Goal: Task Accomplishment & Management: Use online tool/utility

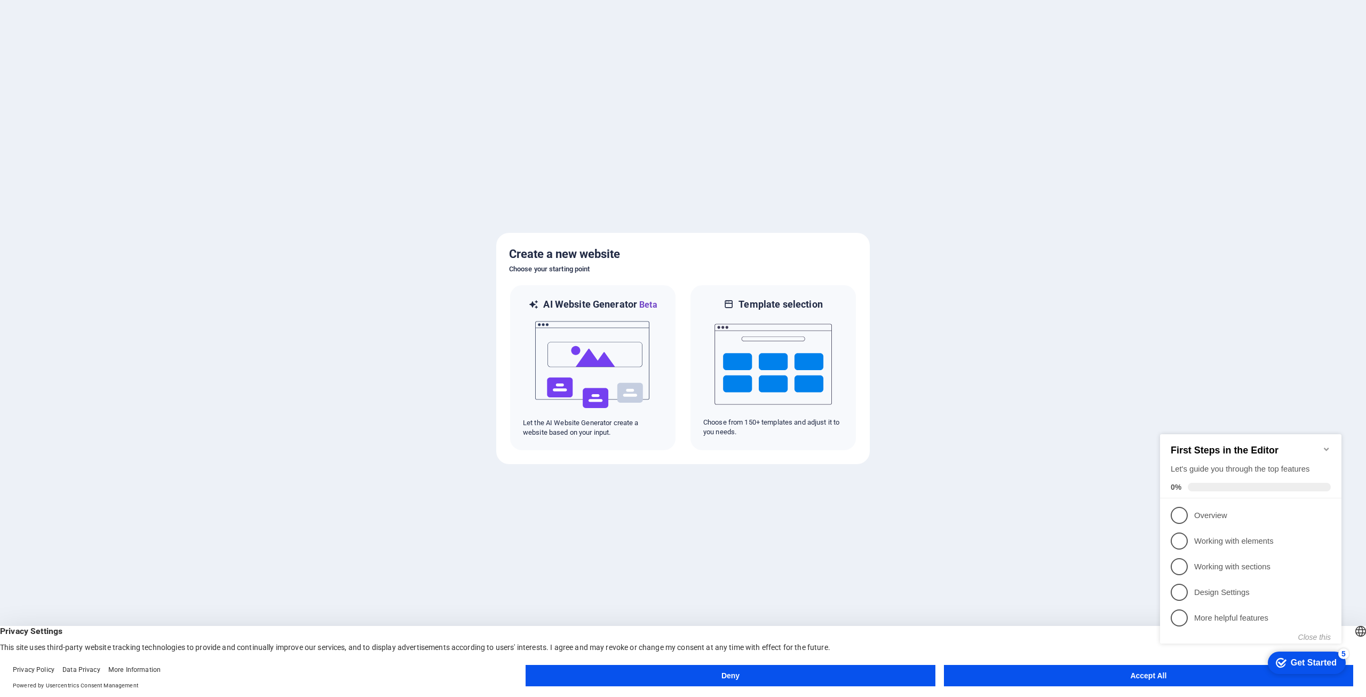
click at [1107, 675] on button "Accept All" at bounding box center [1148, 674] width 409 height 21
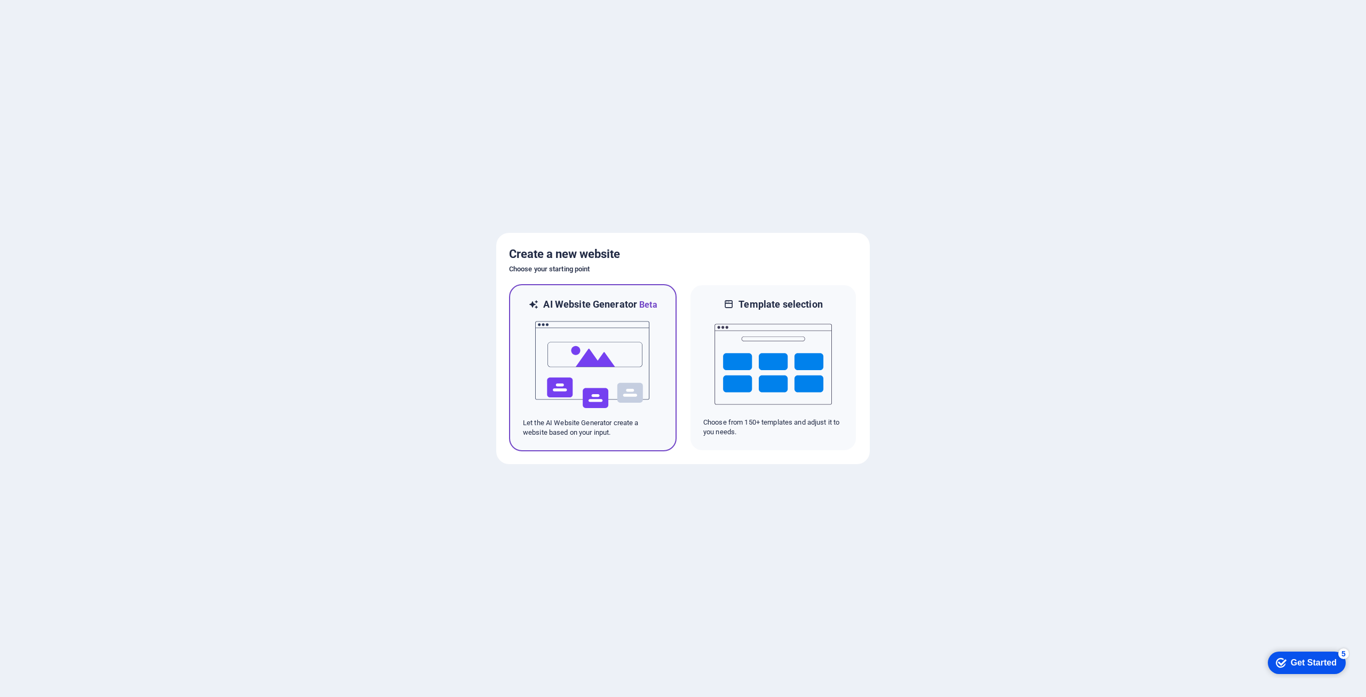
click at [590, 330] on img at bounding box center [592, 364] width 117 height 107
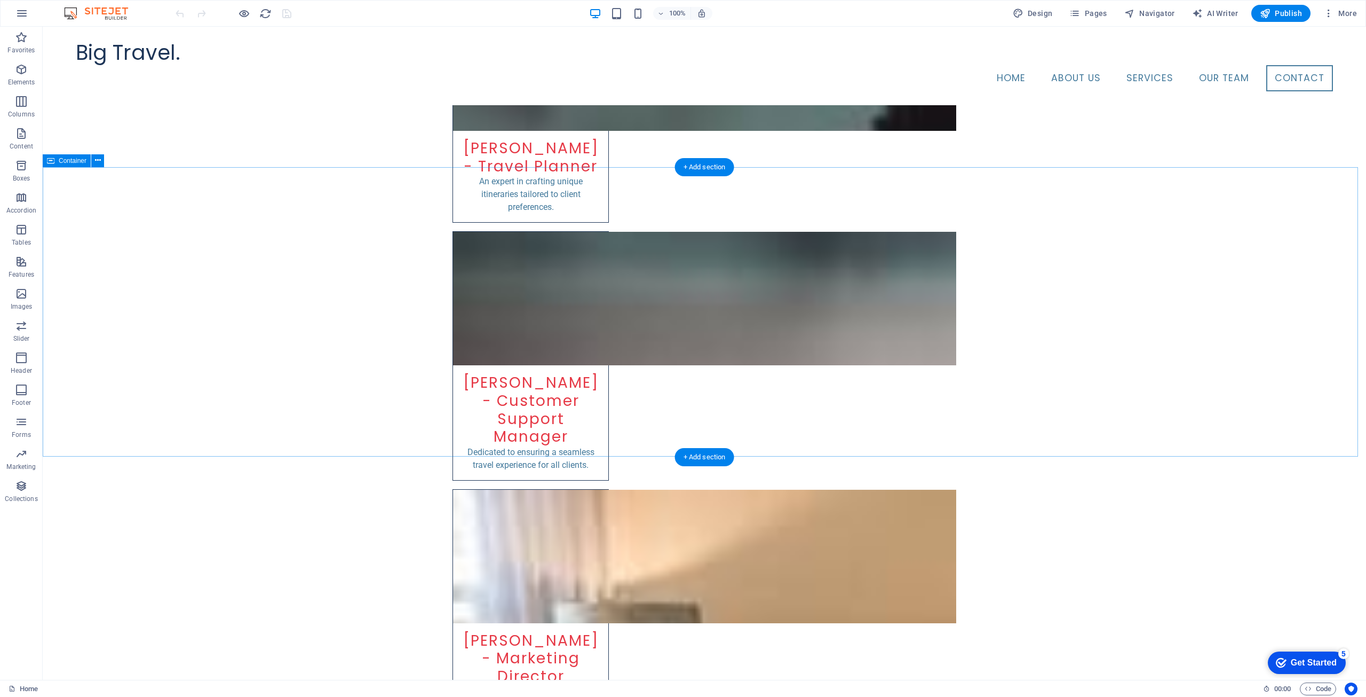
scroll to position [2562, 0]
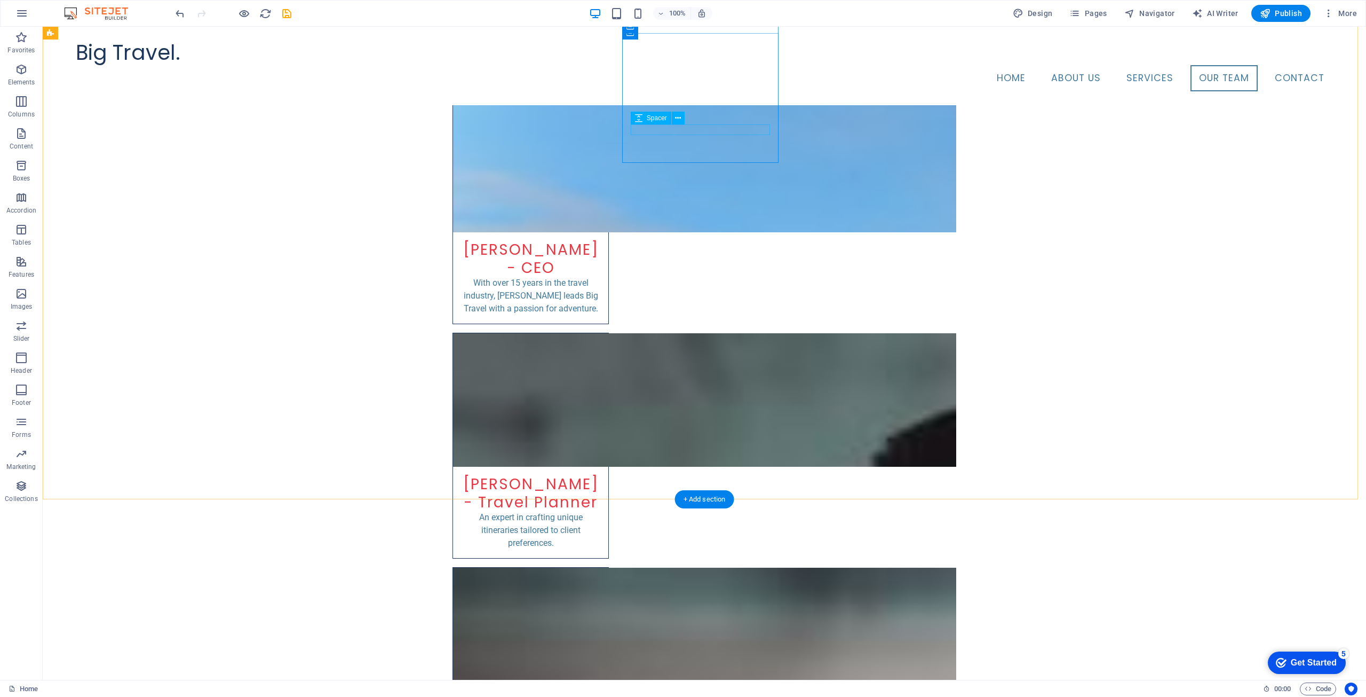
scroll to position [2188, 0]
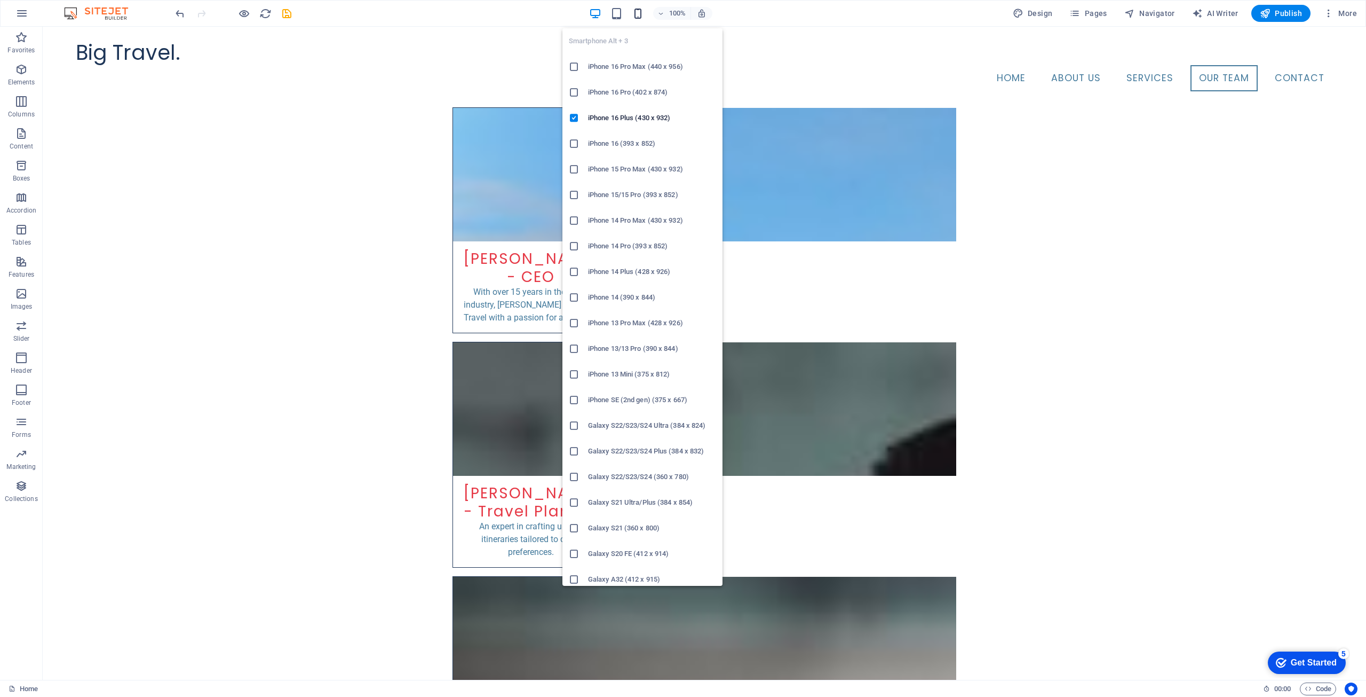
click at [636, 17] on icon "button" at bounding box center [638, 13] width 12 height 12
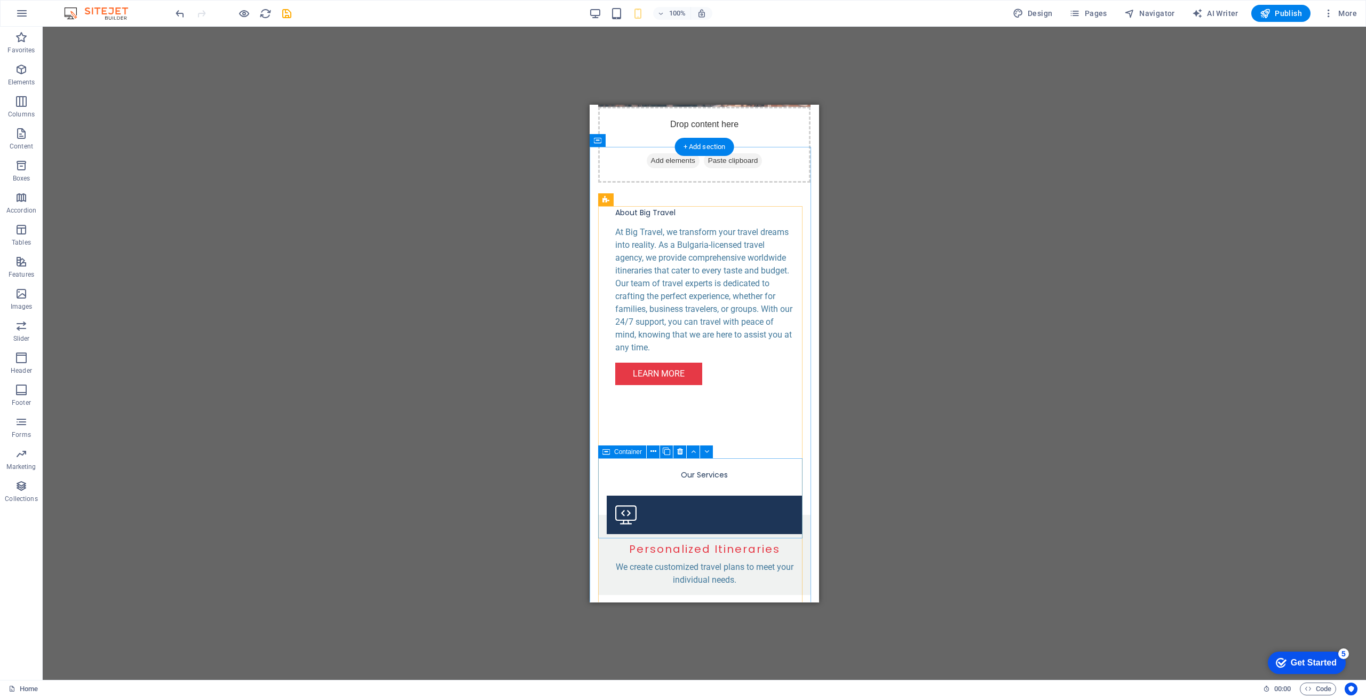
scroll to position [854, 0]
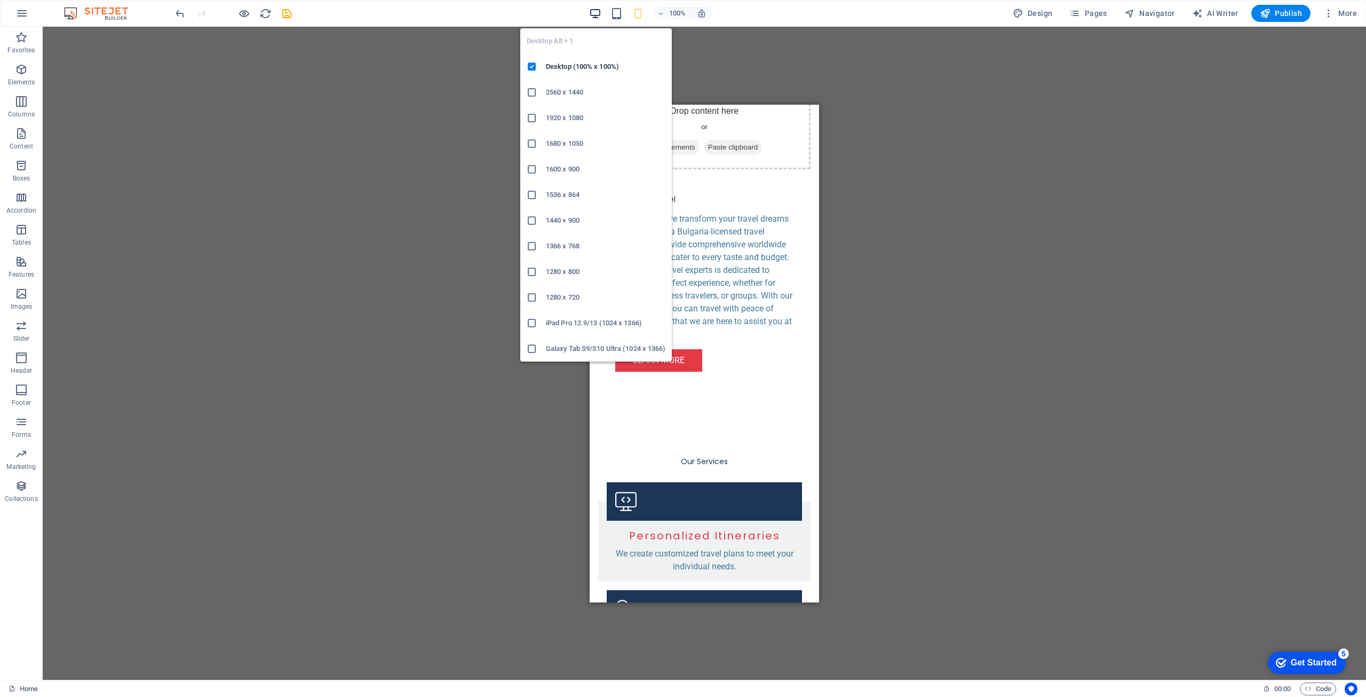
click at [0, 0] on icon "button" at bounding box center [0, 0] width 0 height 0
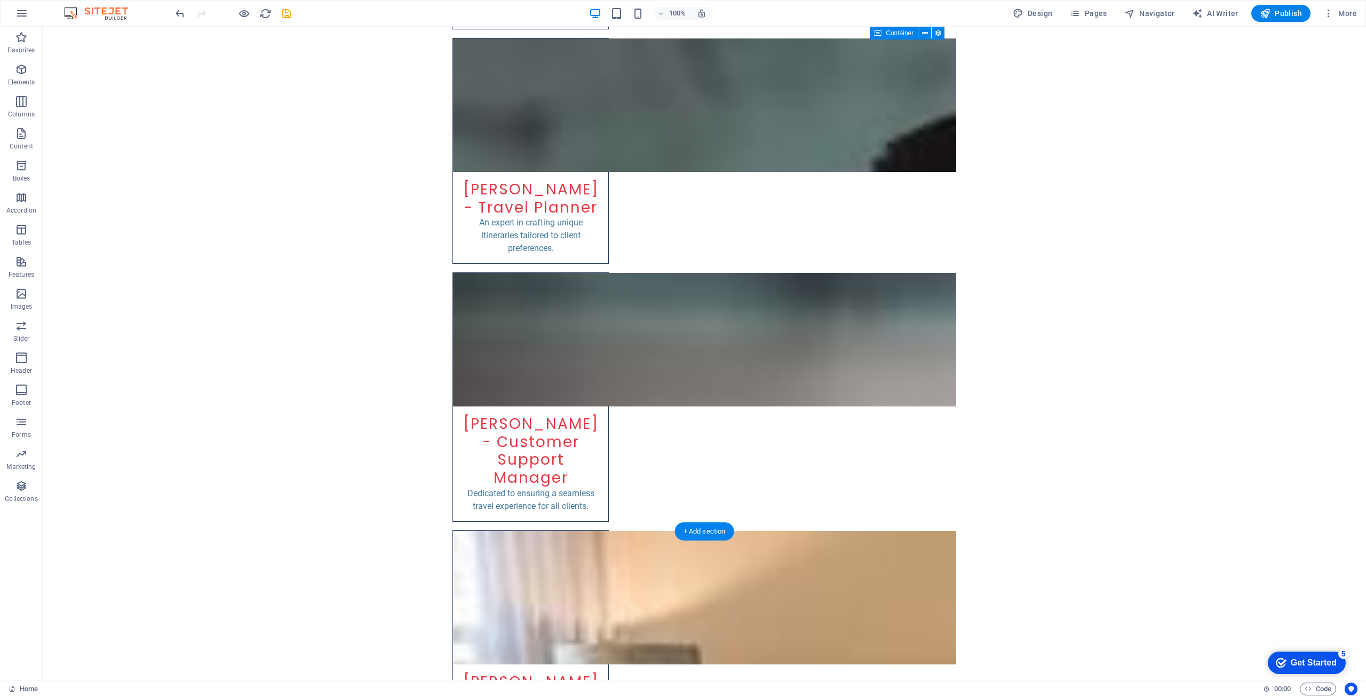
scroll to position [2562, 0]
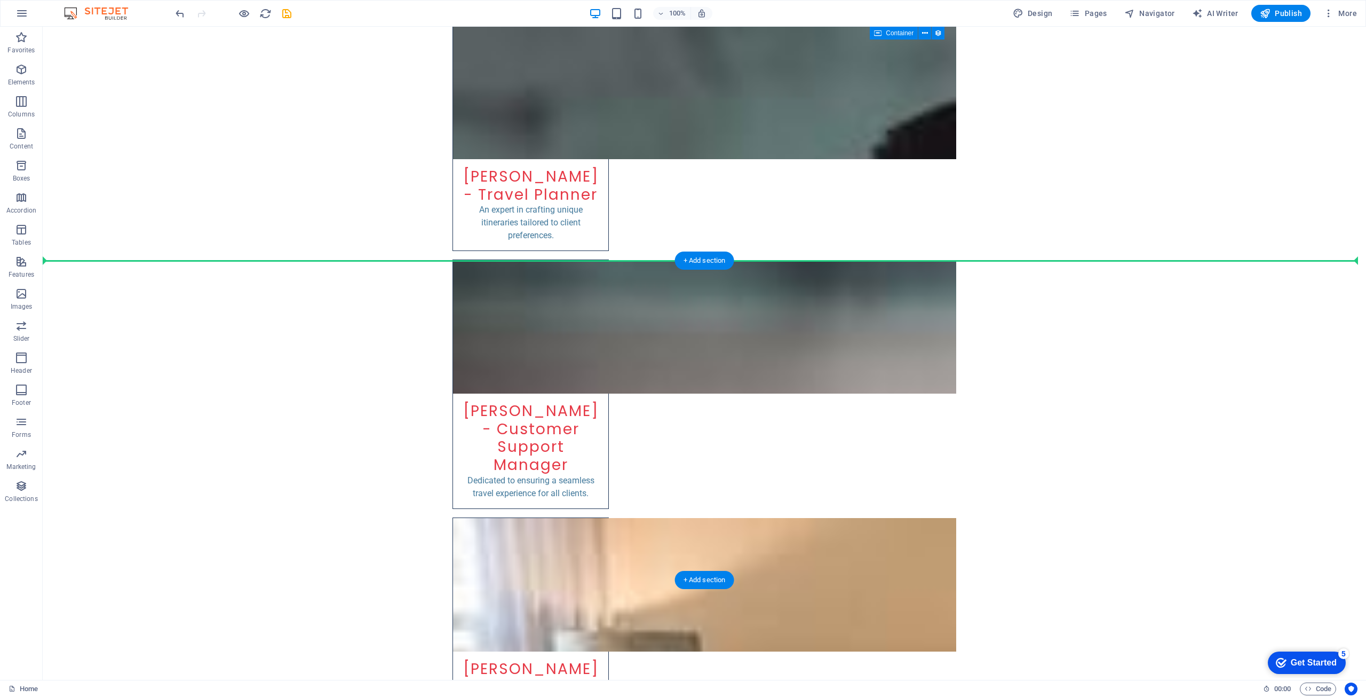
drag, startPoint x: 352, startPoint y: 252, endPoint x: 425, endPoint y: 321, distance: 100.8
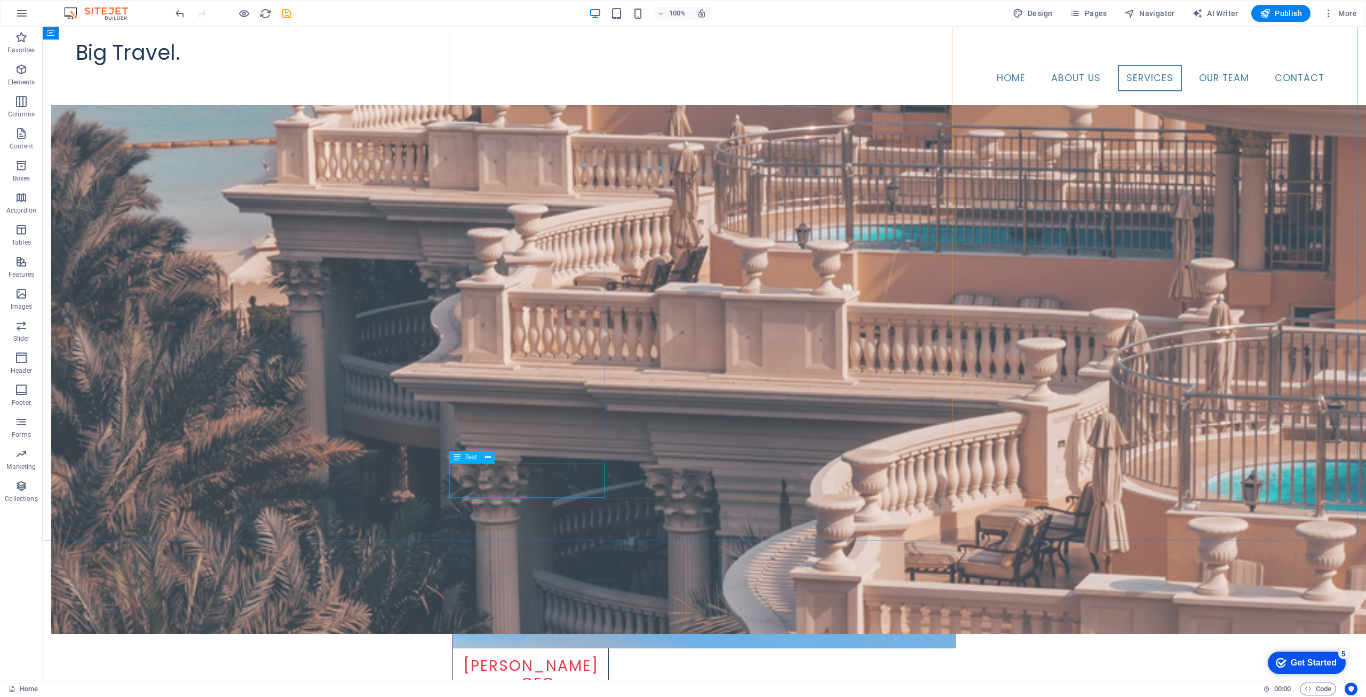
scroll to position [708, 0]
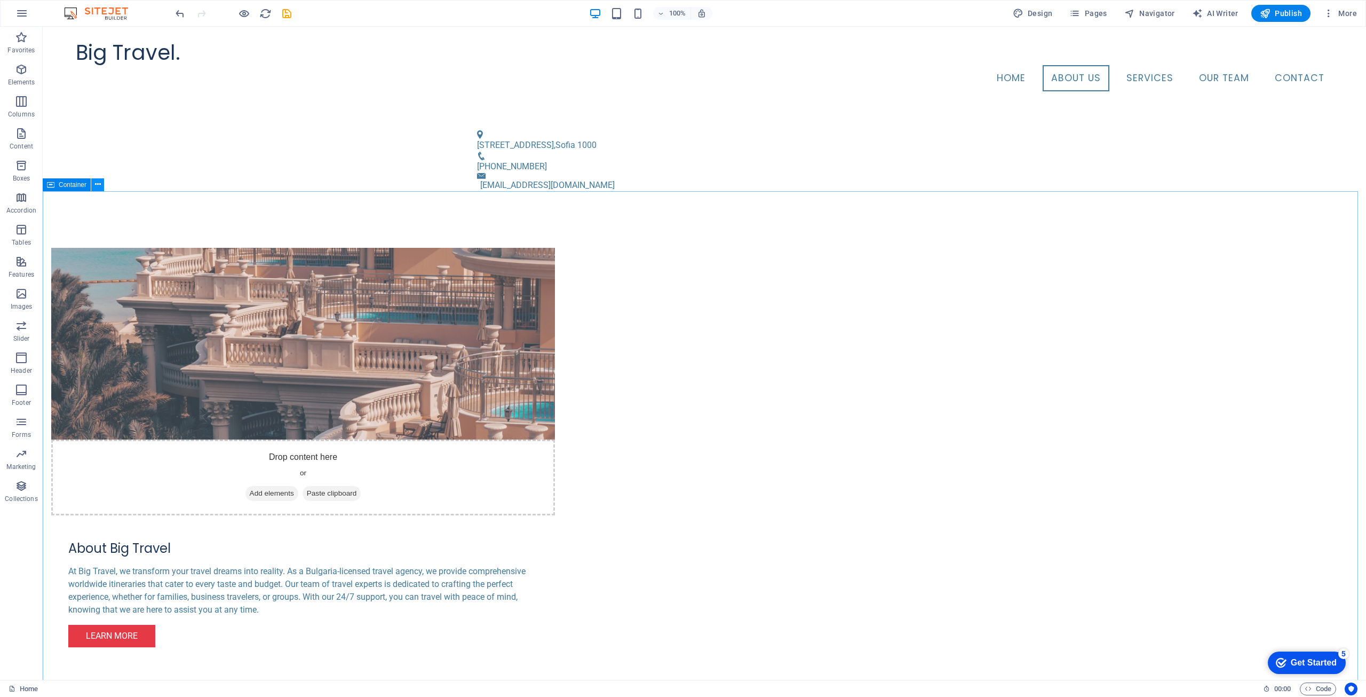
click at [99, 184] on icon at bounding box center [98, 184] width 6 height 11
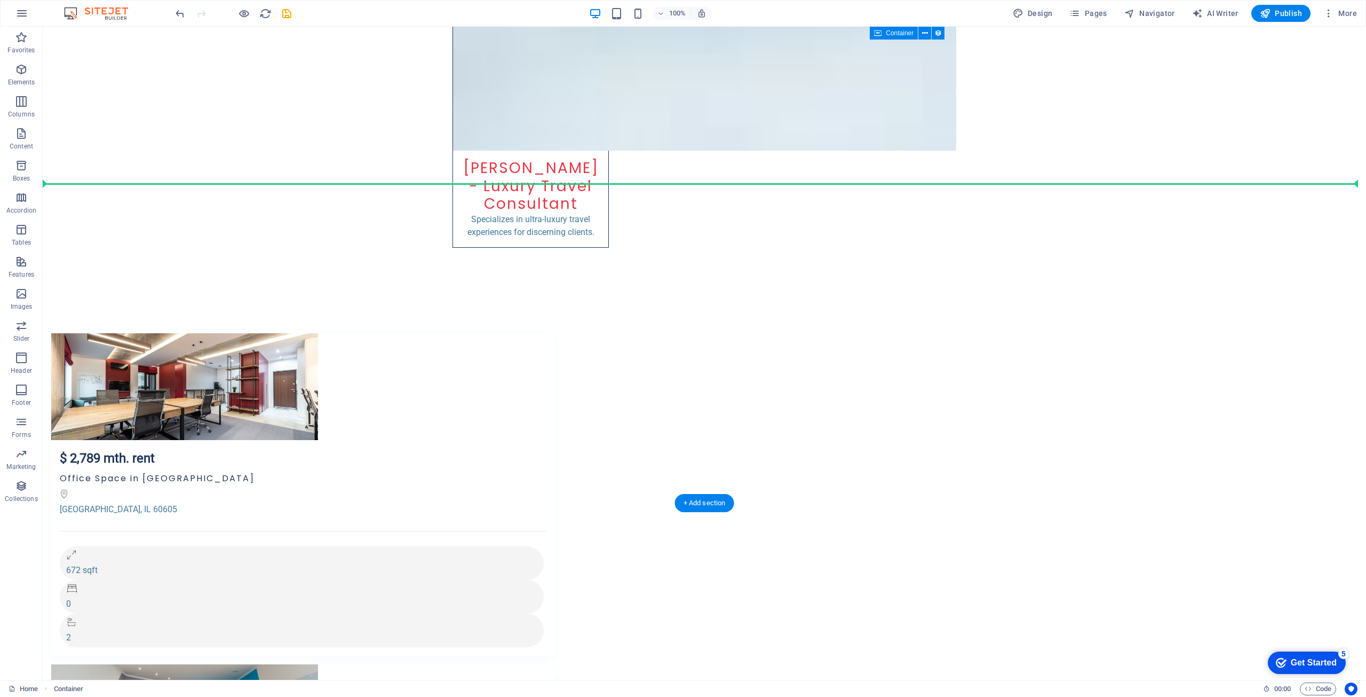
scroll to position [2683, 0]
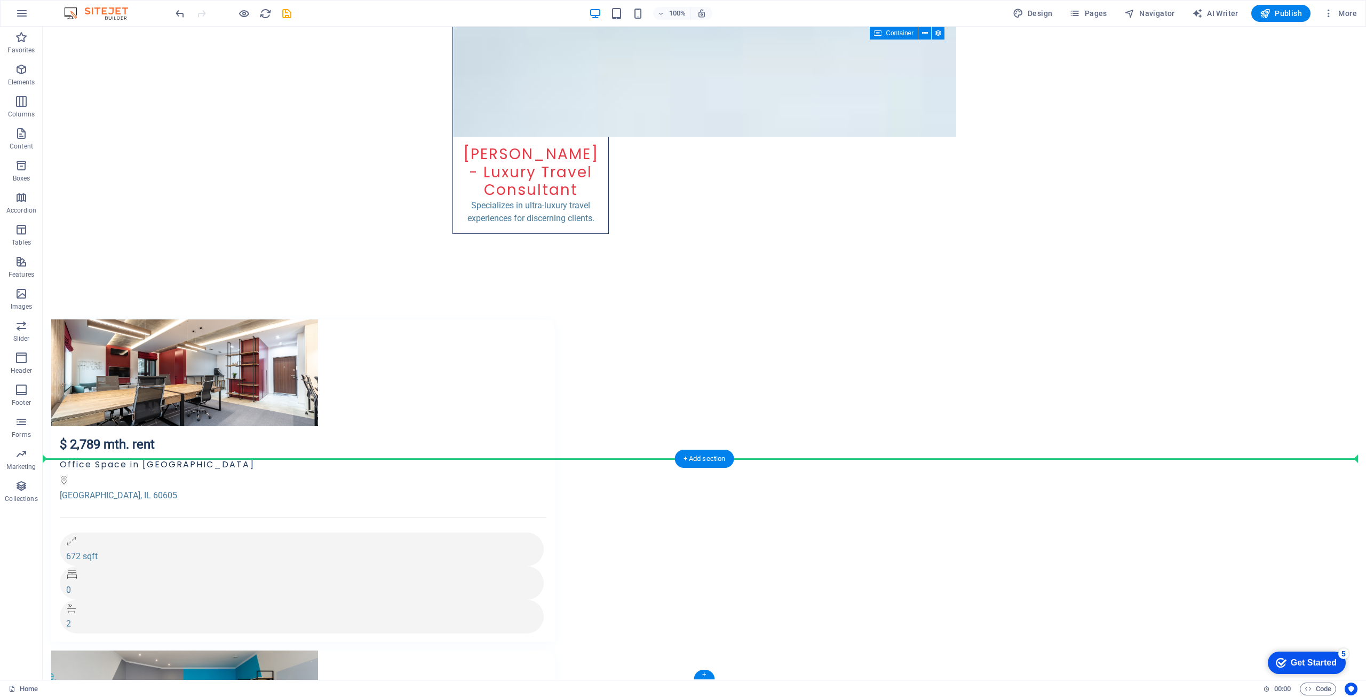
drag, startPoint x: 365, startPoint y: 280, endPoint x: 390, endPoint y: 473, distance: 195.4
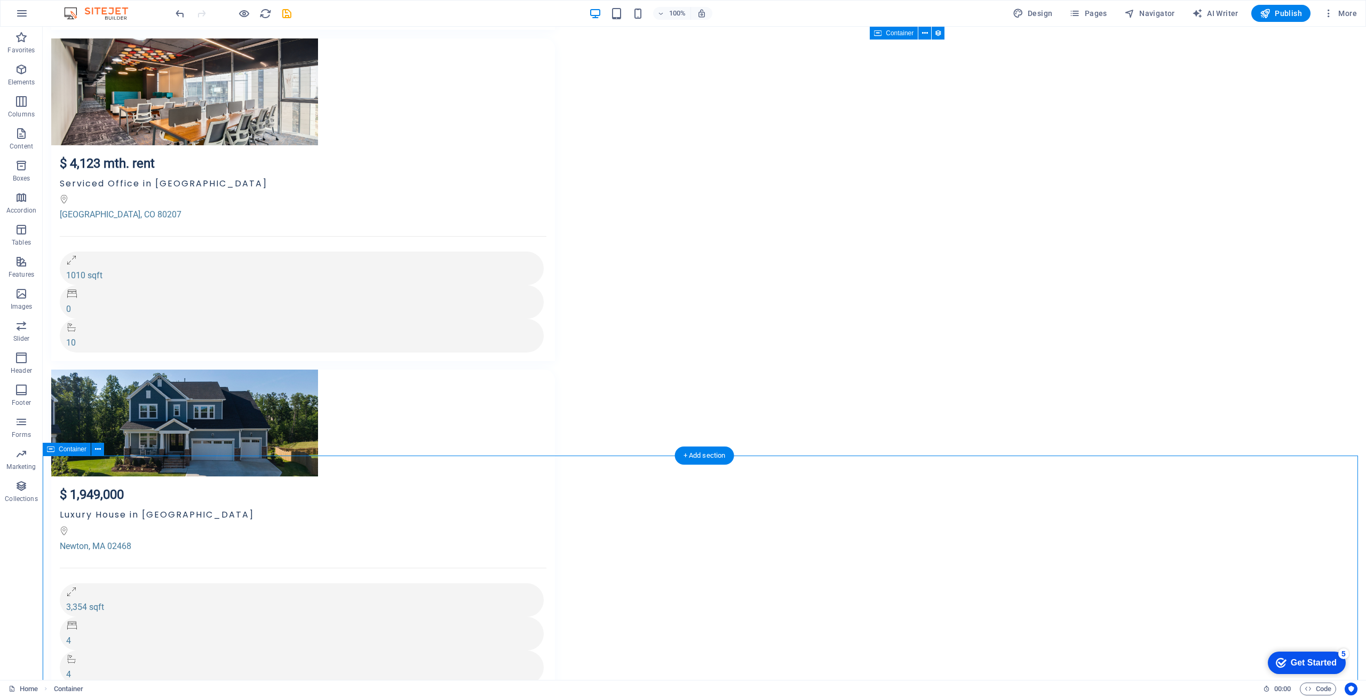
scroll to position [2123, 0]
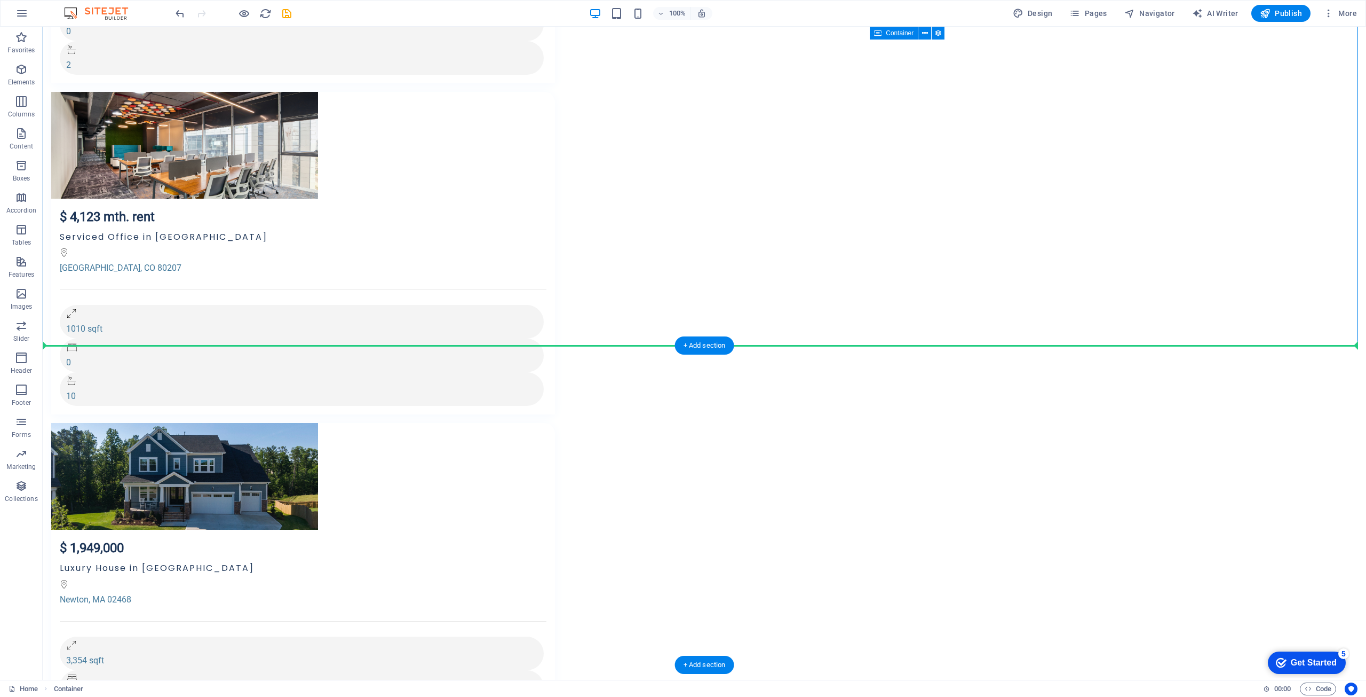
scroll to position [2067, 0]
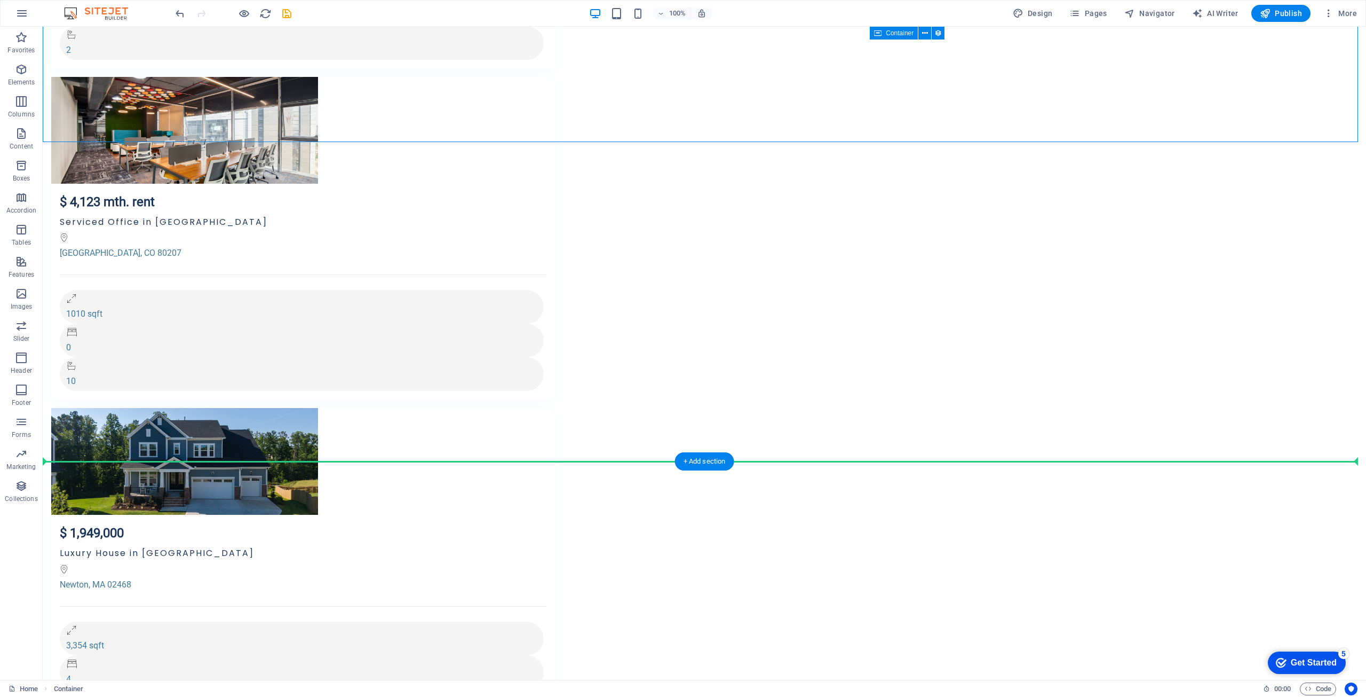
drag, startPoint x: 373, startPoint y: 283, endPoint x: 409, endPoint y: 462, distance: 182.3
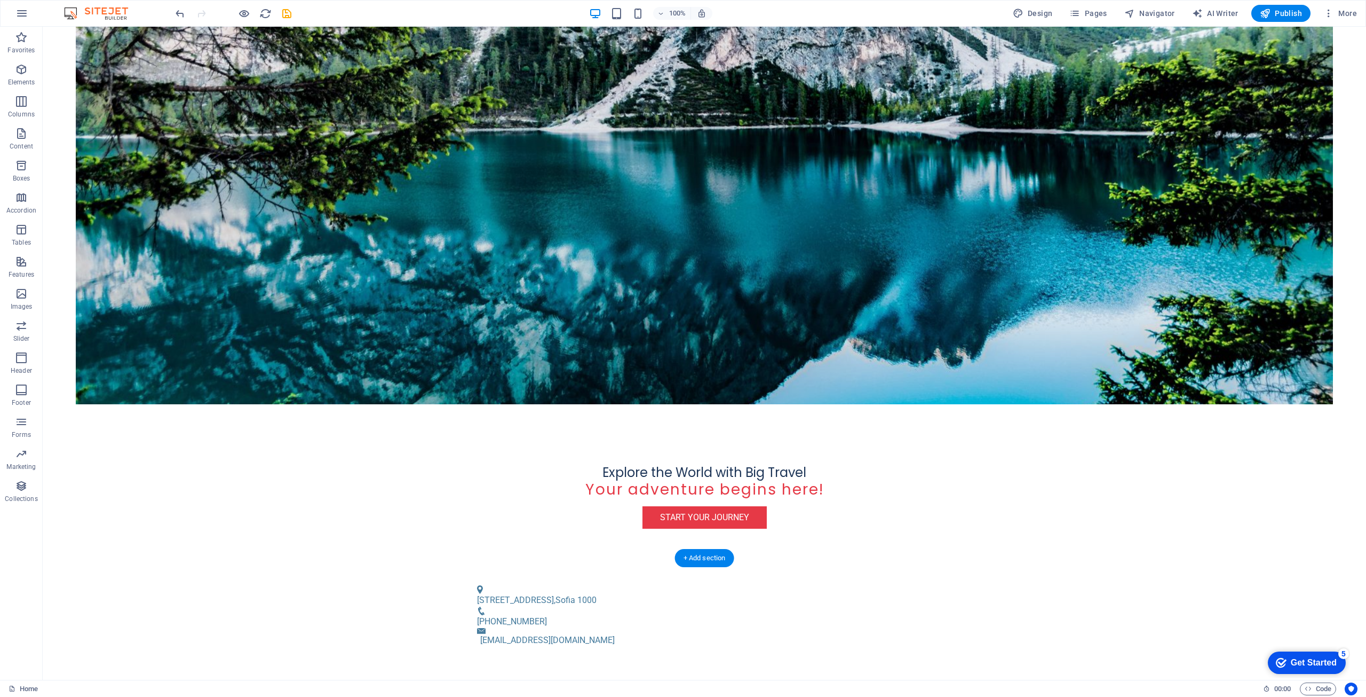
scroll to position [0, 0]
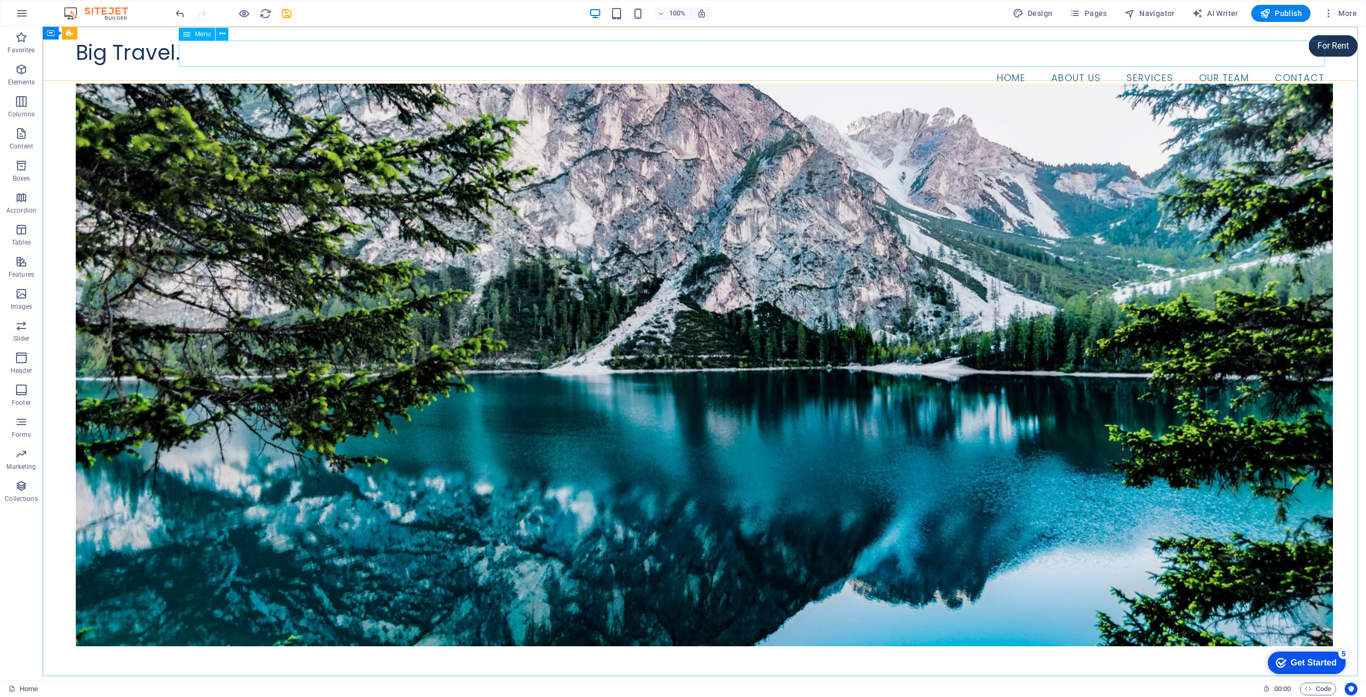
click at [226, 36] on button at bounding box center [222, 34] width 13 height 13
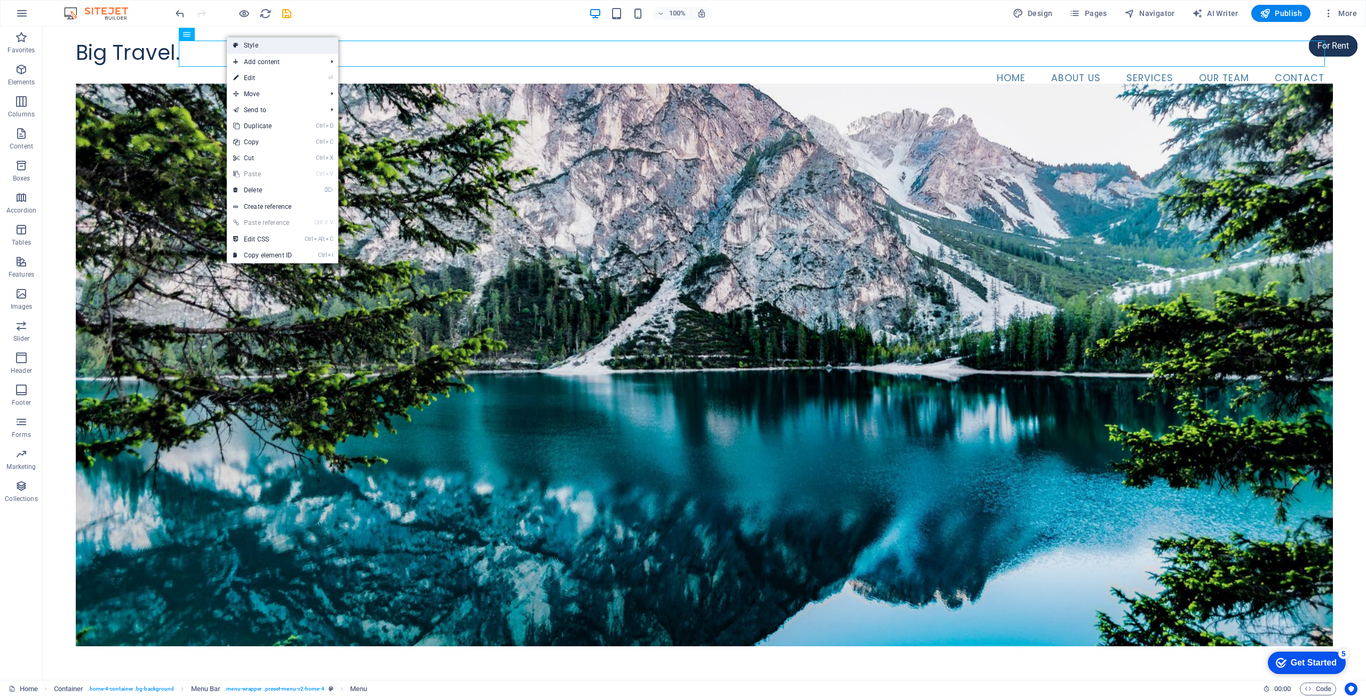
drag, startPoint x: 74, startPoint y: 39, endPoint x: 250, endPoint y: 42, distance: 175.6
click at [250, 42] on link "Style" at bounding box center [283, 45] width 112 height 16
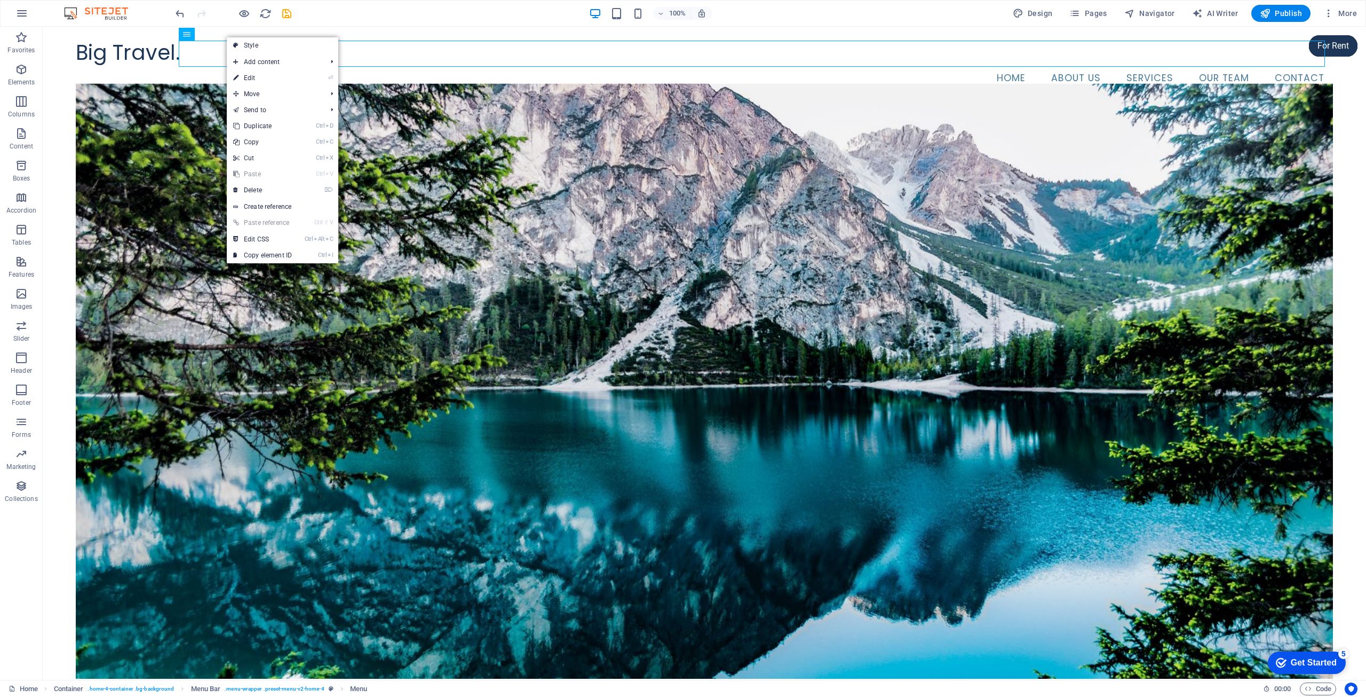
select select "vw"
select select "rem"
select select "vw"
select select "preset-menu-v2-home-4"
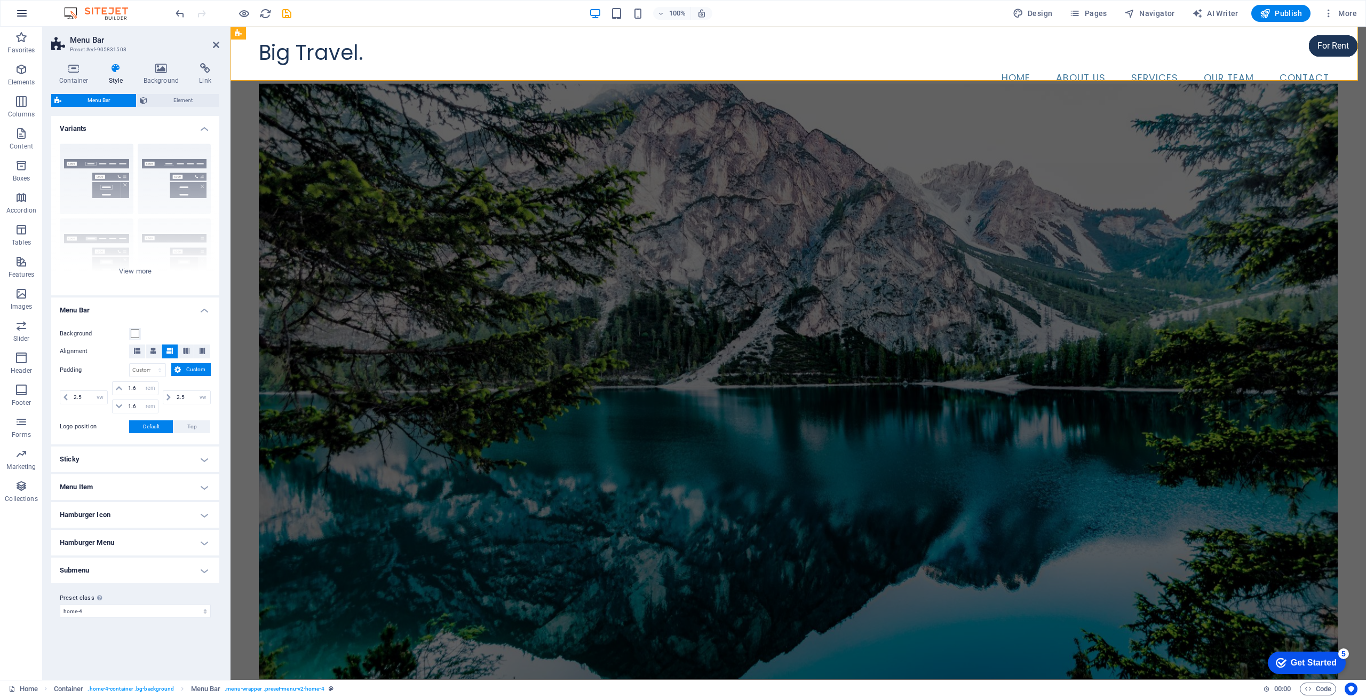
click at [17, 9] on icon "button" at bounding box center [21, 13] width 13 height 13
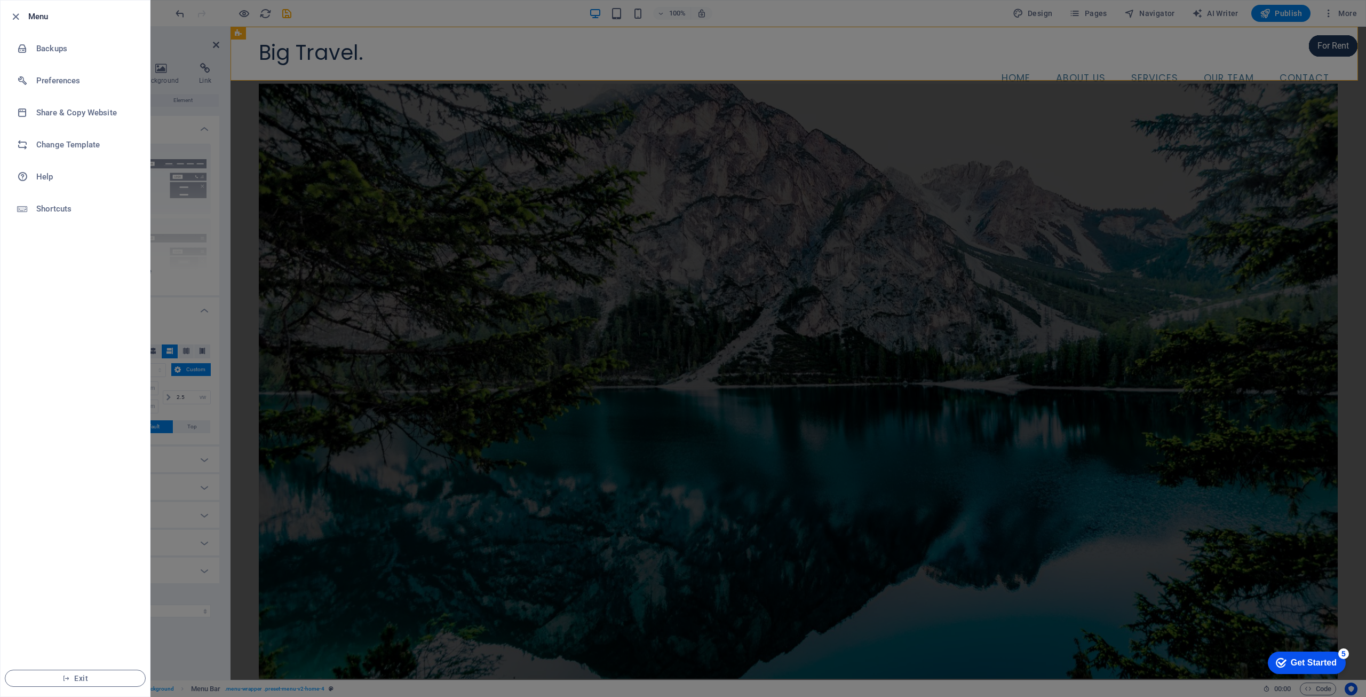
click at [411, 54] on div at bounding box center [683, 348] width 1366 height 697
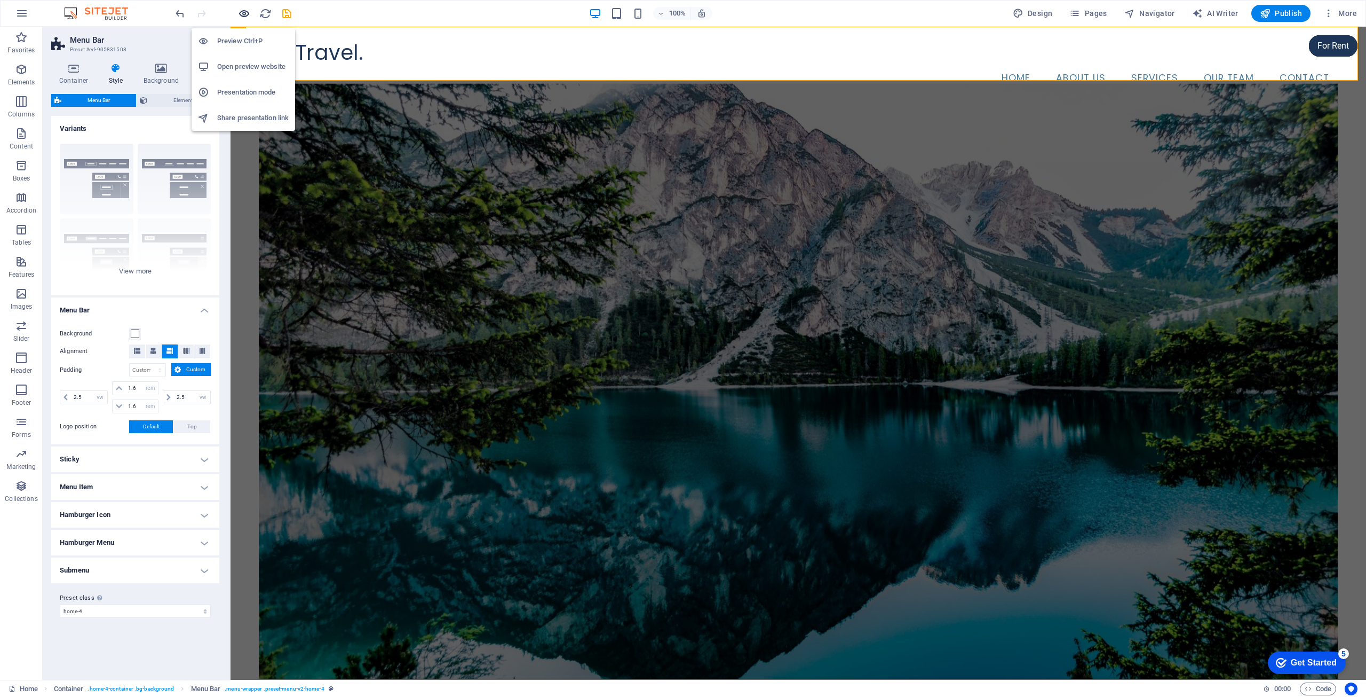
click at [244, 15] on icon "button" at bounding box center [244, 13] width 12 height 12
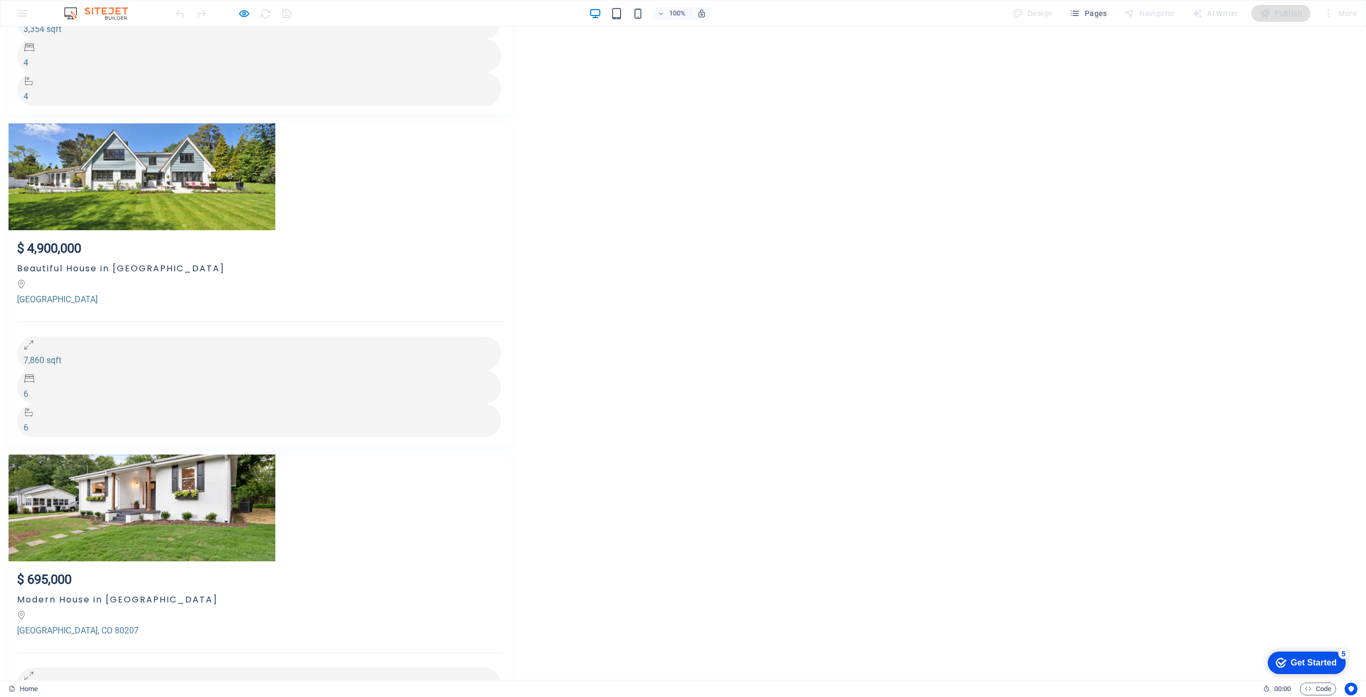
scroll to position [2644, 0]
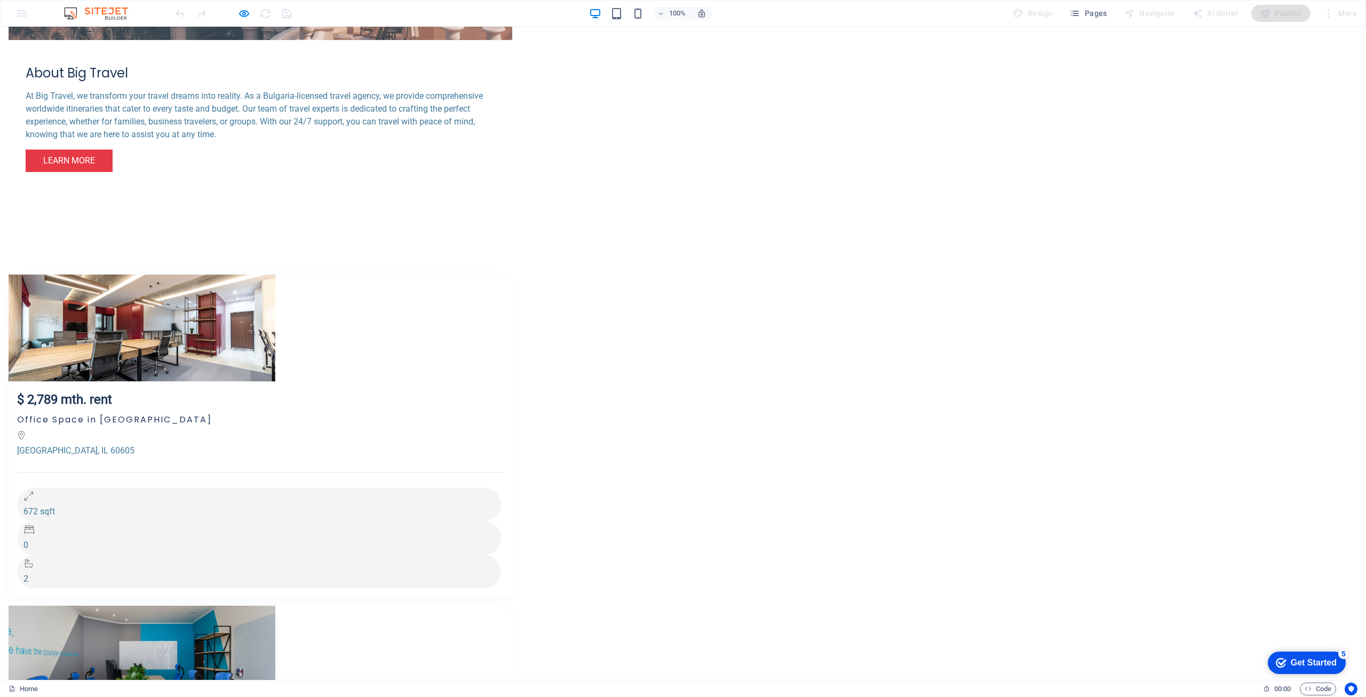
scroll to position [0, 0]
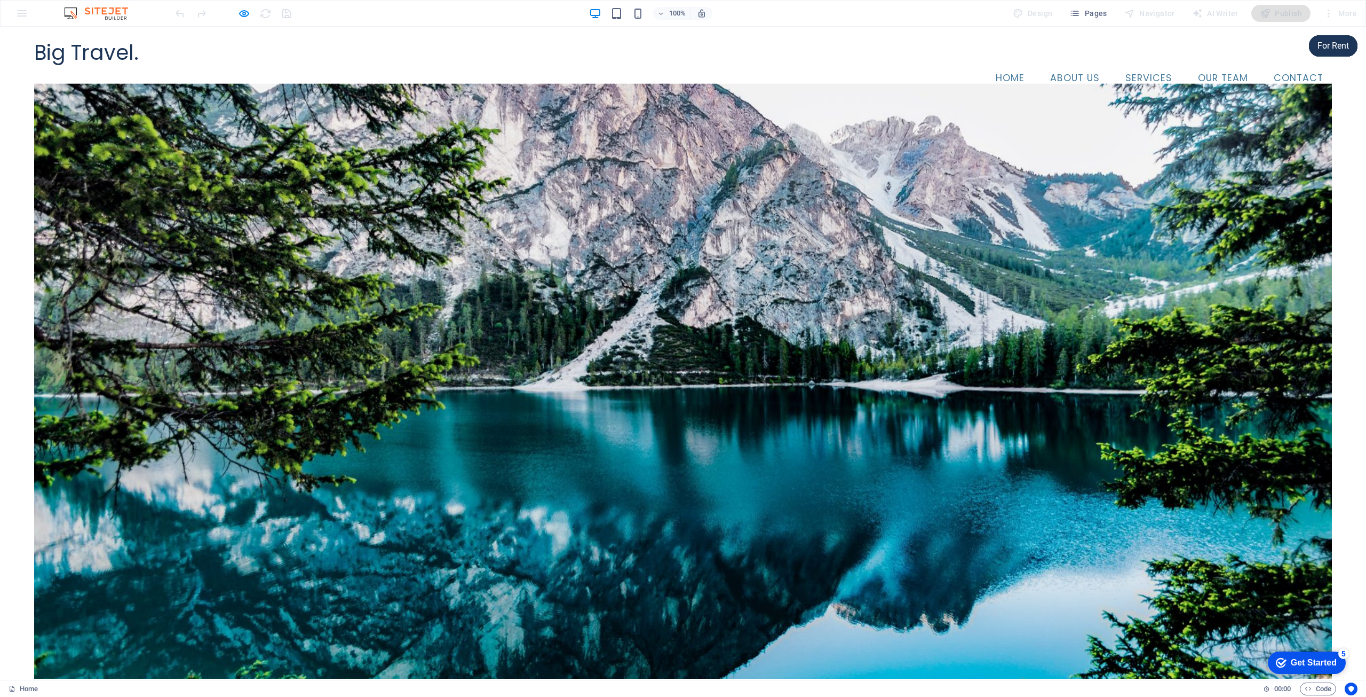
click at [1079, 65] on link "About Us" at bounding box center [1075, 78] width 67 height 27
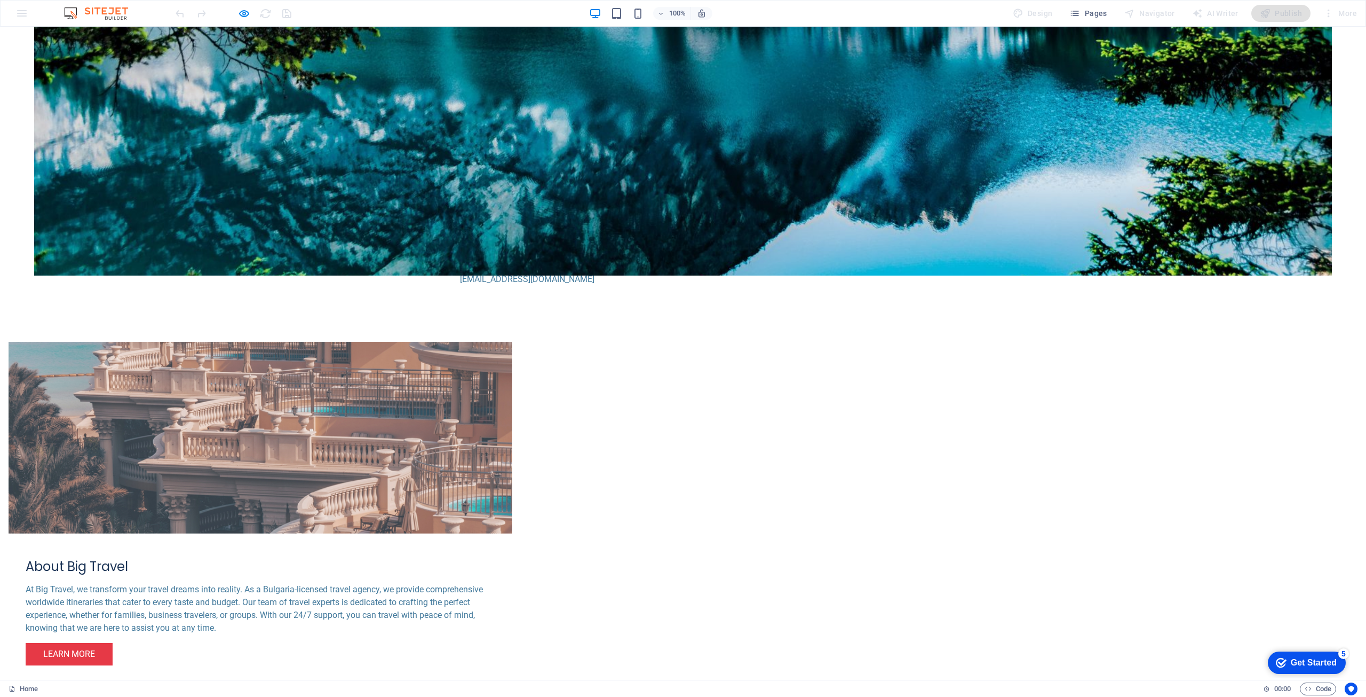
scroll to position [640, 0]
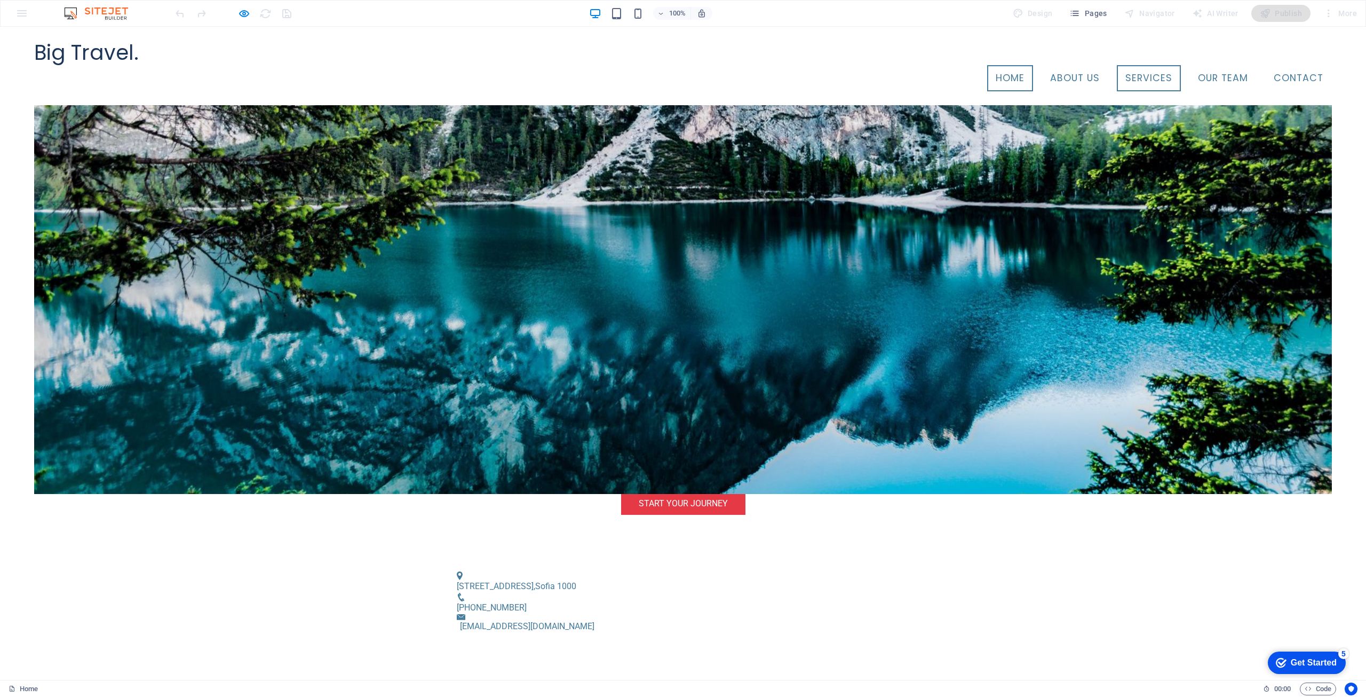
click at [1141, 65] on link "Services" at bounding box center [1149, 78] width 64 height 27
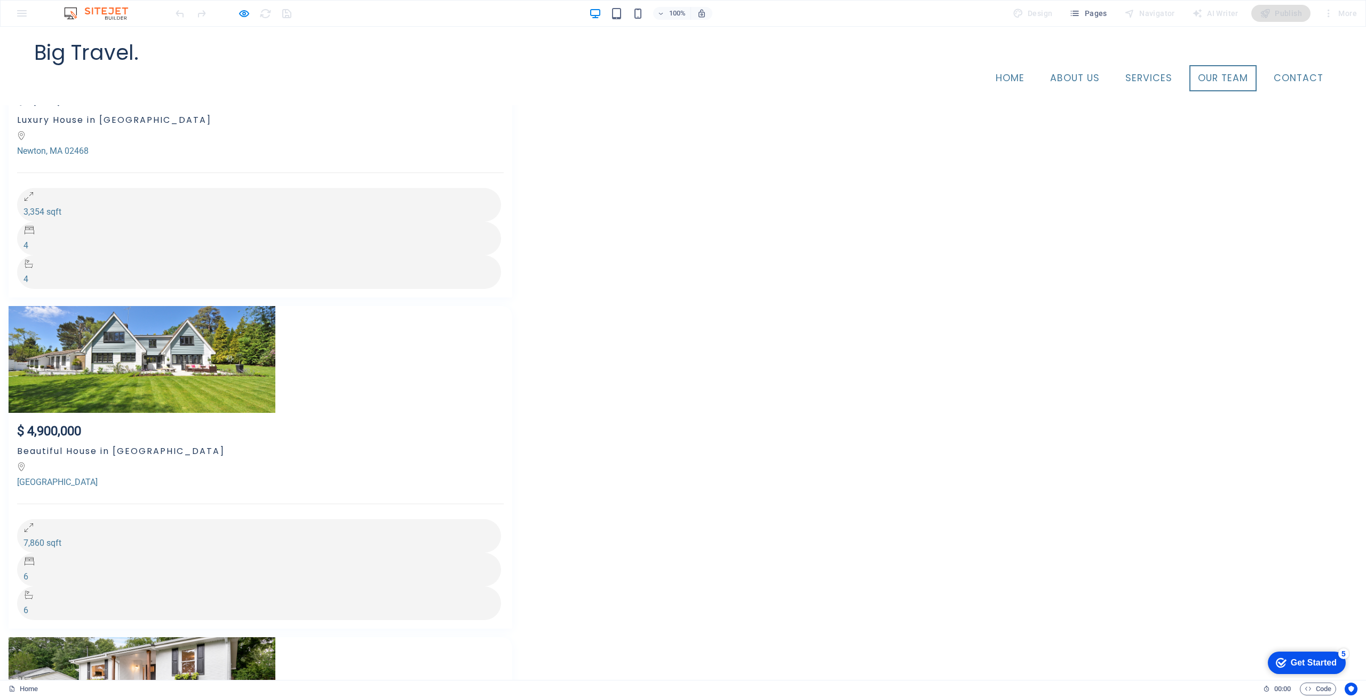
scroll to position [2368, 0]
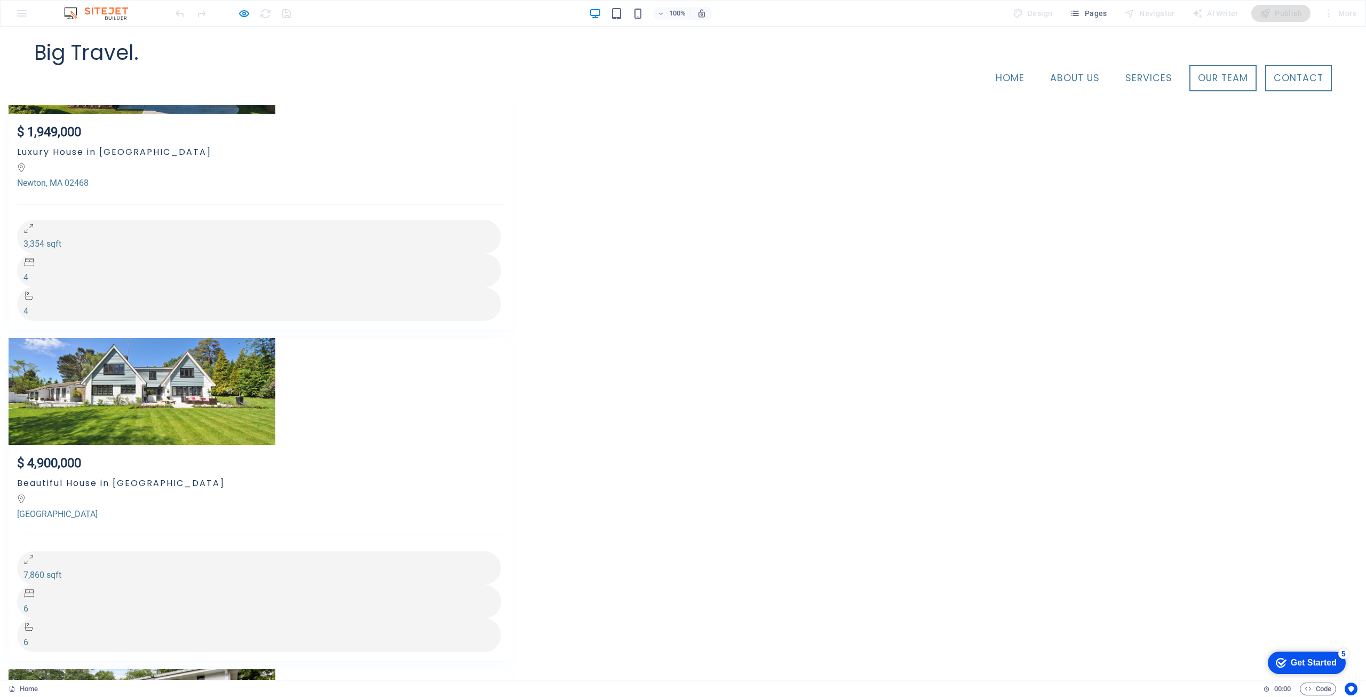
click at [1277, 65] on link "Contact" at bounding box center [1298, 78] width 67 height 27
click at [1278, 65] on link "Contact" at bounding box center [1298, 78] width 67 height 27
click at [1294, 65] on link "Contact" at bounding box center [1298, 78] width 67 height 27
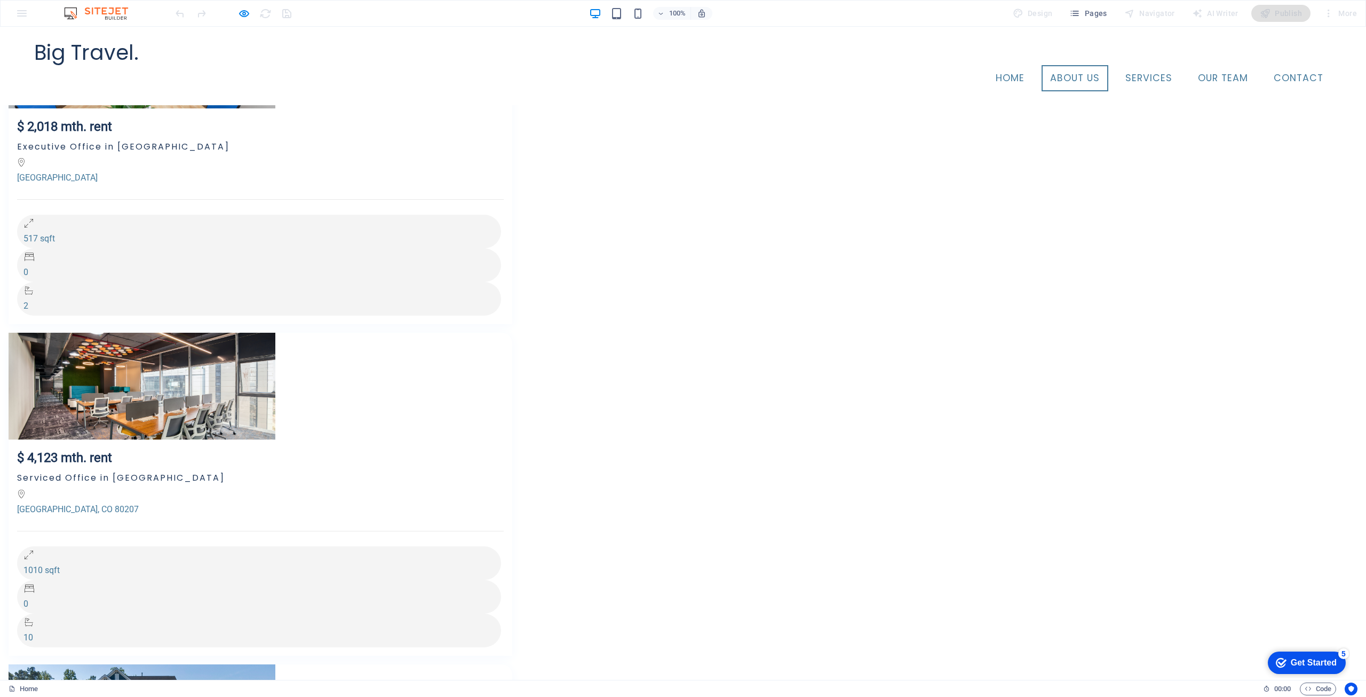
scroll to position [1411, 0]
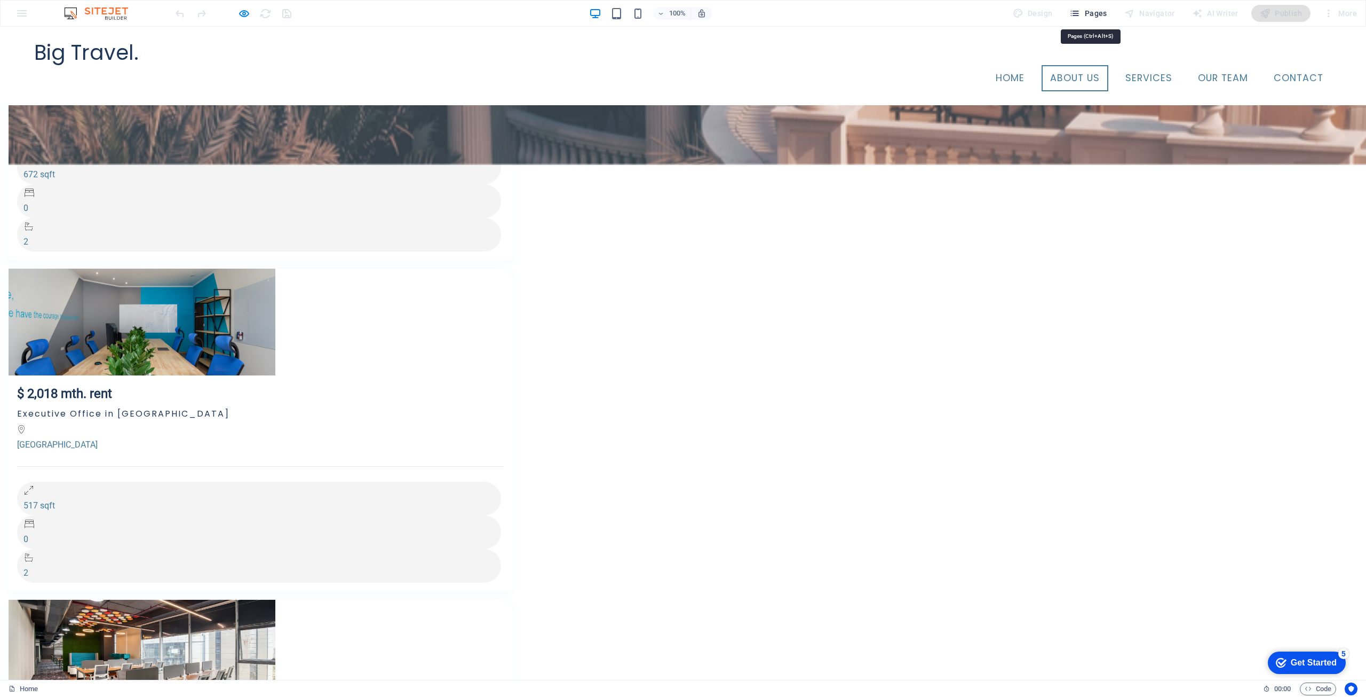
click at [1091, 12] on span "Pages" at bounding box center [1088, 13] width 37 height 11
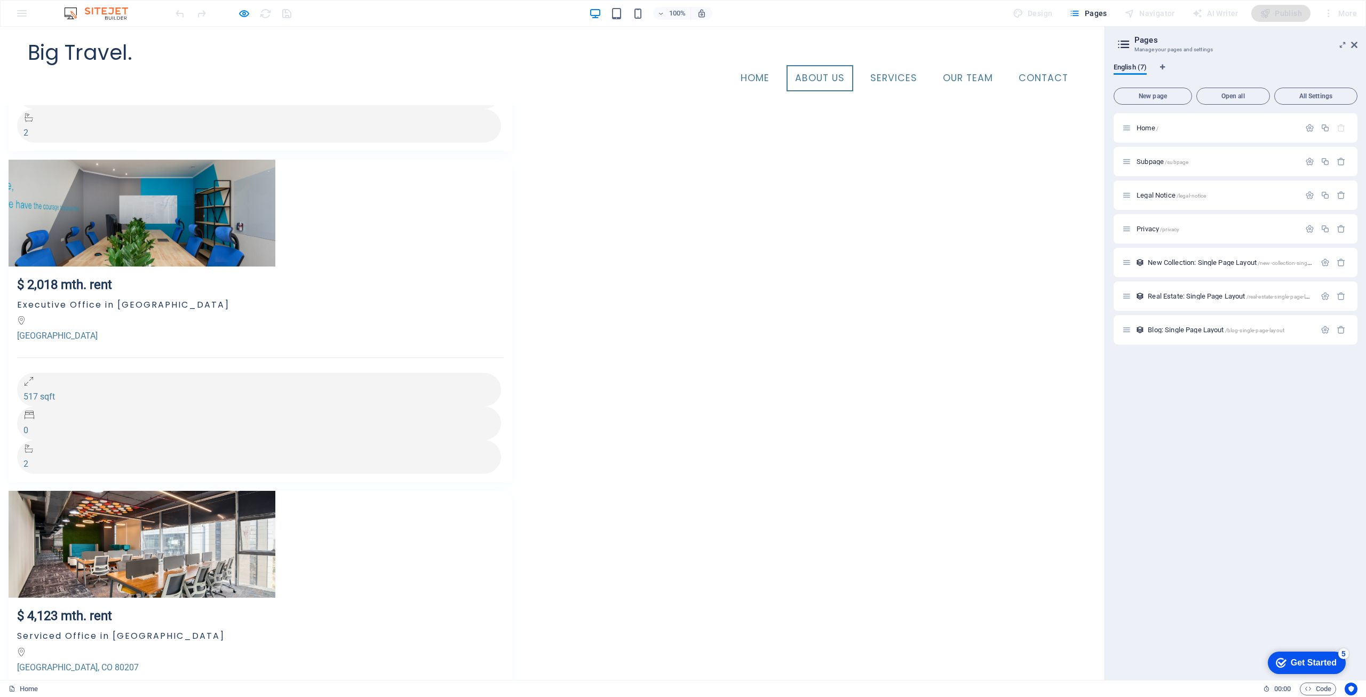
scroll to position [1251, 0]
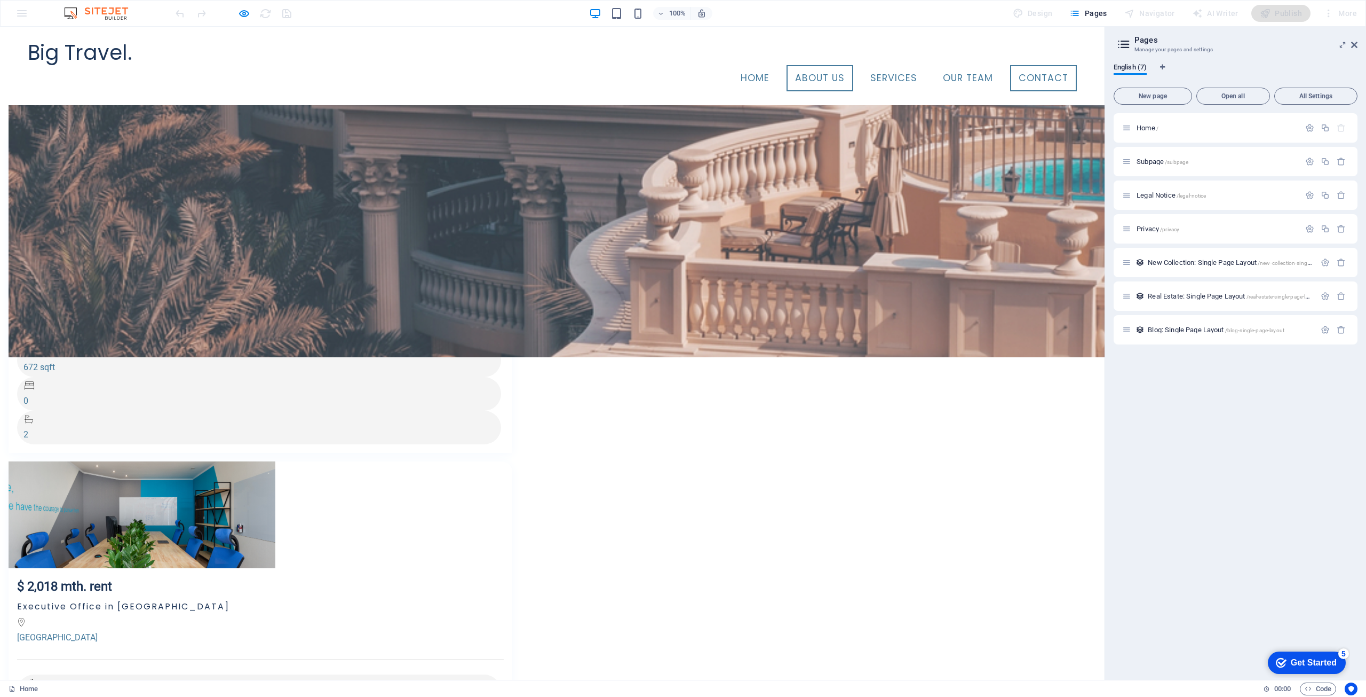
click at [1031, 65] on link "Contact" at bounding box center [1043, 78] width 67 height 27
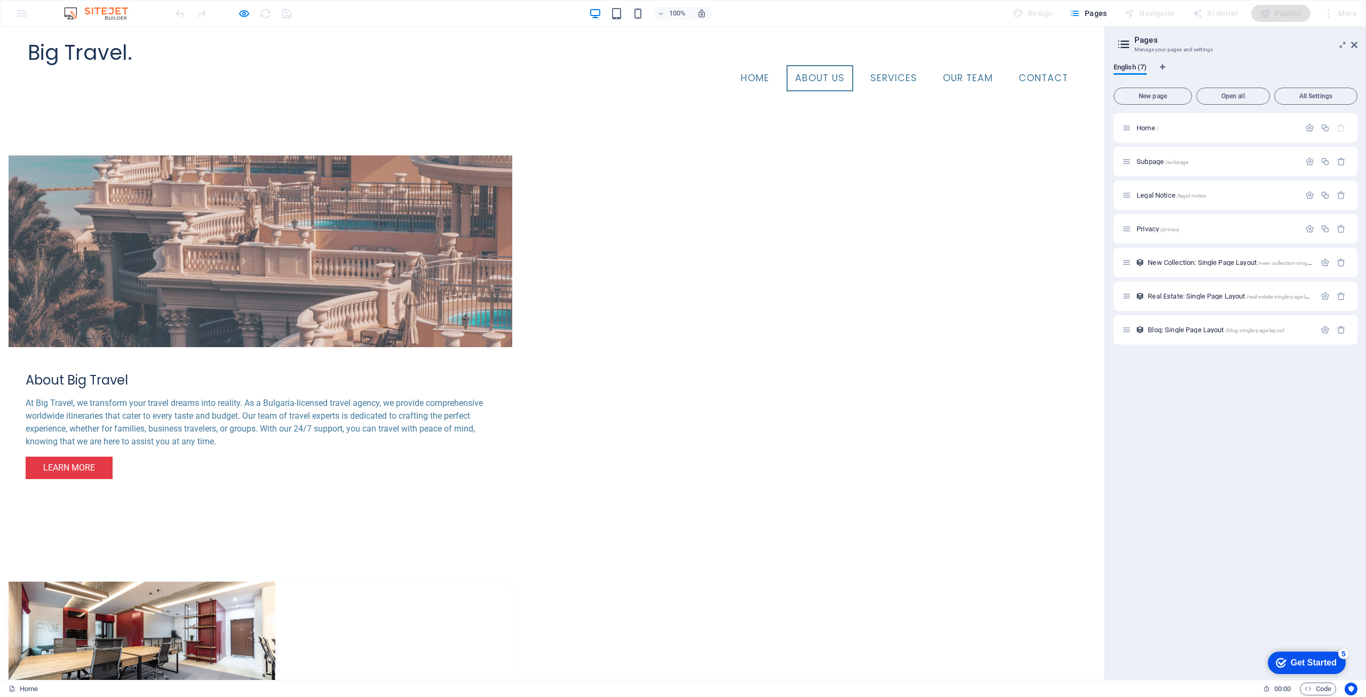
scroll to position [664, 0]
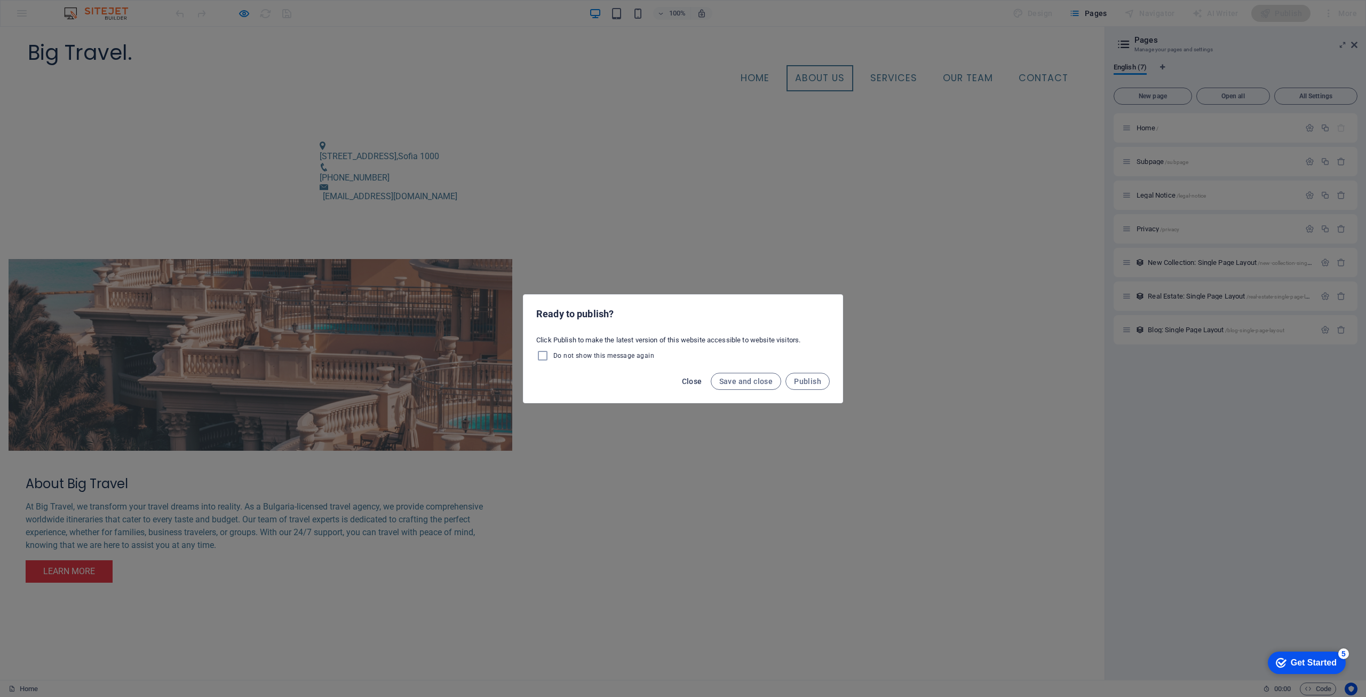
click at [691, 381] on span "Close" at bounding box center [692, 381] width 20 height 9
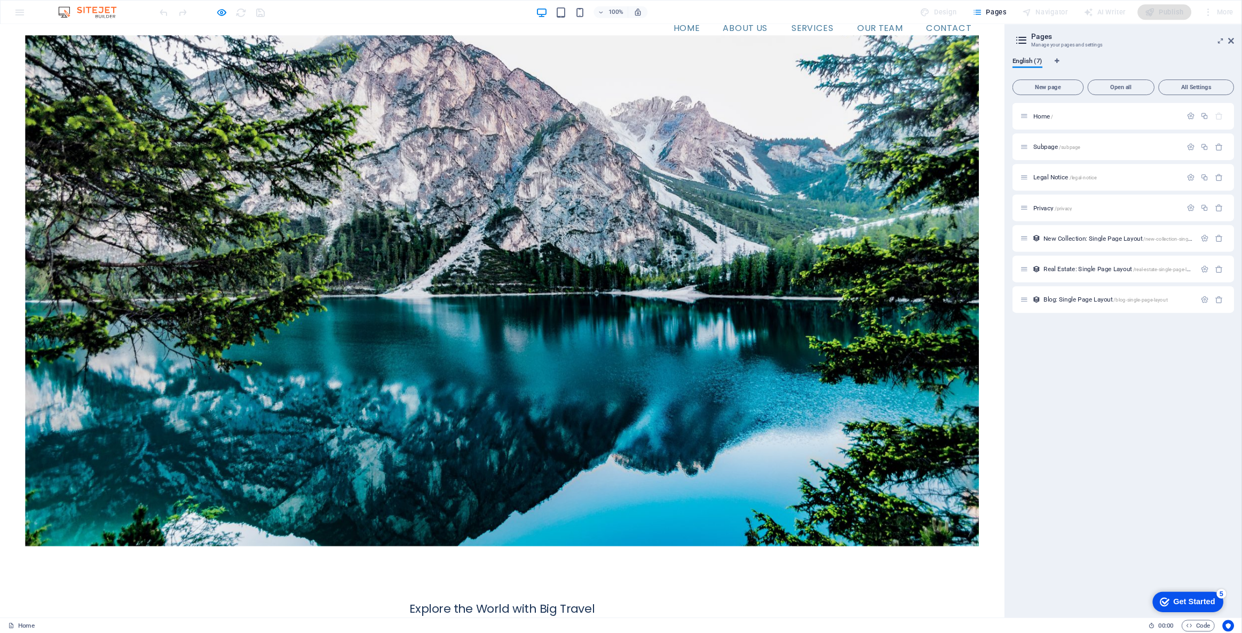
scroll to position [0, 0]
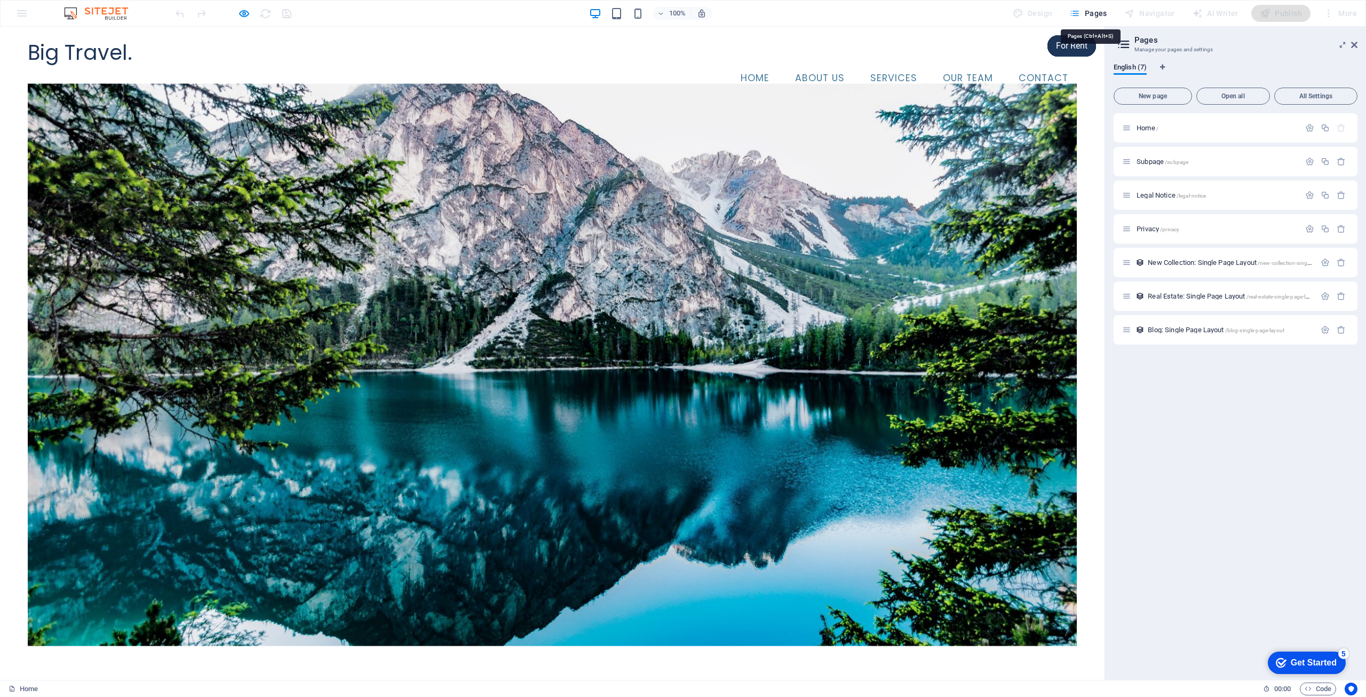
click at [1089, 12] on span "Pages" at bounding box center [1088, 13] width 37 height 11
click at [1161, 68] on icon "Language Tabs" at bounding box center [1162, 67] width 5 height 6
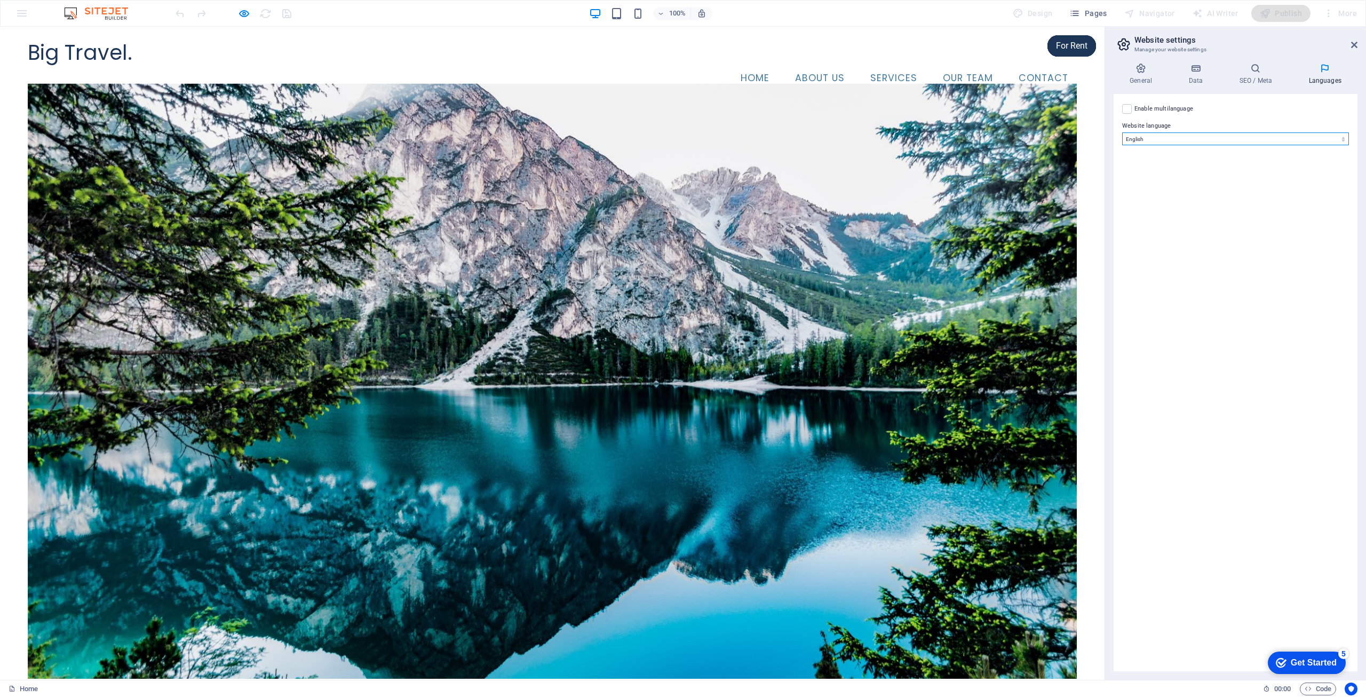
click at [1186, 140] on select "Abkhazian Afar Afrikaans Akan Albanian Amharic Arabic Aragonese Armenian Assame…" at bounding box center [1235, 138] width 227 height 13
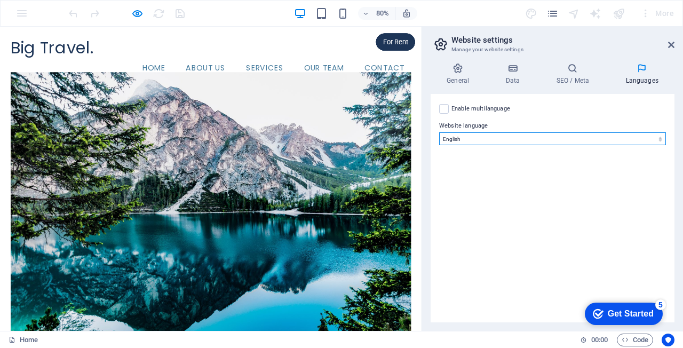
select select "6"
click at [439, 132] on select "Abkhazian Afar Afrikaans Akan Albanian Amharic Arabic Aragonese Armenian Assame…" at bounding box center [552, 138] width 227 height 13
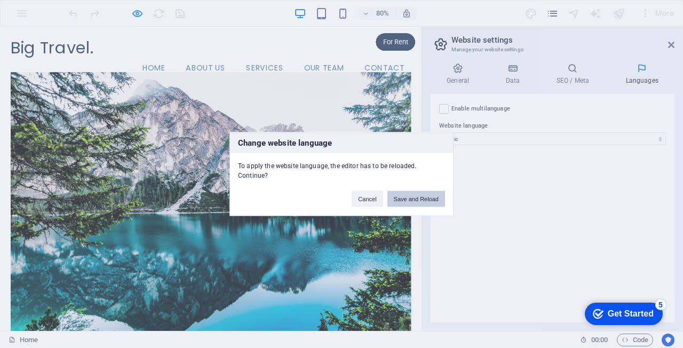
click at [418, 202] on button "Save and Reload" at bounding box center [416, 199] width 58 height 16
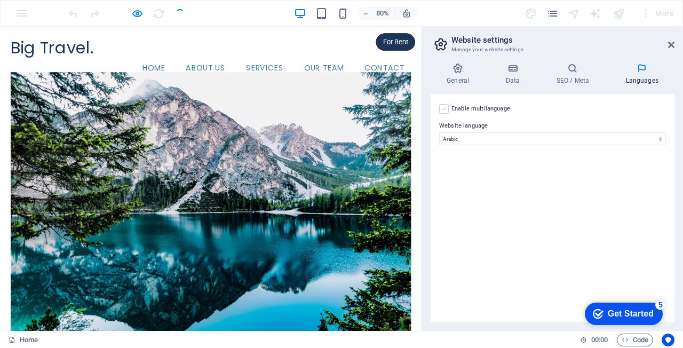
click at [447, 107] on label at bounding box center [444, 109] width 10 height 10
click at [0, 0] on input "Enable multilanguage To disable multilanguage delete all languages until only o…" at bounding box center [0, 0] width 0 height 0
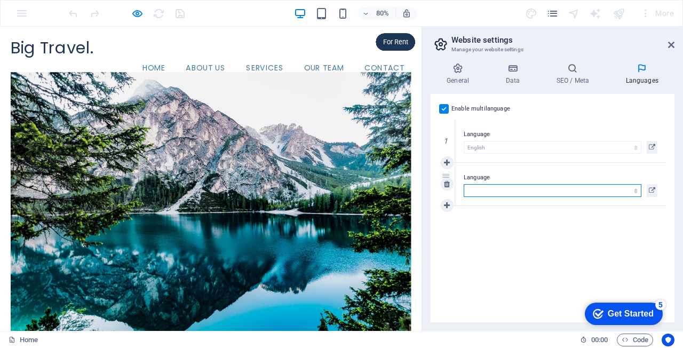
click at [533, 192] on select "Abkhazian Afar Afrikaans Akan Albanian Amharic Arabic Aragonese Armenian Assame…" at bounding box center [553, 190] width 178 height 13
select select "6"
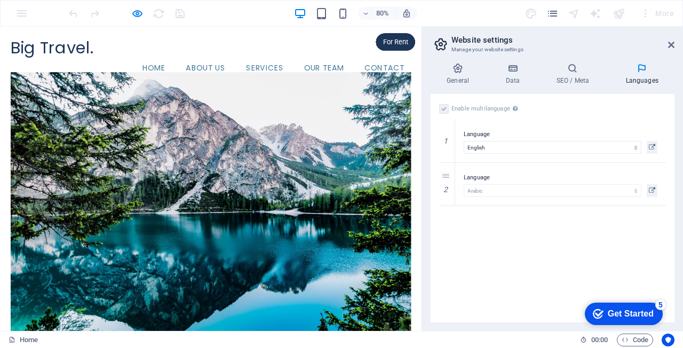
click at [518, 252] on div "Enable multilanguage To disable multilanguage delete all languages until only o…" at bounding box center [553, 208] width 244 height 228
drag, startPoint x: 614, startPoint y: 312, endPoint x: 717, endPoint y: 539, distance: 248.9
click at [614, 312] on div "Get Started" at bounding box center [631, 314] width 46 height 10
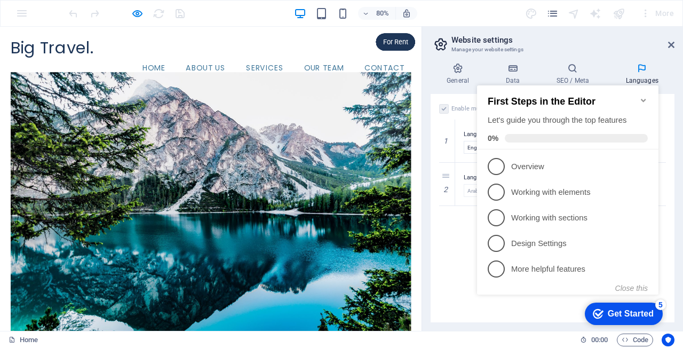
click at [454, 262] on div "Enable multilanguage To disable multilanguage delete all languages until only o…" at bounding box center [553, 208] width 244 height 228
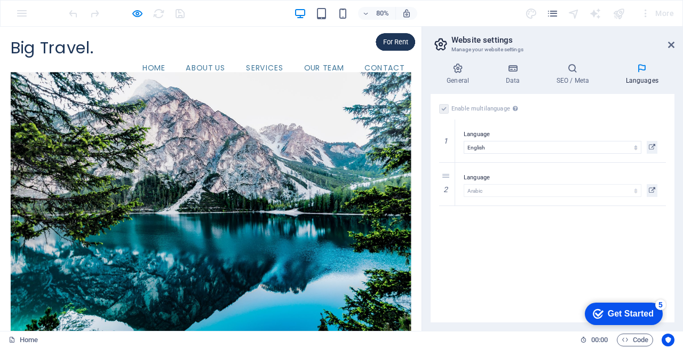
click at [446, 205] on div "1 Language Abkhazian Afar Afrikaans Akan Albanian Amharic Arabic Aragonese Arme…" at bounding box center [552, 163] width 227 height 86
click at [448, 203] on icon at bounding box center [447, 205] width 6 height 7
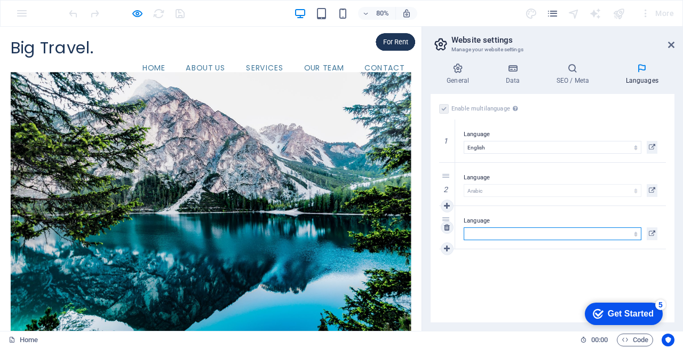
click at [530, 236] on select "Abkhazian Afar Afrikaans Akan Albanian Amharic Arabic Aragonese Armenian Assame…" at bounding box center [553, 233] width 178 height 13
select select "55"
click at [464, 227] on select "Abkhazian Afar Afrikaans Akan Albanian Amharic Arabic Aragonese Armenian Assame…" at bounding box center [553, 233] width 178 height 13
click at [672, 43] on icon at bounding box center [671, 45] width 6 height 9
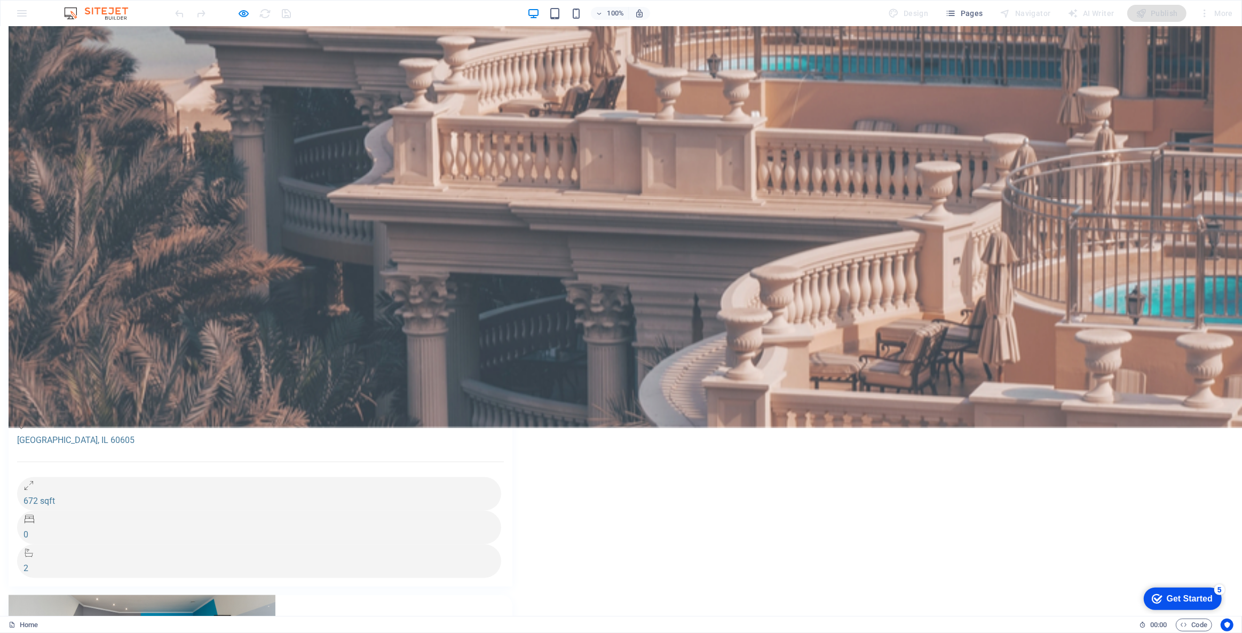
scroll to position [1164, 0]
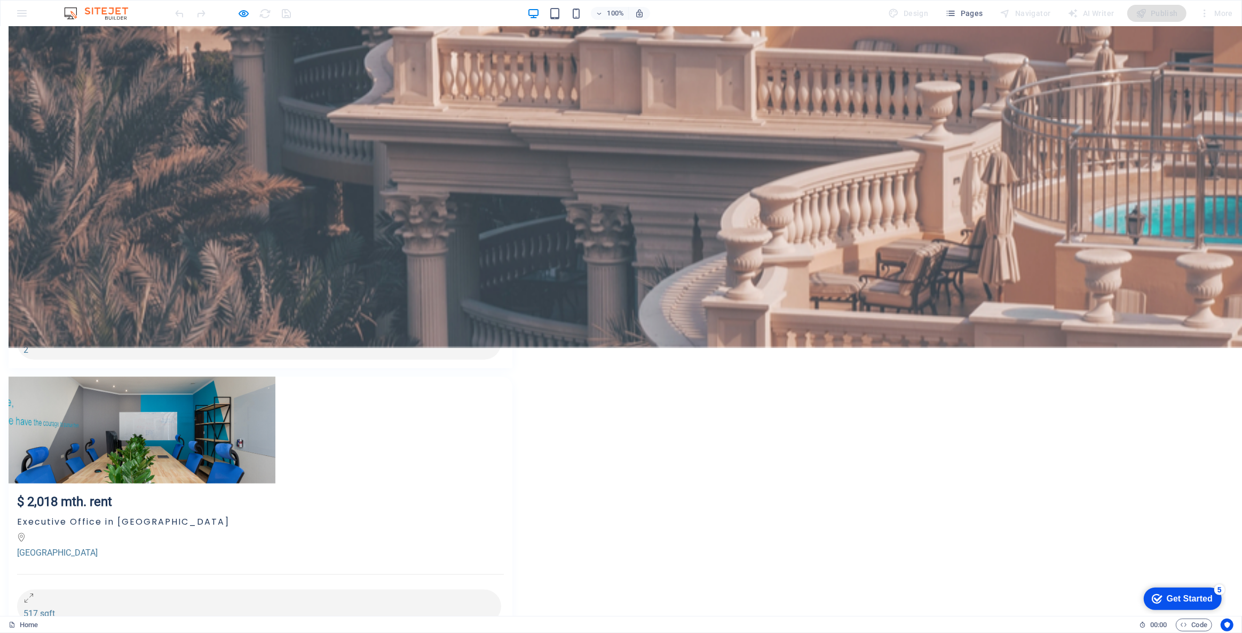
scroll to position [0, 0]
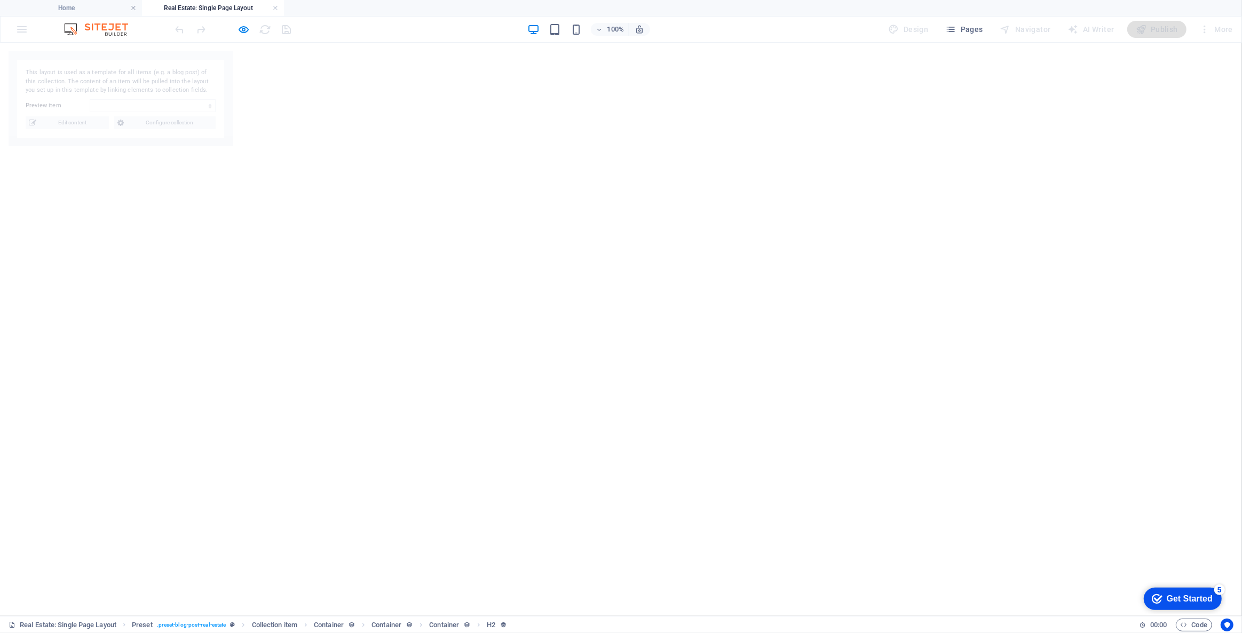
select select "68b99018c57ddd058006cf88"
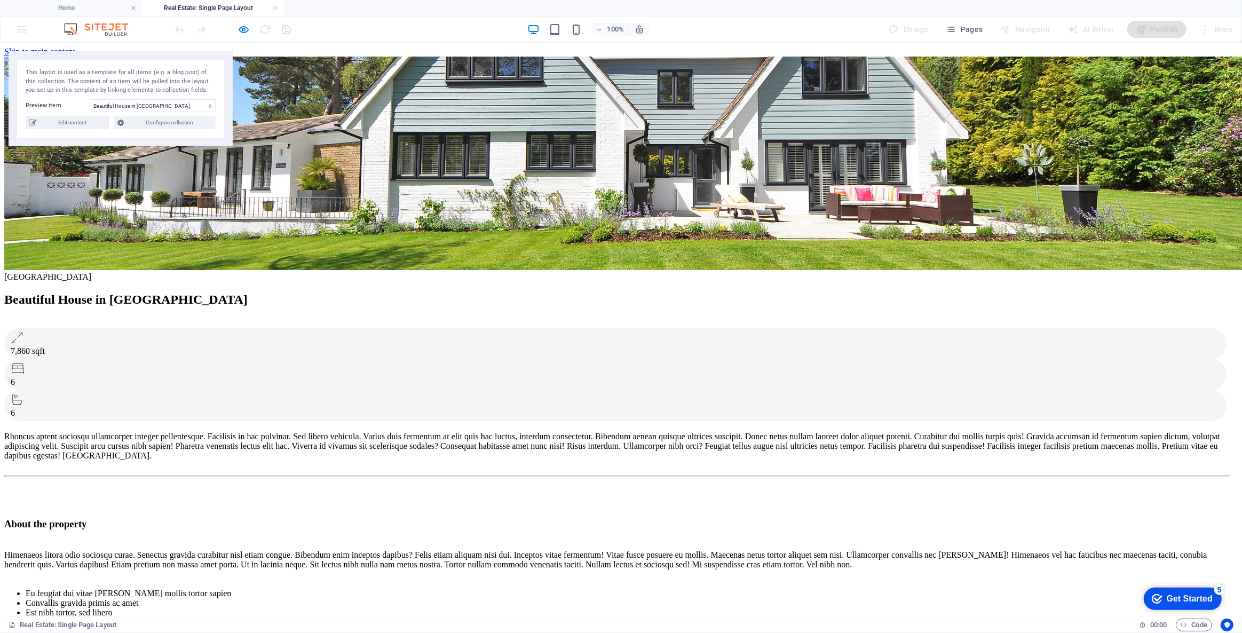
click at [21, 29] on div "100% Design Pages Navigator AI Writer Publish More" at bounding box center [621, 30] width 1241 height 26
click at [74, 122] on span "Edit content" at bounding box center [72, 122] width 66 height 13
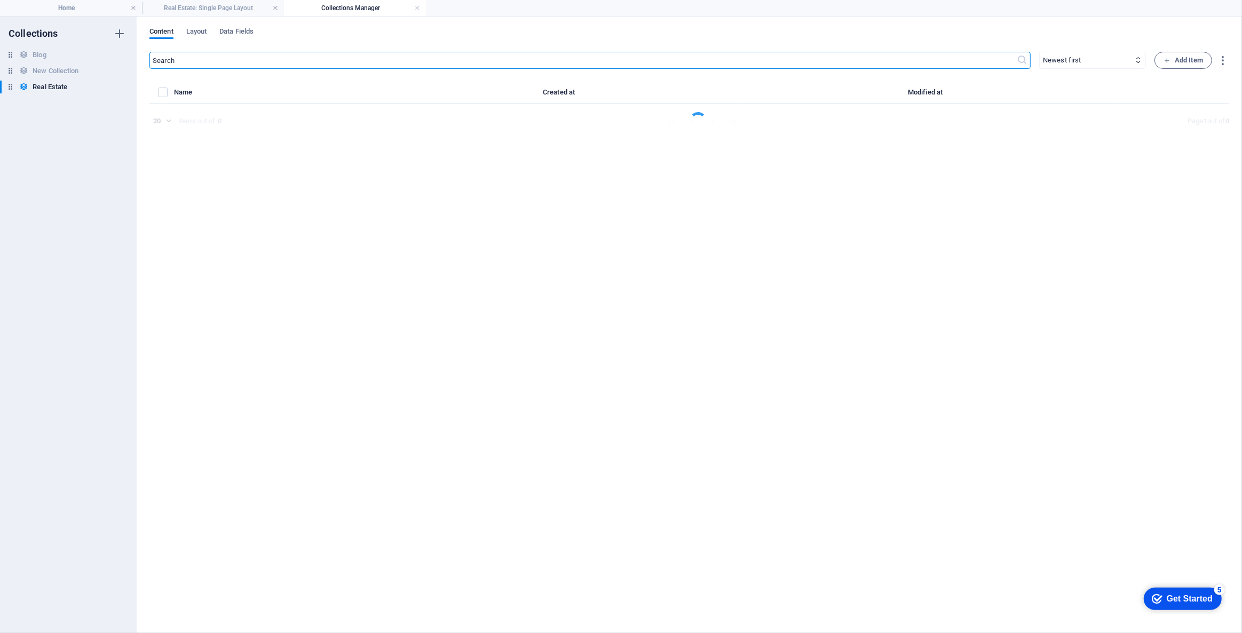
select select "House"
select select "For Sale"
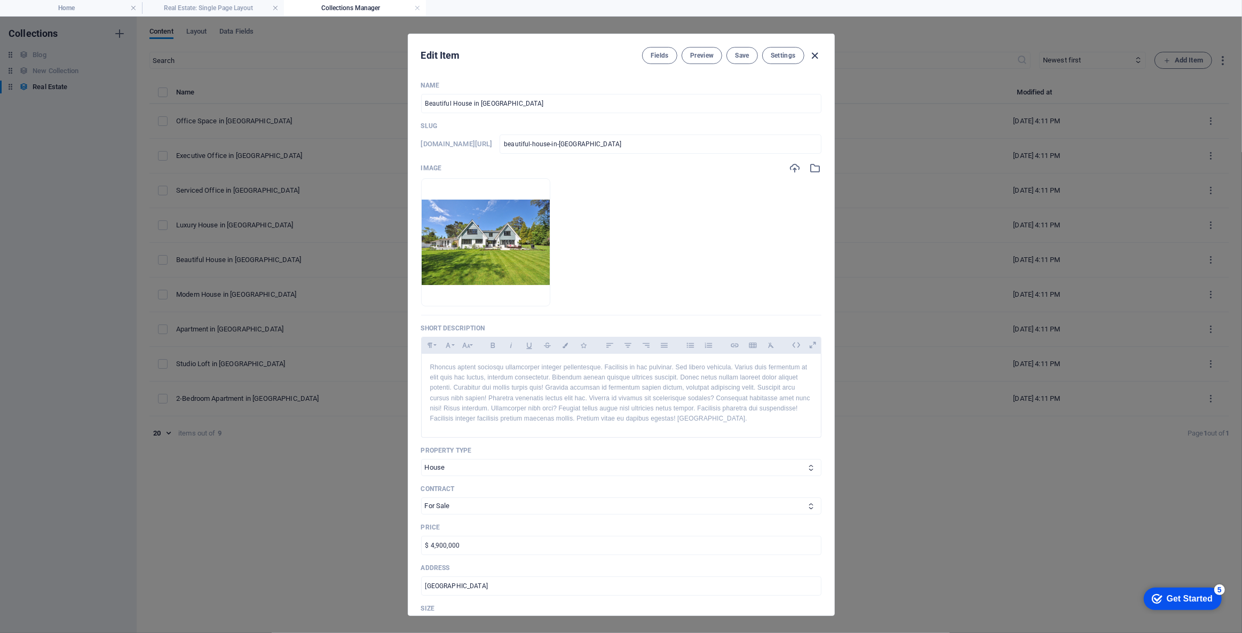
click at [810, 52] on icon "button" at bounding box center [815, 56] width 12 height 12
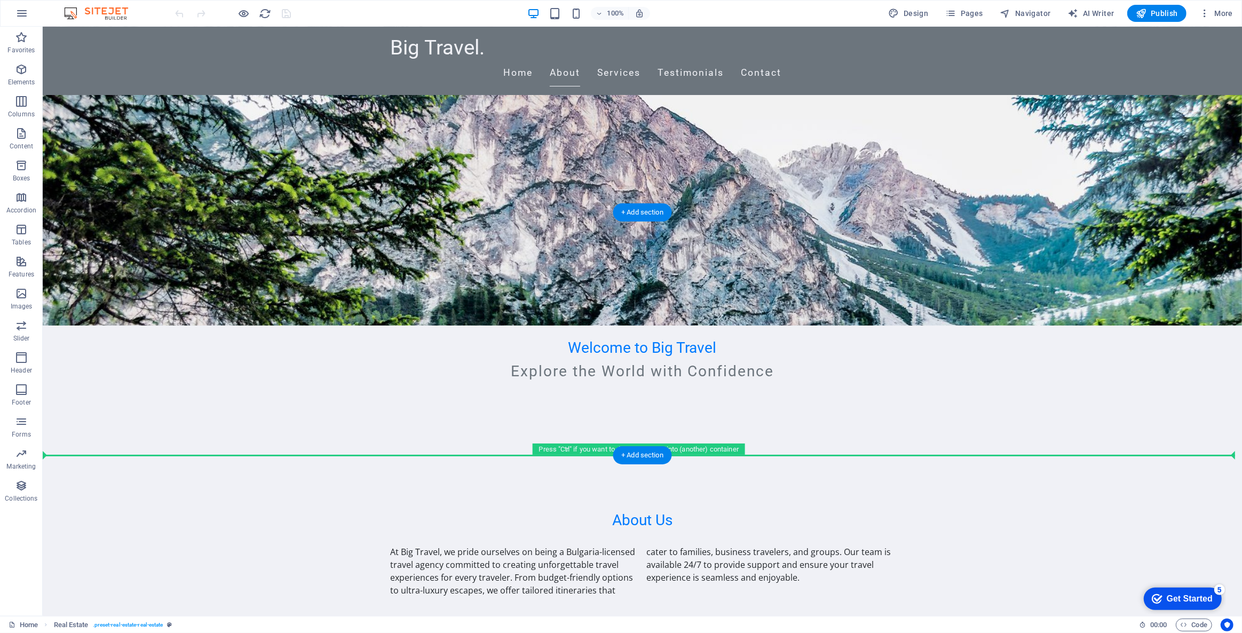
scroll to position [97, 0]
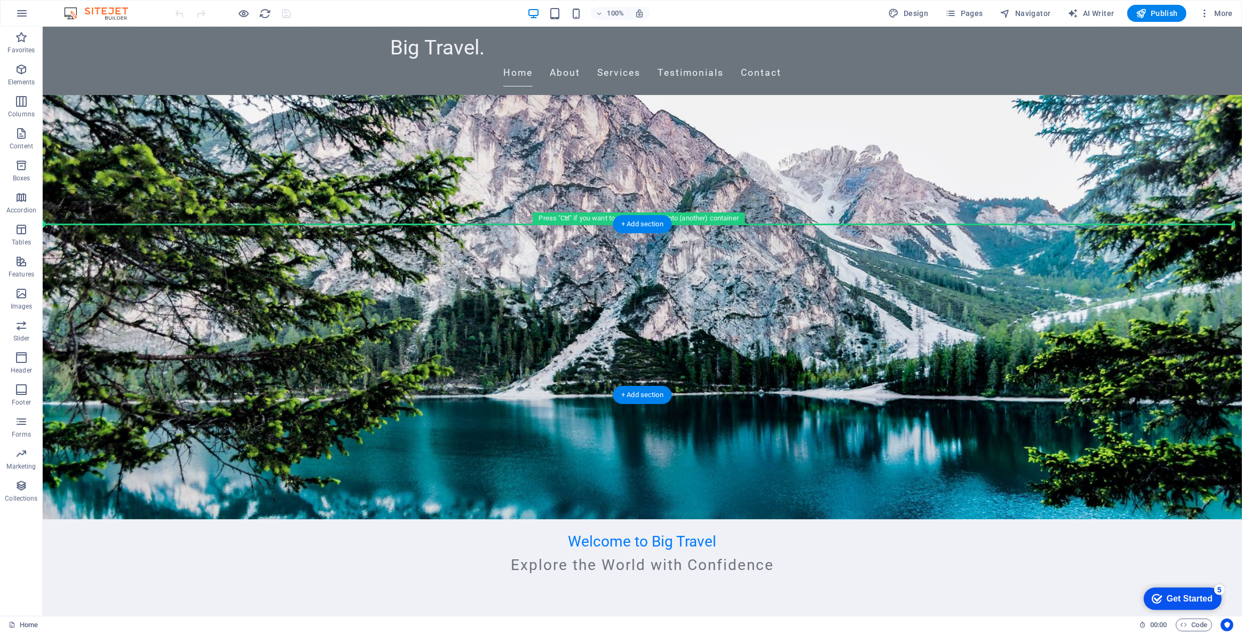
drag, startPoint x: 951, startPoint y: 362, endPoint x: 944, endPoint y: 281, distance: 81.4
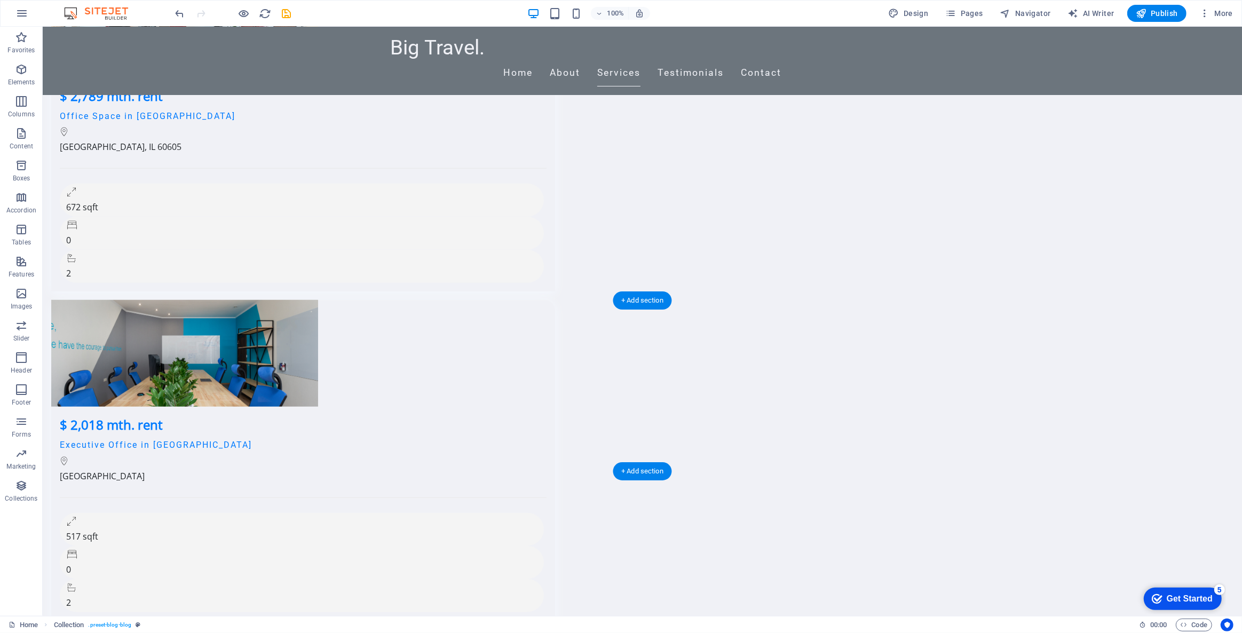
scroll to position [679, 0]
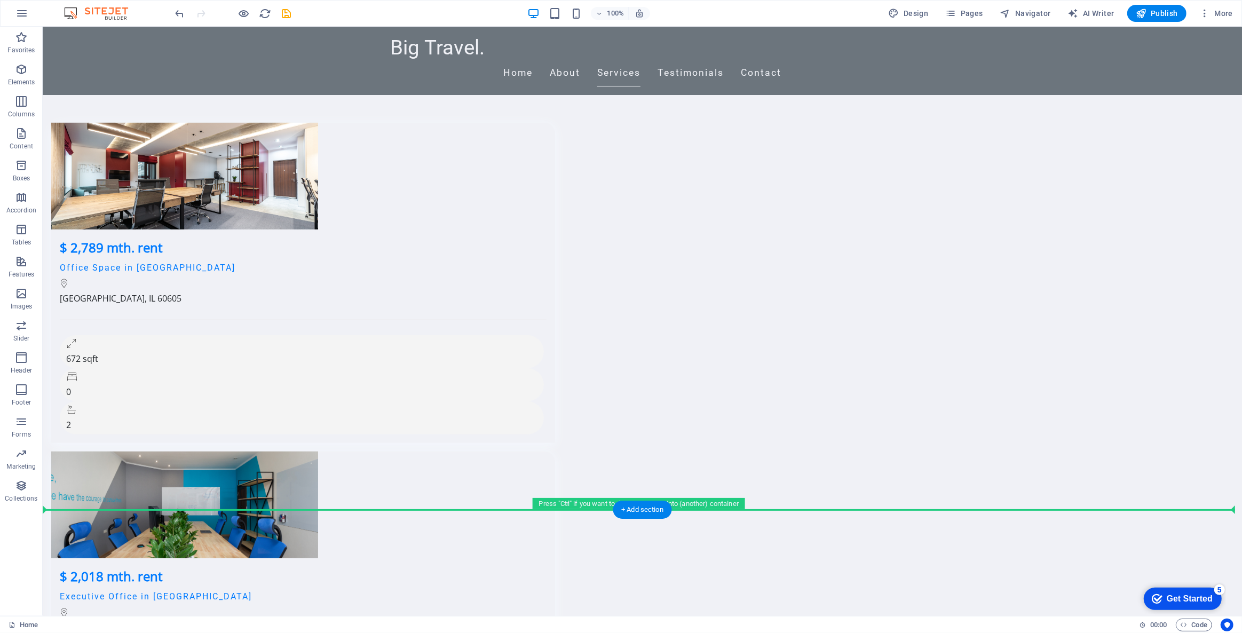
drag, startPoint x: 967, startPoint y: 453, endPoint x: 975, endPoint y: 500, distance: 47.6
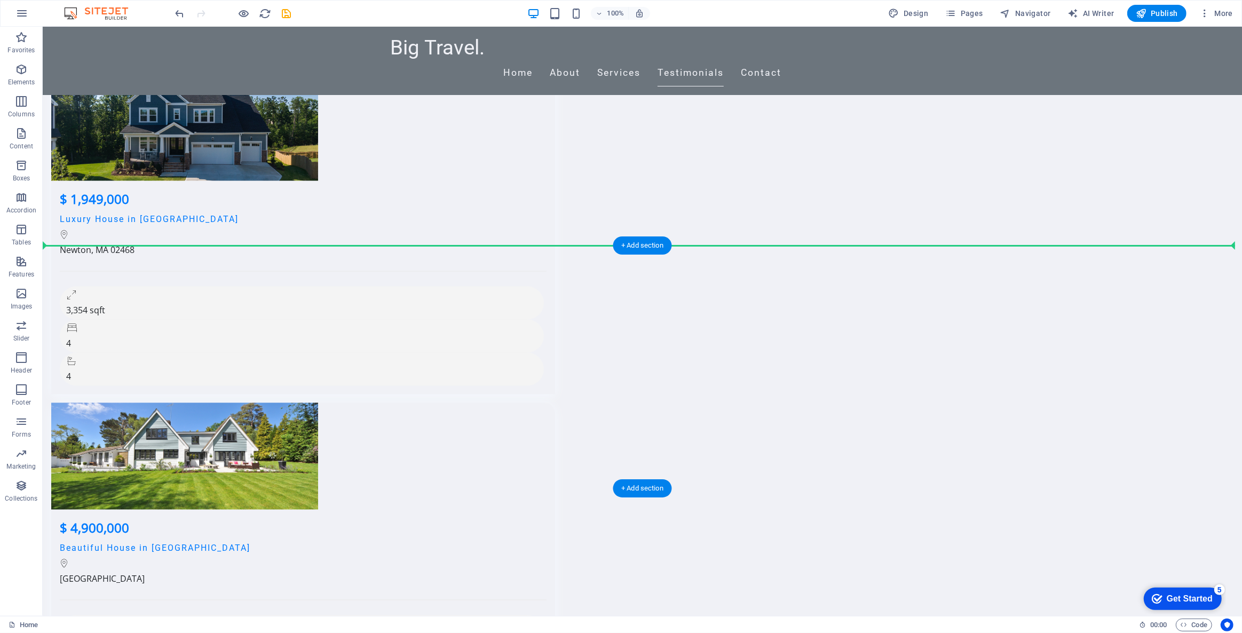
scroll to position [1649, 0]
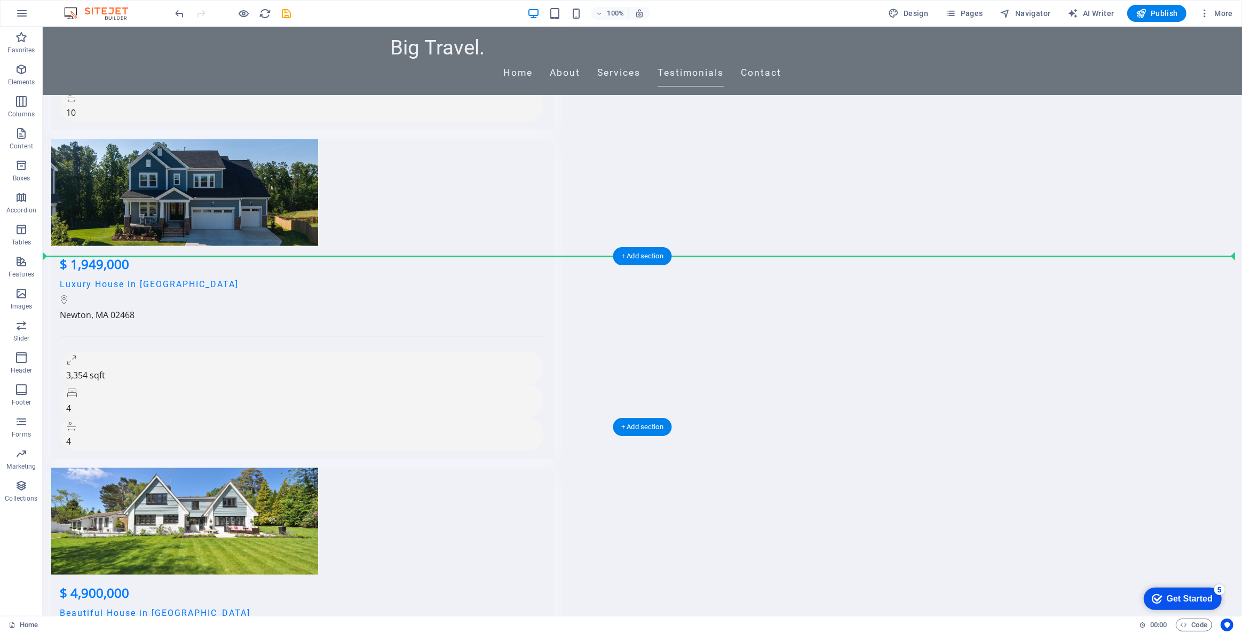
drag, startPoint x: 949, startPoint y: 430, endPoint x: 965, endPoint y: 341, distance: 91.1
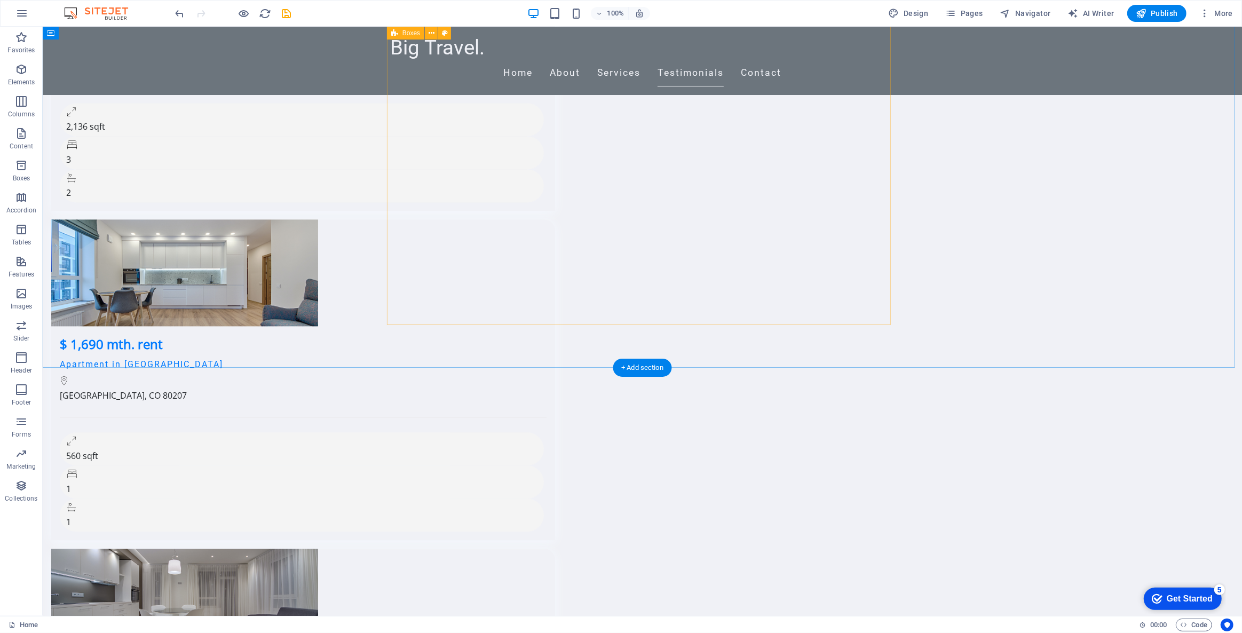
scroll to position [2474, 0]
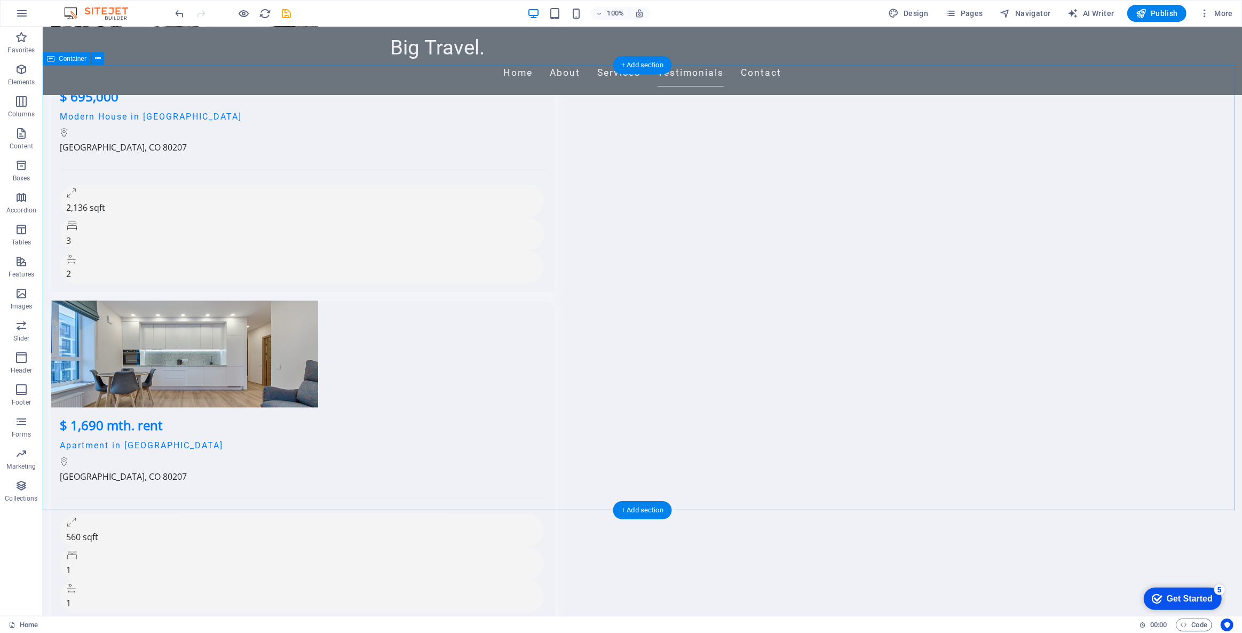
drag, startPoint x: 820, startPoint y: 374, endPoint x: 1086, endPoint y: 390, distance: 266.3
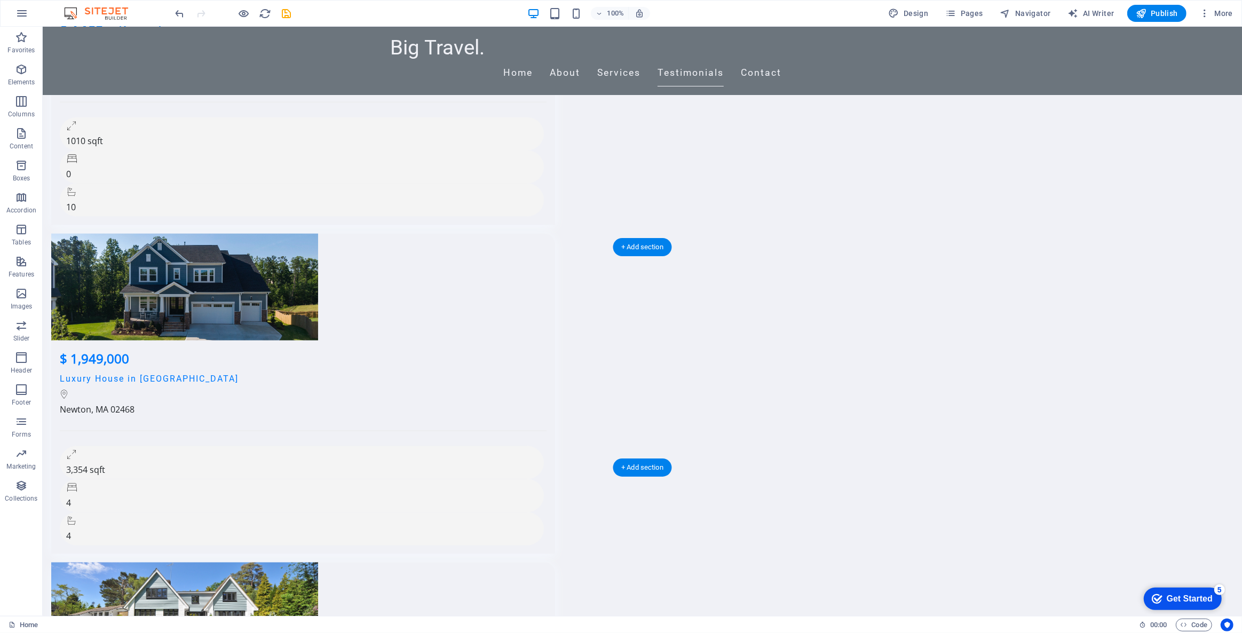
scroll to position [1553, 0]
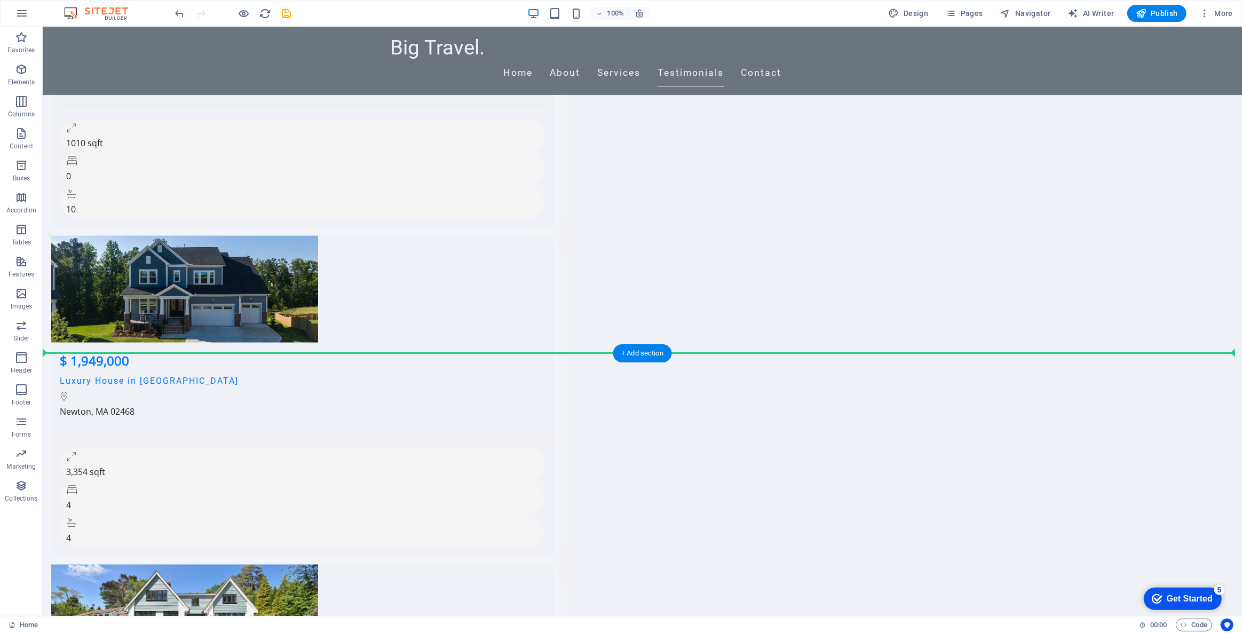
drag, startPoint x: 993, startPoint y: 355, endPoint x: 977, endPoint y: 352, distance: 16.8
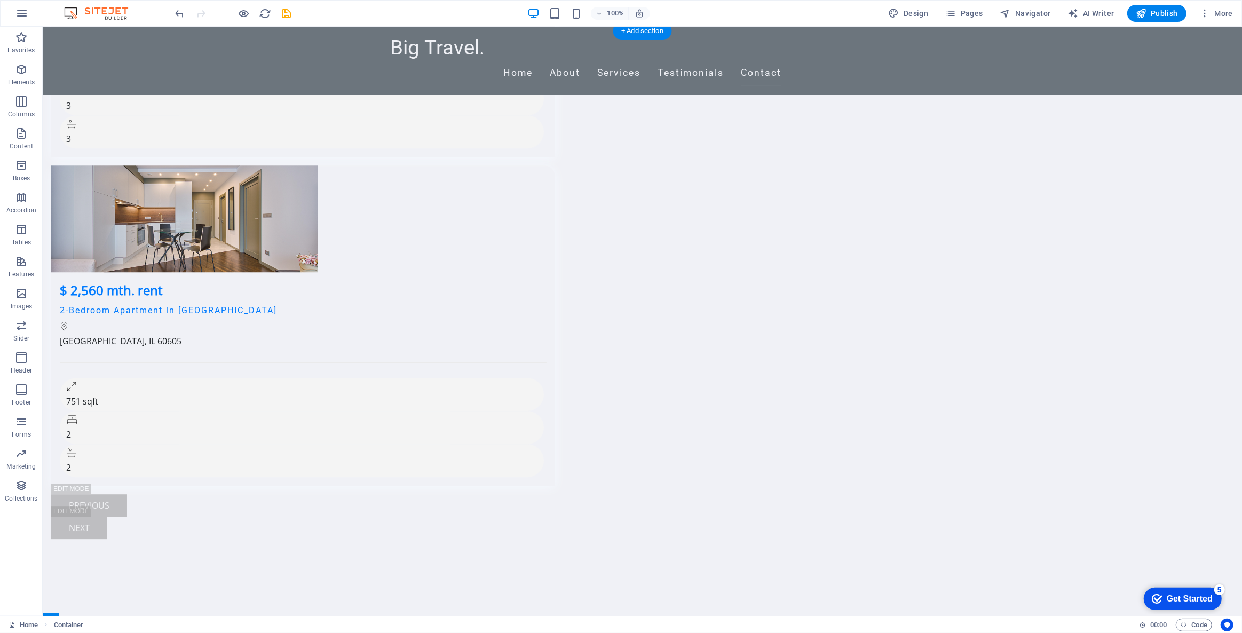
scroll to position [3250, 0]
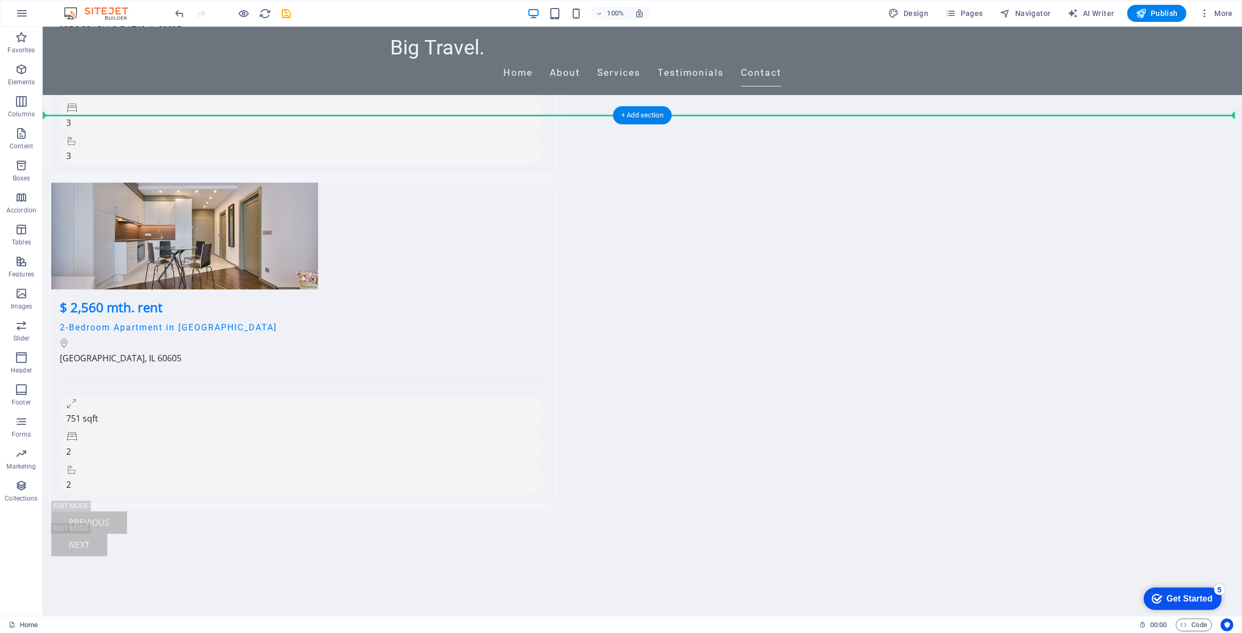
drag, startPoint x: 965, startPoint y: 375, endPoint x: 981, endPoint y: 179, distance: 196.5
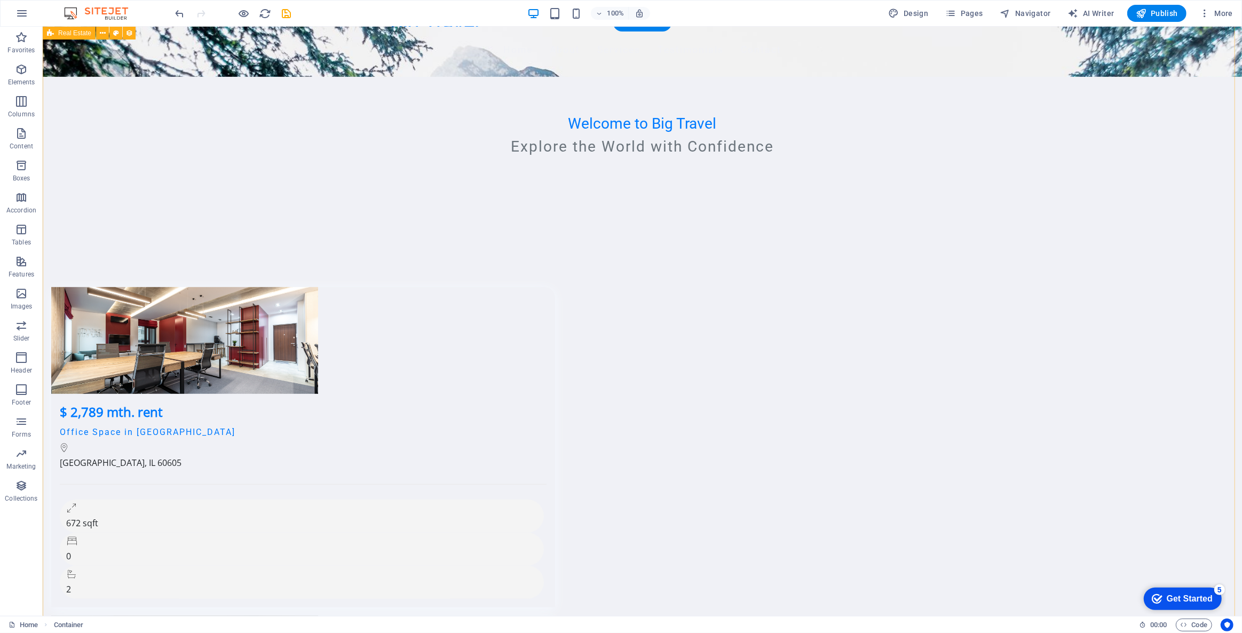
scroll to position [0, 0]
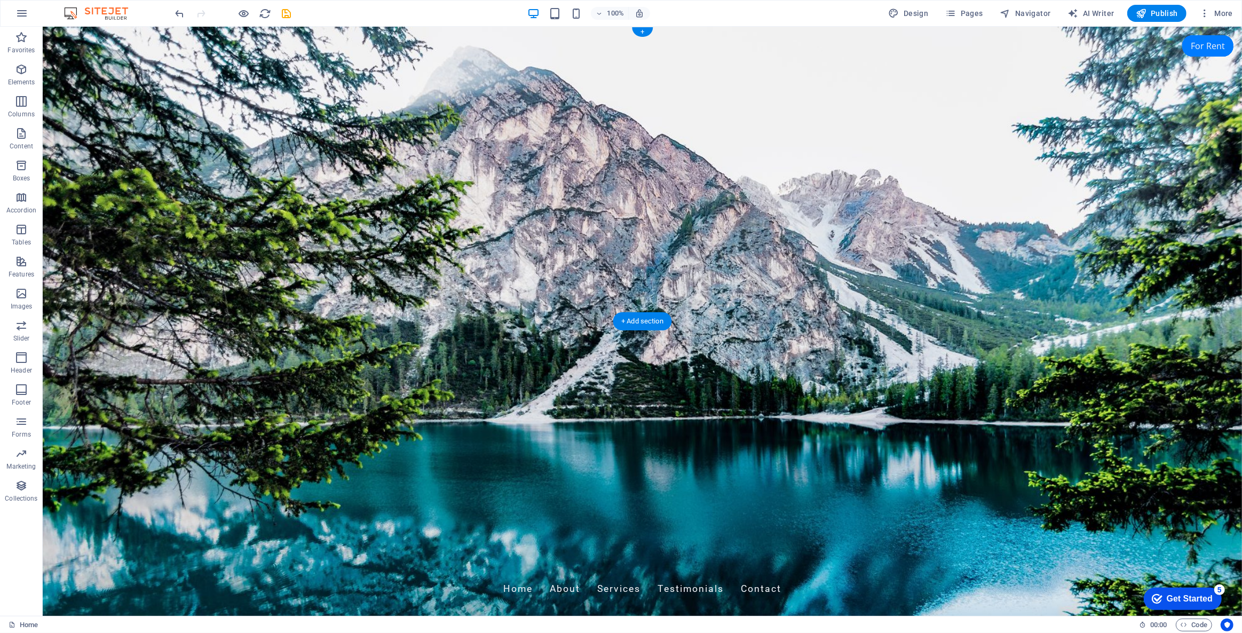
click at [1047, 302] on figure at bounding box center [641, 321] width 1199 height 589
click at [81, 543] on div "Big Travel. Home About Services Testimonials Contact" at bounding box center [641, 577] width 1199 height 68
click at [1156, 14] on span "Publish" at bounding box center [1157, 13] width 42 height 11
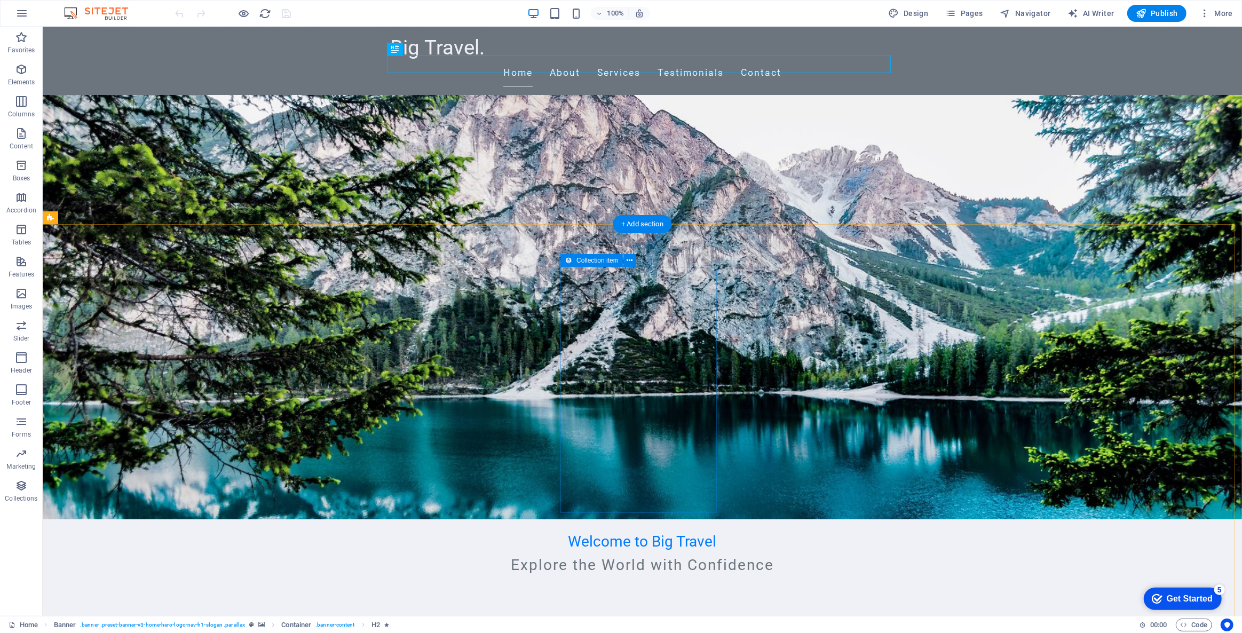
scroll to position [97, 0]
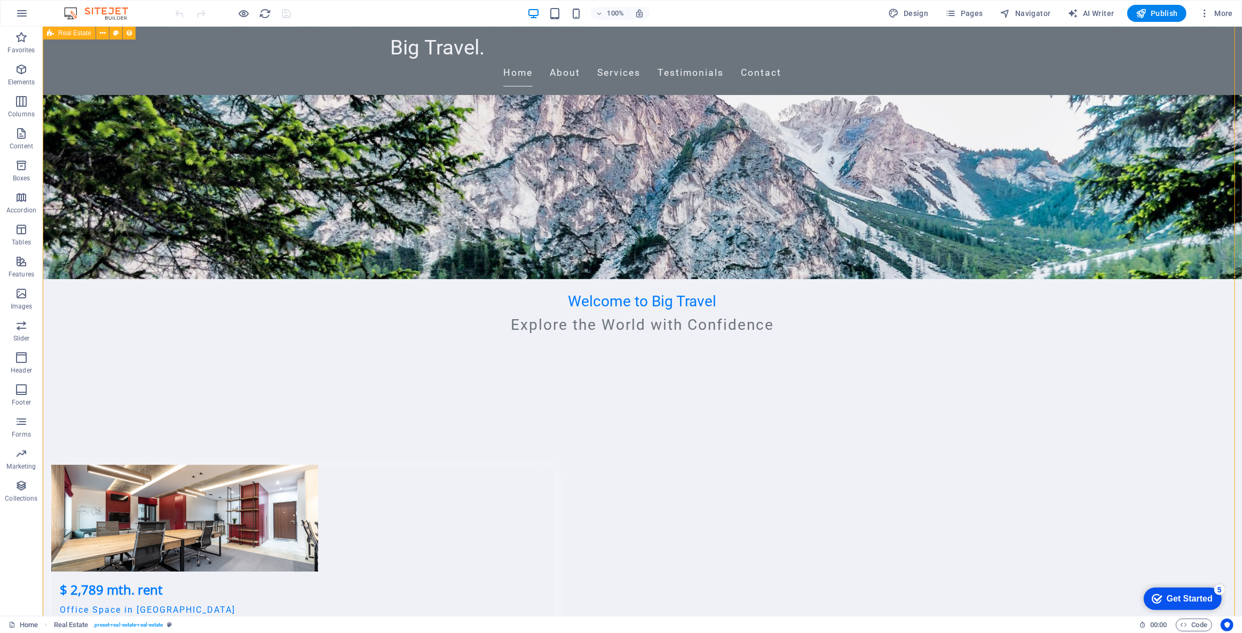
scroll to position [291, 0]
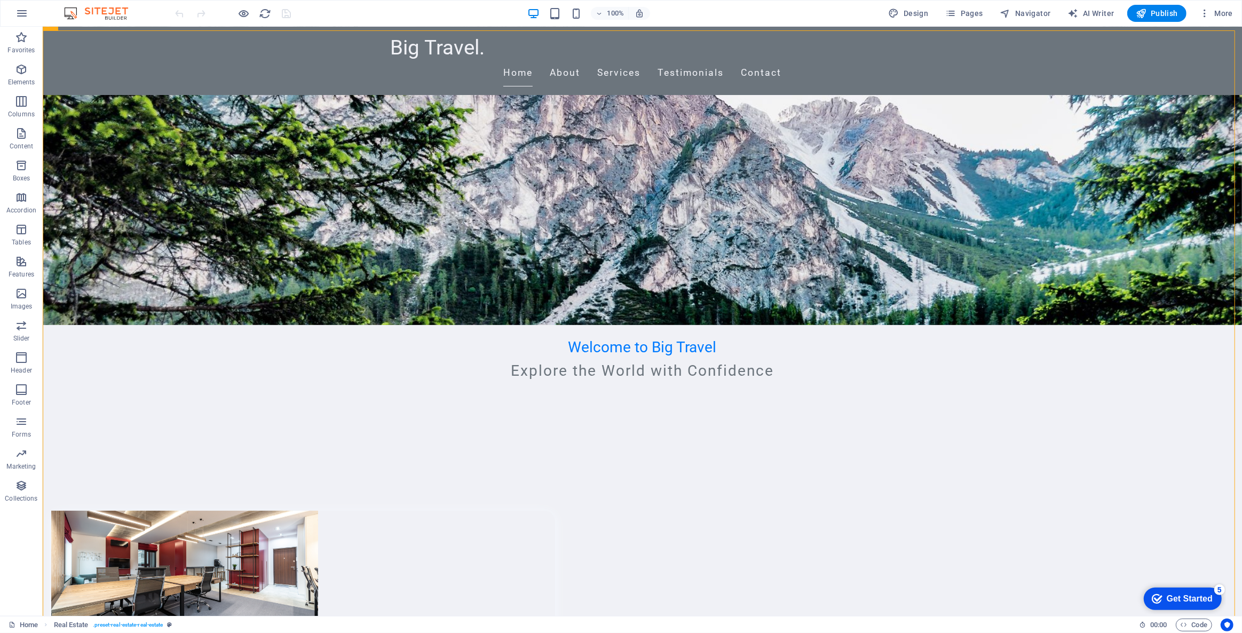
click at [1174, 594] on div "Get Started" at bounding box center [1189, 599] width 46 height 10
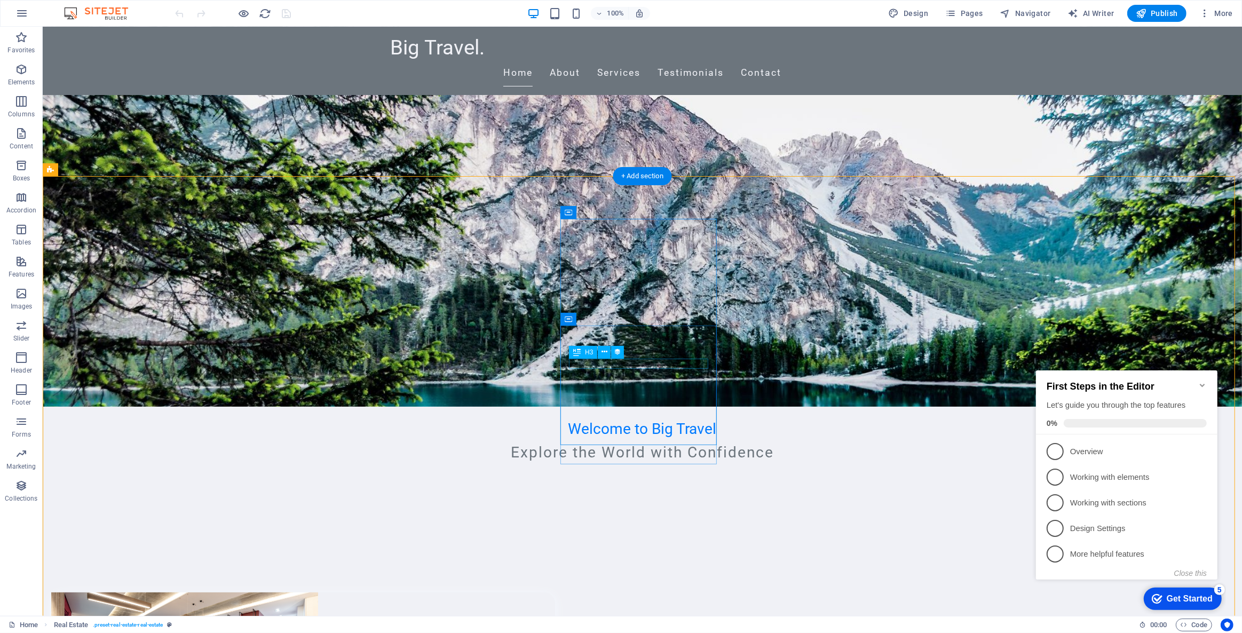
scroll to position [145, 0]
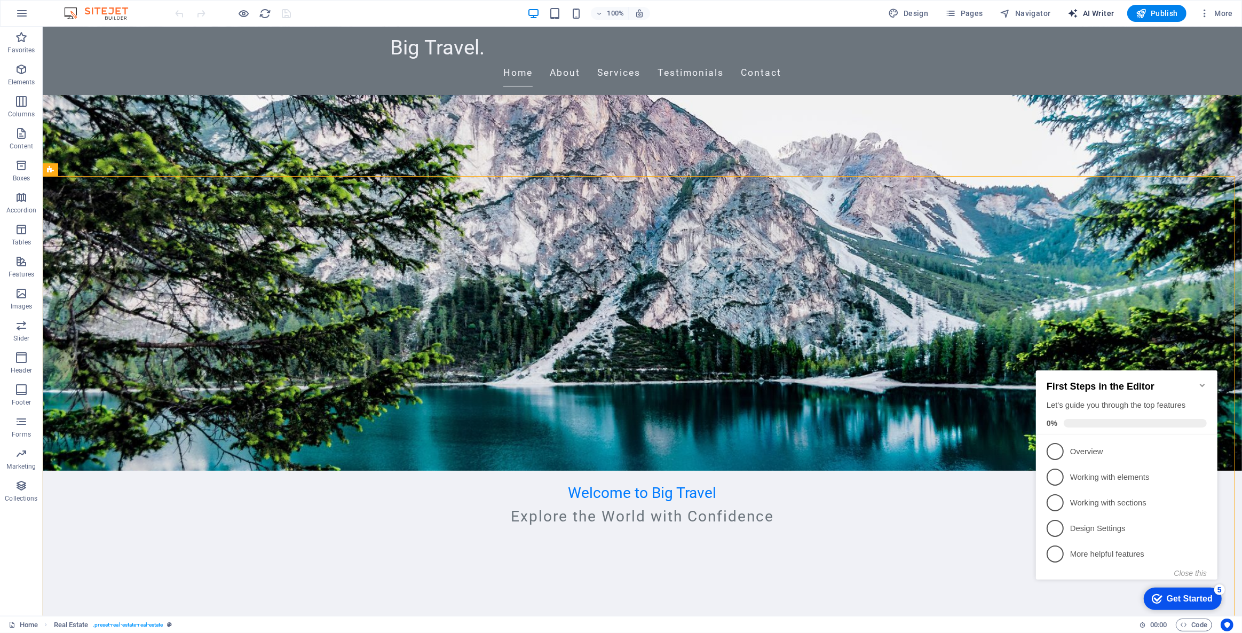
click at [1102, 11] on span "AI Writer" at bounding box center [1091, 13] width 46 height 11
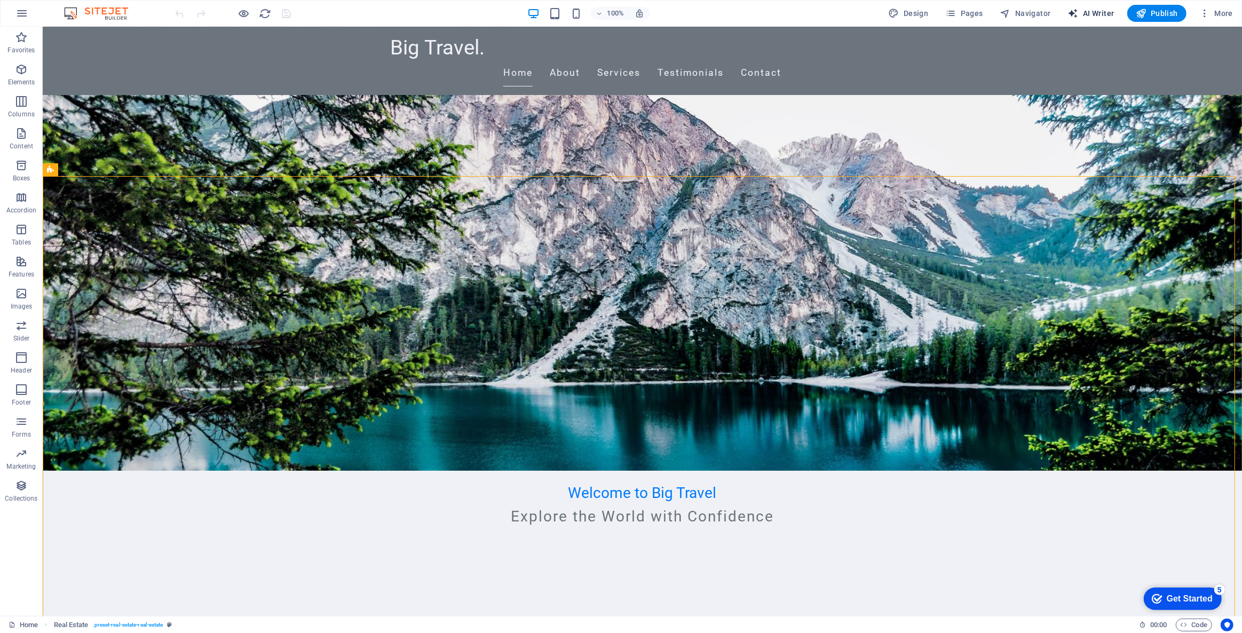
select select "English"
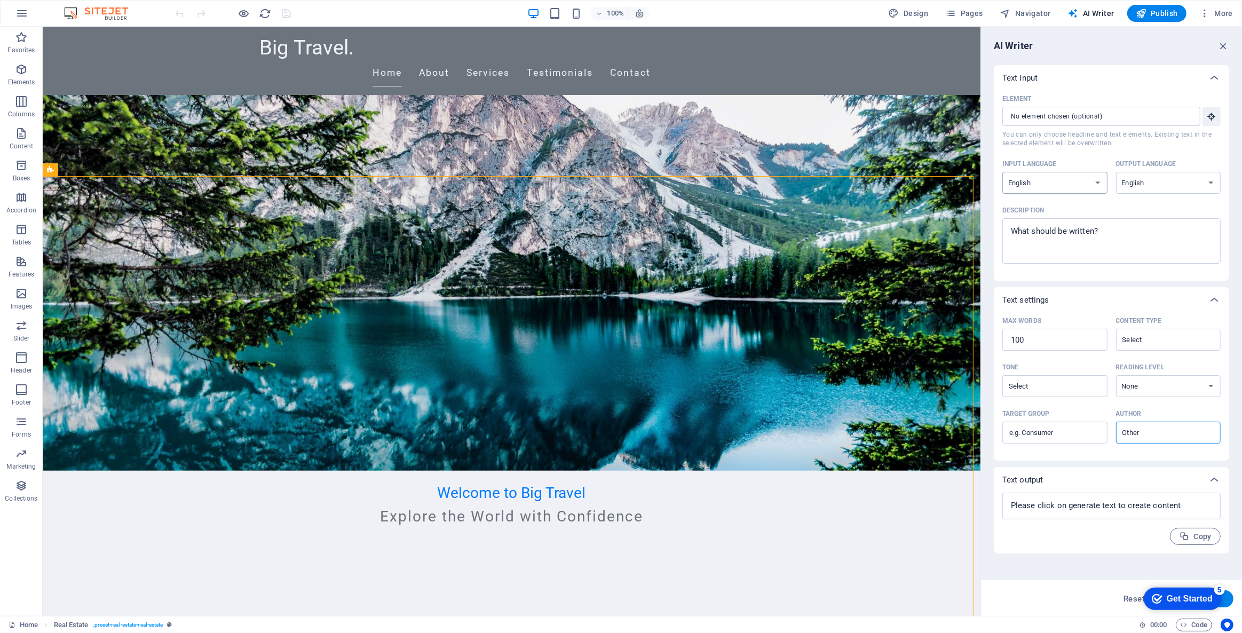
click at [1085, 178] on select "Albanian Arabic Armenian Awadhi Azerbaijani Bashkir Basque Belarusian Bengali B…" at bounding box center [1054, 183] width 105 height 22
drag, startPoint x: 1227, startPoint y: 43, endPoint x: 1176, endPoint y: 26, distance: 53.5
click at [1227, 43] on icon "button" at bounding box center [1223, 46] width 12 height 12
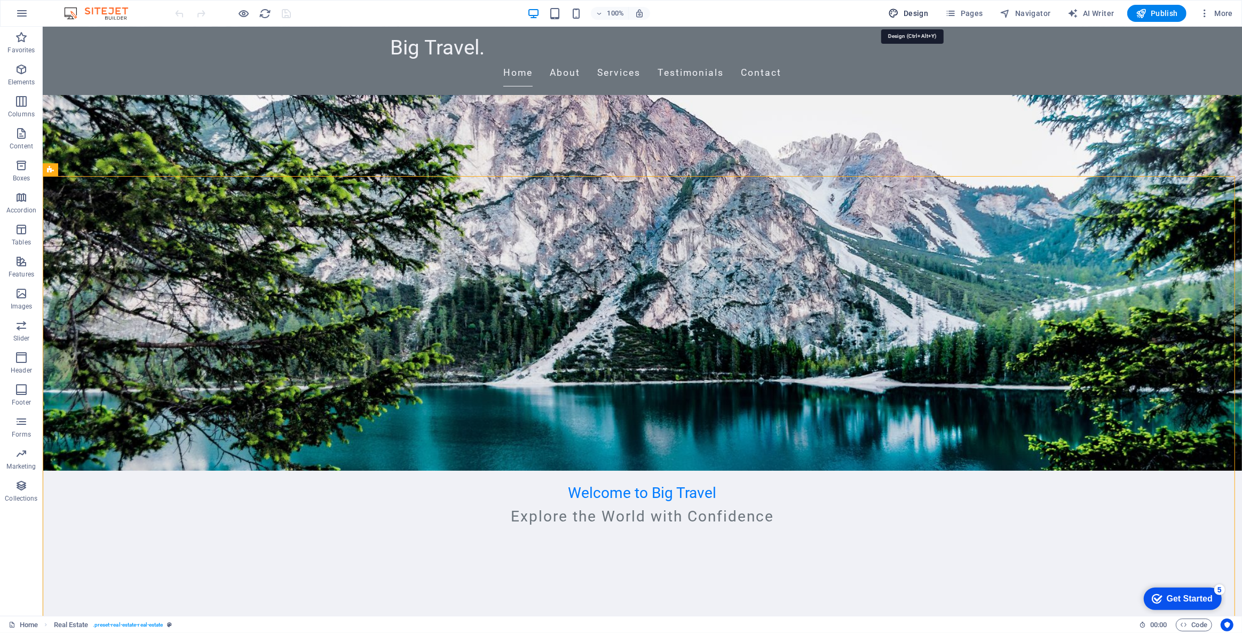
select select "px"
select select "200"
select select "px"
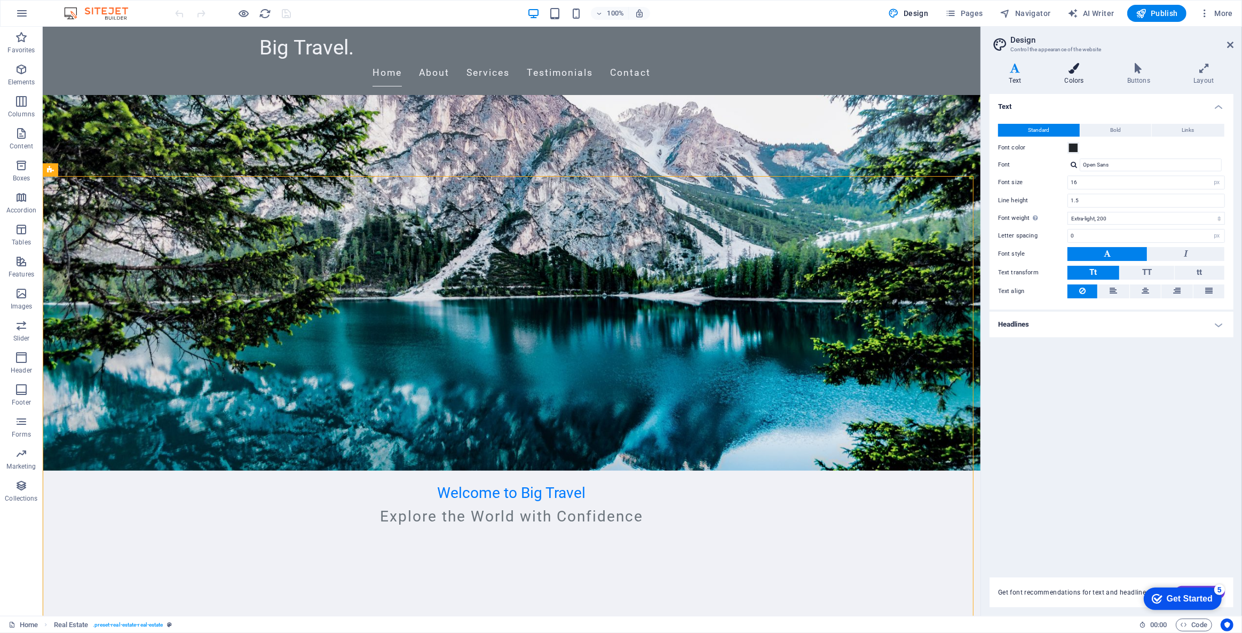
drag, startPoint x: 1088, startPoint y: 60, endPoint x: 1087, endPoint y: 70, distance: 10.8
click at [1088, 60] on div "Variants Text Colors Buttons Layout Text Standard Bold Links Font color Font Op…" at bounding box center [1111, 334] width 261 height 561
click at [1084, 73] on icon at bounding box center [1074, 68] width 58 height 11
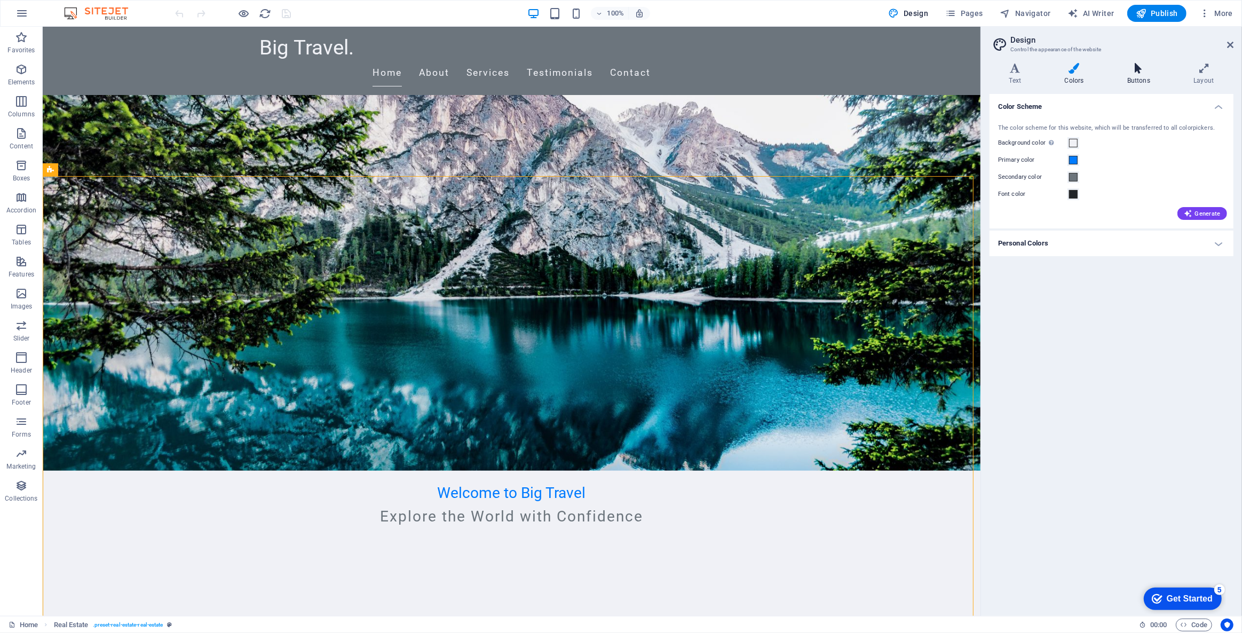
click at [1113, 78] on h4 "Buttons" at bounding box center [1140, 74] width 66 height 22
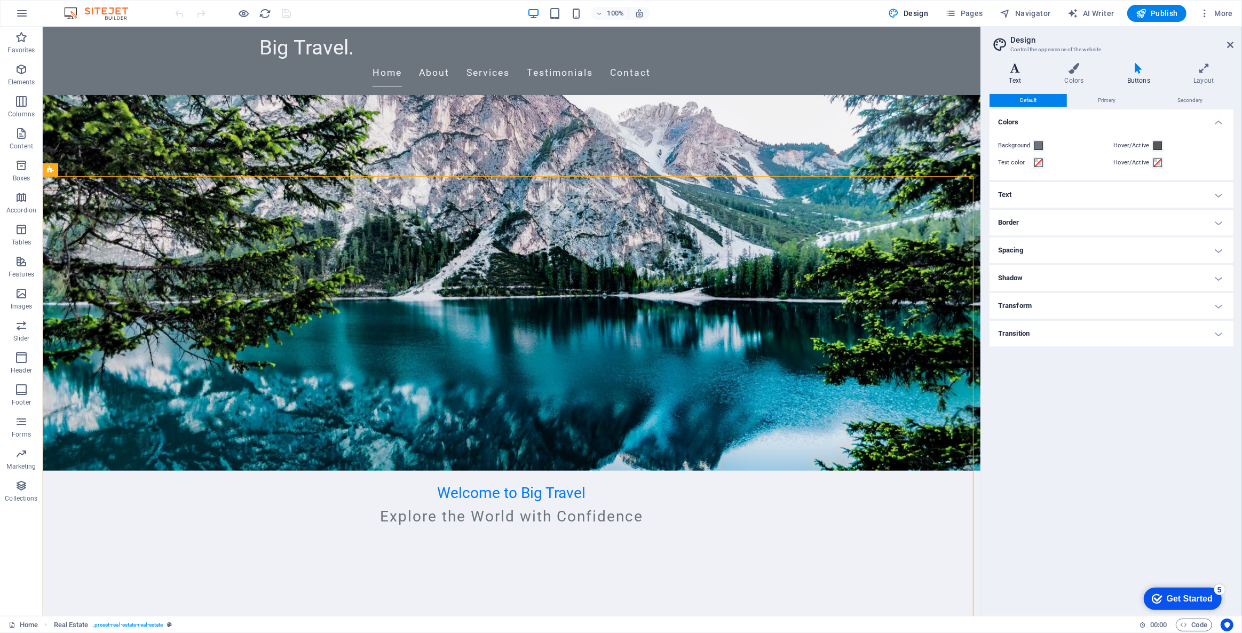
click at [1015, 75] on h4 "Text" at bounding box center [1018, 74] width 56 height 22
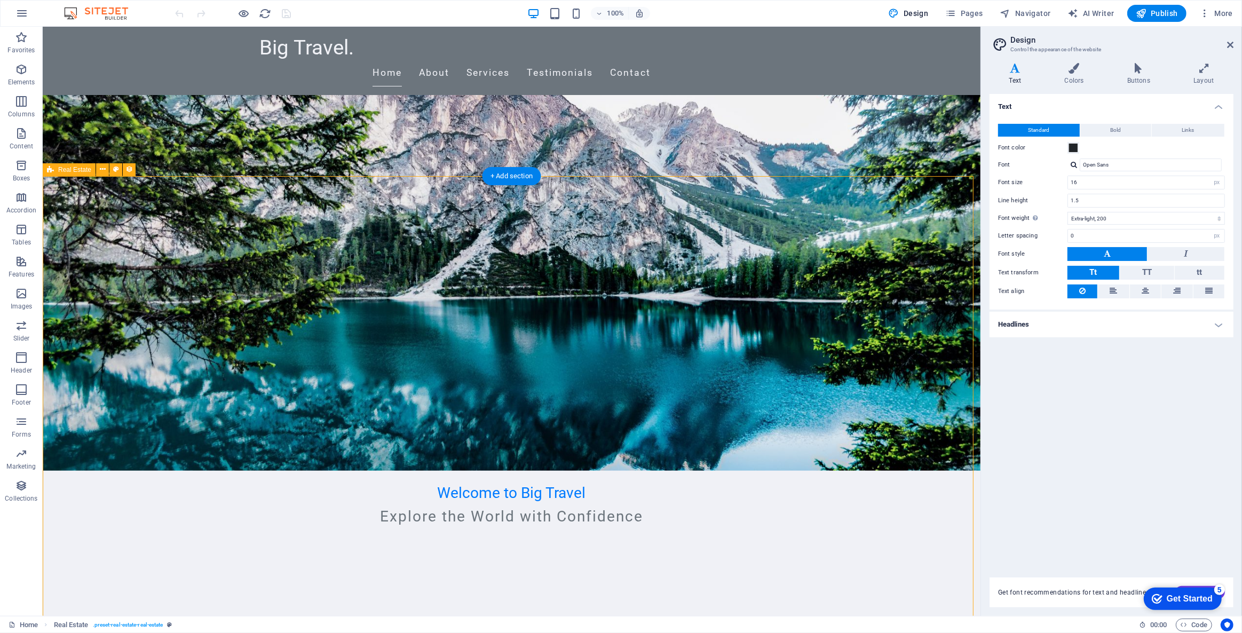
click at [1229, 39] on h2 "Design" at bounding box center [1121, 40] width 223 height 10
click at [1232, 43] on icon at bounding box center [1230, 45] width 6 height 9
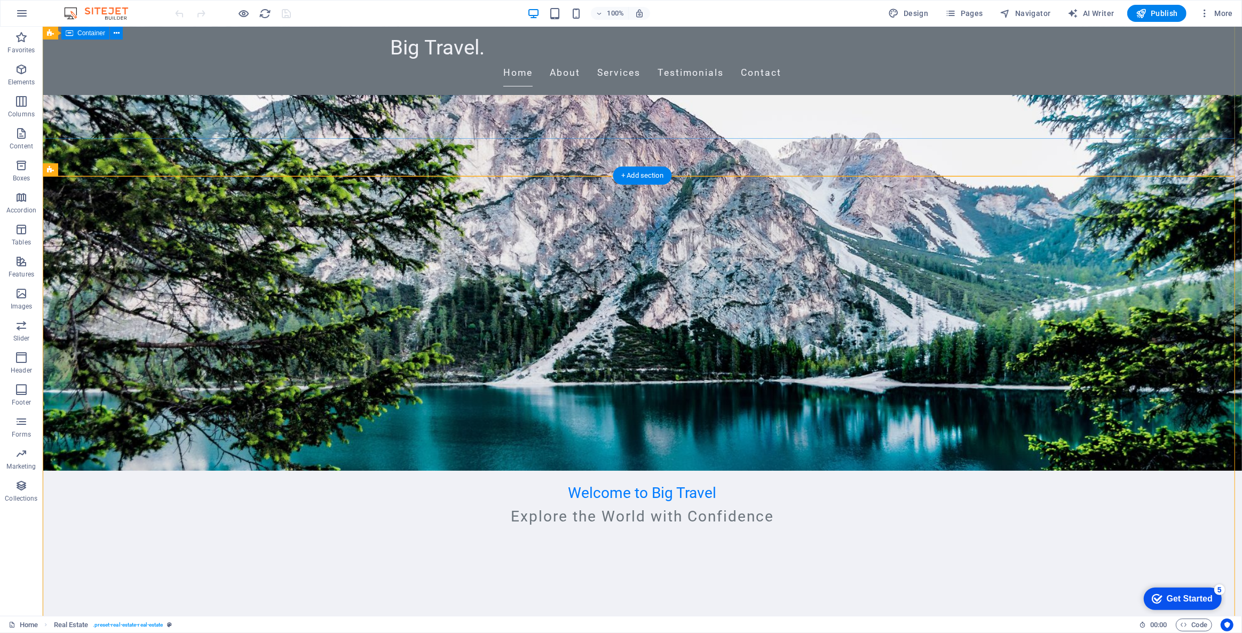
click at [1056, 398] on div "Welcome to Big Travel Explore the World with Confidence" at bounding box center [641, 487] width 1199 height 179
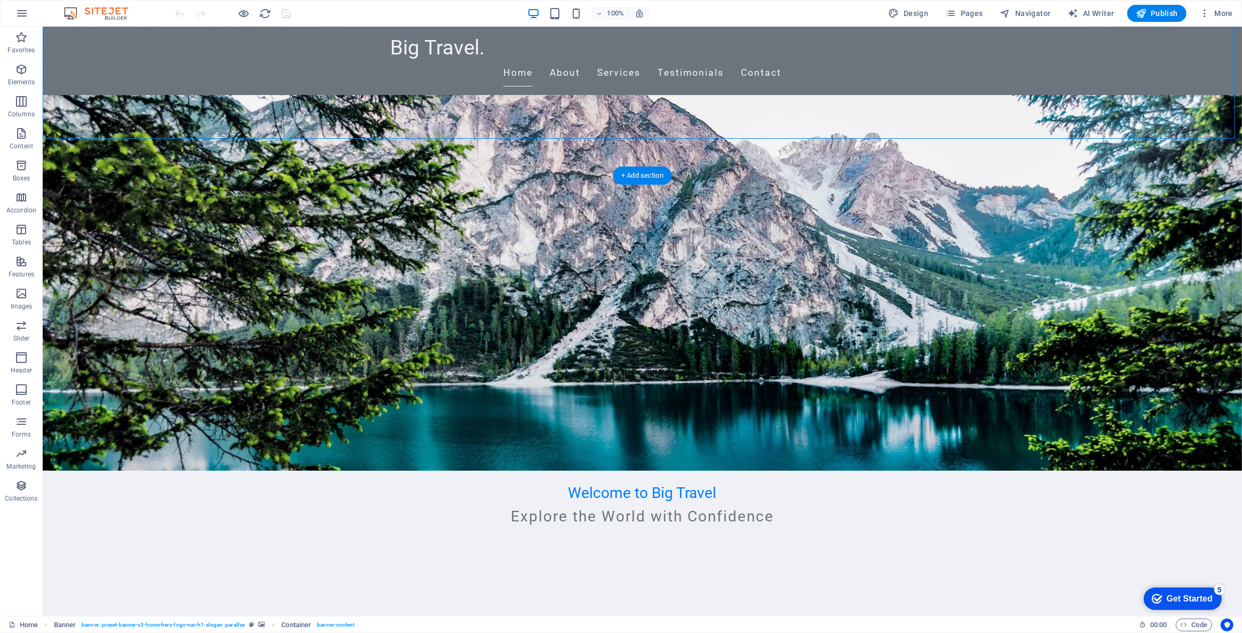
click at [1042, 173] on figure at bounding box center [641, 176] width 1199 height 589
click at [1042, 167] on figure at bounding box center [641, 176] width 1199 height 589
select select "vh"
select select "header"
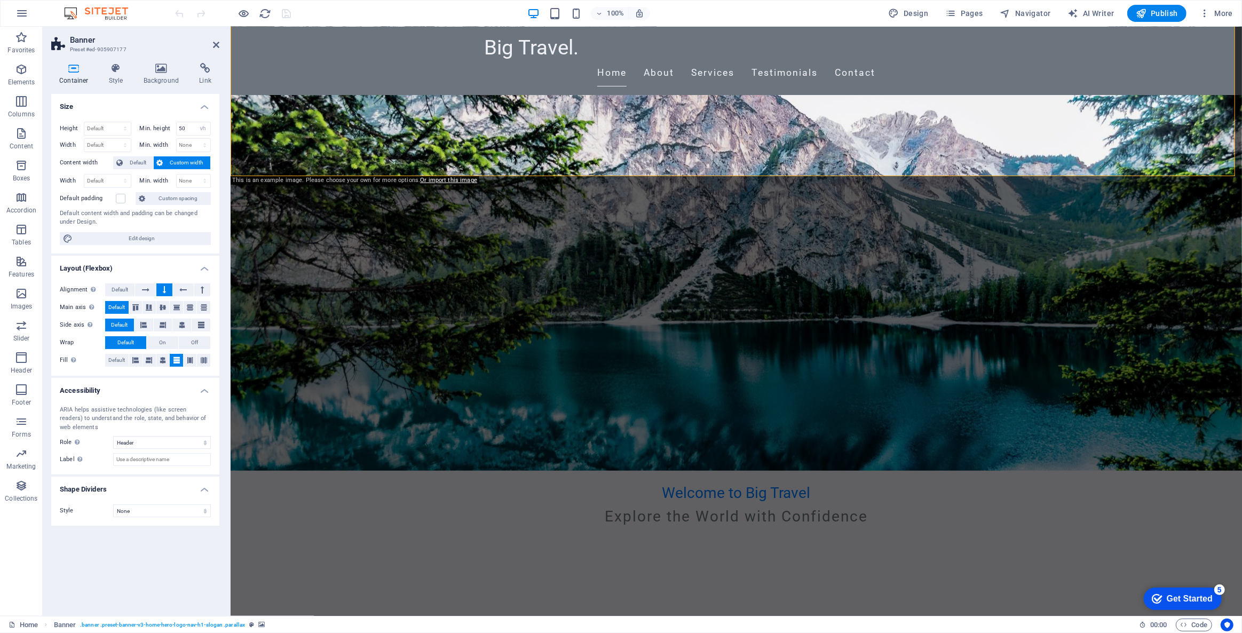
click at [151, 58] on div "Container Style Background Link Size Height Default px rem % vh vw Min. height …" at bounding box center [135, 334] width 185 height 561
click at [156, 63] on icon at bounding box center [162, 68] width 52 height 11
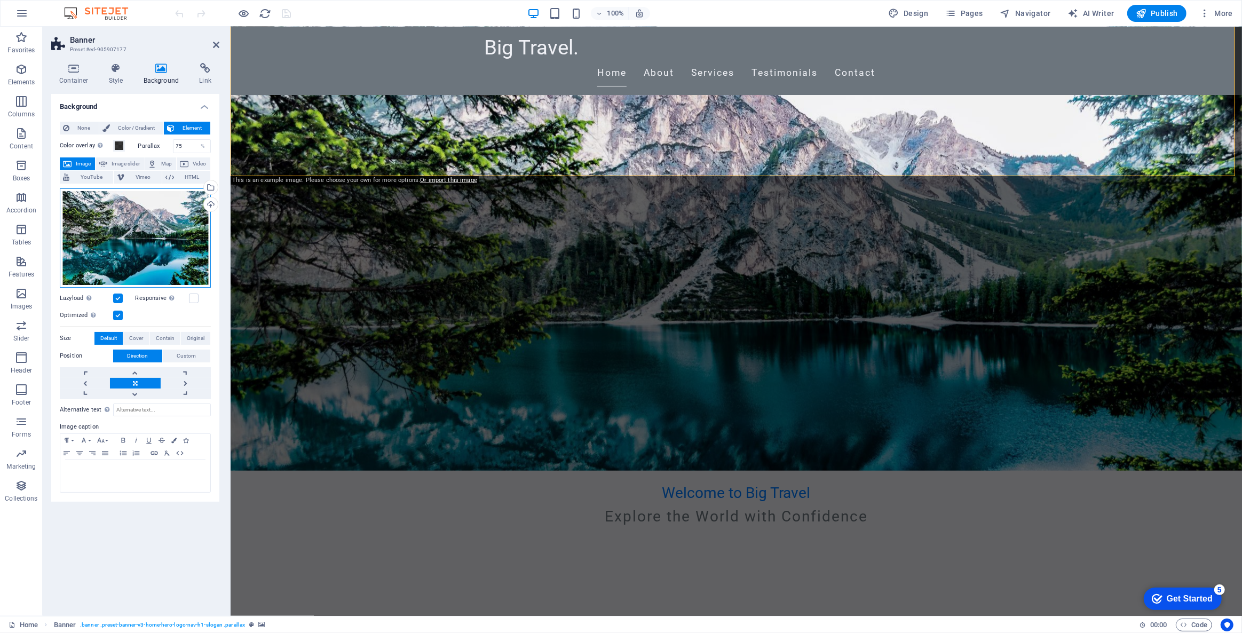
click at [140, 212] on div "Drag files here, click to choose files or select files from Files or our free s…" at bounding box center [135, 237] width 151 height 99
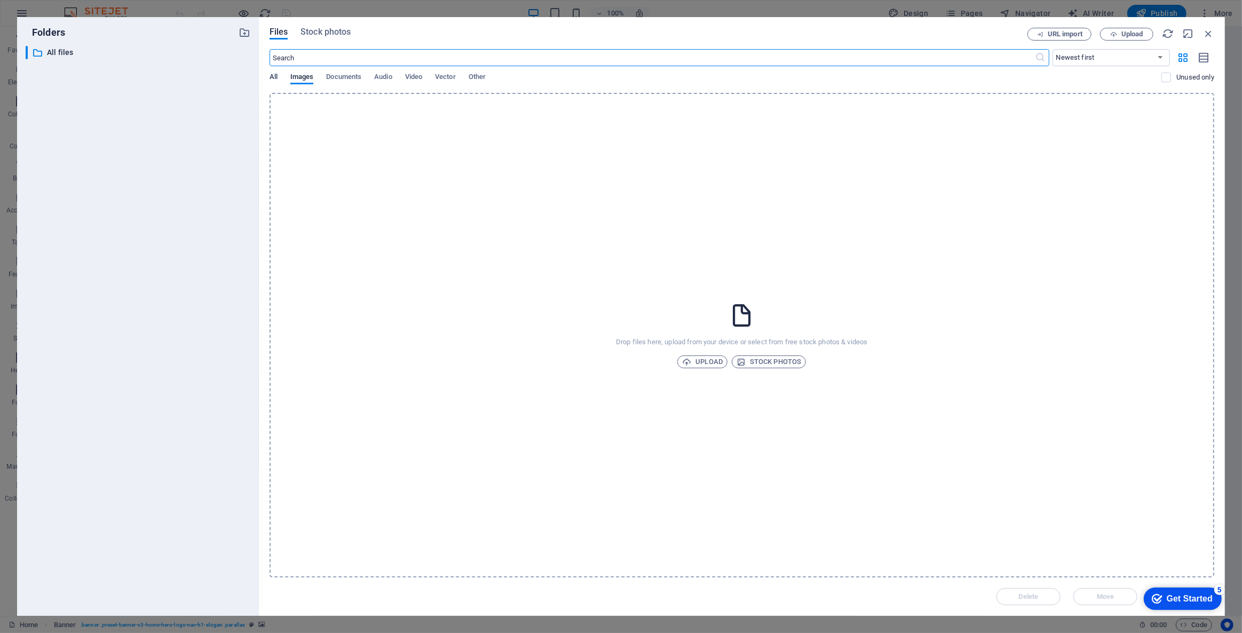
click at [270, 72] on span "All" at bounding box center [274, 77] width 8 height 15
click at [294, 77] on span "Images" at bounding box center [301, 77] width 23 height 15
click at [333, 31] on span "Stock photos" at bounding box center [325, 32] width 50 height 13
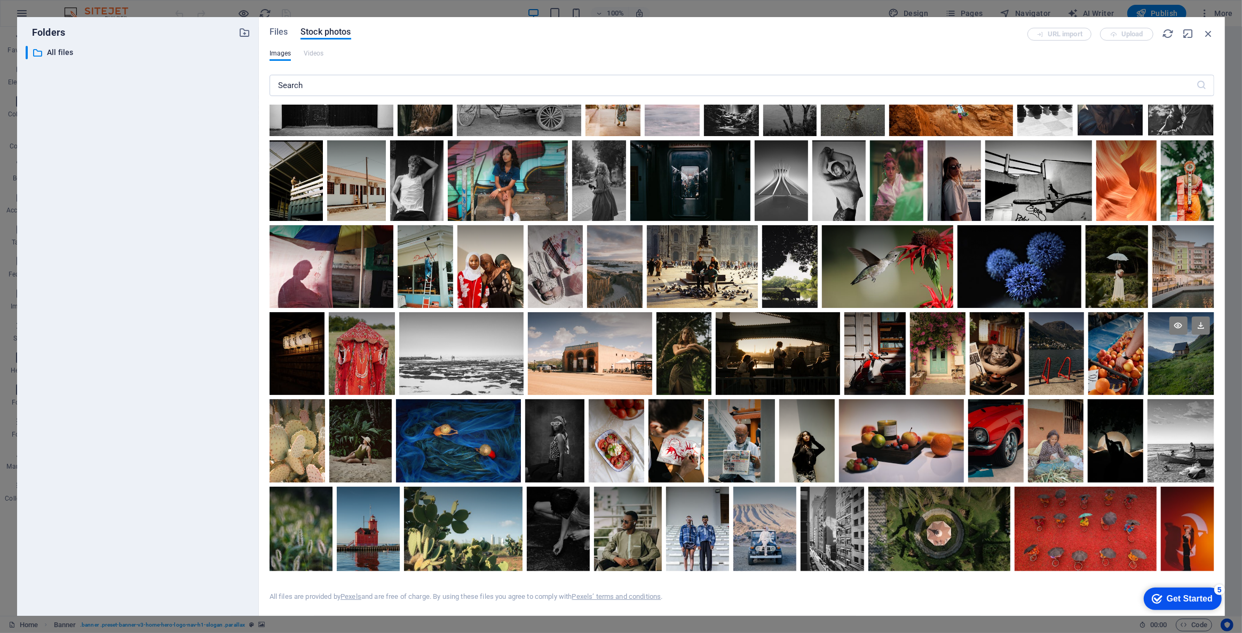
click at [1148, 354] on div at bounding box center [1181, 333] width 66 height 42
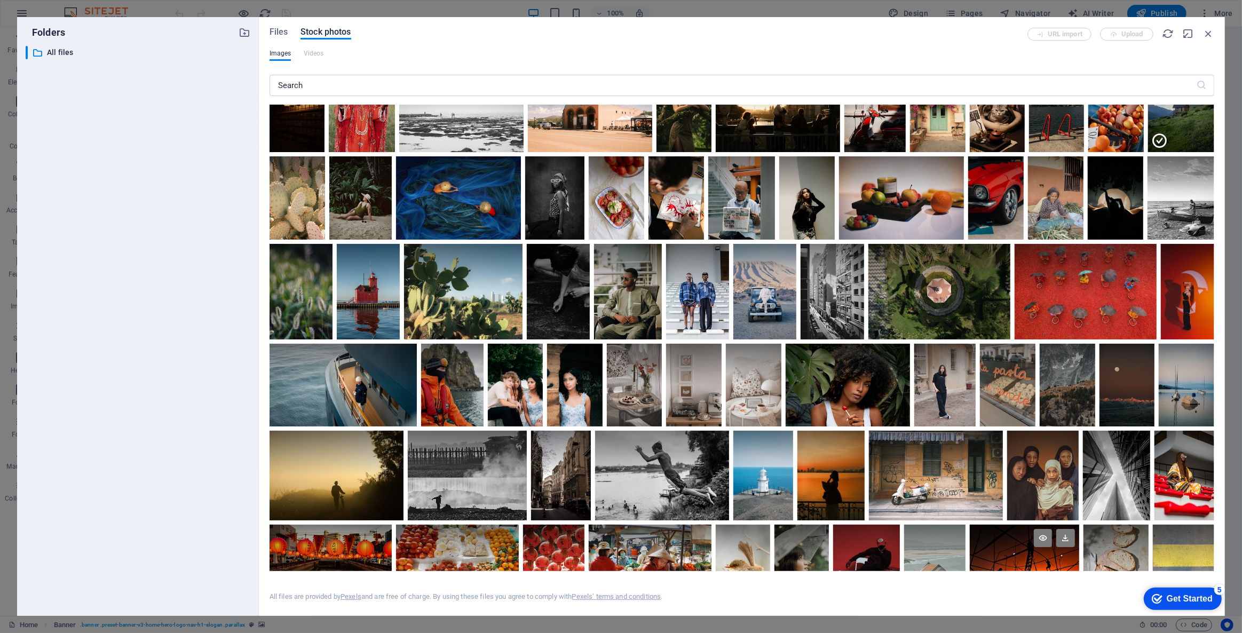
scroll to position [291, 0]
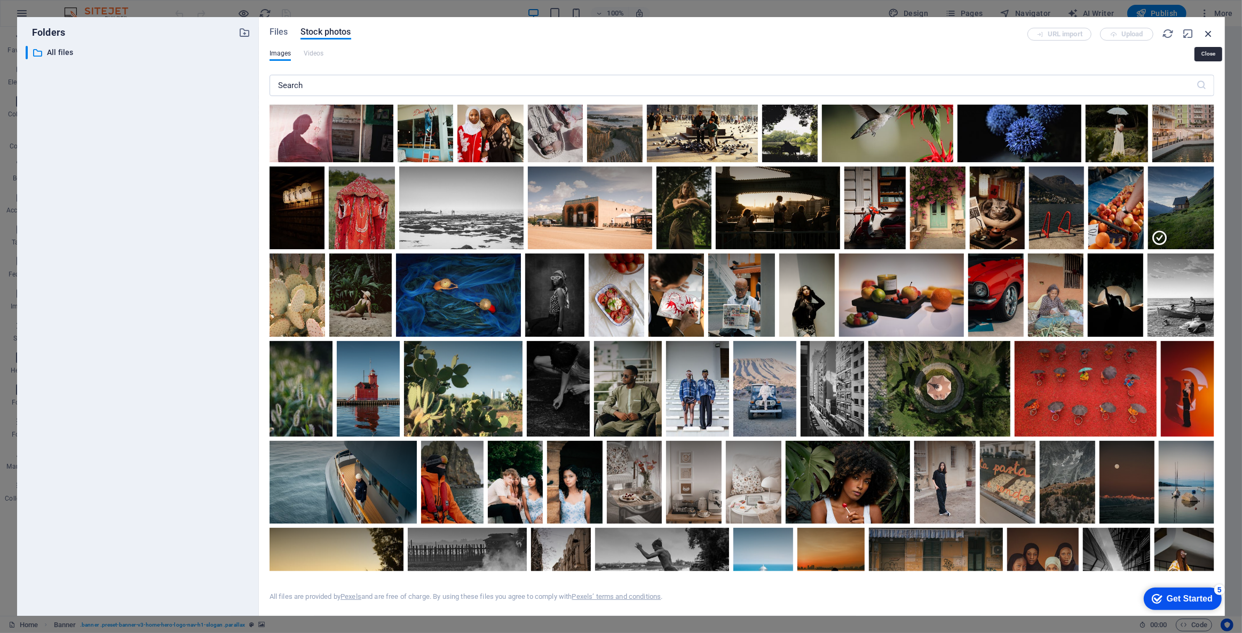
click at [1206, 34] on icon "button" at bounding box center [1208, 34] width 12 height 12
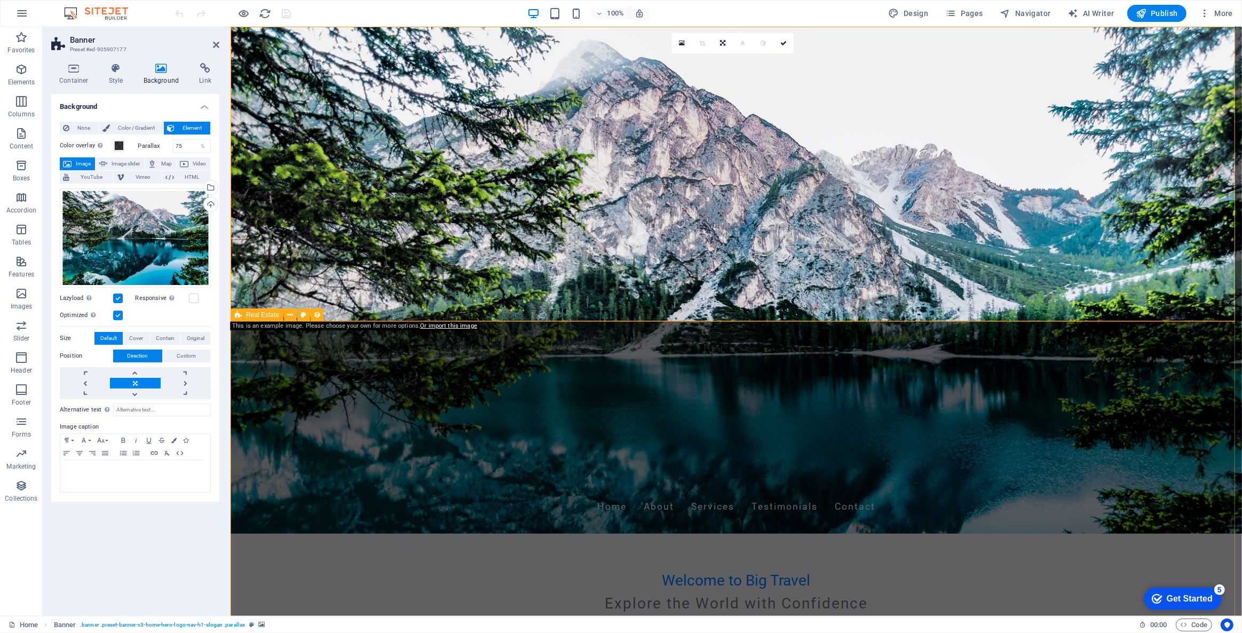
scroll to position [0, 0]
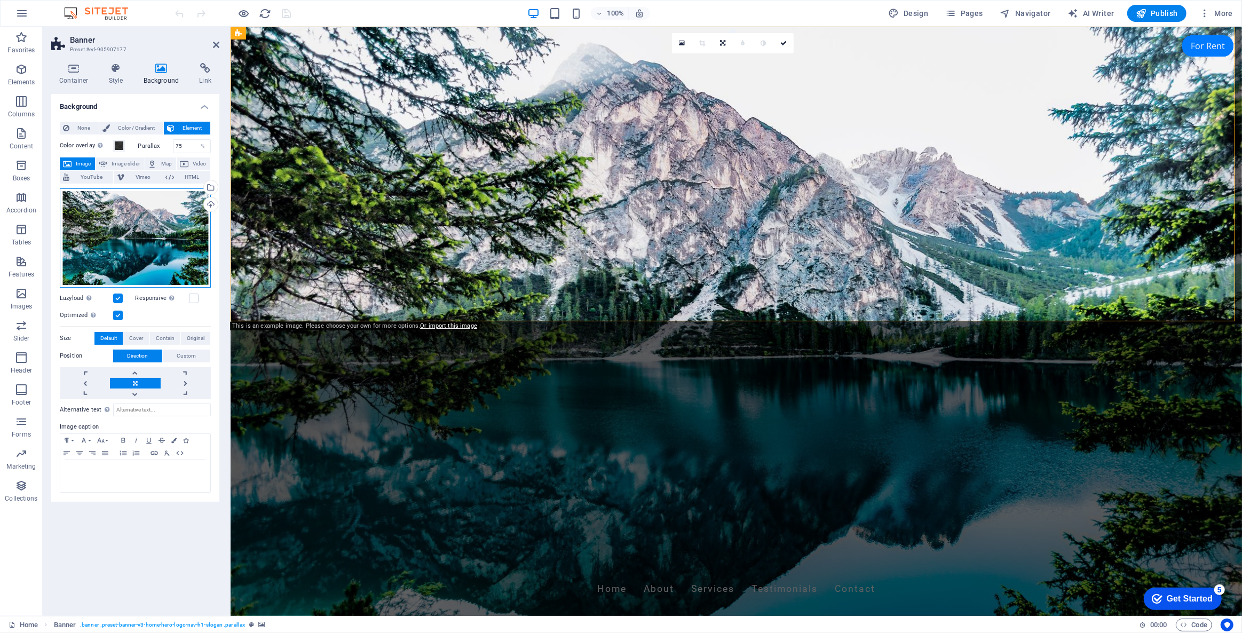
click at [138, 220] on div "Drag files here, click to choose files or select files from Files or our free s…" at bounding box center [135, 237] width 151 height 99
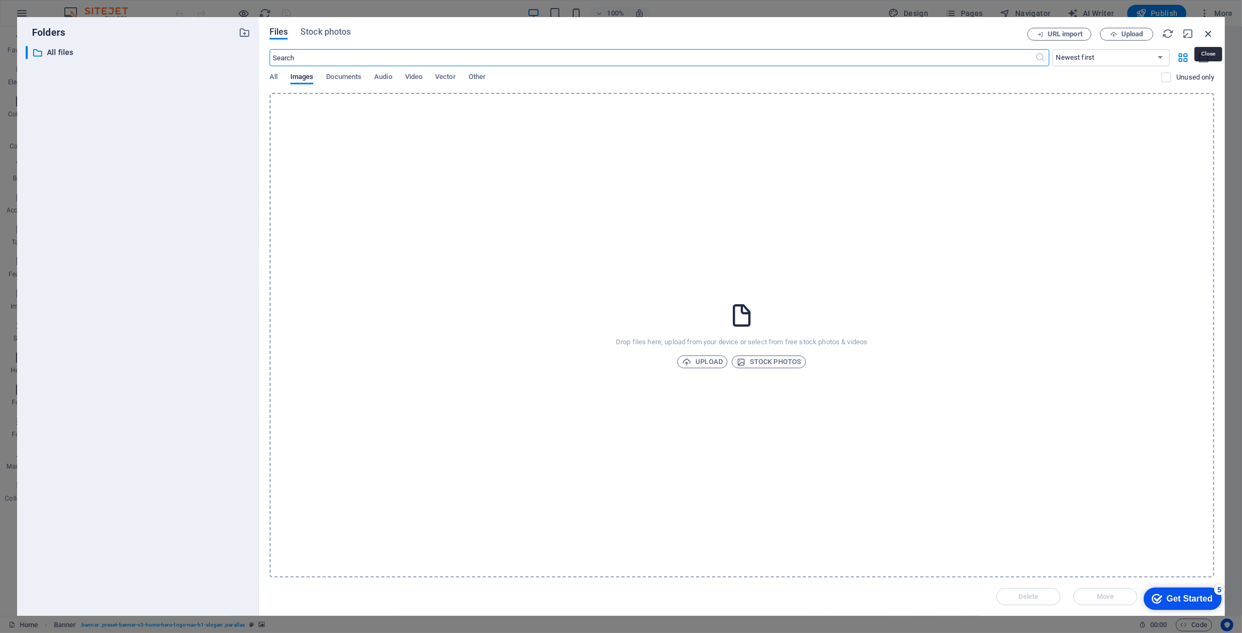
click at [1208, 28] on icon "button" at bounding box center [1208, 34] width 12 height 12
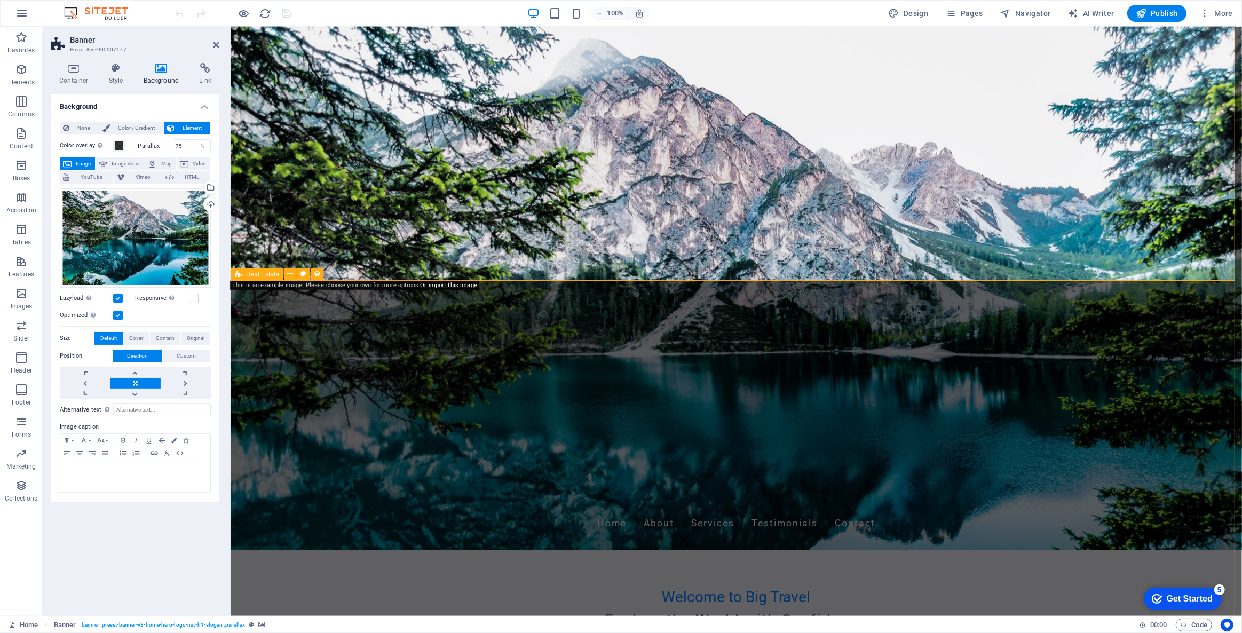
scroll to position [97, 0]
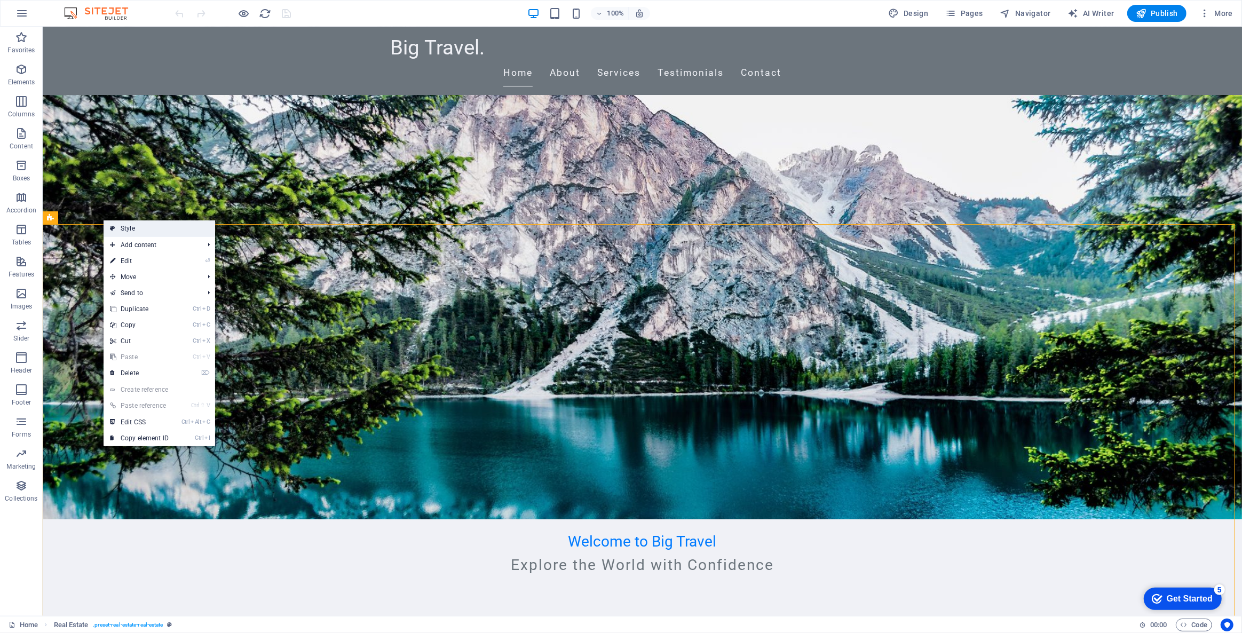
click at [123, 231] on link "Style" at bounding box center [160, 228] width 112 height 16
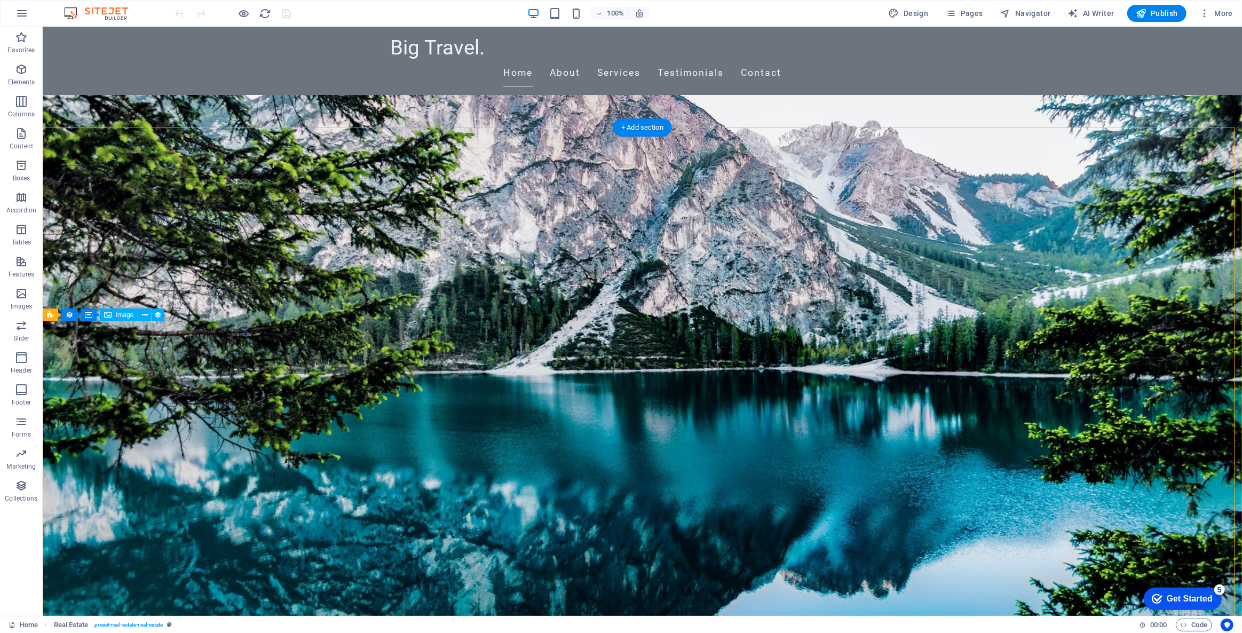
scroll to position [194, 0]
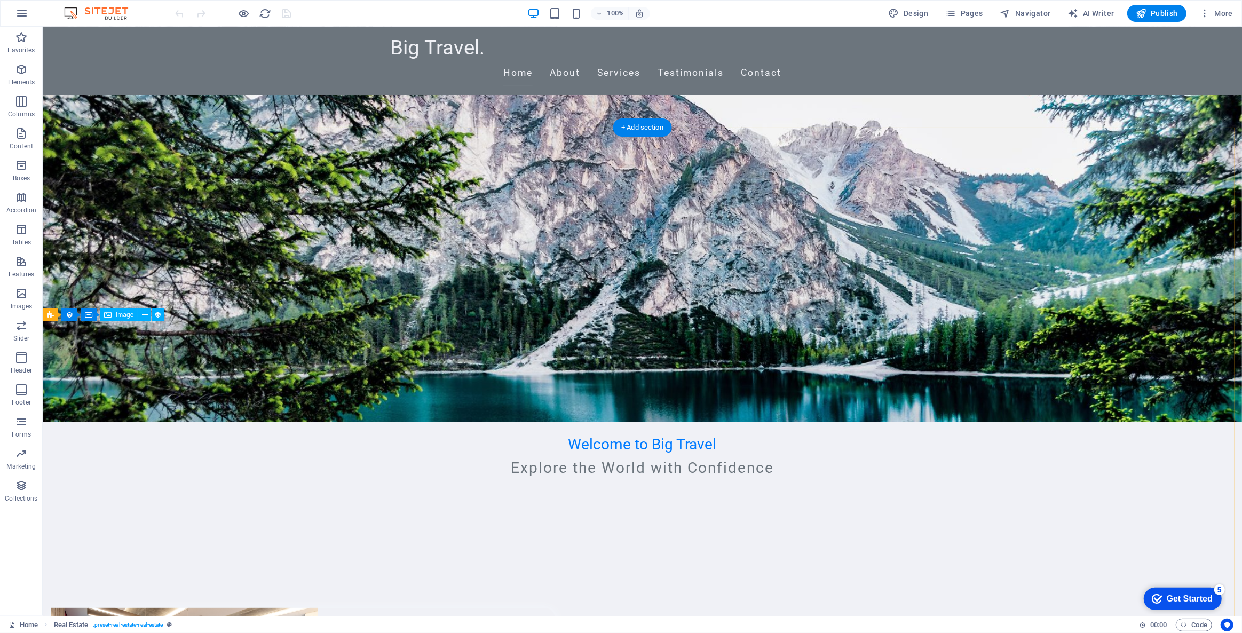
click at [21, 425] on icon "button" at bounding box center [21, 421] width 13 height 13
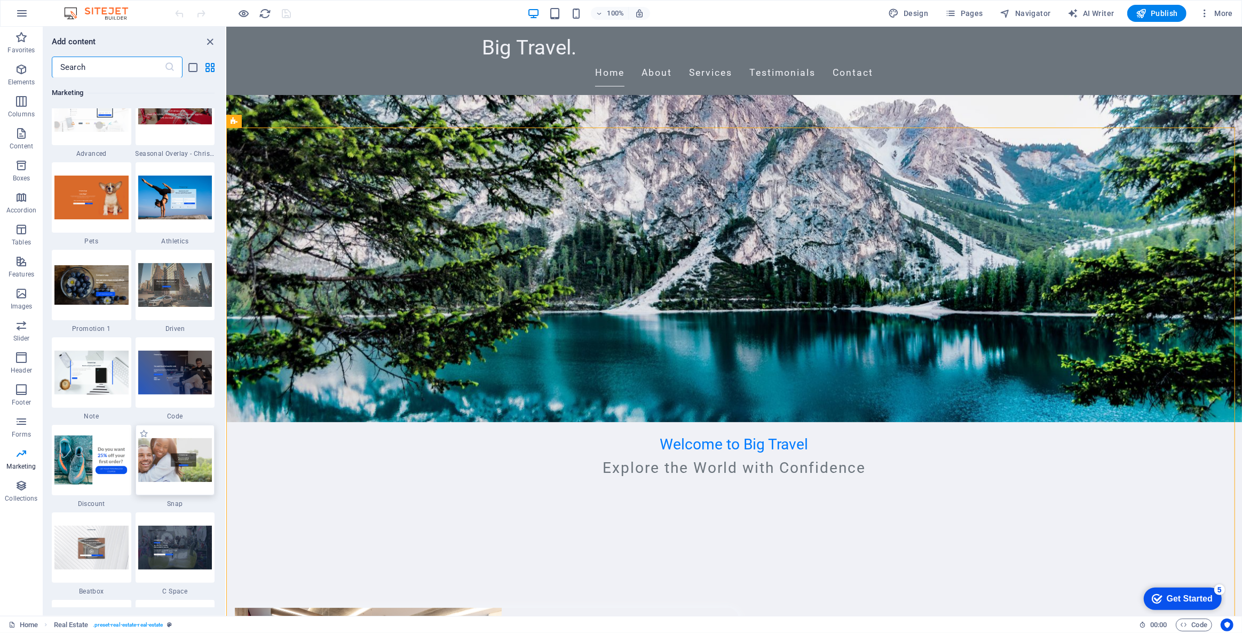
scroll to position [9150, 0]
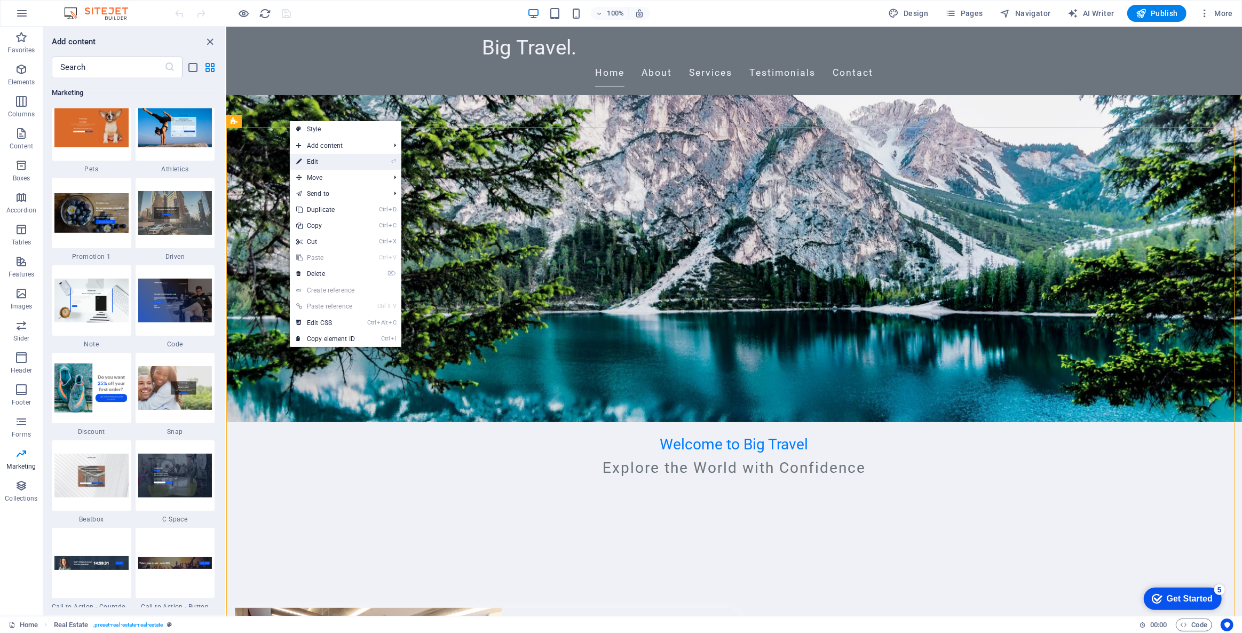
click at [315, 161] on link "⏎ Edit" at bounding box center [326, 162] width 72 height 16
select select "68b994a9f4ad0bf6630b98e0"
select select "createdAt_DESC"
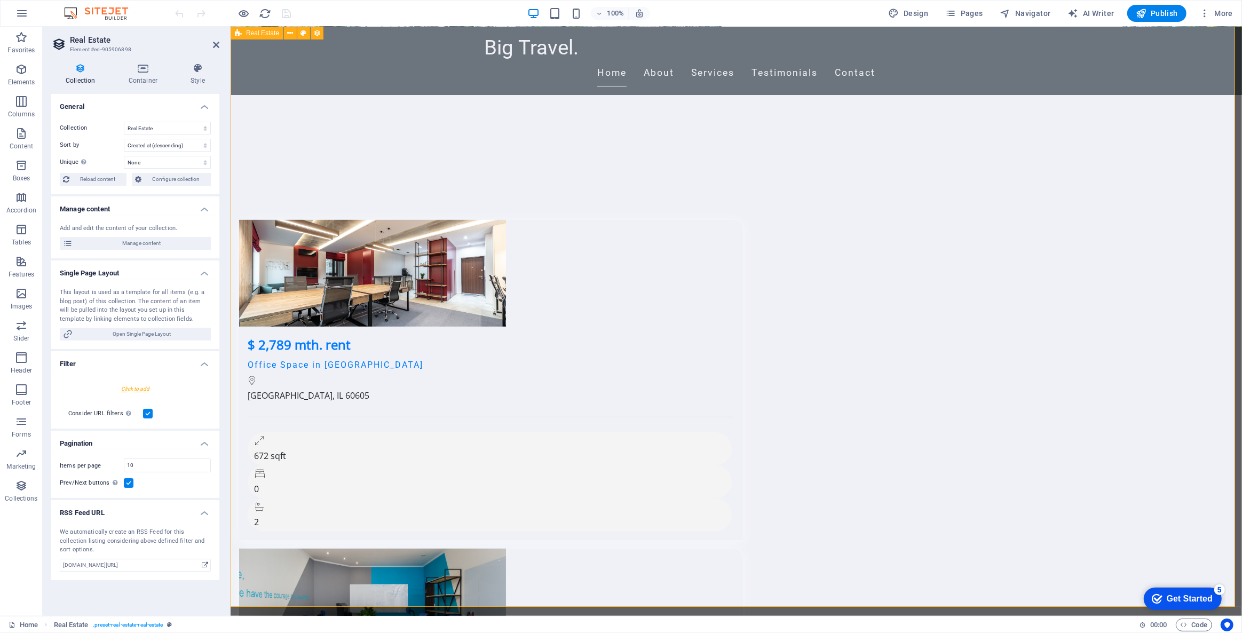
scroll to position [242, 0]
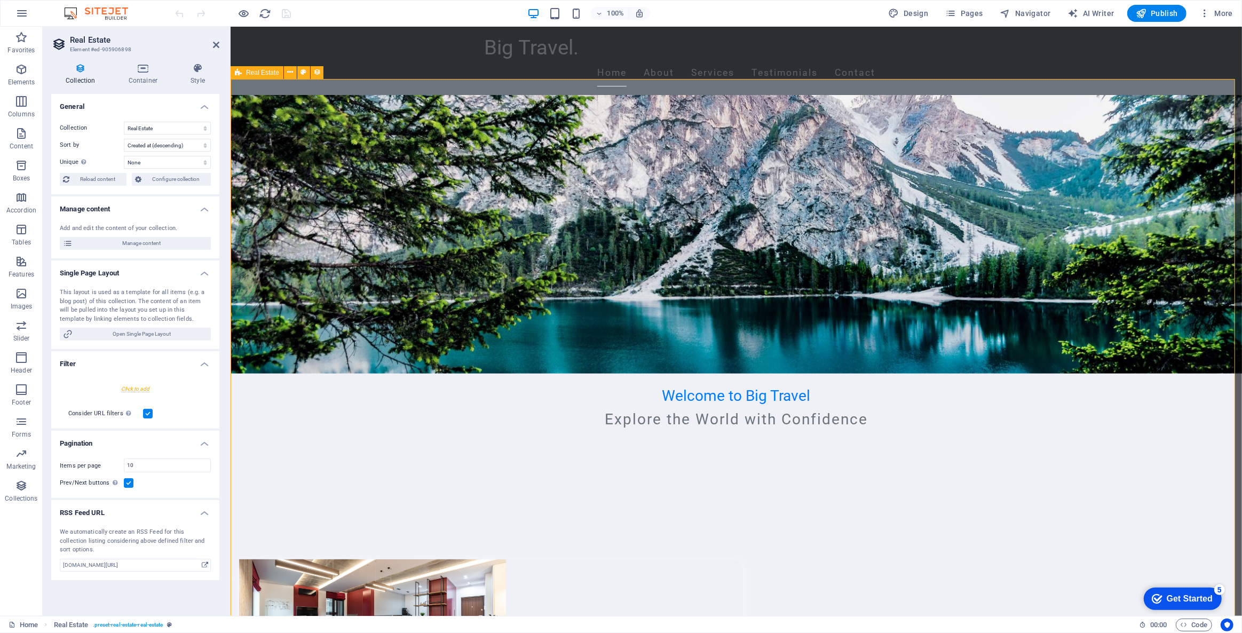
click at [19, 207] on p "Accordion" at bounding box center [21, 210] width 30 height 9
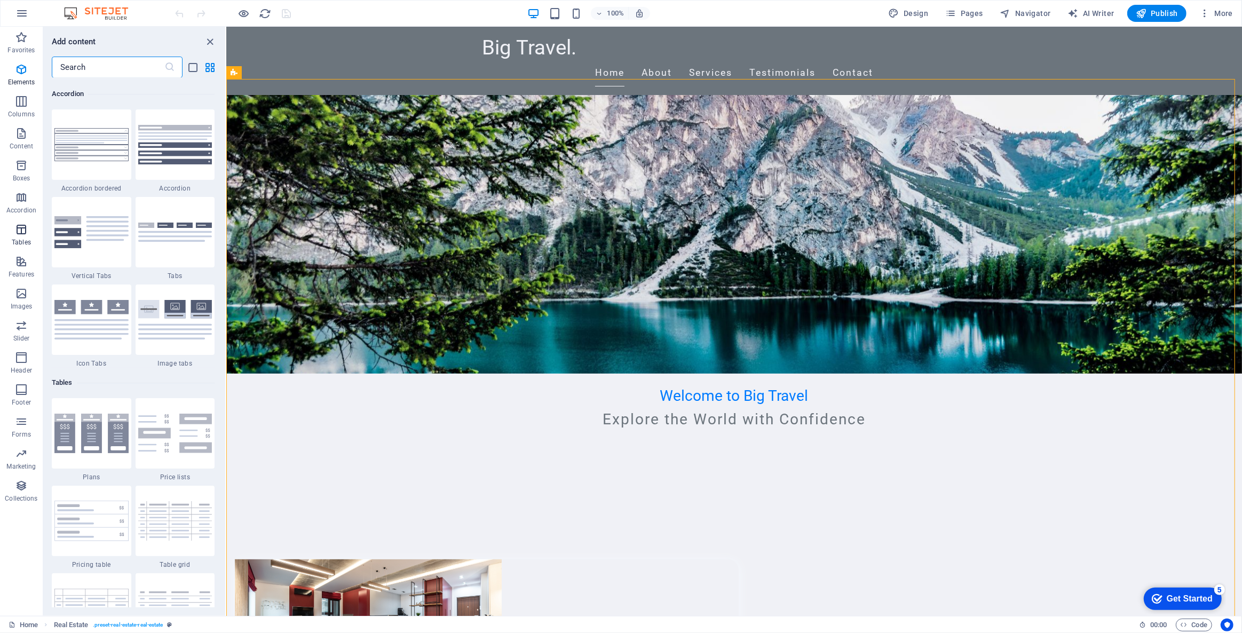
click at [20, 238] on p "Tables" at bounding box center [21, 242] width 19 height 9
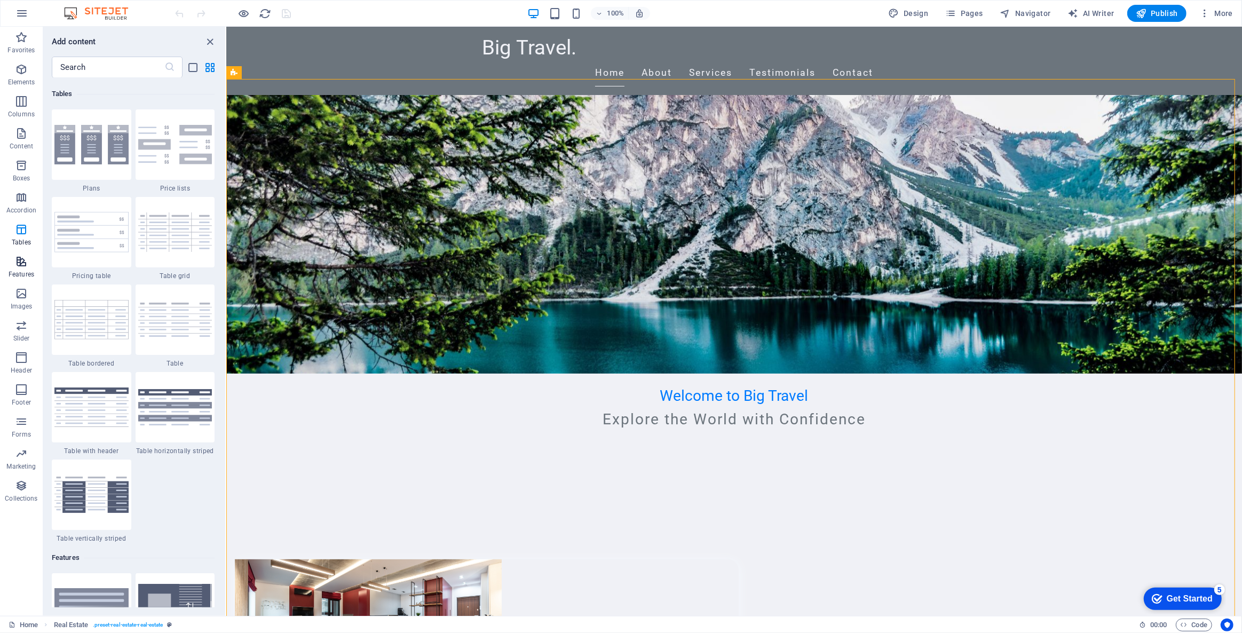
click at [22, 267] on icon "button" at bounding box center [21, 261] width 13 height 13
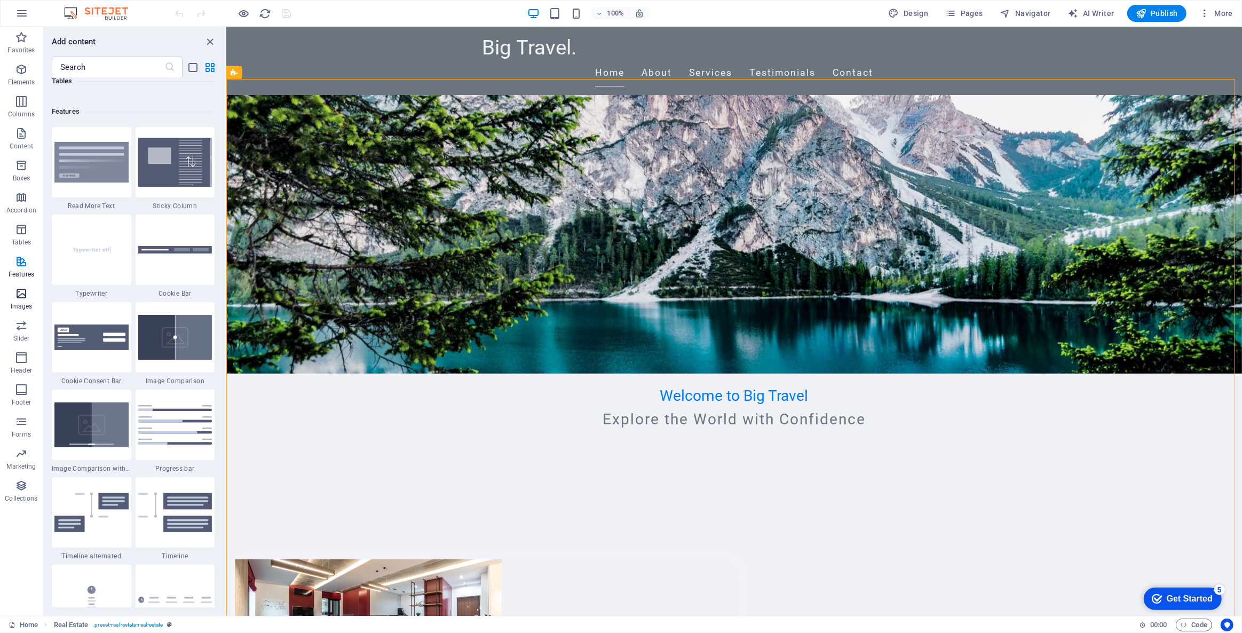
scroll to position [4159, 0]
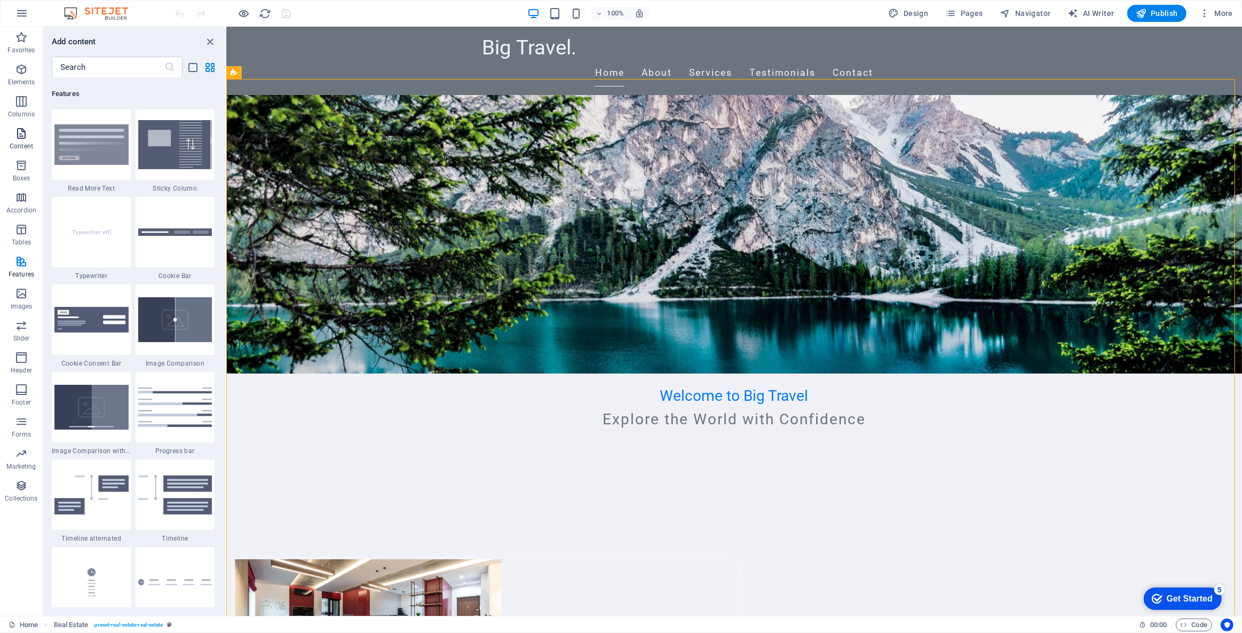
click at [27, 144] on p "Content" at bounding box center [21, 146] width 23 height 9
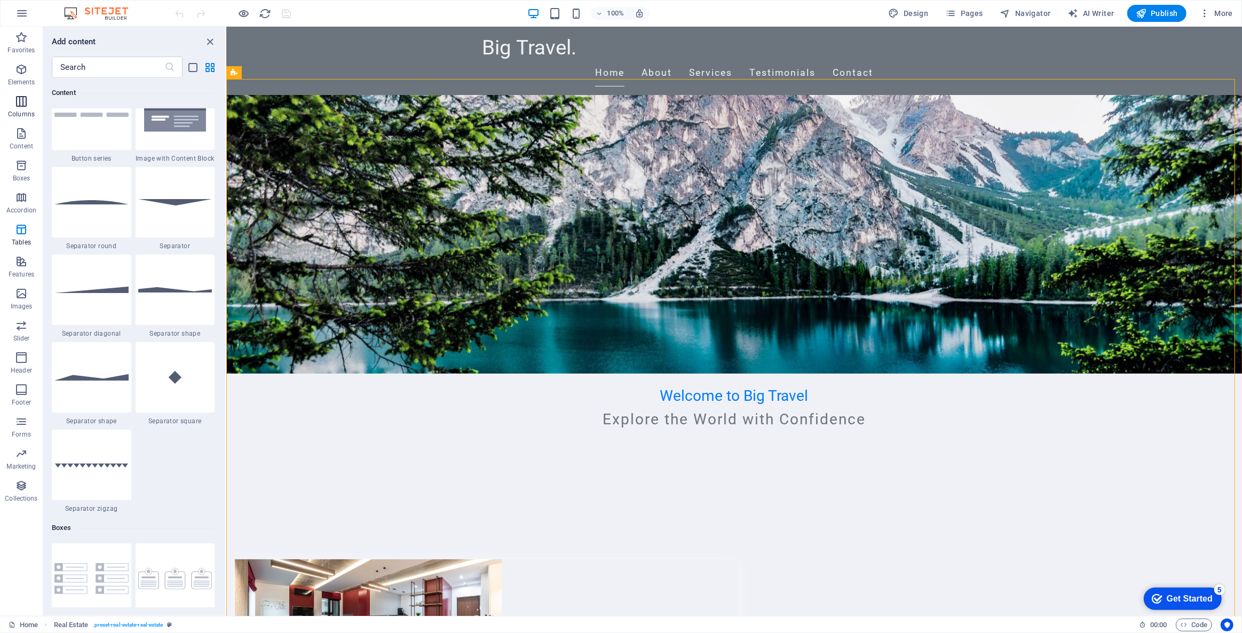
scroll to position [1866, 0]
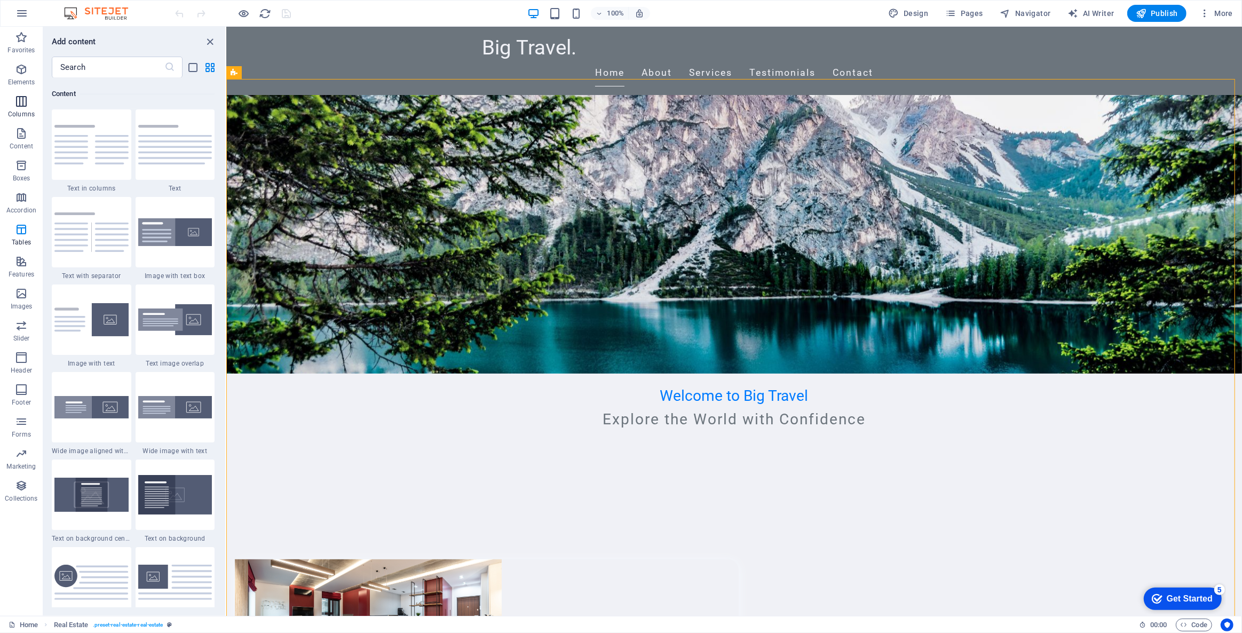
click at [25, 106] on icon "button" at bounding box center [21, 101] width 13 height 13
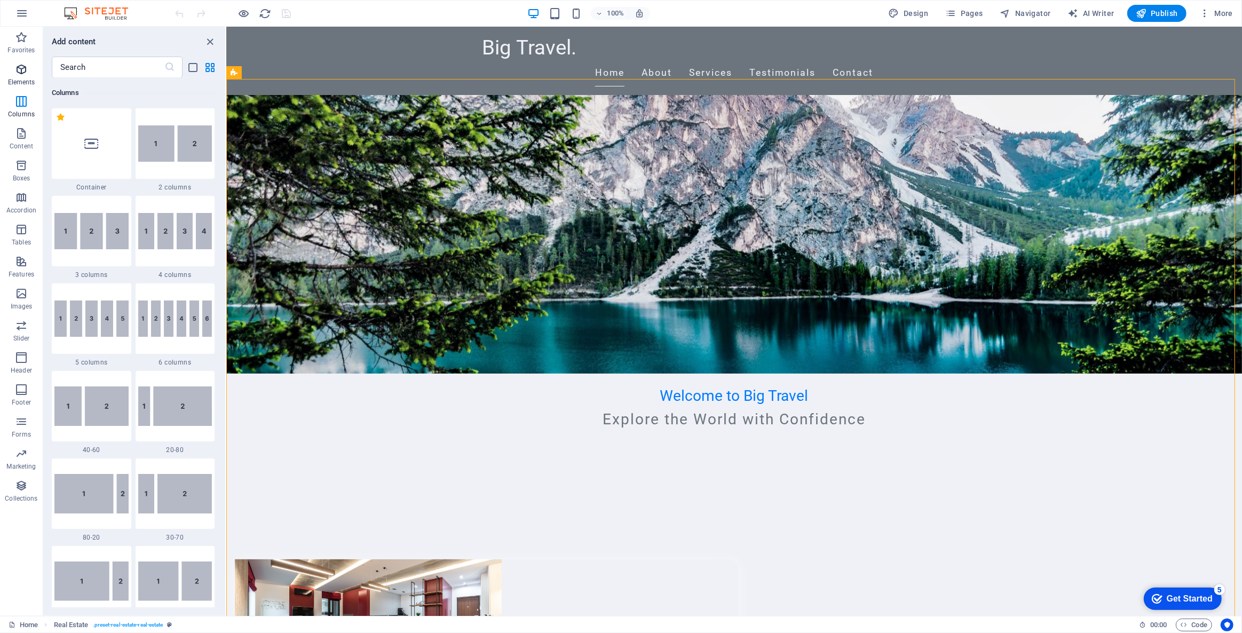
click at [25, 74] on icon "button" at bounding box center [21, 69] width 13 height 13
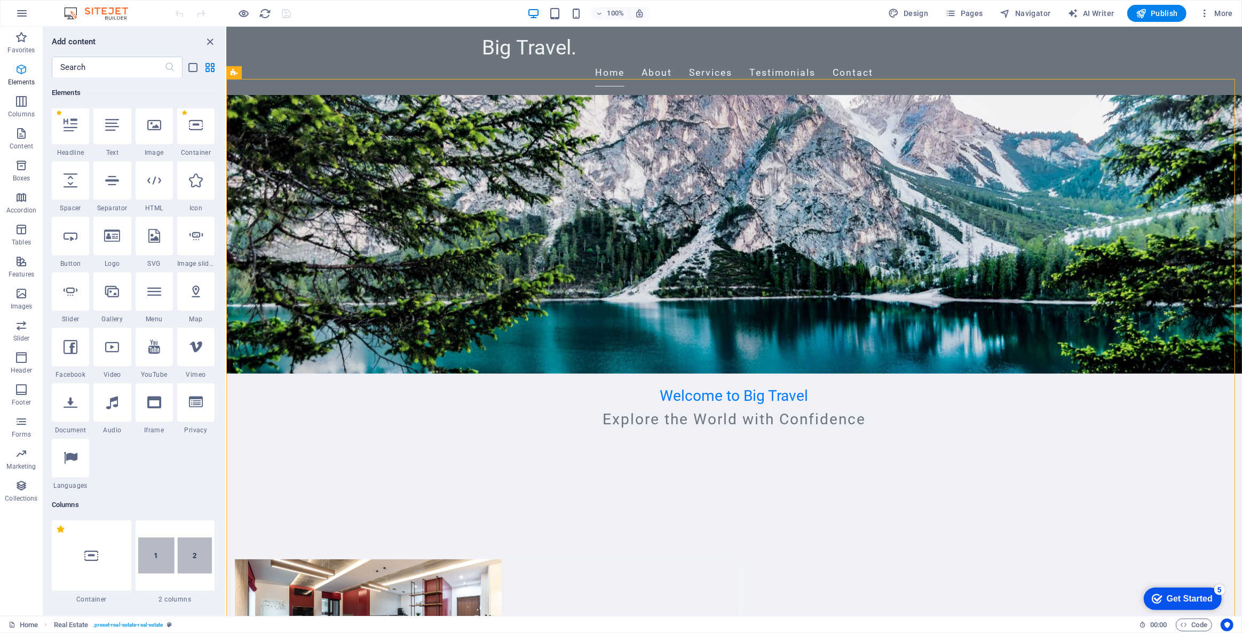
scroll to position [113, 0]
click at [22, 52] on p "Favorites" at bounding box center [20, 50] width 27 height 9
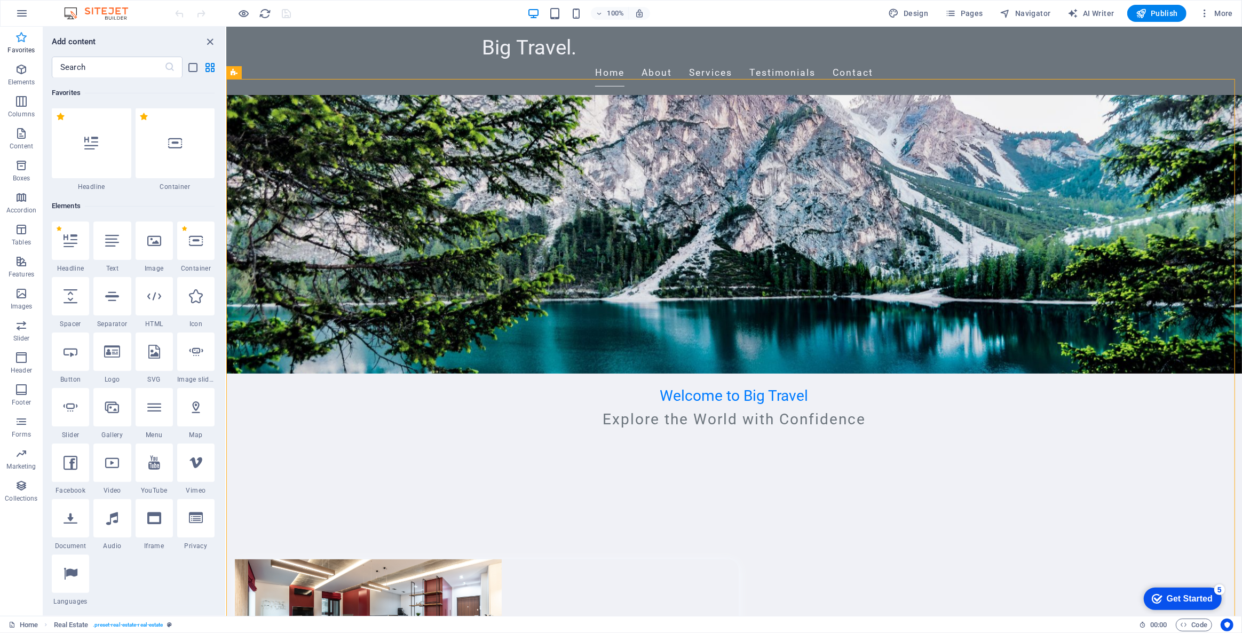
scroll to position [0, 0]
click at [19, 40] on icon "button" at bounding box center [21, 37] width 13 height 13
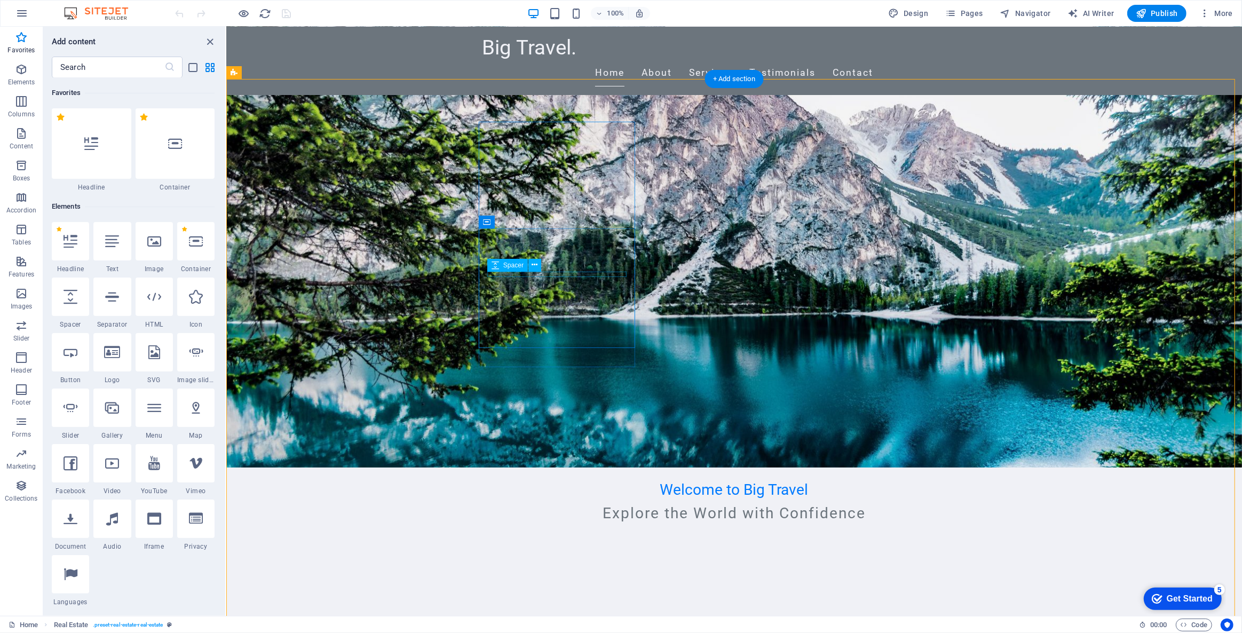
scroll to position [145, 0]
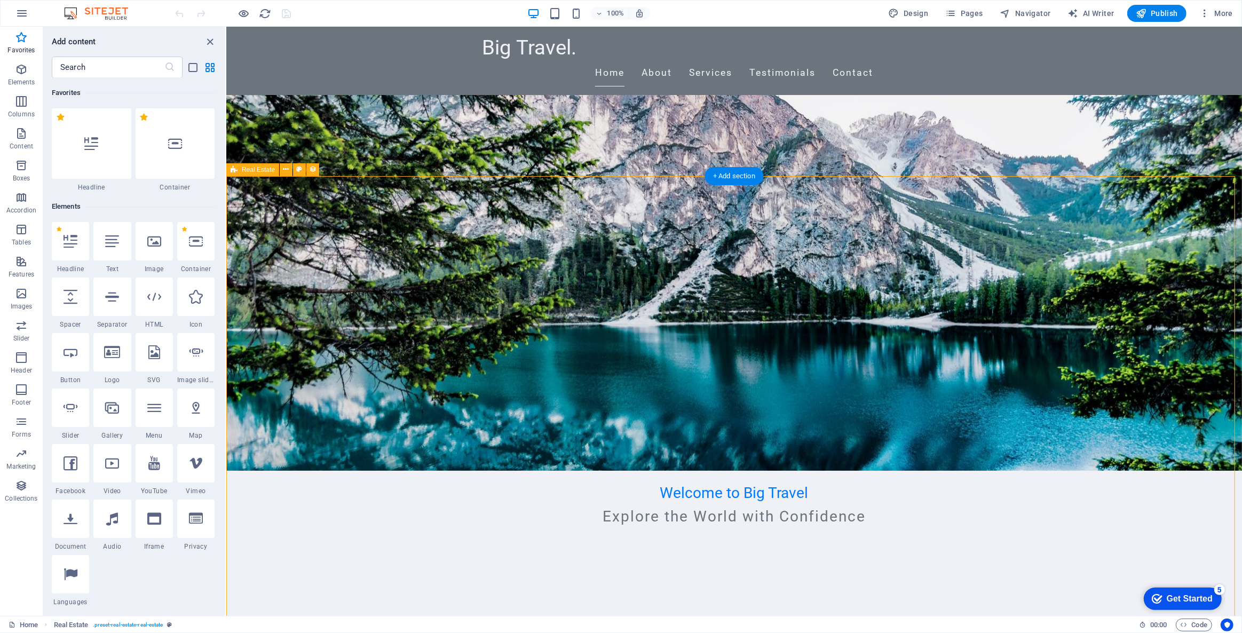
select select "68b994a9f4ad0bf6630b98e0"
select select "createdAt_DESC"
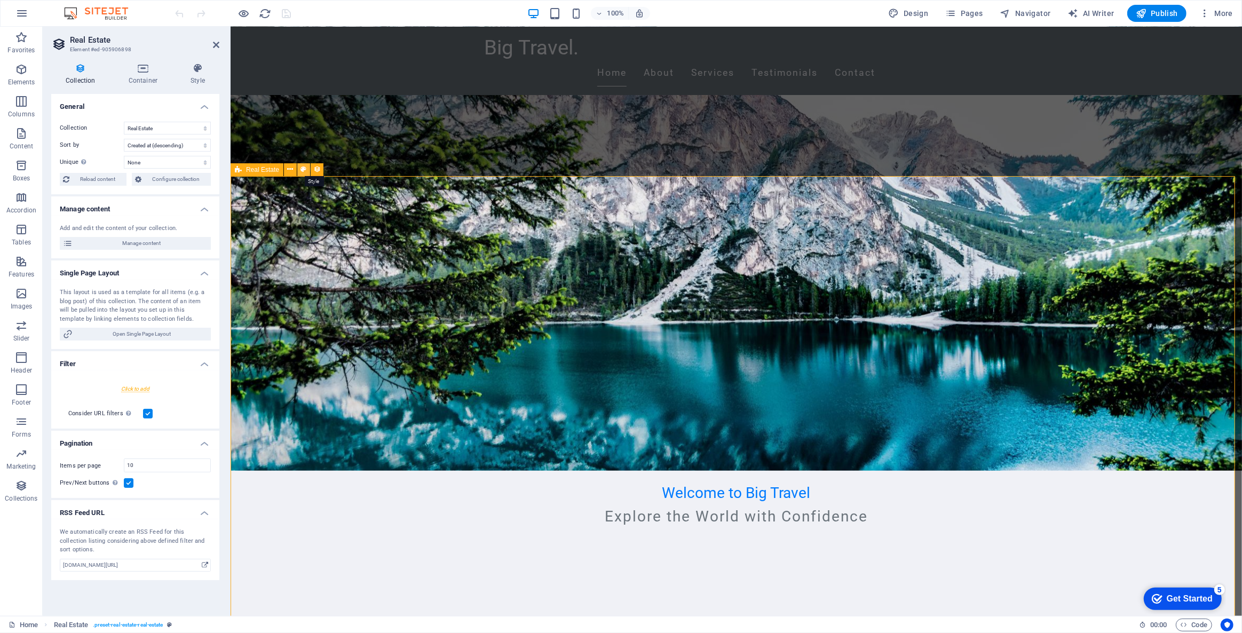
click at [303, 171] on icon at bounding box center [304, 169] width 6 height 11
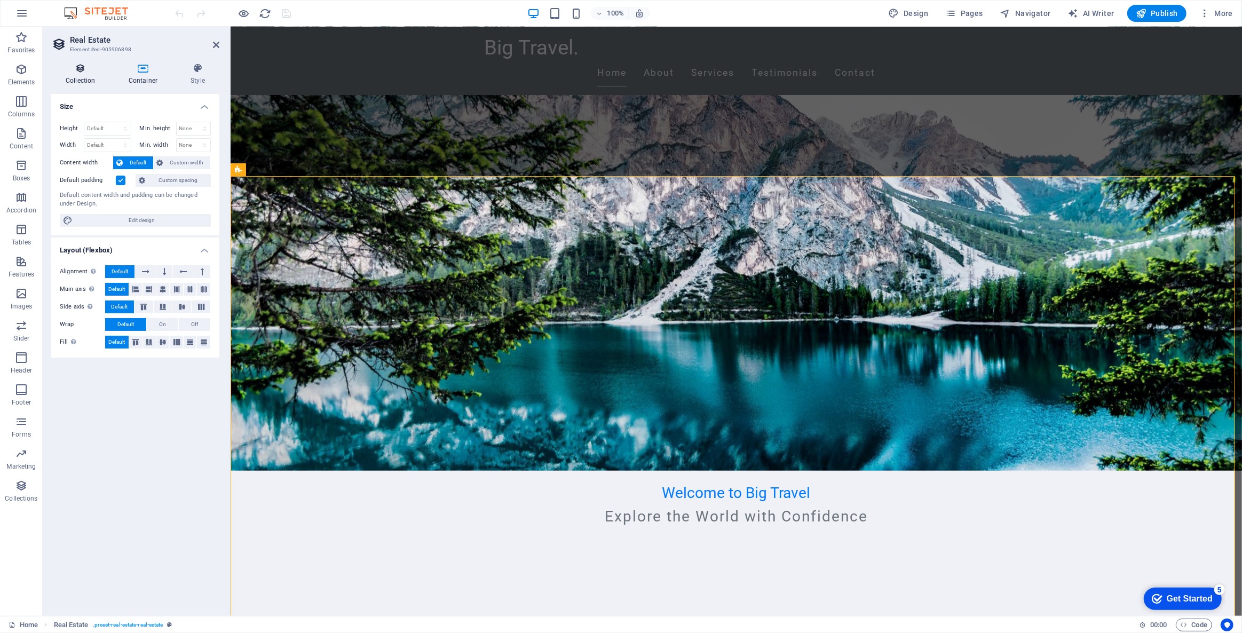
click at [81, 72] on icon at bounding box center [80, 68] width 59 height 11
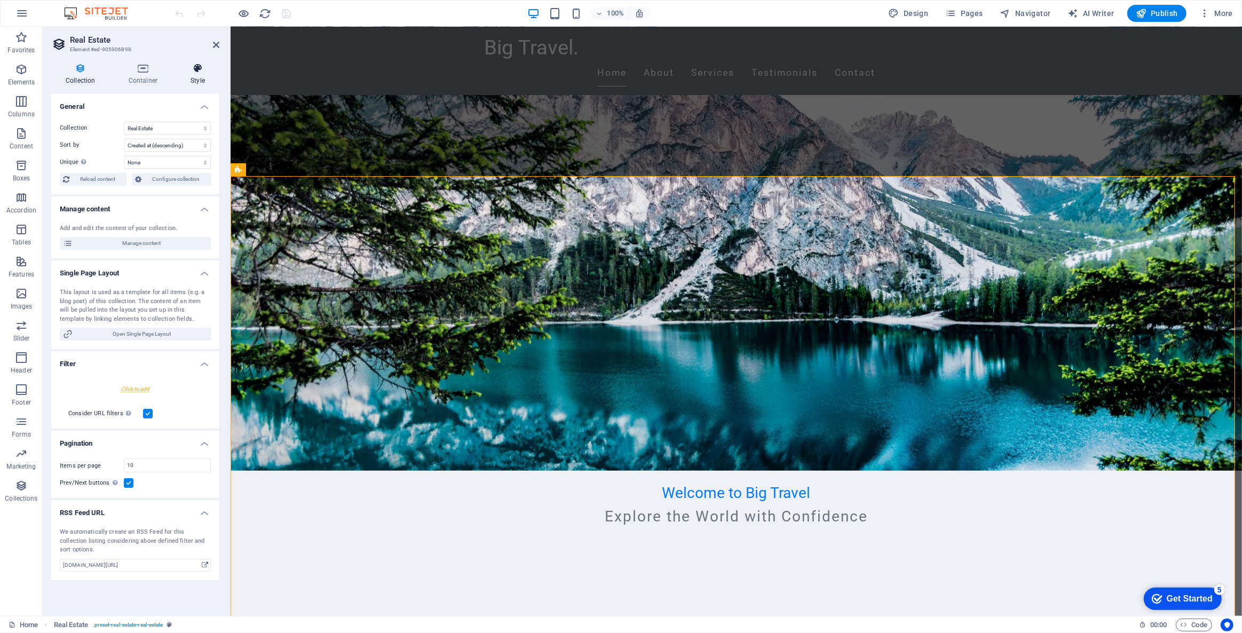
click at [208, 73] on icon at bounding box center [197, 68] width 43 height 11
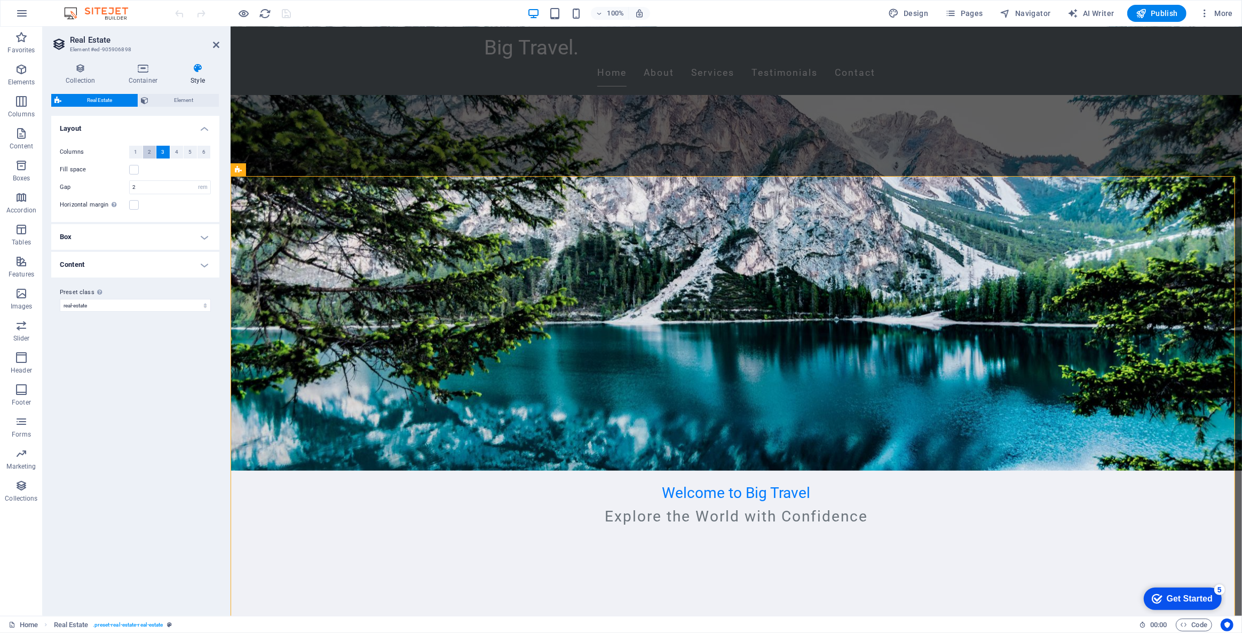
click at [149, 148] on span "2" at bounding box center [149, 152] width 3 height 13
click at [205, 149] on button "6" at bounding box center [203, 152] width 13 height 13
click at [189, 149] on span "5" at bounding box center [189, 152] width 3 height 13
click at [179, 108] on div "Real Estate Element Layout How this element expands within the layout (Flexbox)…" at bounding box center [135, 350] width 168 height 513
click at [173, 95] on span "Element" at bounding box center [184, 100] width 64 height 13
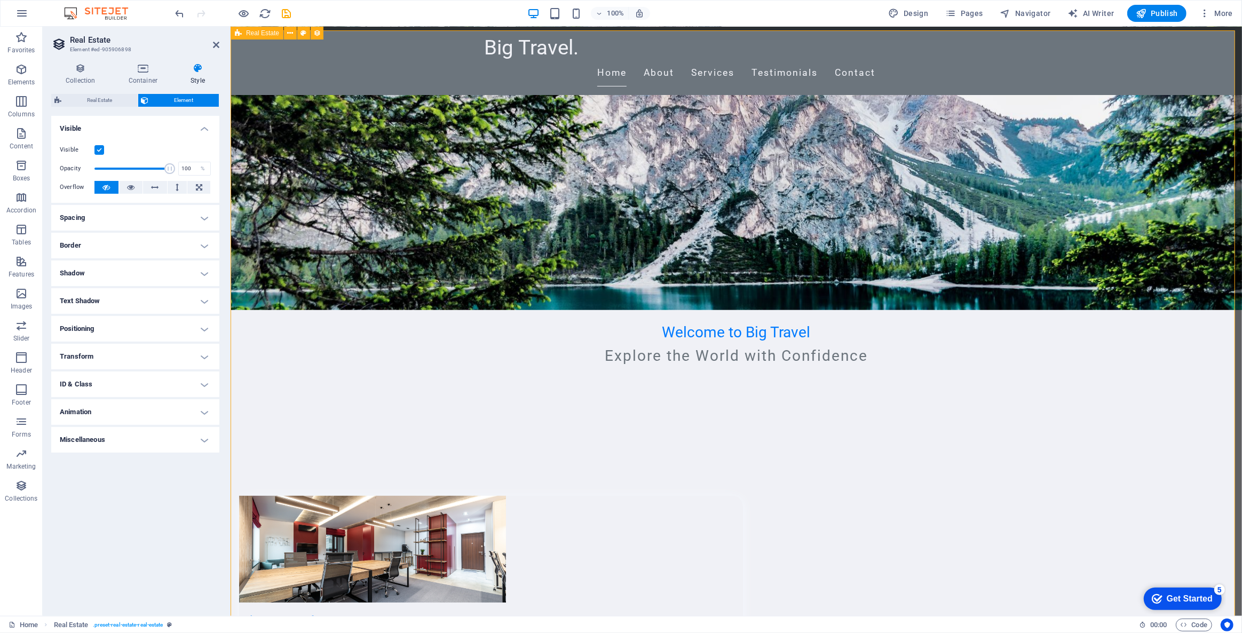
scroll to position [291, 0]
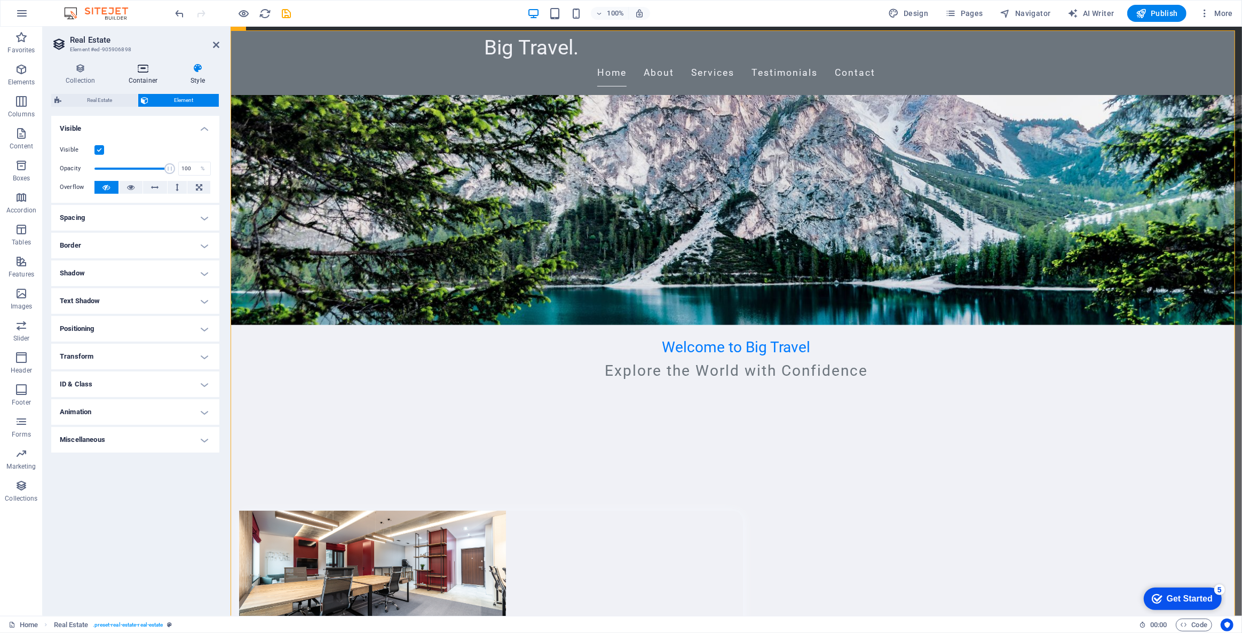
click at [150, 75] on h4 "Container" at bounding box center [145, 74] width 62 height 22
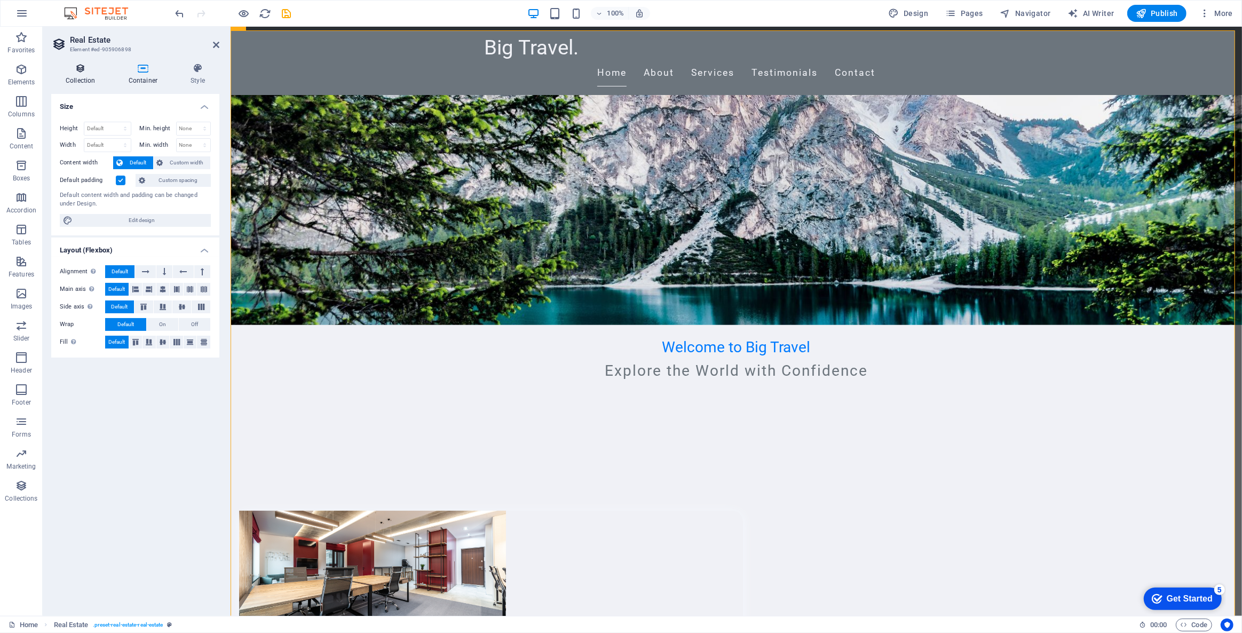
click at [89, 69] on icon at bounding box center [80, 68] width 59 height 11
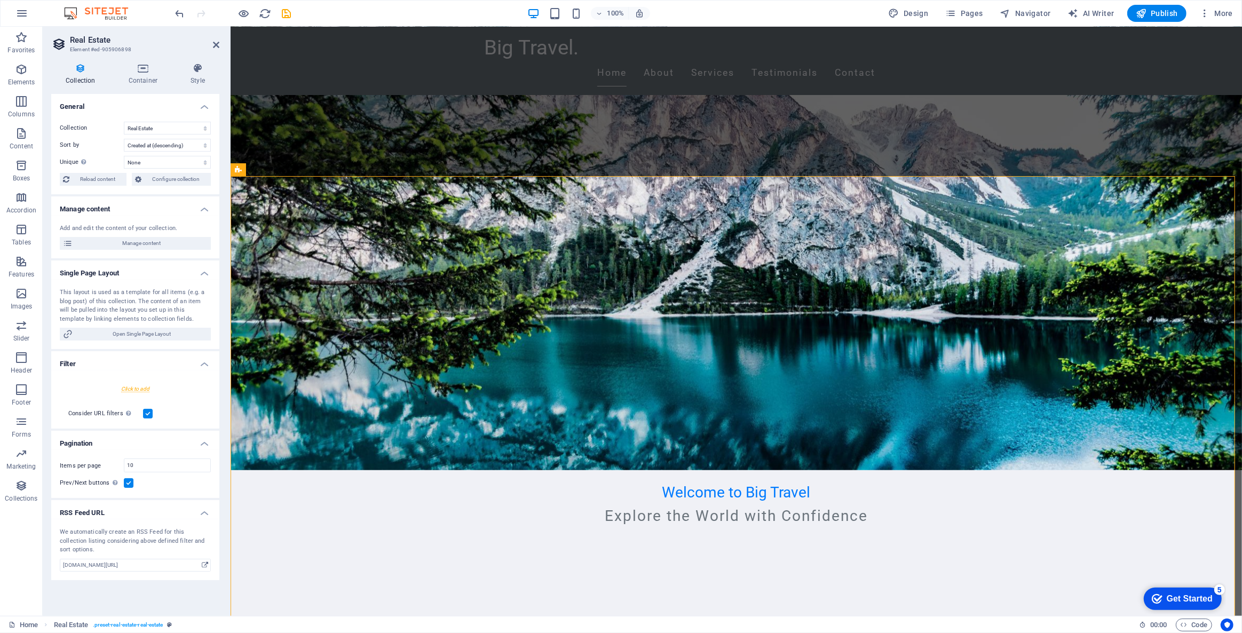
scroll to position [145, 0]
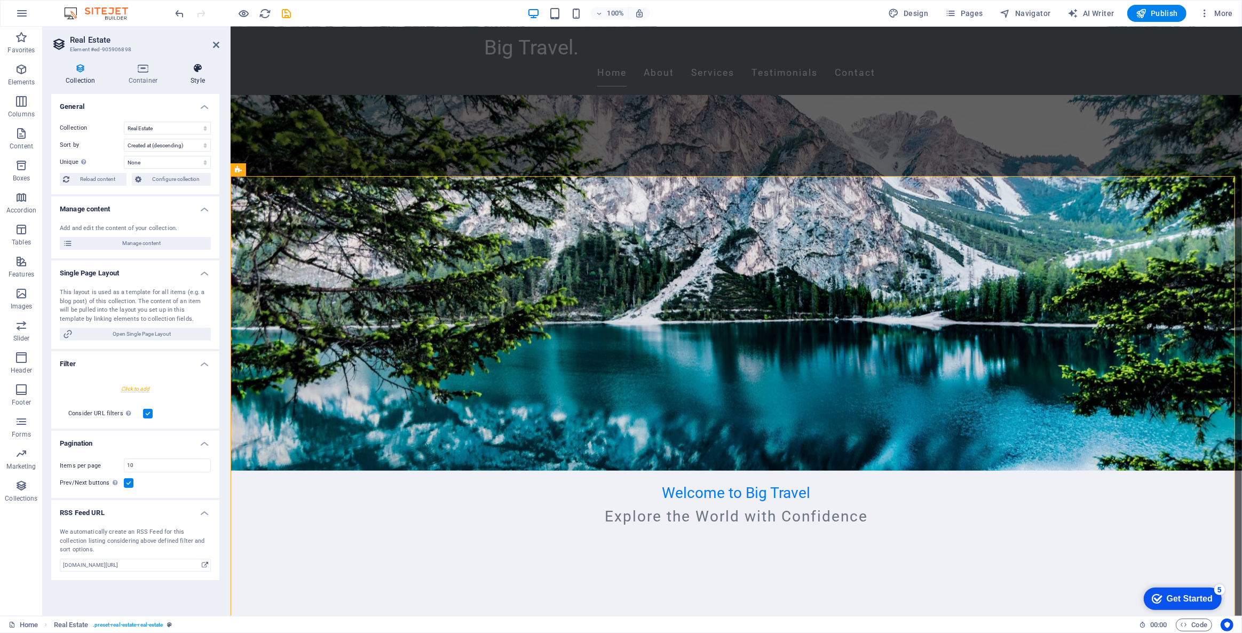
click at [194, 68] on icon at bounding box center [197, 68] width 43 height 11
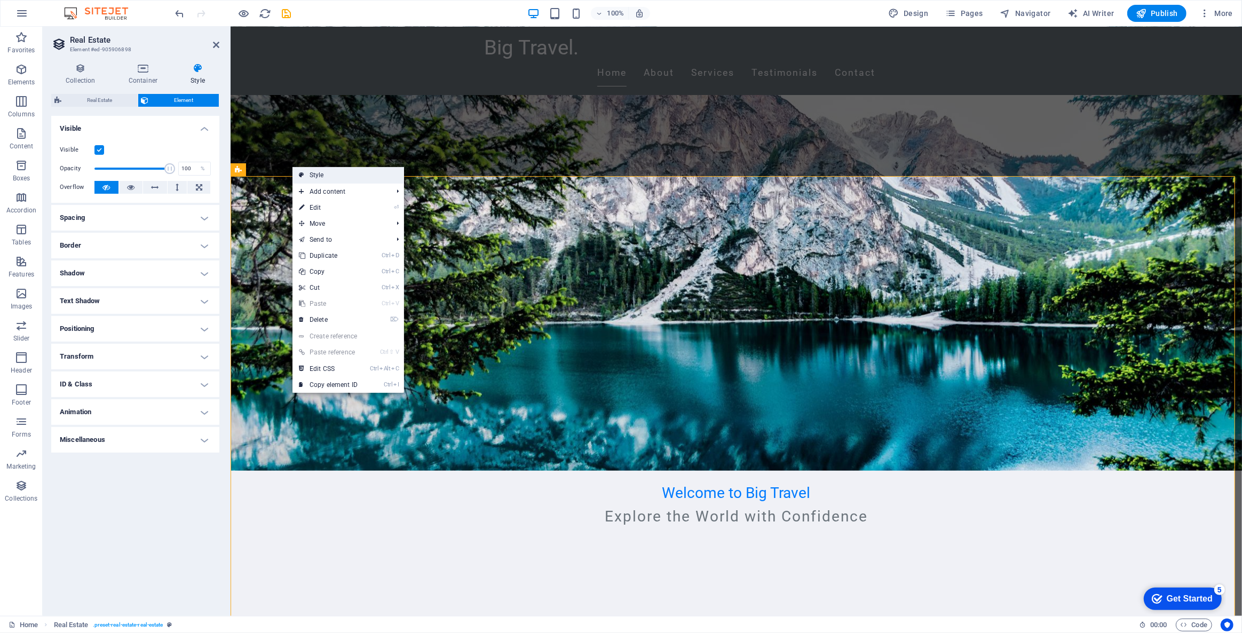
click at [304, 174] on link "Style" at bounding box center [348, 175] width 112 height 16
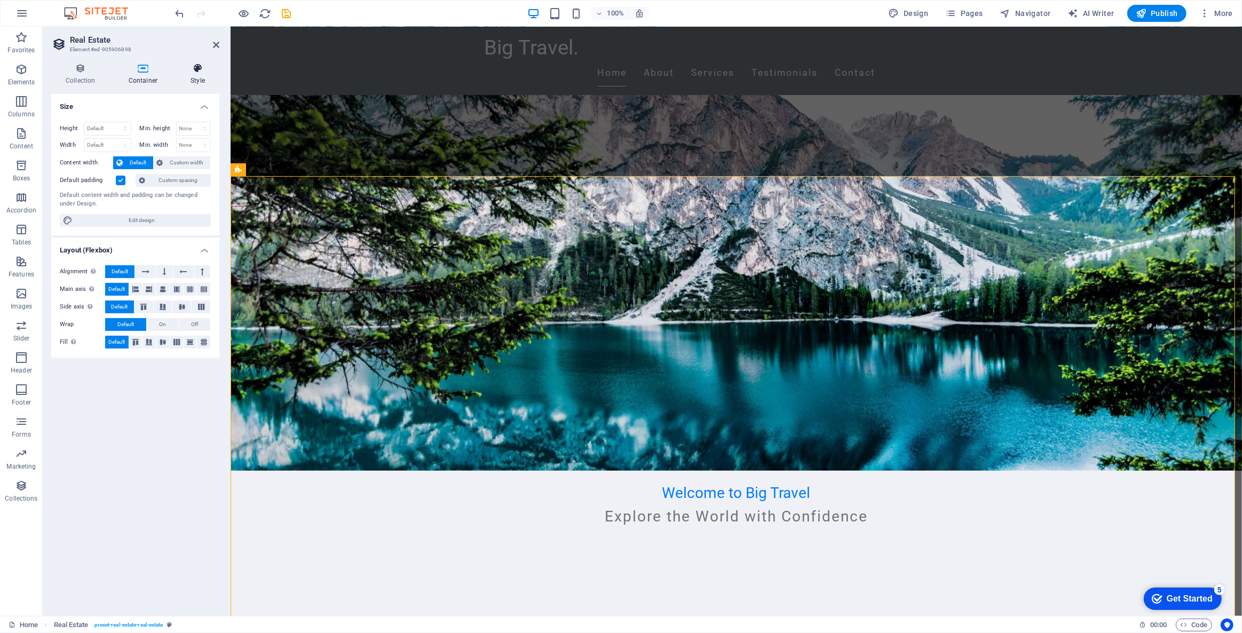
click at [195, 69] on icon at bounding box center [197, 68] width 43 height 11
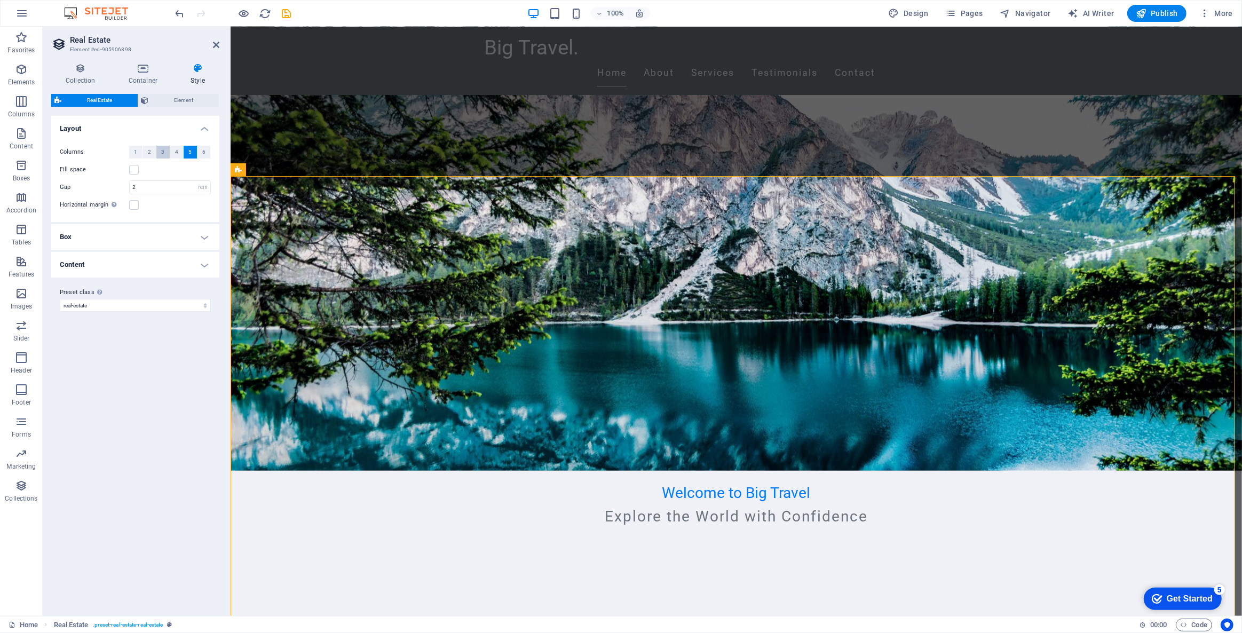
click at [160, 155] on button "3" at bounding box center [162, 152] width 13 height 13
click at [561, 208] on icon at bounding box center [564, 212] width 6 height 11
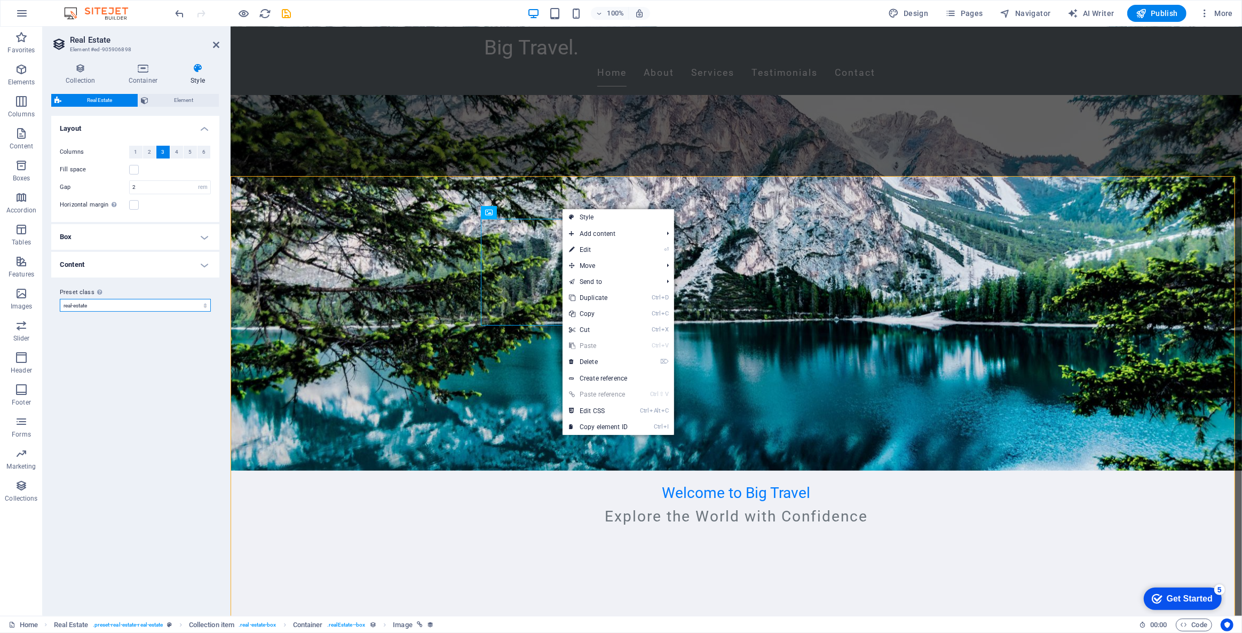
click at [181, 307] on select "real-estate Add preset class" at bounding box center [135, 305] width 151 height 13
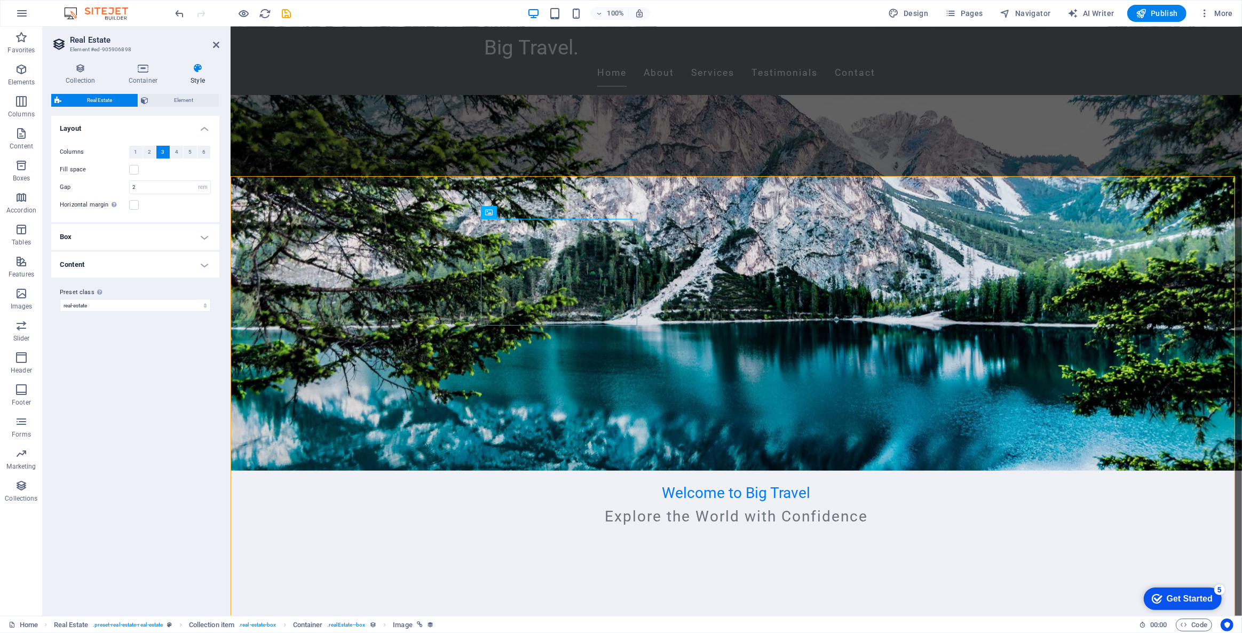
click at [173, 385] on div "Variants Default Layout Columns 1 2 3 4 5 6 Fill space Gap 2 px rem % vw vh Hor…" at bounding box center [135, 362] width 168 height 492
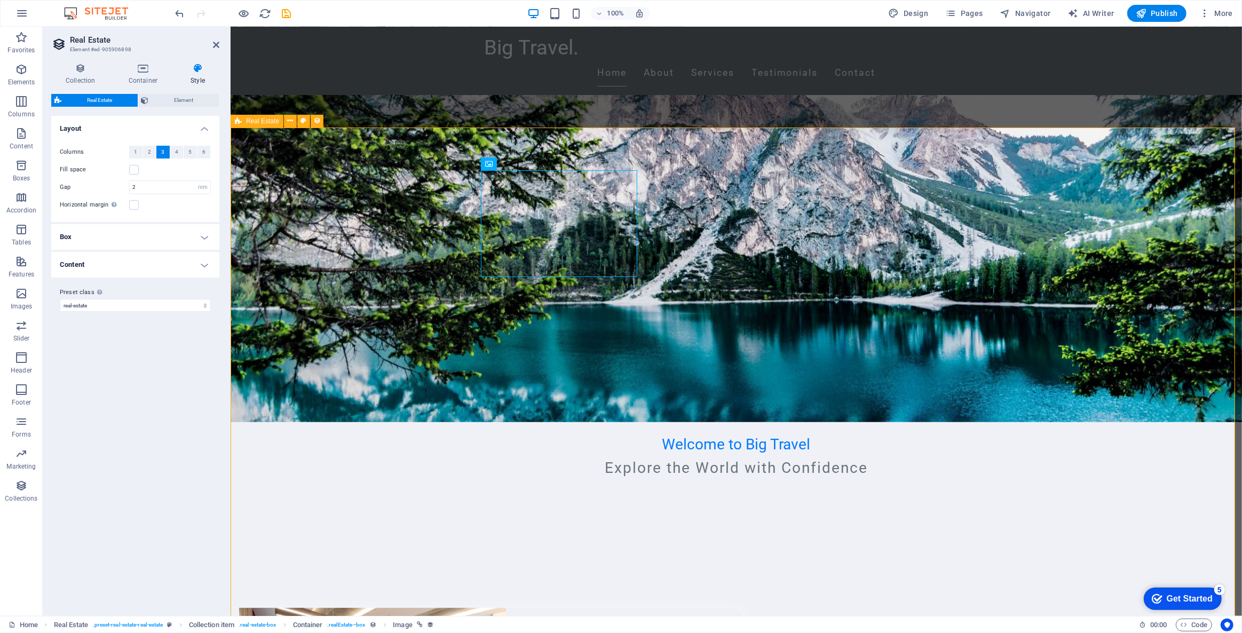
scroll to position [388, 0]
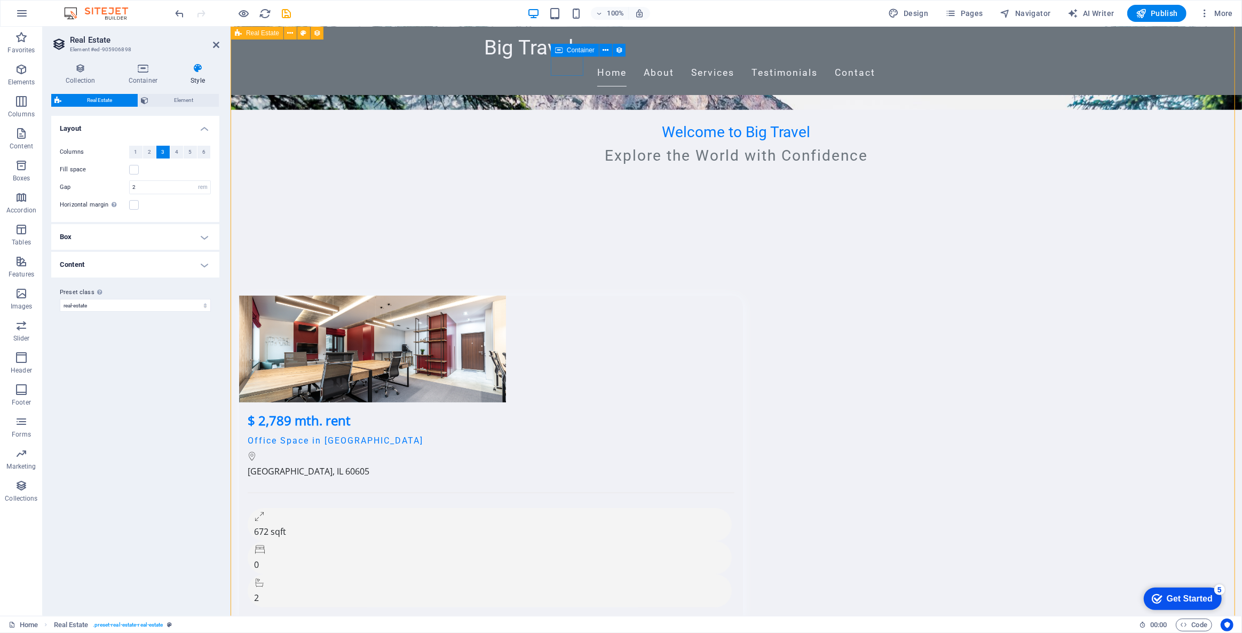
scroll to position [534, 0]
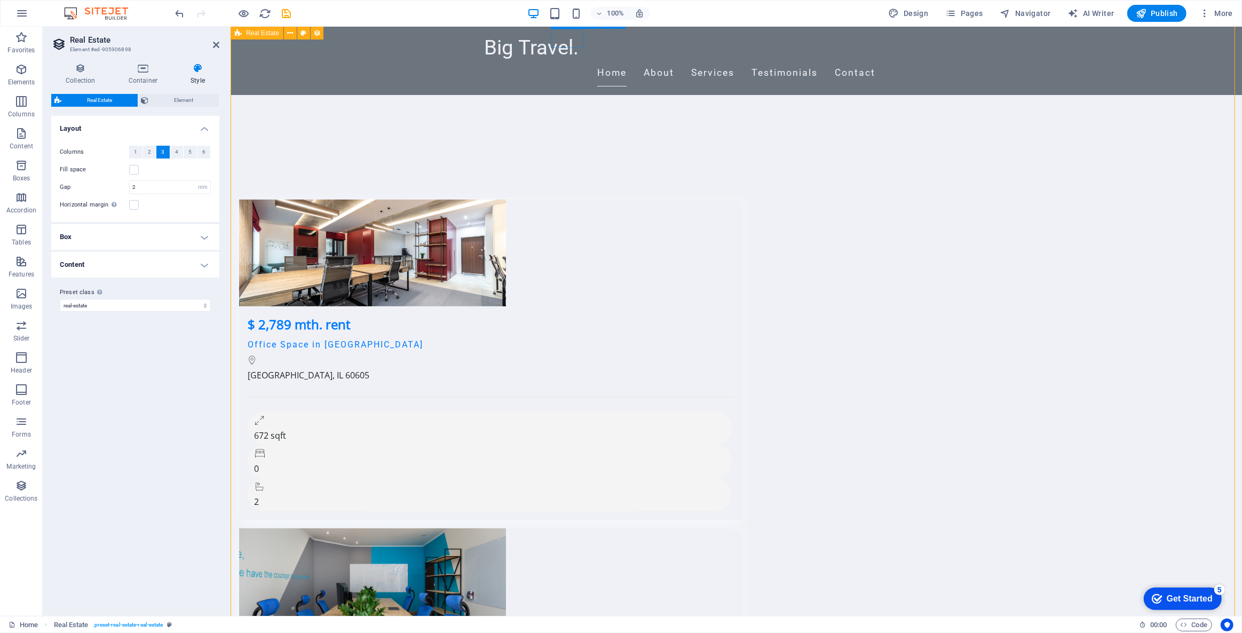
scroll to position [630, 0]
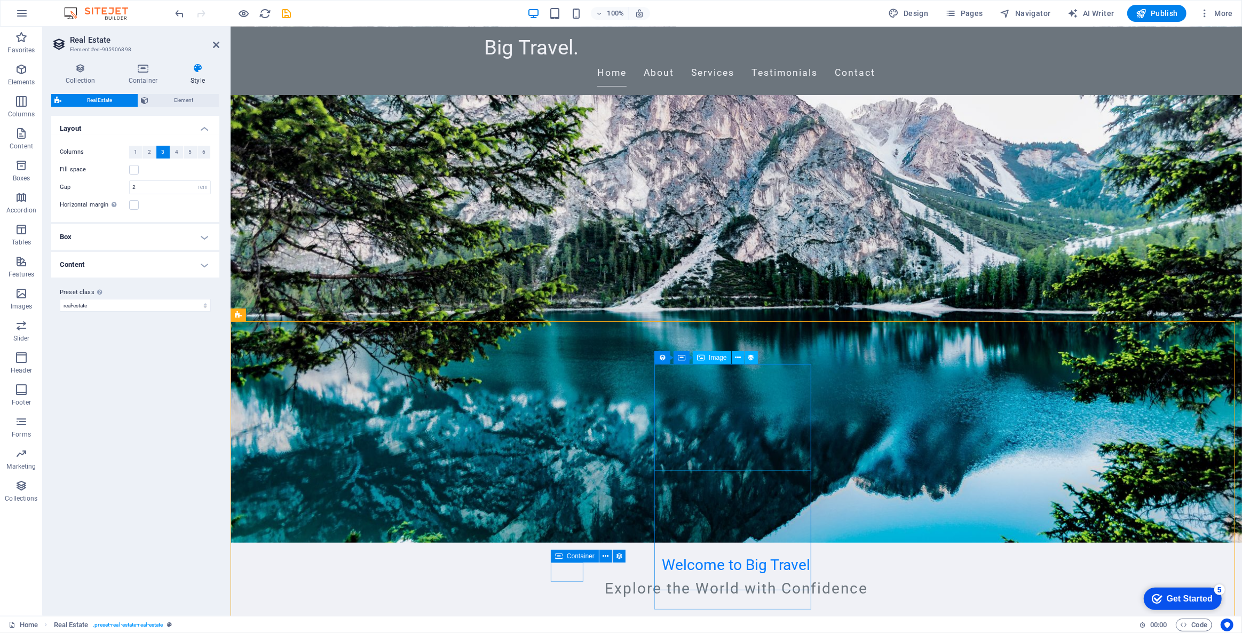
scroll to position [242, 0]
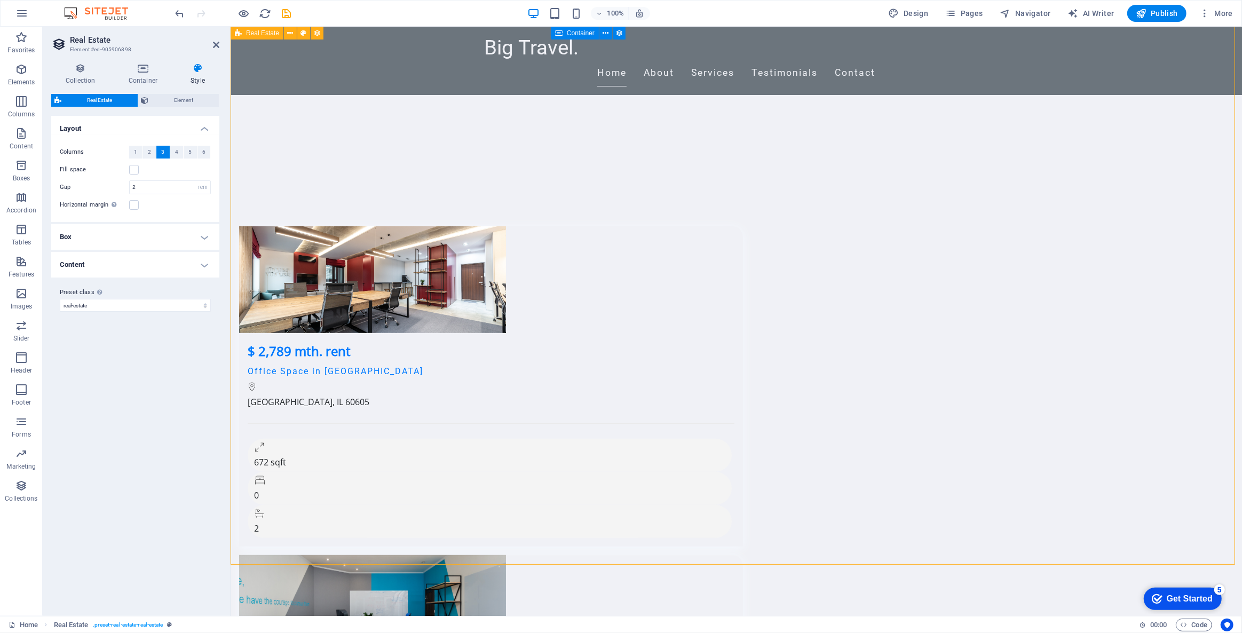
scroll to position [485, 0]
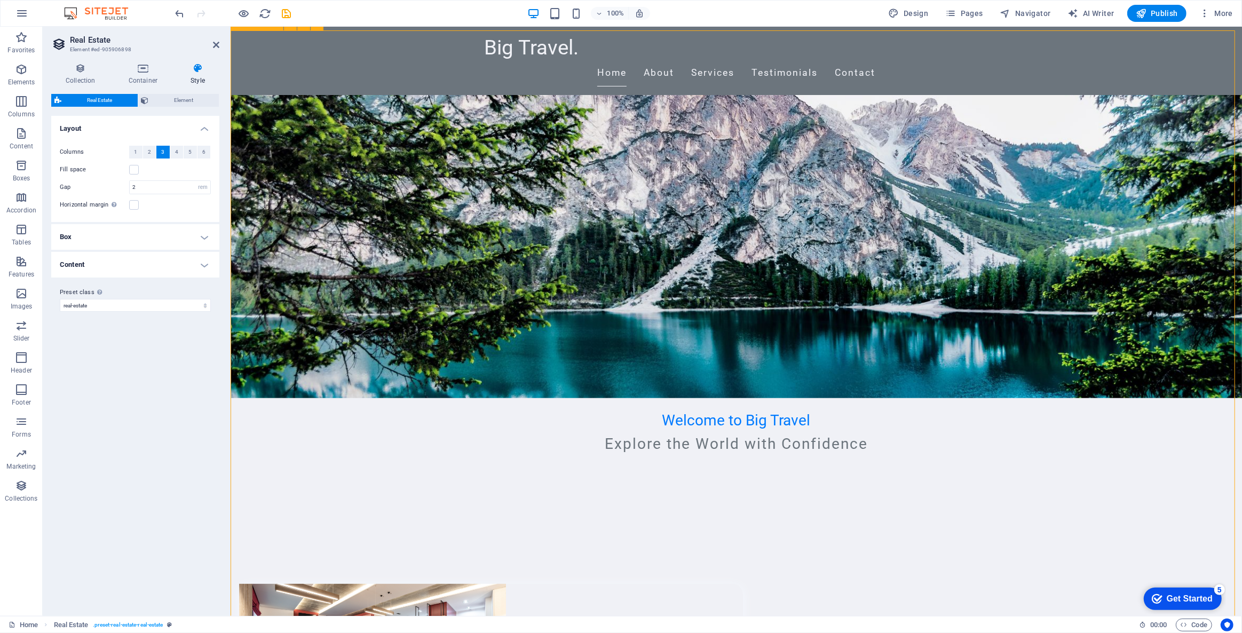
scroll to position [145, 0]
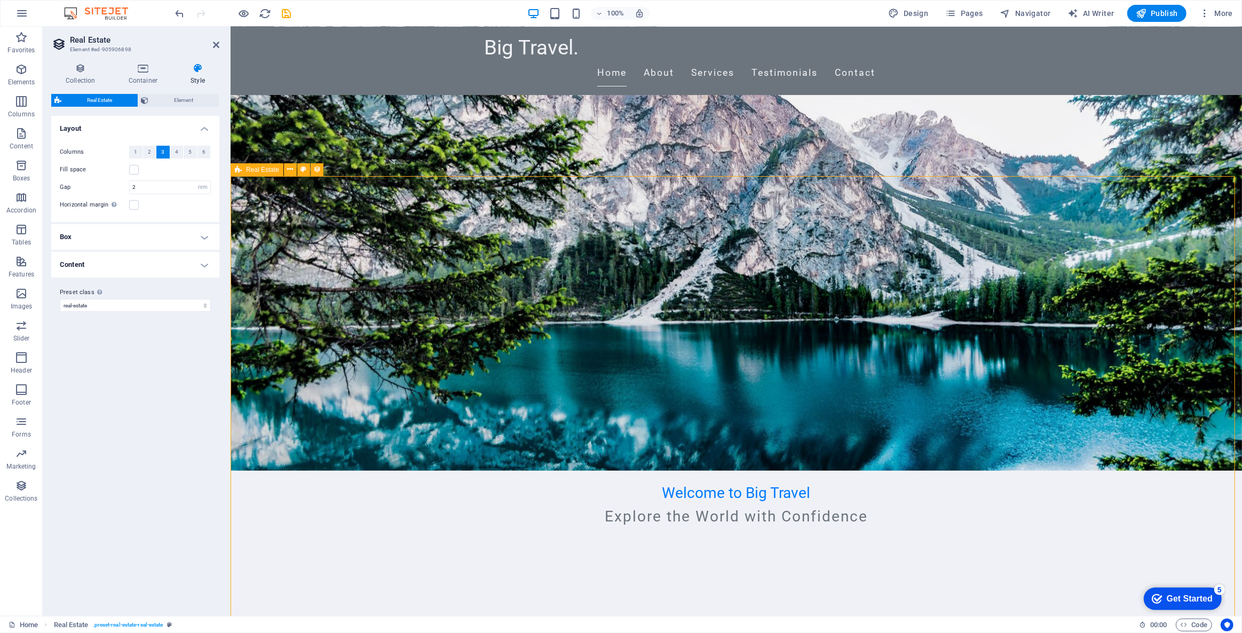
drag, startPoint x: 262, startPoint y: 172, endPoint x: 271, endPoint y: 168, distance: 10.0
click at [175, 102] on span "Element" at bounding box center [184, 100] width 64 height 13
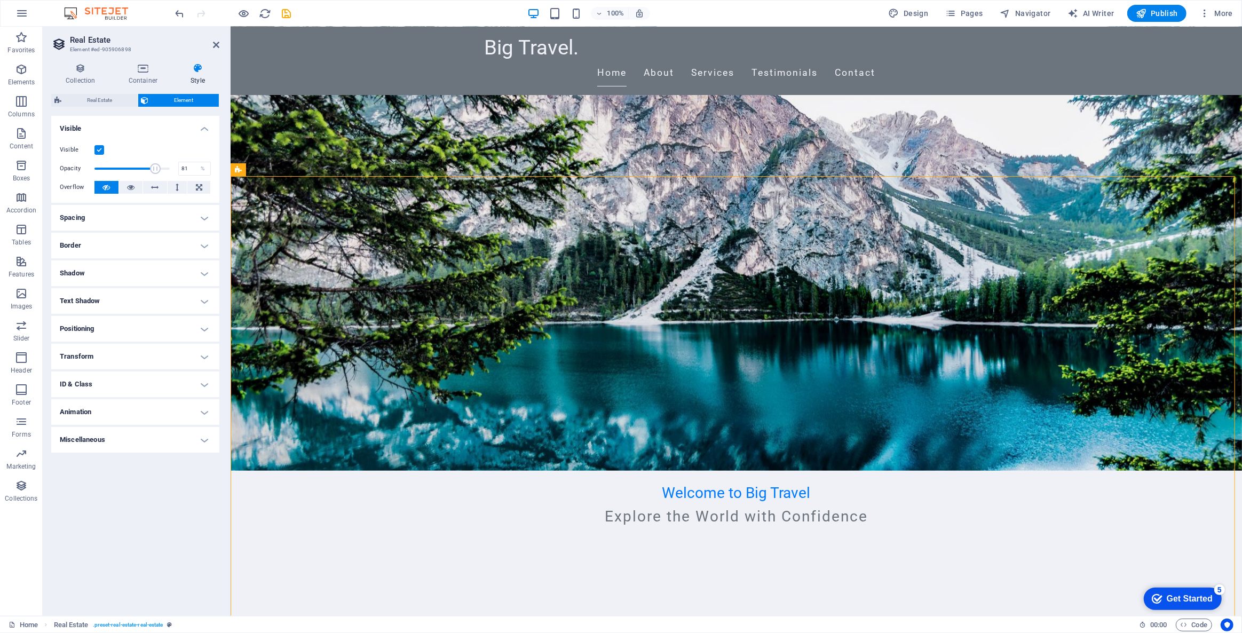
drag, startPoint x: 166, startPoint y: 169, endPoint x: 155, endPoint y: 167, distance: 10.9
click at [155, 167] on span at bounding box center [155, 168] width 11 height 11
type input "100"
drag, startPoint x: 155, startPoint y: 167, endPoint x: 187, endPoint y: 172, distance: 31.9
click at [187, 172] on div "Opacity 100 %" at bounding box center [135, 169] width 151 height 16
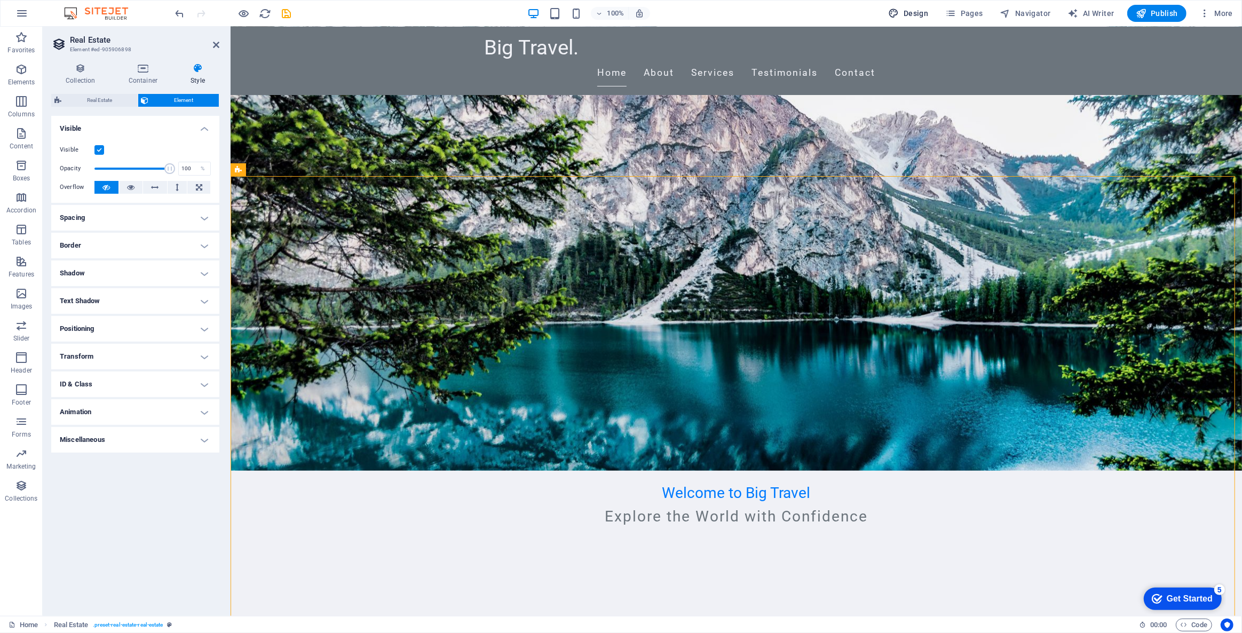
select select "px"
select select "200"
select select "px"
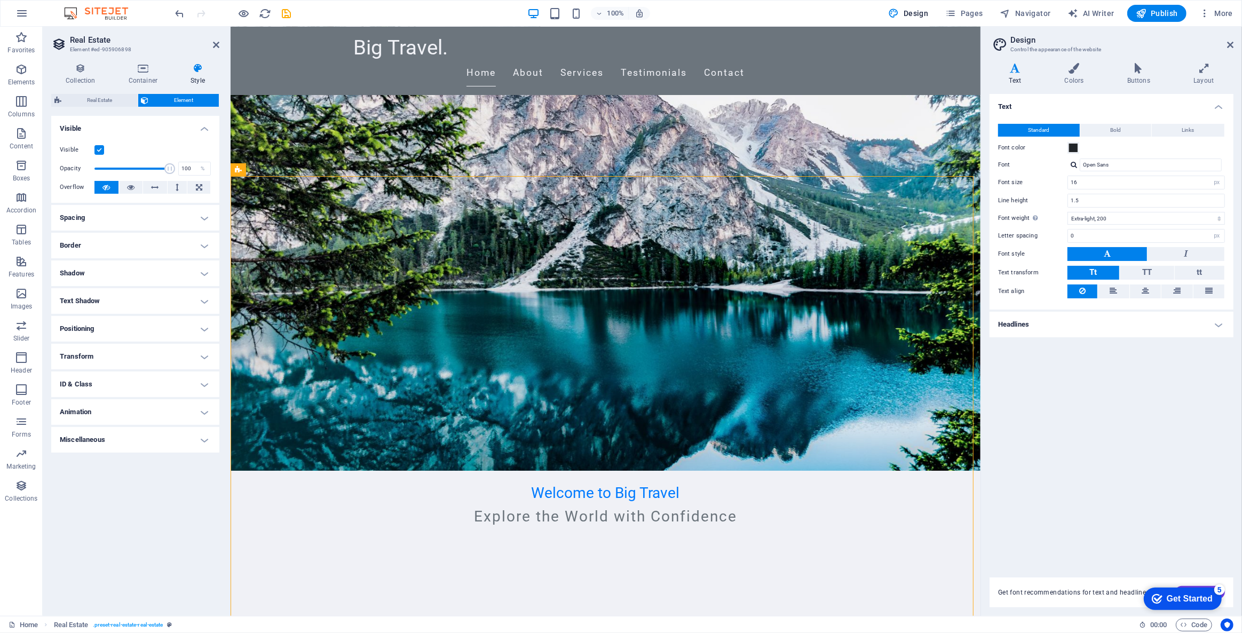
click at [1180, 594] on div "Get Started" at bounding box center [1189, 599] width 46 height 10
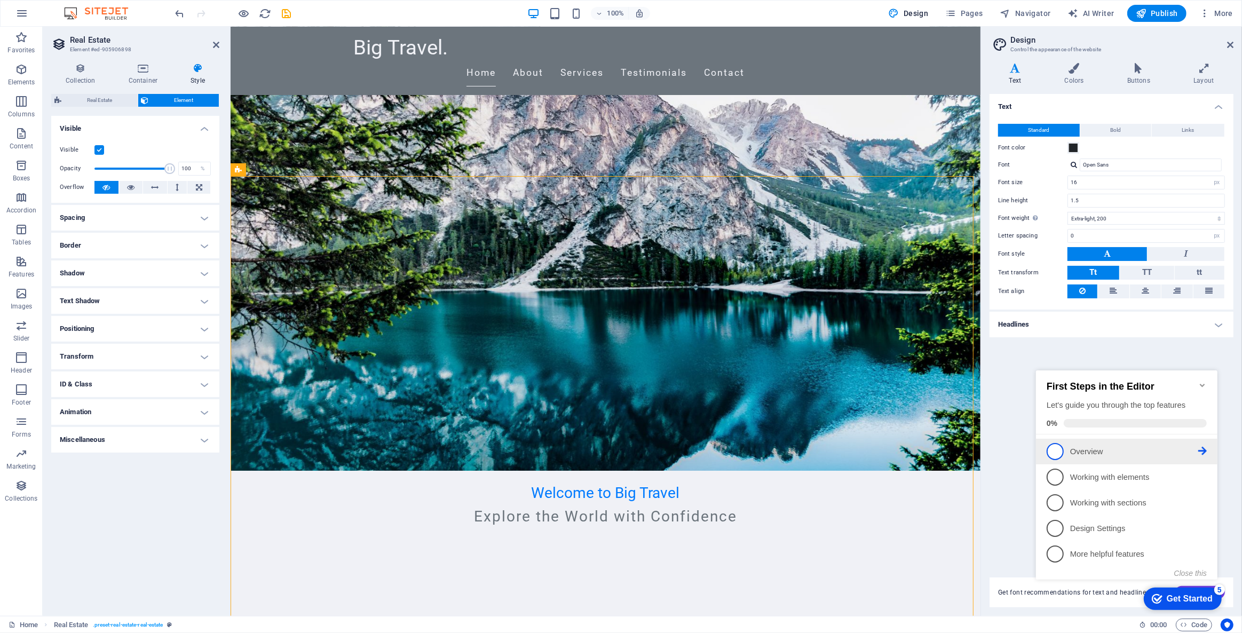
click at [1096, 448] on p "Overview - incomplete" at bounding box center [1134, 451] width 128 height 11
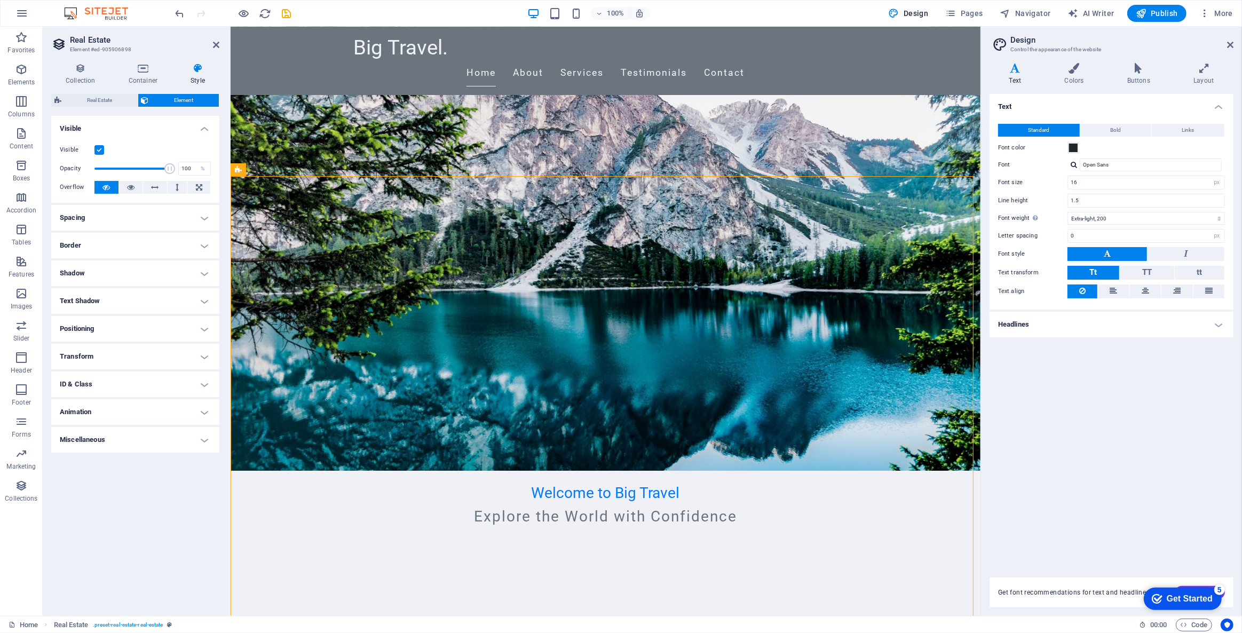
scroll to position [0, 0]
click at [1183, 594] on div "Get Started" at bounding box center [1189, 599] width 46 height 10
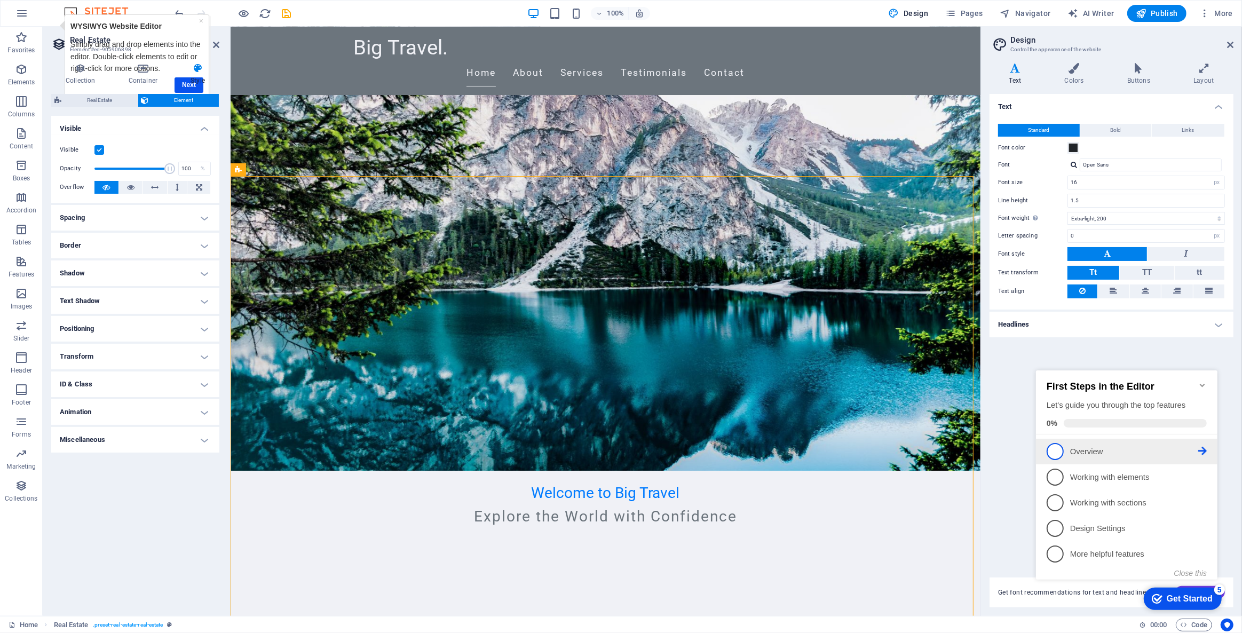
click at [1053, 452] on span "1" at bounding box center [1054, 450] width 17 height 17
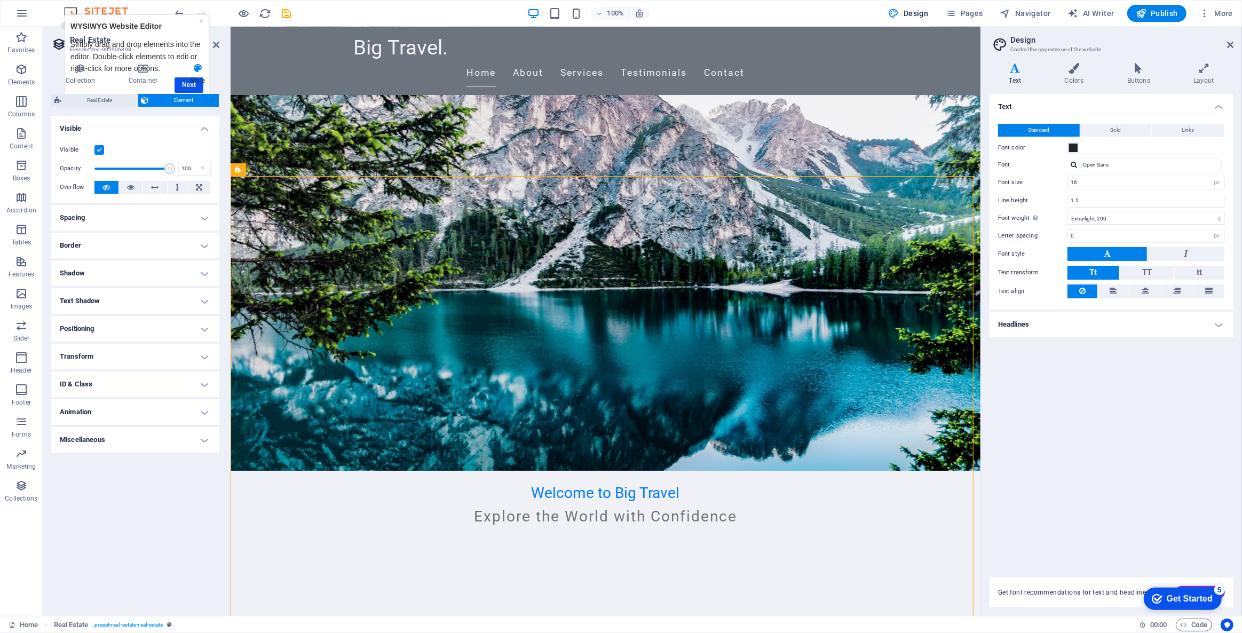
click at [1192, 591] on div "checkmark Get Started 5" at bounding box center [1182, 598] width 78 height 22
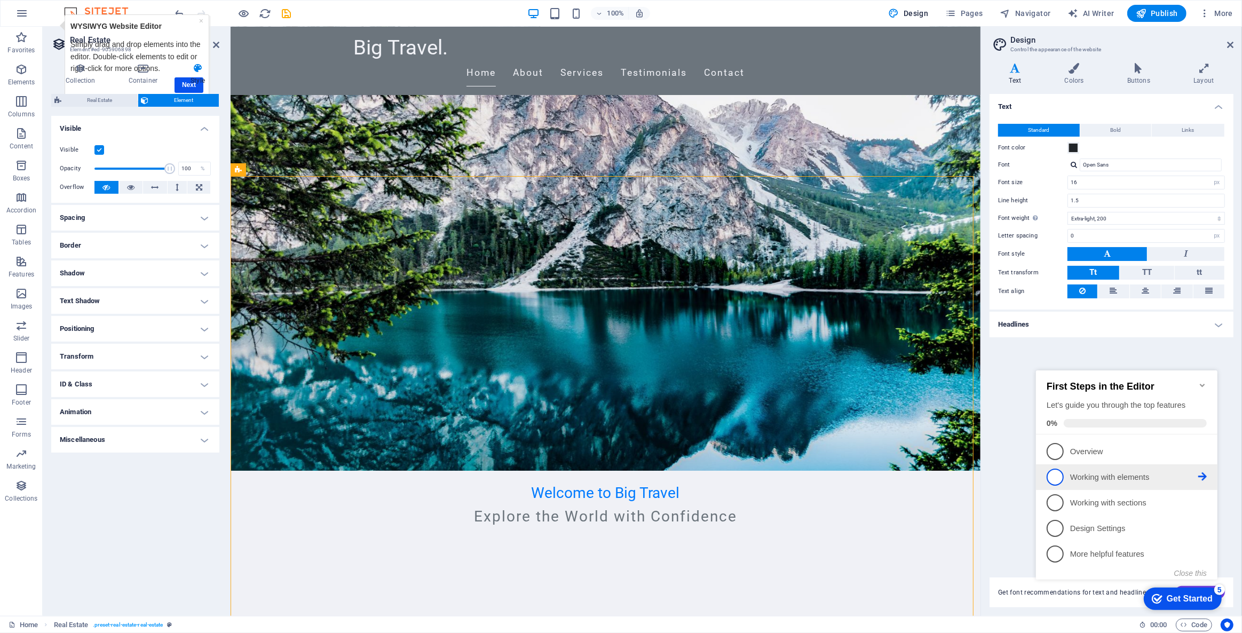
click at [1088, 484] on li "2 Working with elements - incomplete" at bounding box center [1125, 477] width 181 height 26
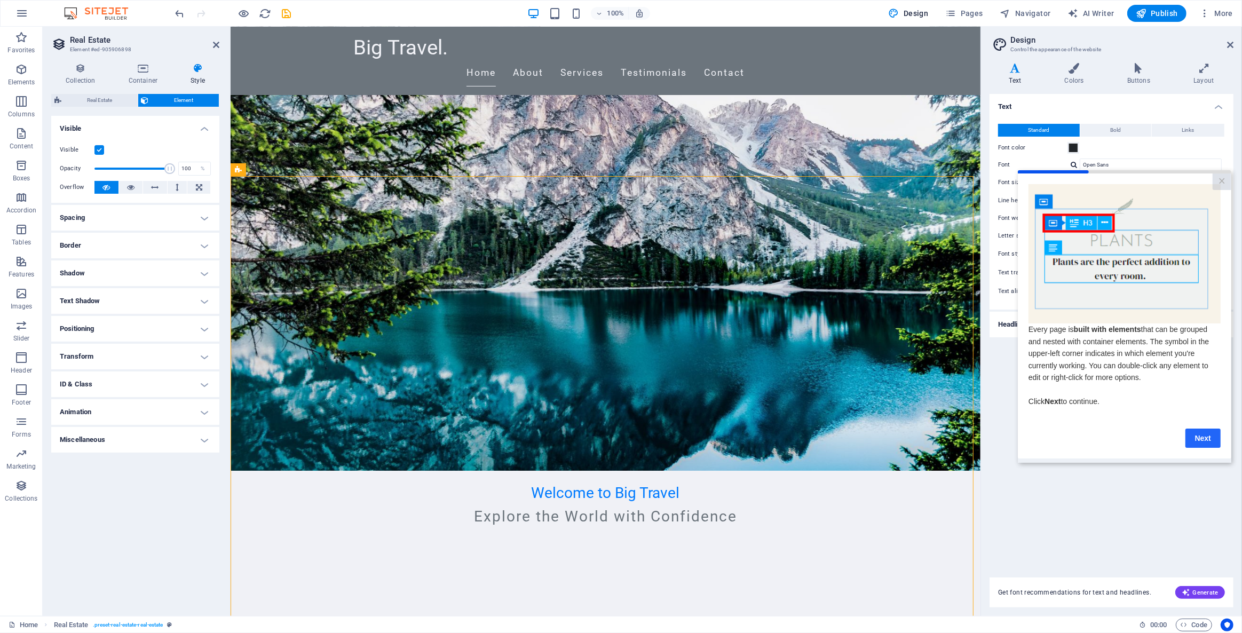
click at [1204, 436] on link "Next" at bounding box center [1202, 437] width 35 height 19
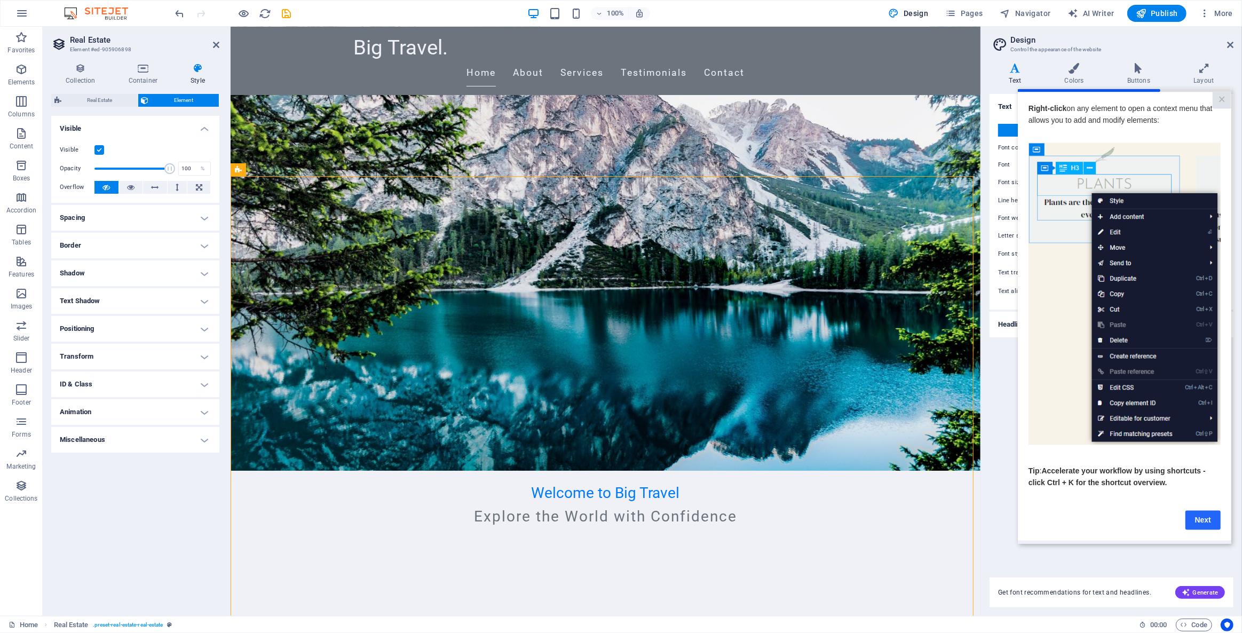
click at [1203, 527] on link "Next" at bounding box center [1202, 519] width 35 height 19
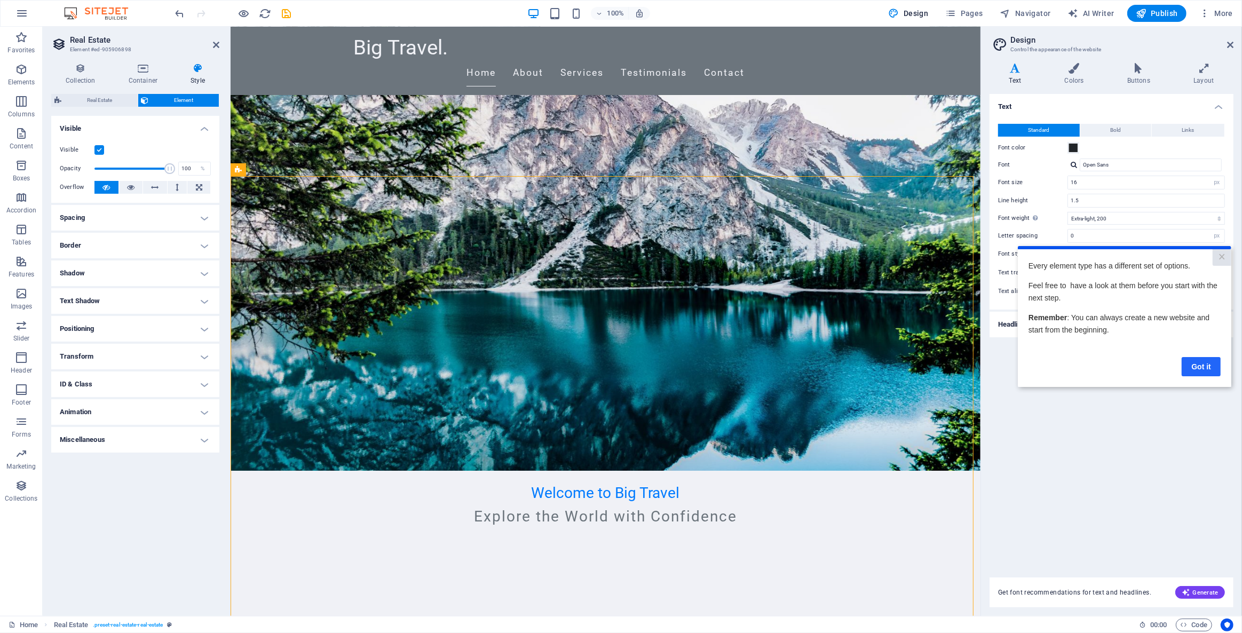
click at [1205, 360] on link "Got it" at bounding box center [1200, 366] width 39 height 19
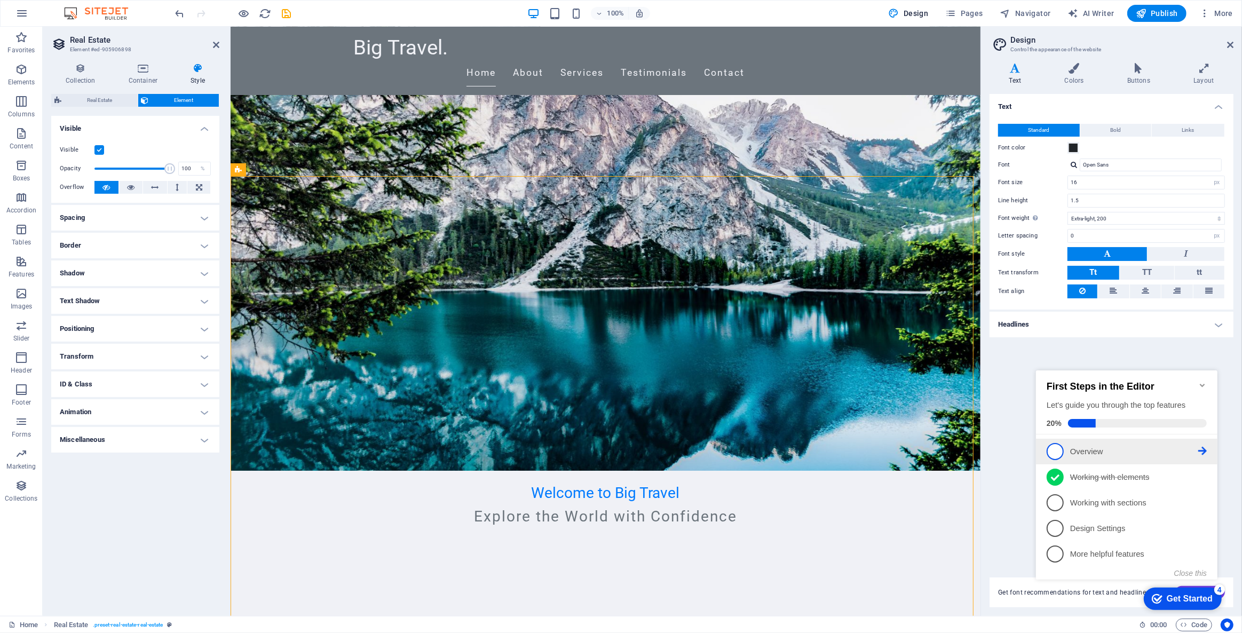
click at [1142, 446] on p "Overview - incomplete" at bounding box center [1134, 451] width 128 height 11
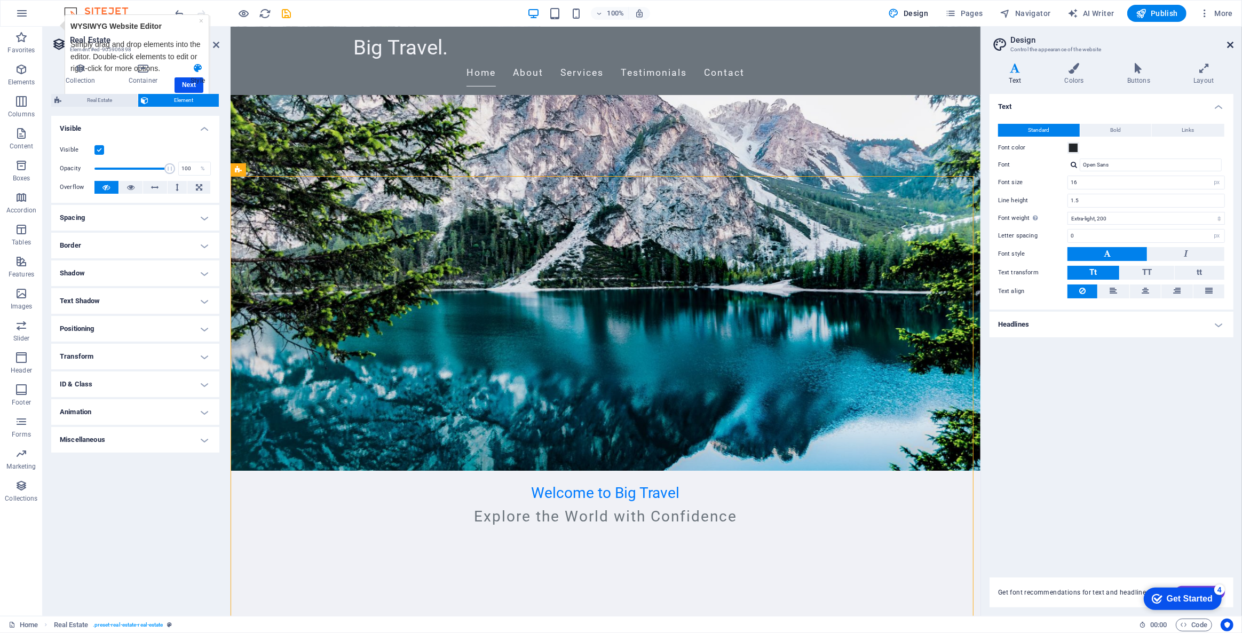
click at [1229, 44] on icon at bounding box center [1230, 45] width 6 height 9
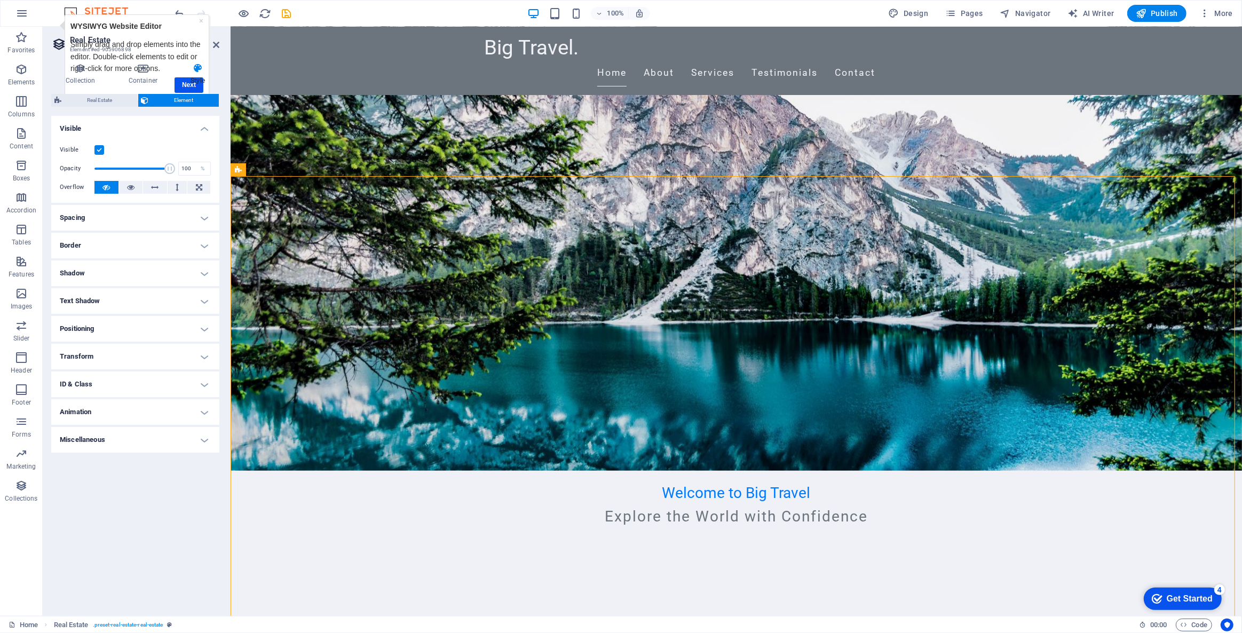
click at [192, 89] on div "Collection Container Style General Collection Blog New Collection Real Estate S…" at bounding box center [135, 335] width 168 height 544
click at [191, 83] on h4 "Style" at bounding box center [197, 74] width 43 height 22
click at [223, 42] on aside "Real Estate Element #ed-905906898 Collection Container Style General Collection…" at bounding box center [137, 321] width 188 height 589
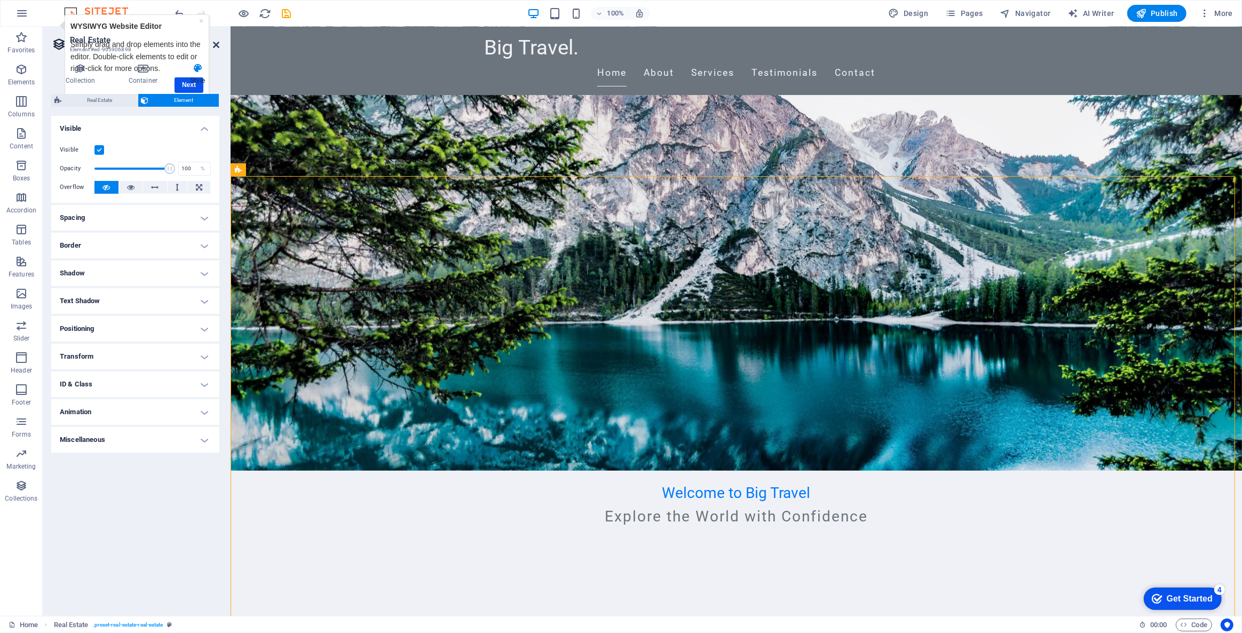
click at [217, 43] on icon at bounding box center [216, 45] width 6 height 9
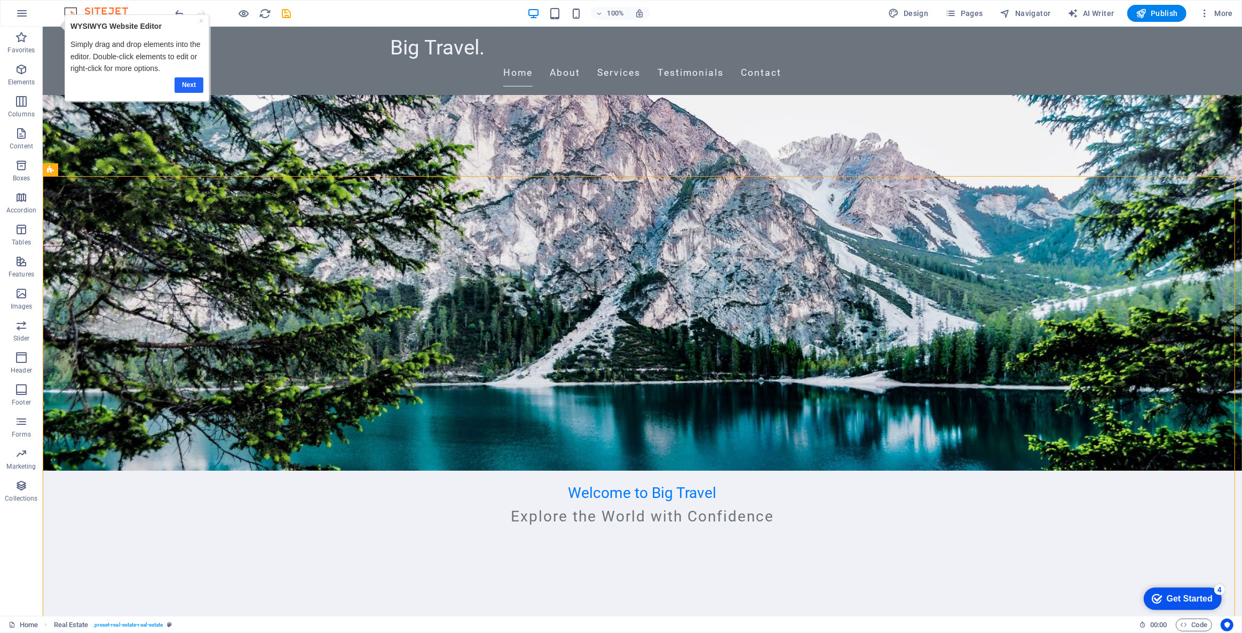
click at [186, 82] on link "Next" at bounding box center [189, 84] width 29 height 15
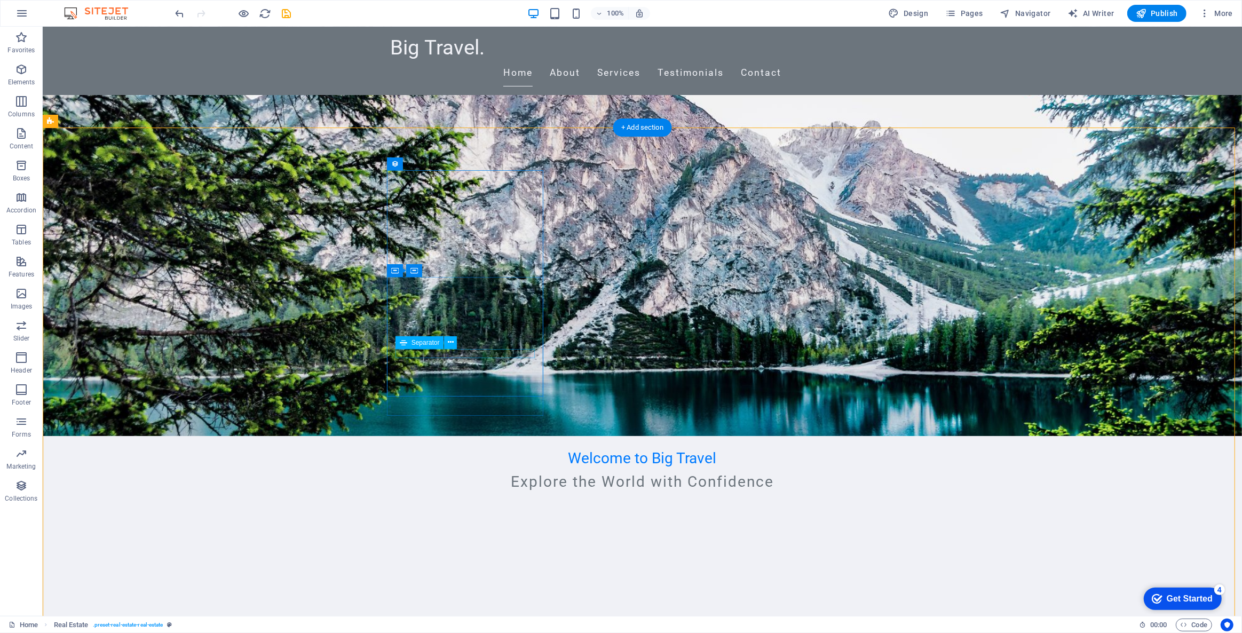
scroll to position [194, 0]
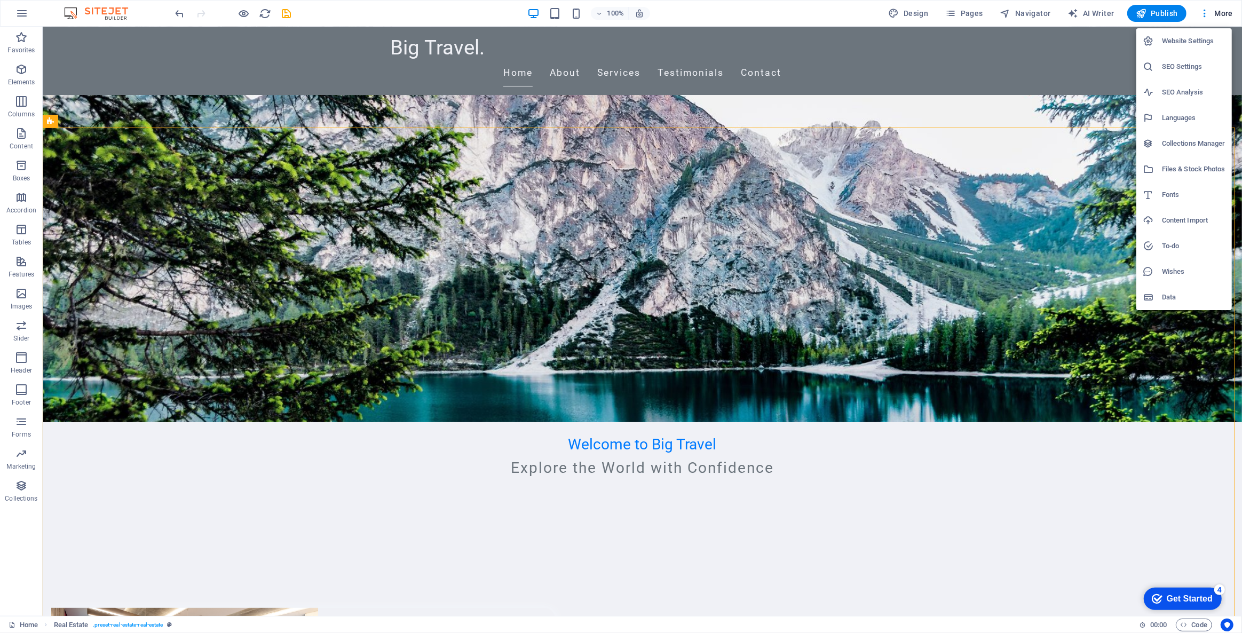
click at [1190, 40] on h6 "Website Settings" at bounding box center [1194, 41] width 64 height 13
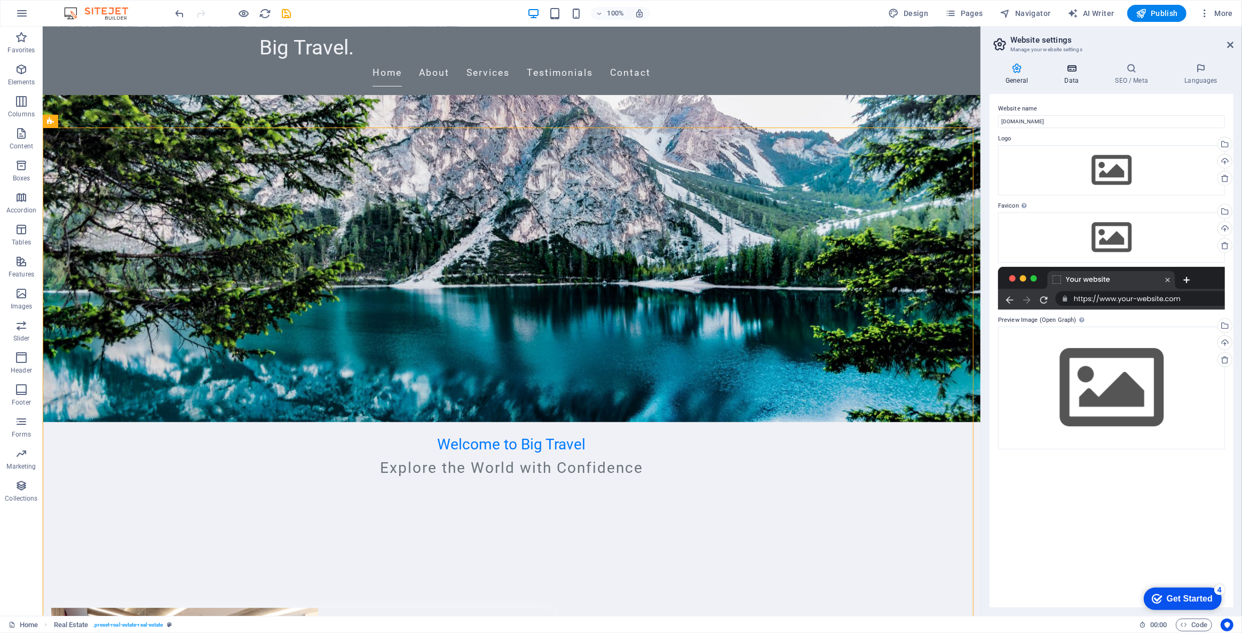
click at [1060, 75] on h4 "Data" at bounding box center [1073, 74] width 51 height 22
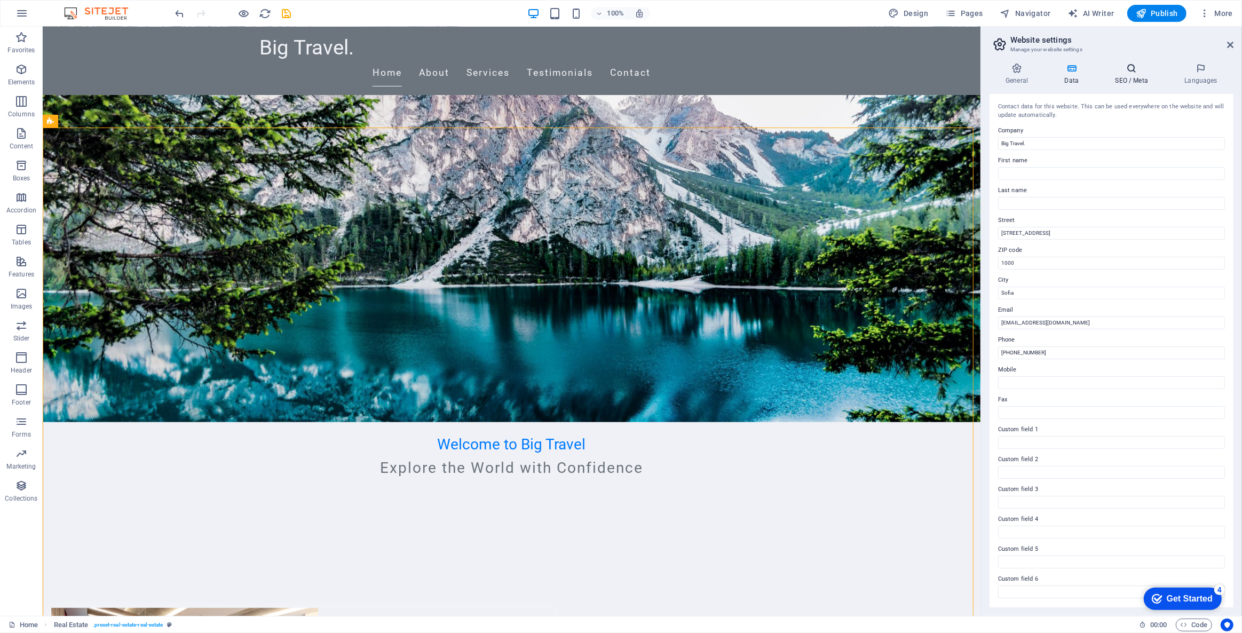
click at [1118, 67] on icon at bounding box center [1131, 68] width 65 height 11
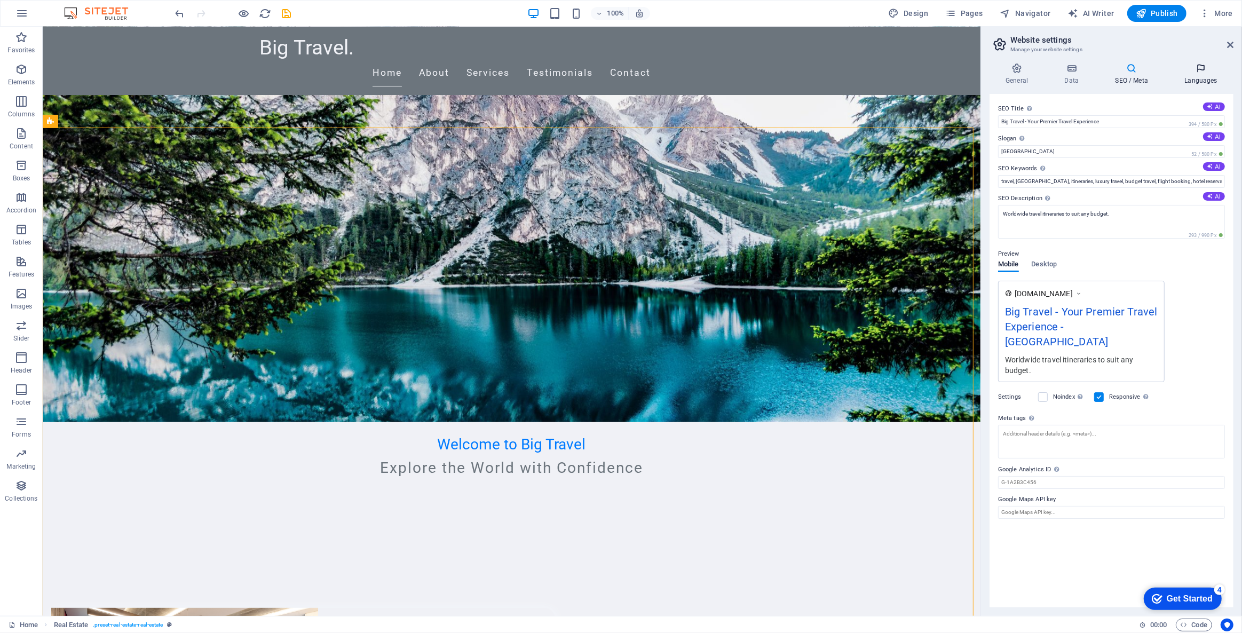
click at [1194, 75] on h4 "Languages" at bounding box center [1200, 74] width 65 height 22
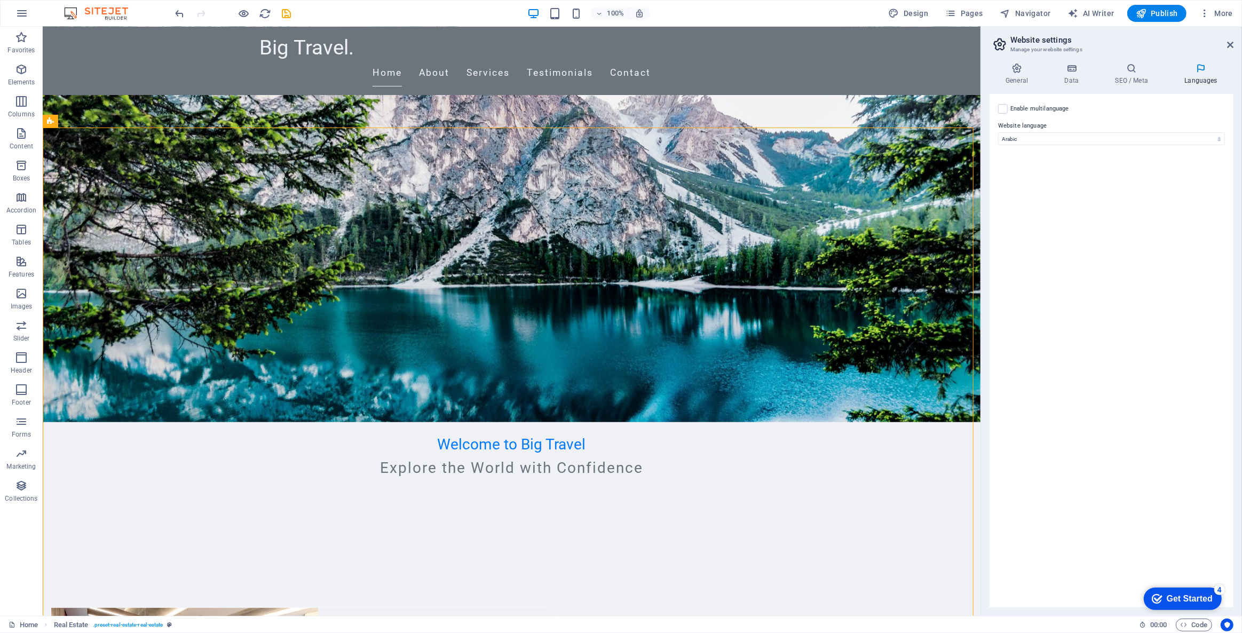
click at [1033, 112] on label "Enable multilanguage To disable multilanguage delete all languages until only o…" at bounding box center [1039, 108] width 59 height 13
click at [0, 0] on input "Enable multilanguage To disable multilanguage delete all languages until only o…" at bounding box center [0, 0] width 0 height 0
click at [1055, 189] on select "Abkhazian Afar Afrikaans Akan Albanian Amharic Arabic Aragonese Armenian Assame…" at bounding box center [1112, 190] width 178 height 13
select select "41"
click at [1023, 184] on select "Abkhazian Afar Afrikaans Akan Albanian Amharic Arabic Aragonese Armenian Assame…" at bounding box center [1112, 190] width 178 height 13
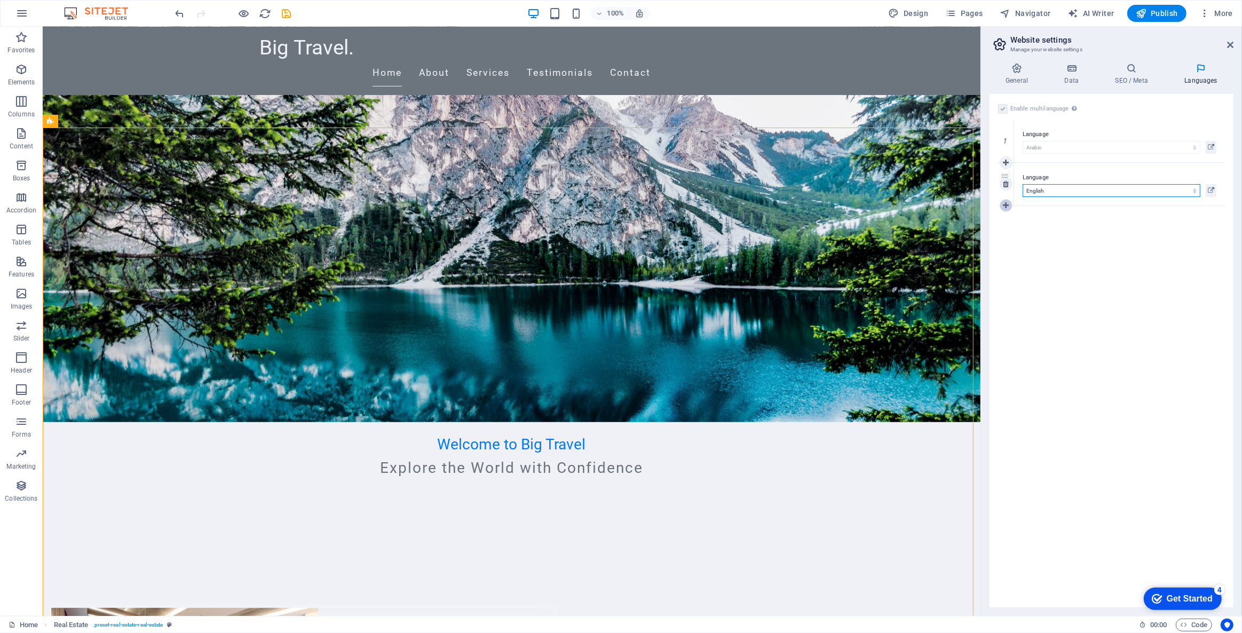
click at [1009, 203] on link at bounding box center [1006, 205] width 13 height 13
click at [1041, 235] on select "Abkhazian Afar Afrikaans Akan Albanian Amharic Arabic Aragonese Armenian Assame…" at bounding box center [1112, 233] width 178 height 13
select select "24"
click at [1023, 227] on select "Abkhazian Afar Afrikaans Akan Albanian Amharic Arabic Aragonese Armenian Assame…" at bounding box center [1112, 233] width 178 height 13
click at [1051, 432] on div "Enable multilanguage To disable multilanguage delete all languages until only o…" at bounding box center [1112, 350] width 244 height 513
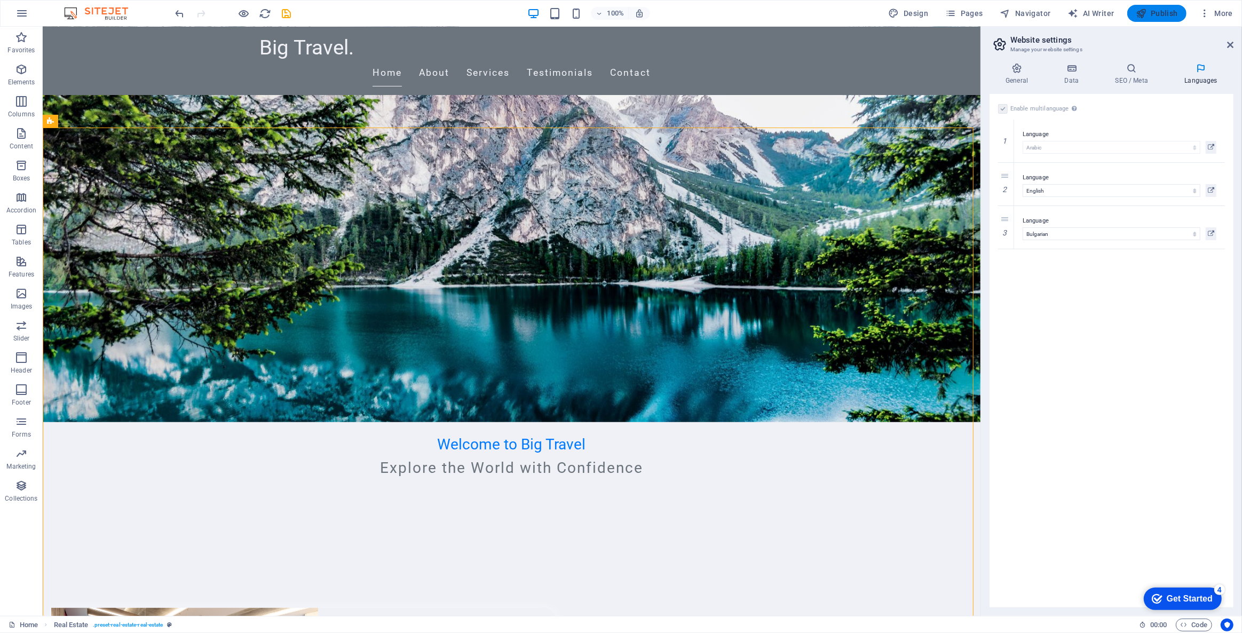
drag, startPoint x: 1153, startPoint y: 11, endPoint x: 1105, endPoint y: 67, distance: 73.9
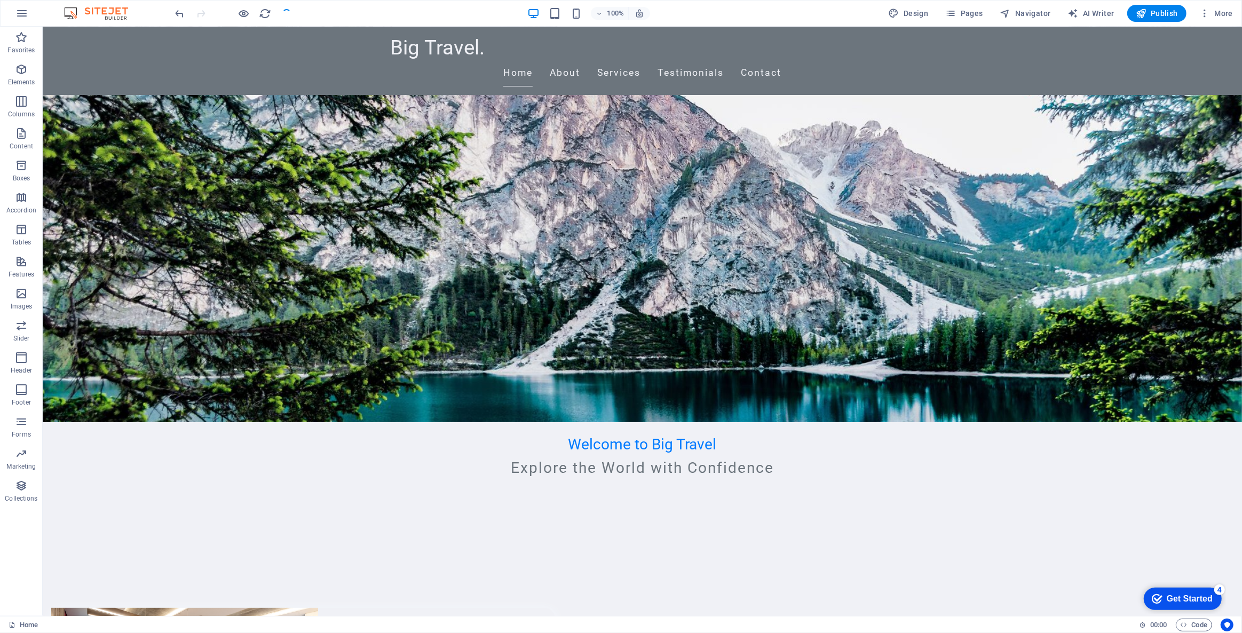
click at [1161, 597] on div "checkmark Get Started 4" at bounding box center [1181, 598] width 61 height 11
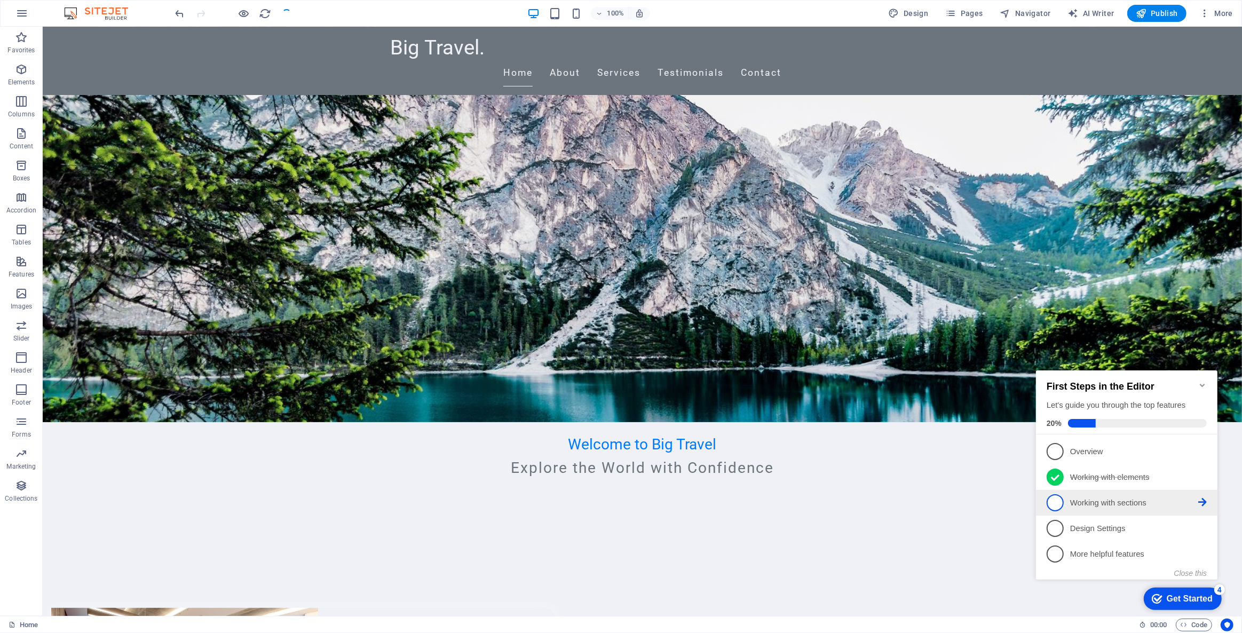
click at [1056, 502] on span "3" at bounding box center [1054, 502] width 17 height 17
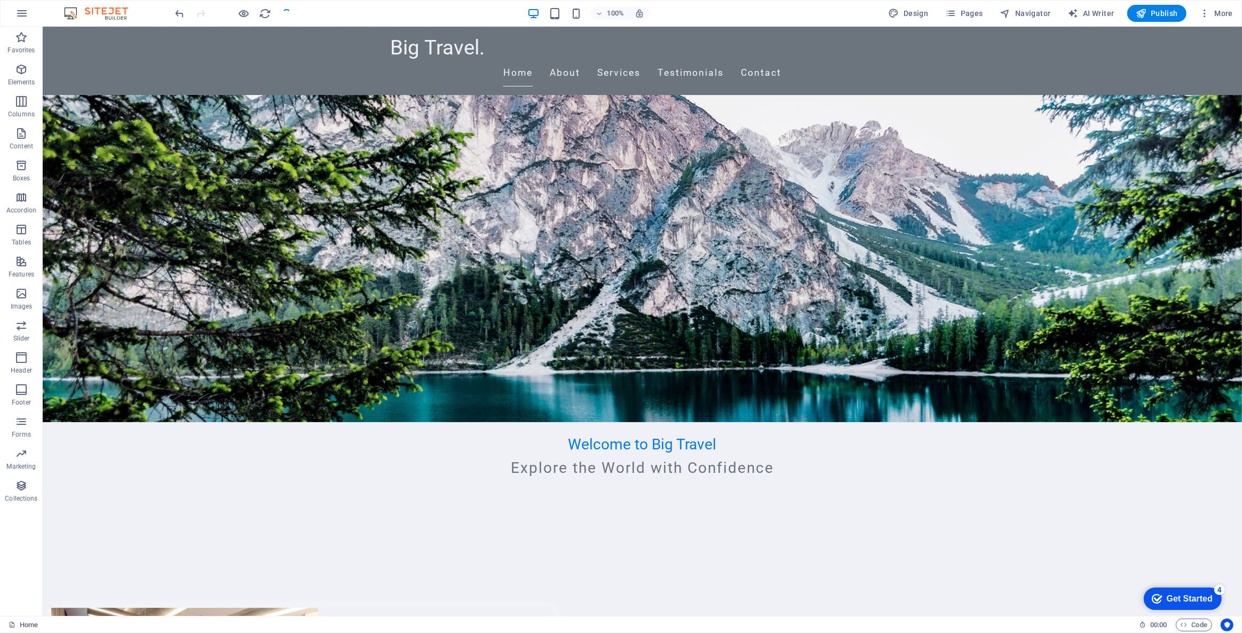
scroll to position [0, 0]
click at [1177, 604] on div "checkmark Get Started 4" at bounding box center [1182, 598] width 78 height 22
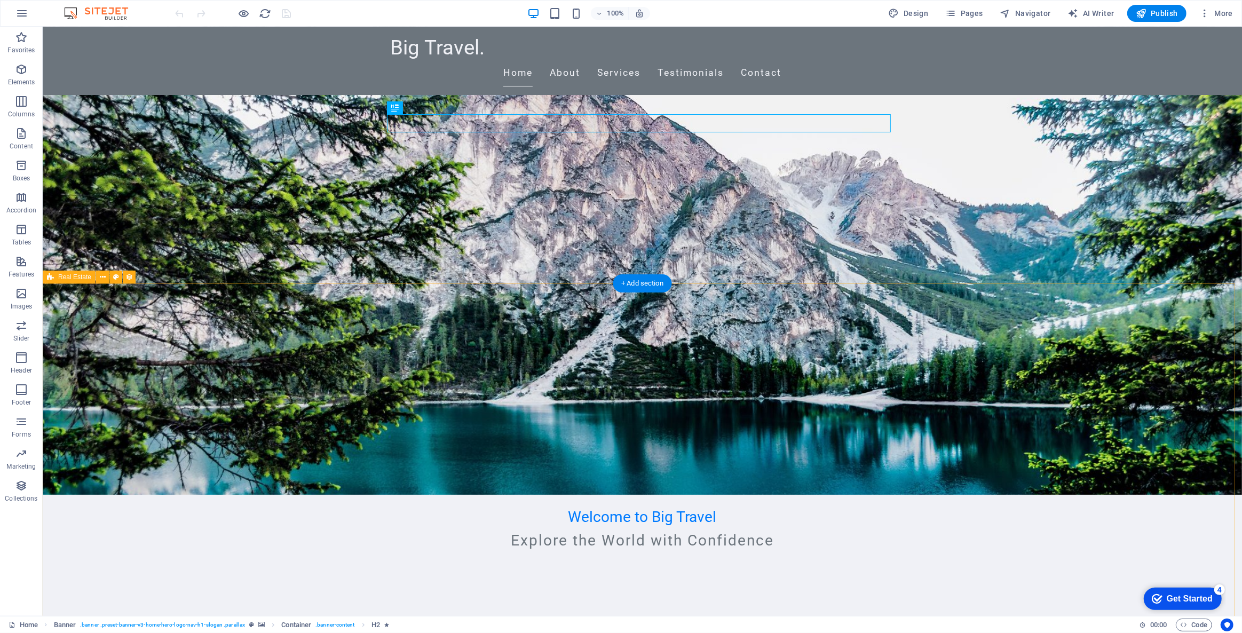
scroll to position [194, 0]
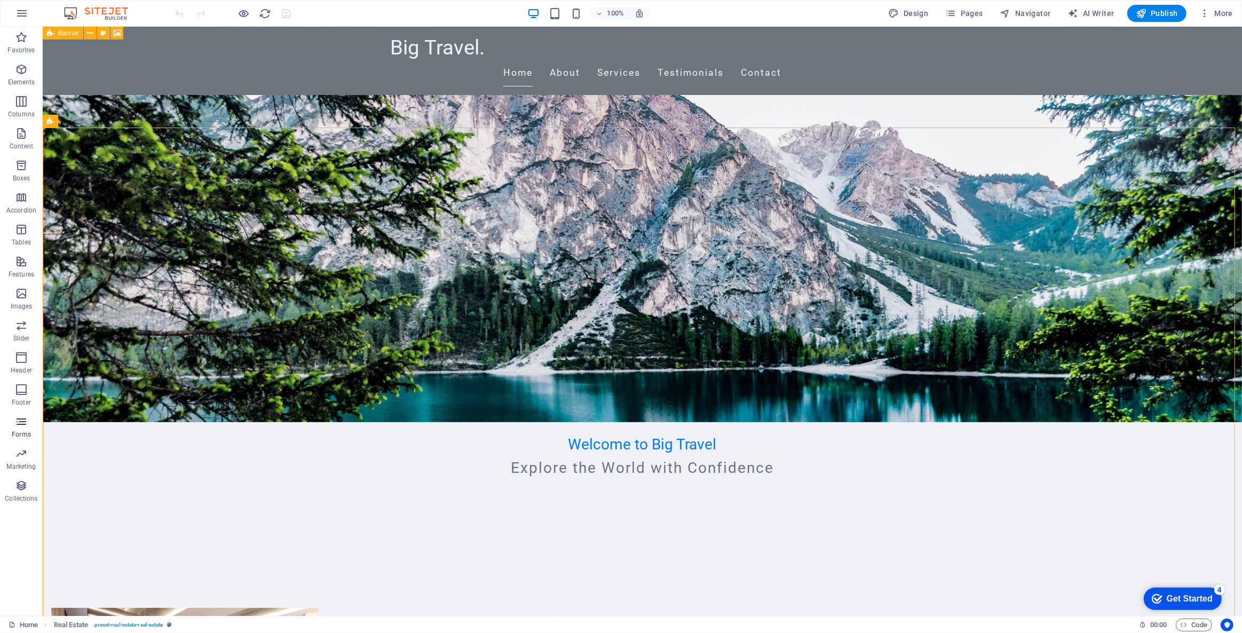
click at [28, 428] on span "Forms" at bounding box center [21, 428] width 43 height 26
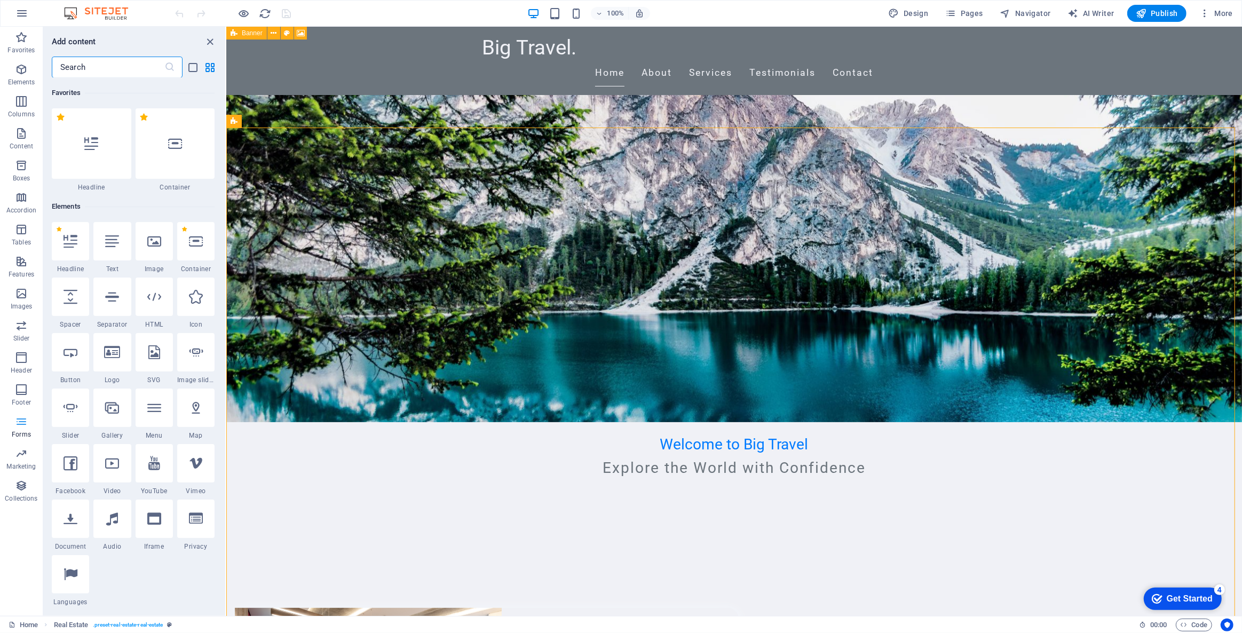
click at [20, 424] on icon "button" at bounding box center [21, 421] width 13 height 13
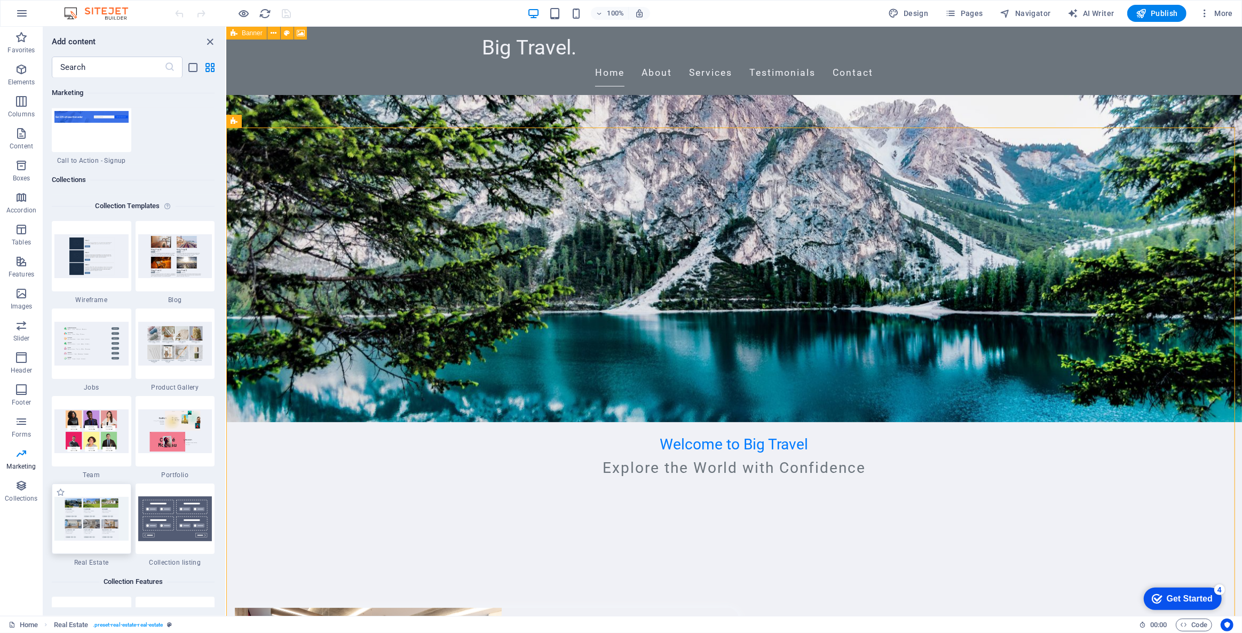
scroll to position [9878, 0]
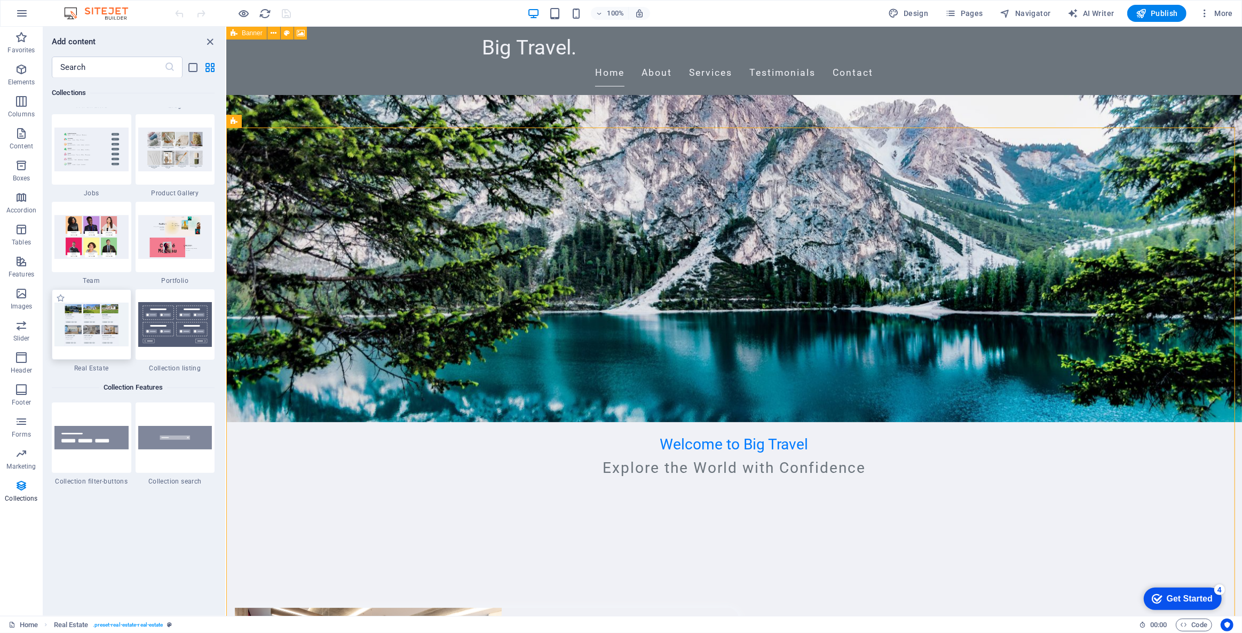
click at [114, 346] on div at bounding box center [92, 324] width 80 height 70
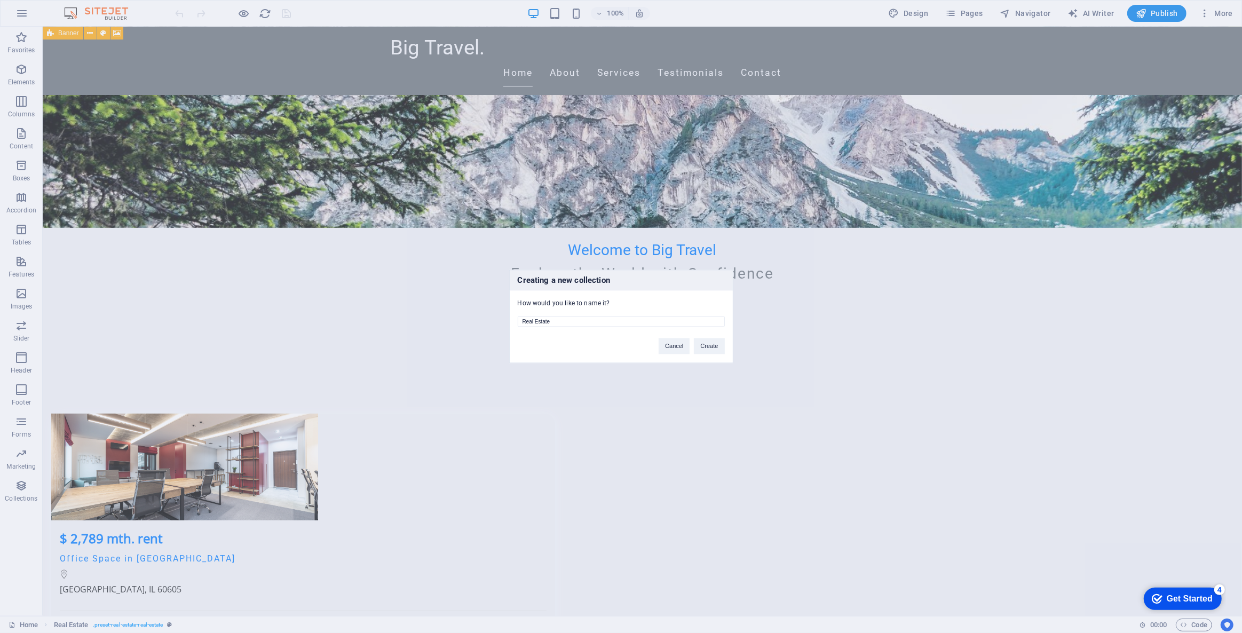
scroll to position [630, 0]
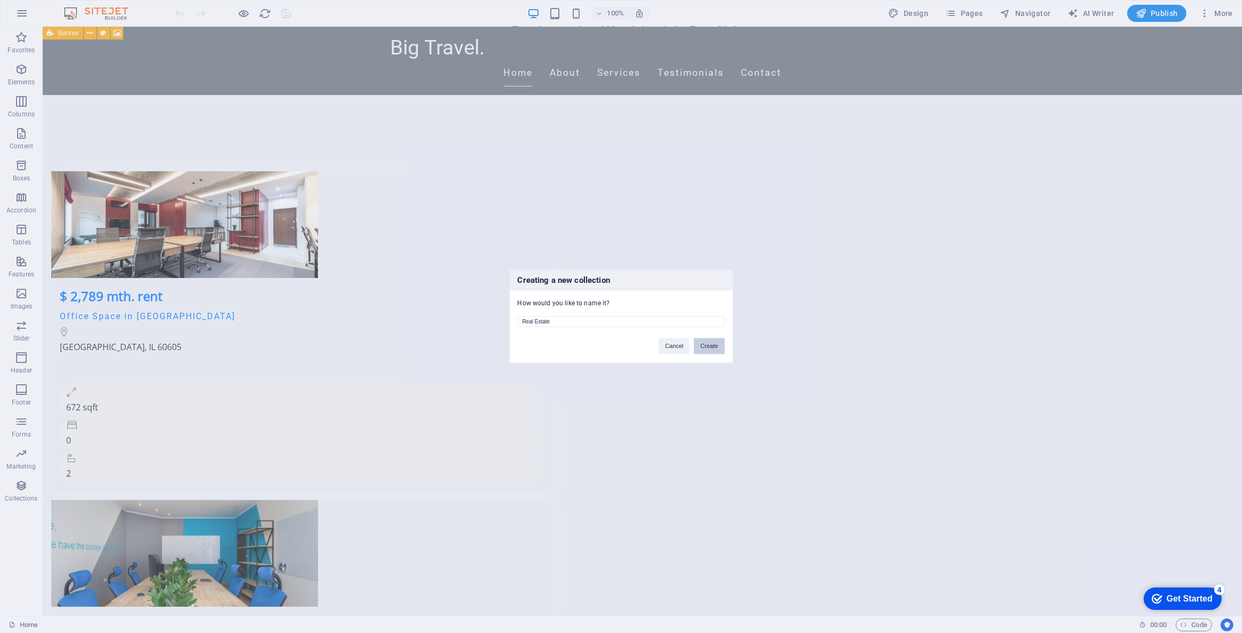
click at [714, 344] on button "Create" at bounding box center [709, 346] width 30 height 16
click at [669, 350] on button "Delete and re-create" at bounding box center [691, 346] width 66 height 16
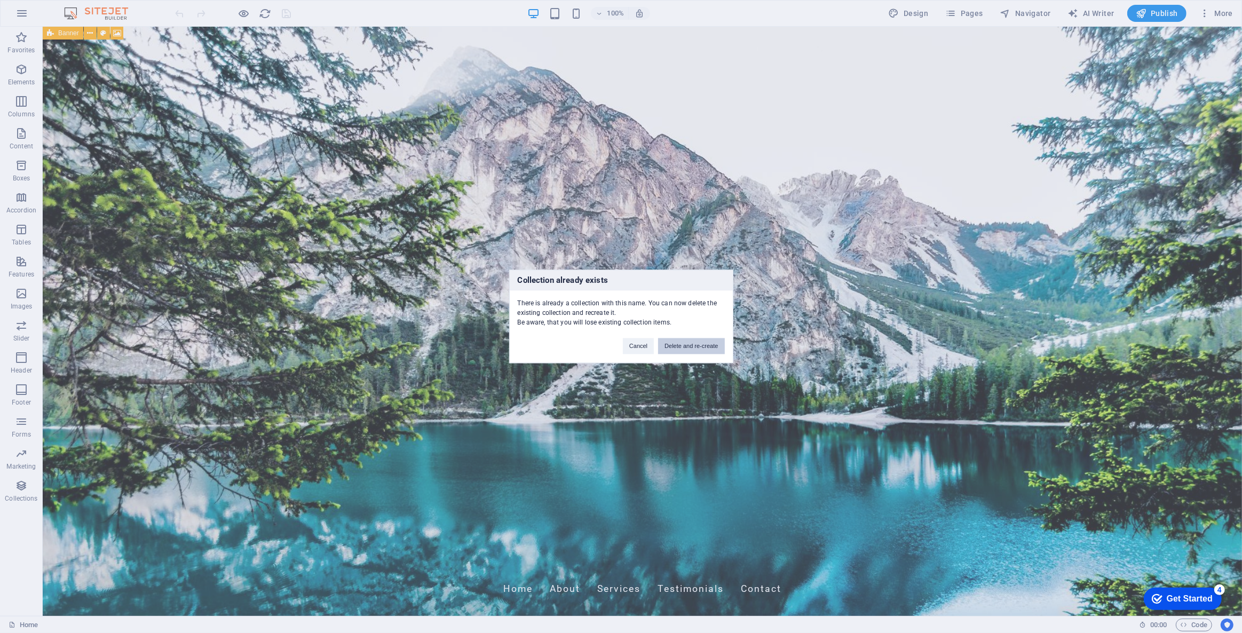
click at [678, 345] on button "Delete and re-create" at bounding box center [691, 346] width 66 height 16
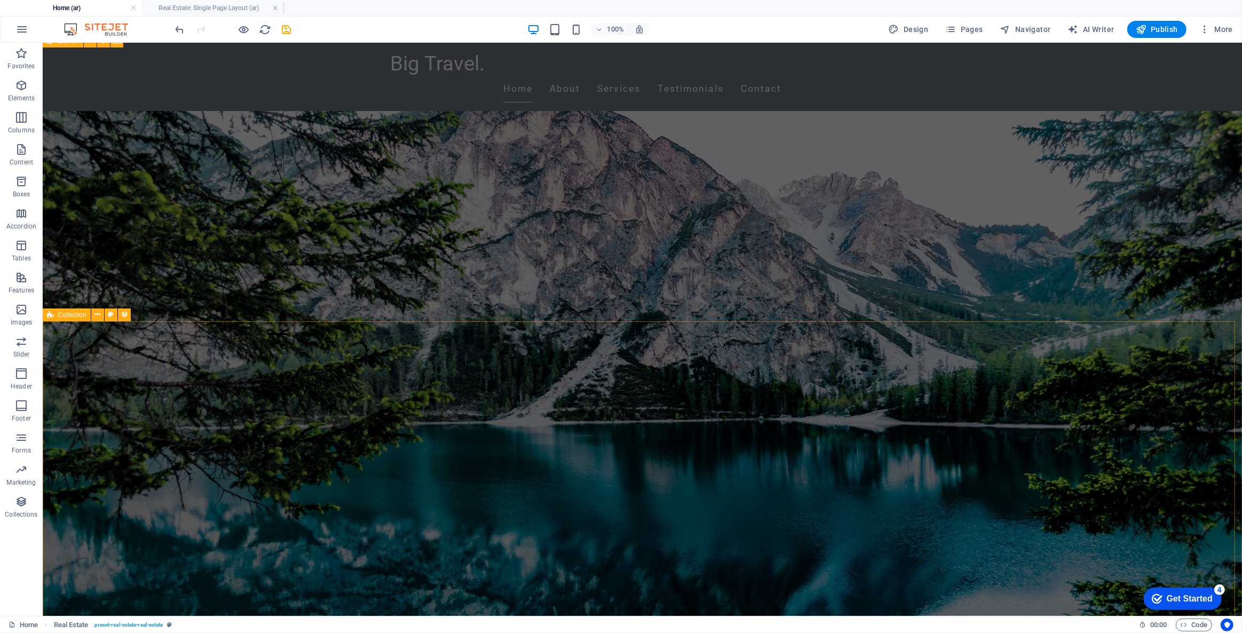
scroll to position [339, 0]
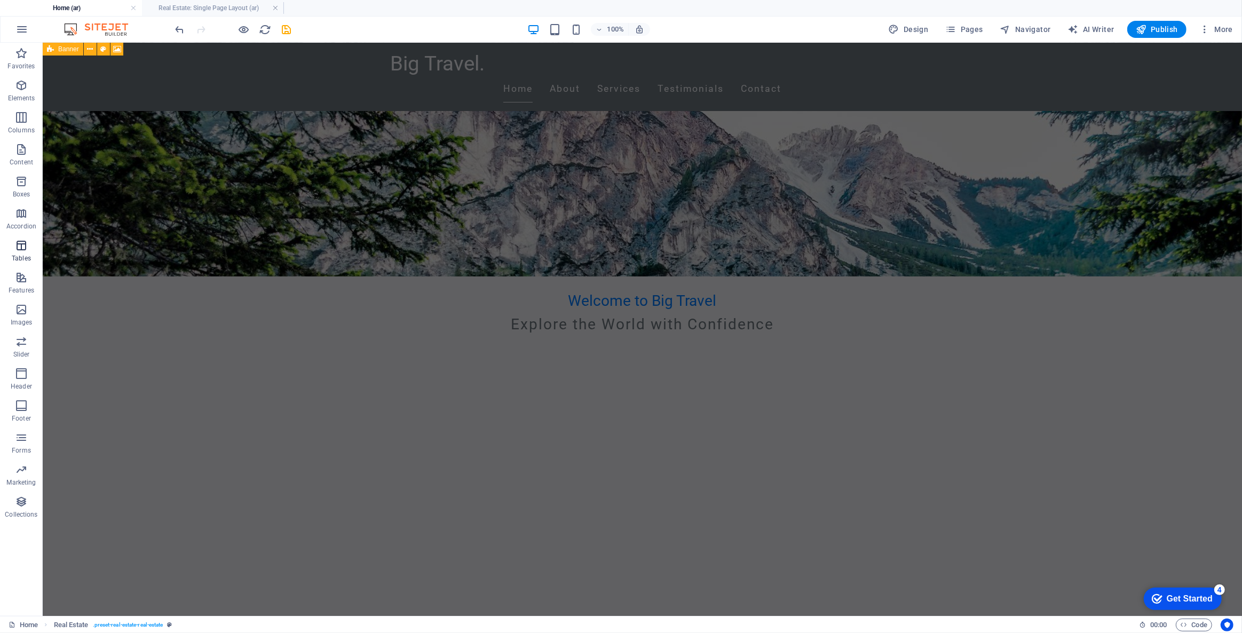
drag, startPoint x: 17, startPoint y: 247, endPoint x: 33, endPoint y: 254, distance: 17.2
click at [17, 247] on icon "button" at bounding box center [21, 245] width 13 height 13
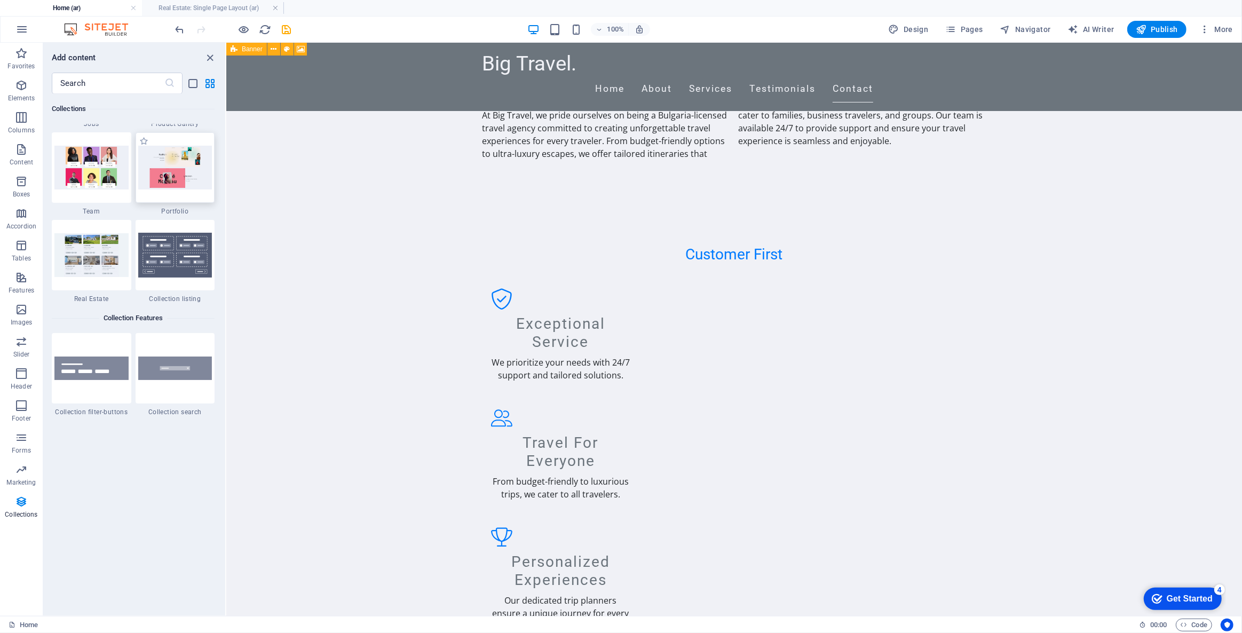
scroll to position [9858, 0]
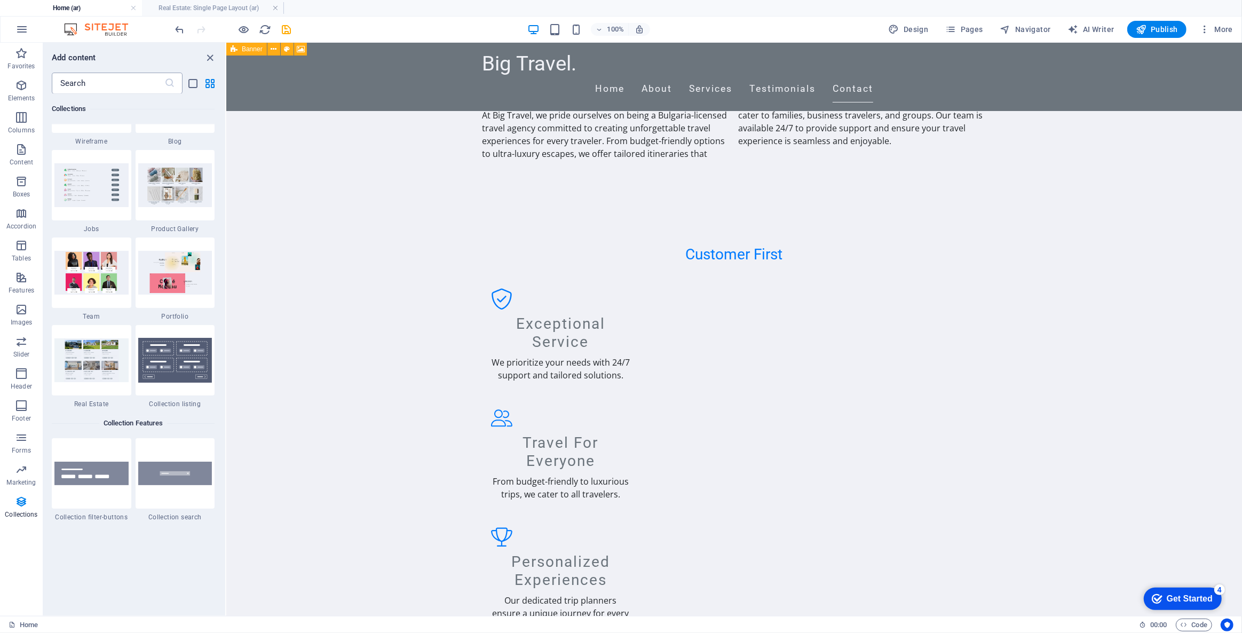
click at [76, 82] on input "text" at bounding box center [108, 83] width 113 height 21
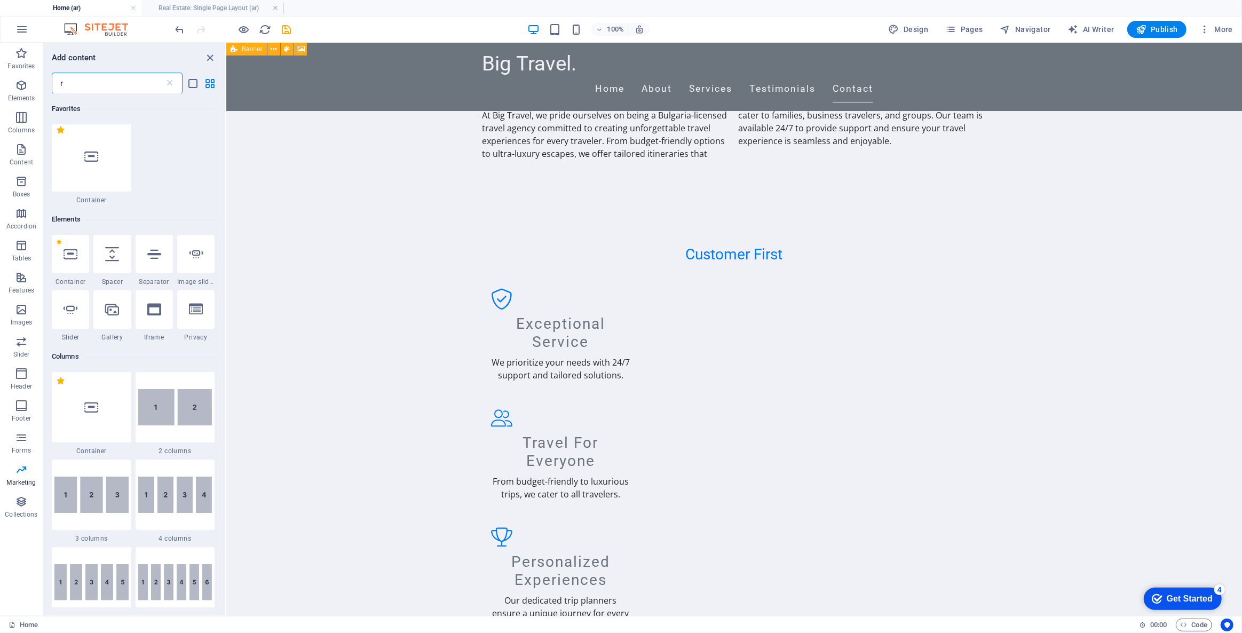
scroll to position [0, 0]
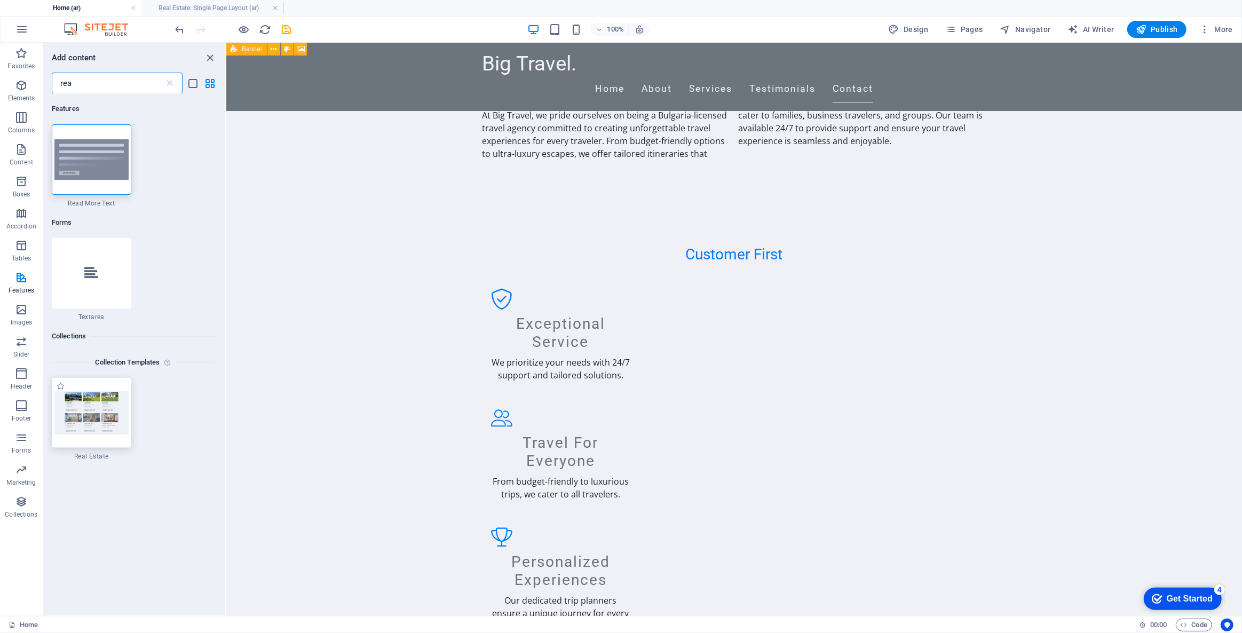
type input "rea"
click at [89, 441] on div at bounding box center [92, 412] width 80 height 70
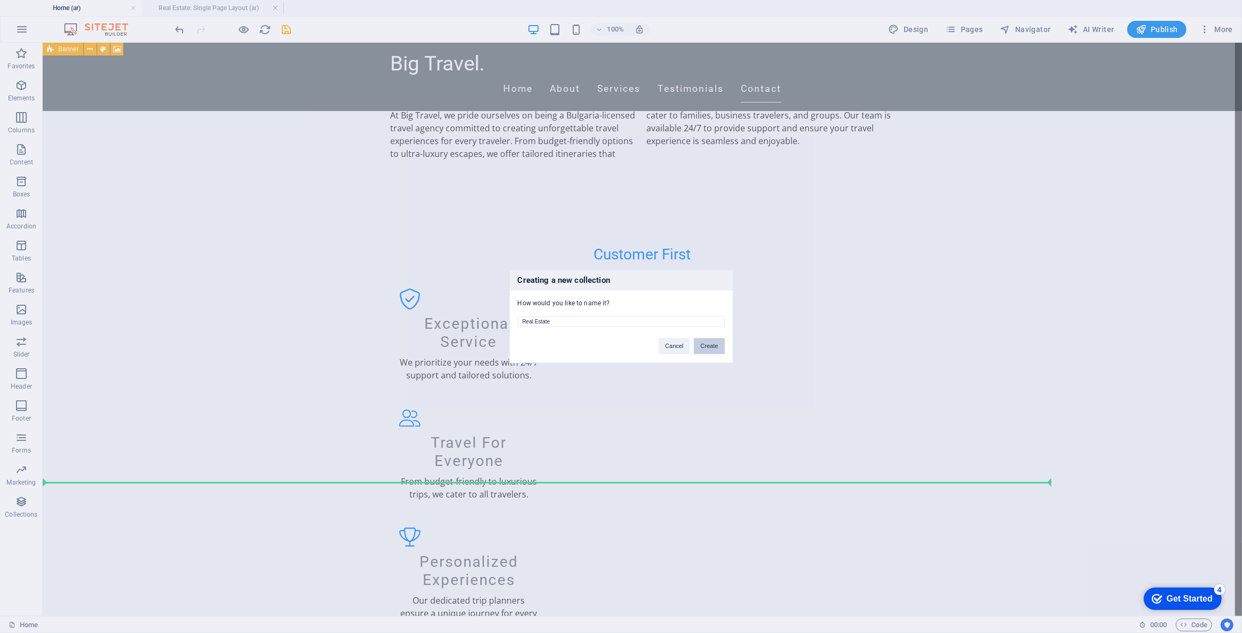
click at [702, 347] on button "Create" at bounding box center [709, 346] width 30 height 16
click at [630, 346] on button "Cancel" at bounding box center [638, 346] width 31 height 16
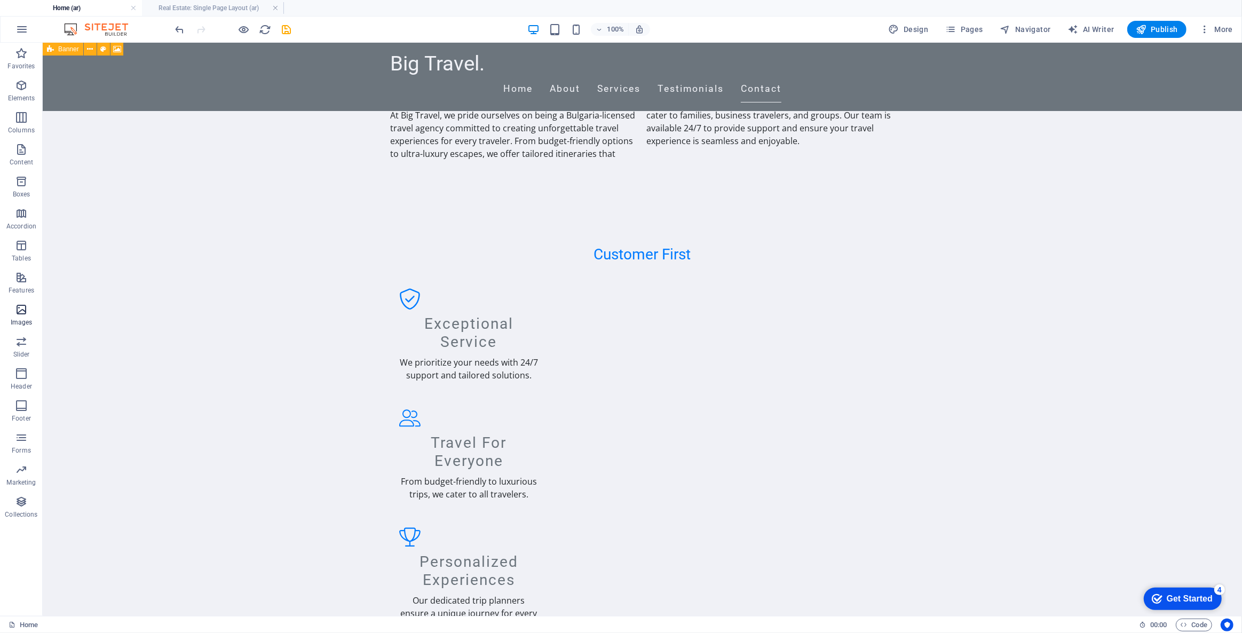
click at [19, 320] on p "Images" at bounding box center [22, 322] width 22 height 9
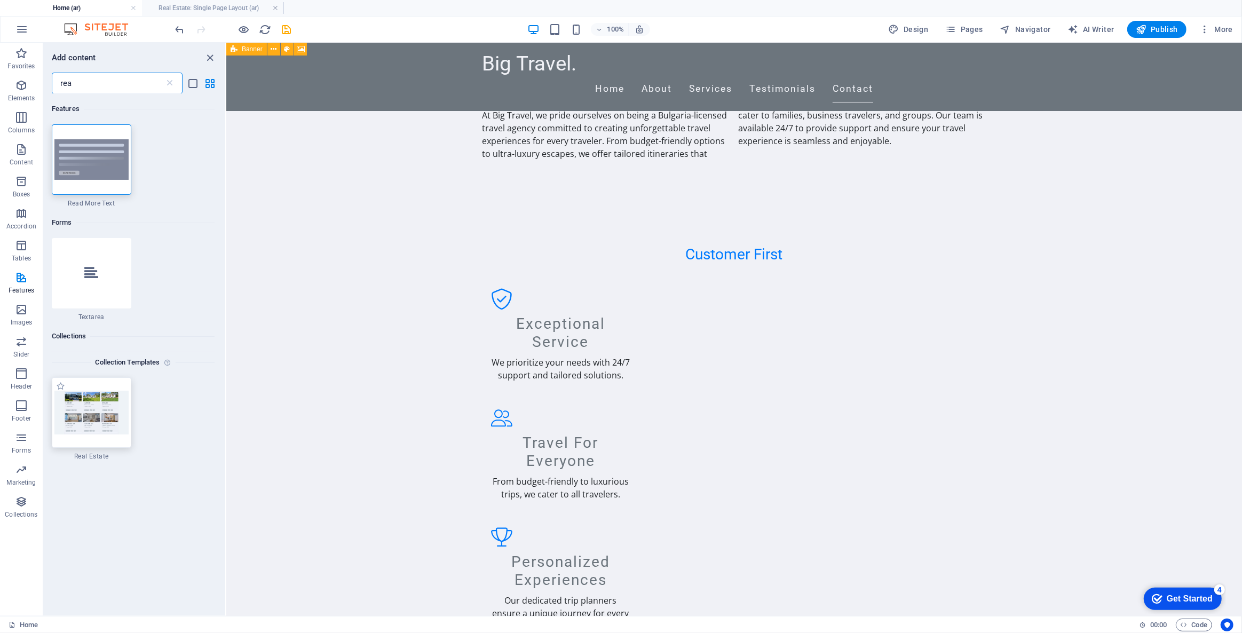
type input "rea"
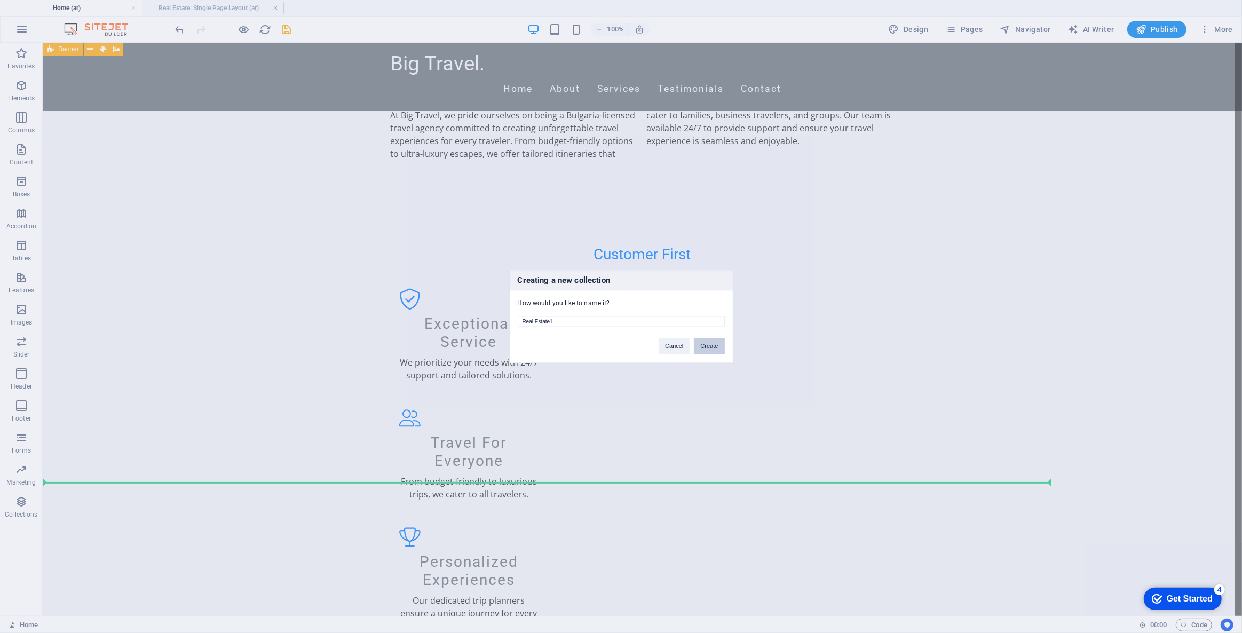
type input "Real Estate1"
click at [710, 345] on button "Create" at bounding box center [709, 346] width 30 height 16
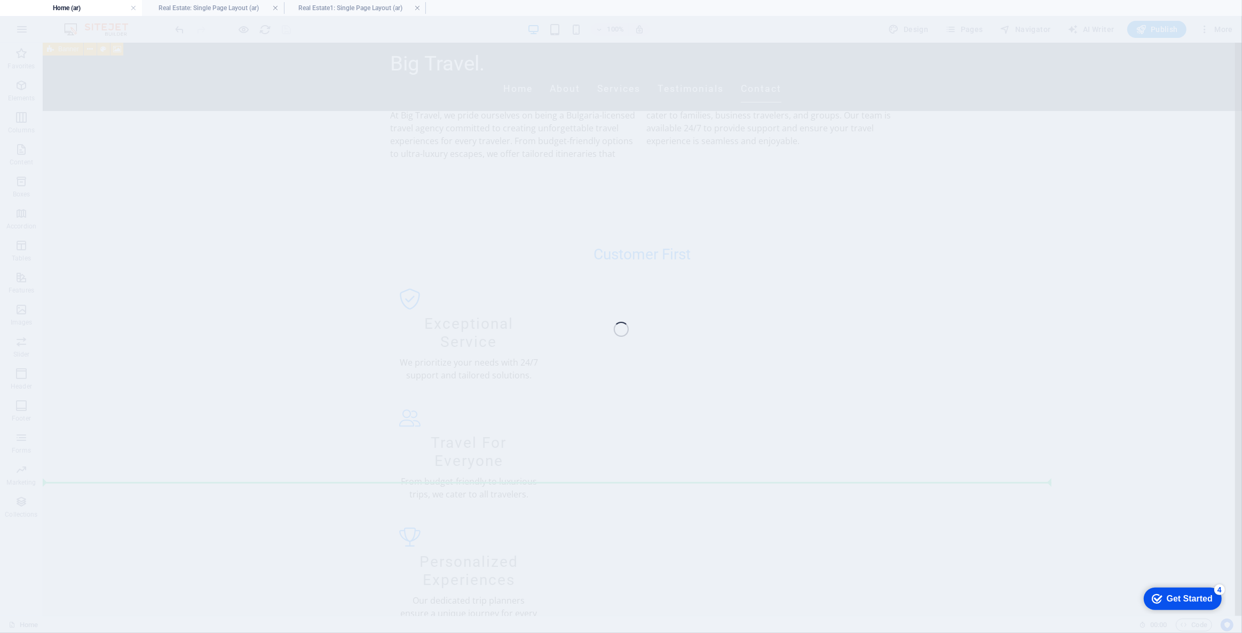
scroll to position [2932, 0]
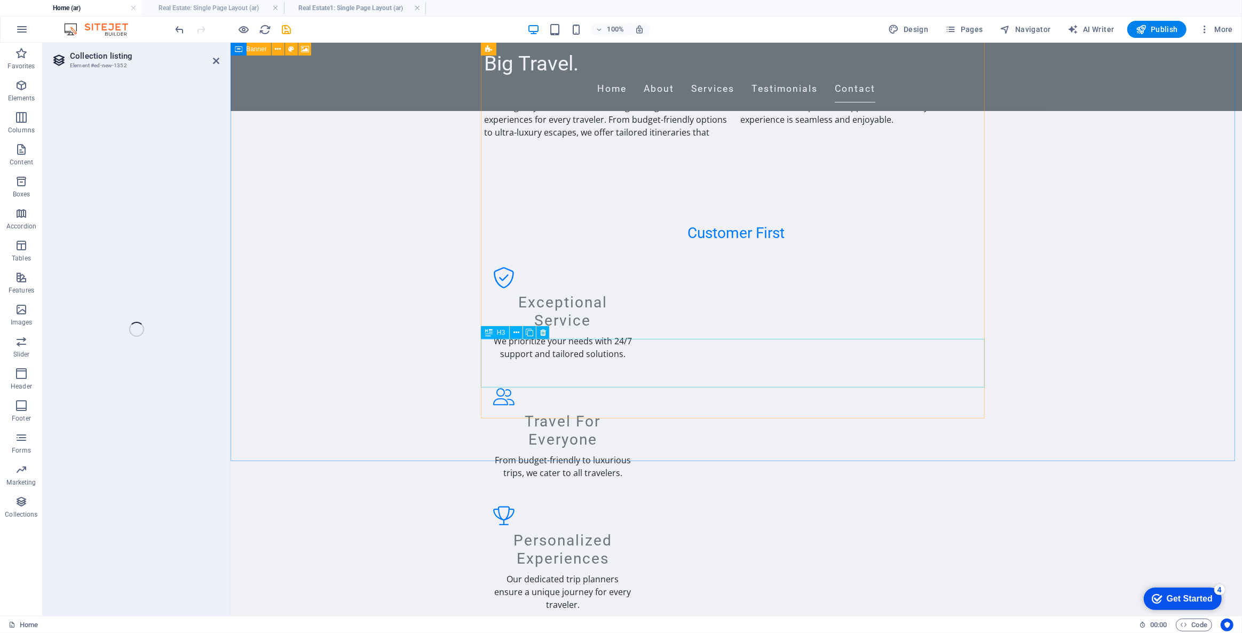
select select "68b99ce1bad323b47c081675"
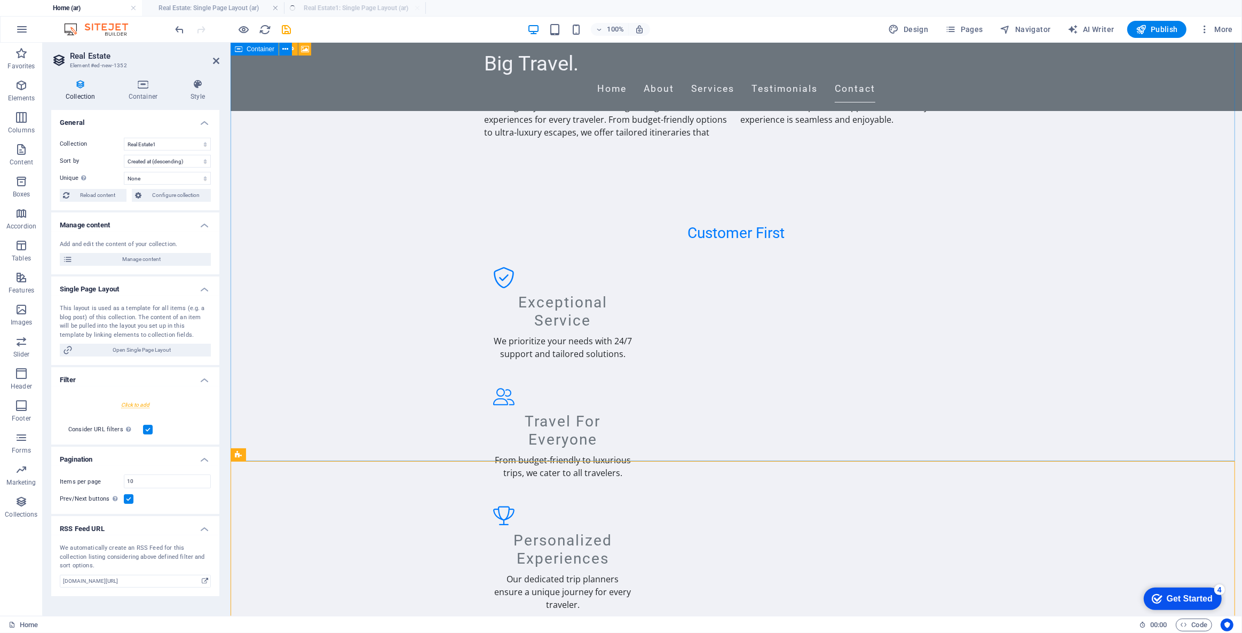
select select "createdAt_DESC"
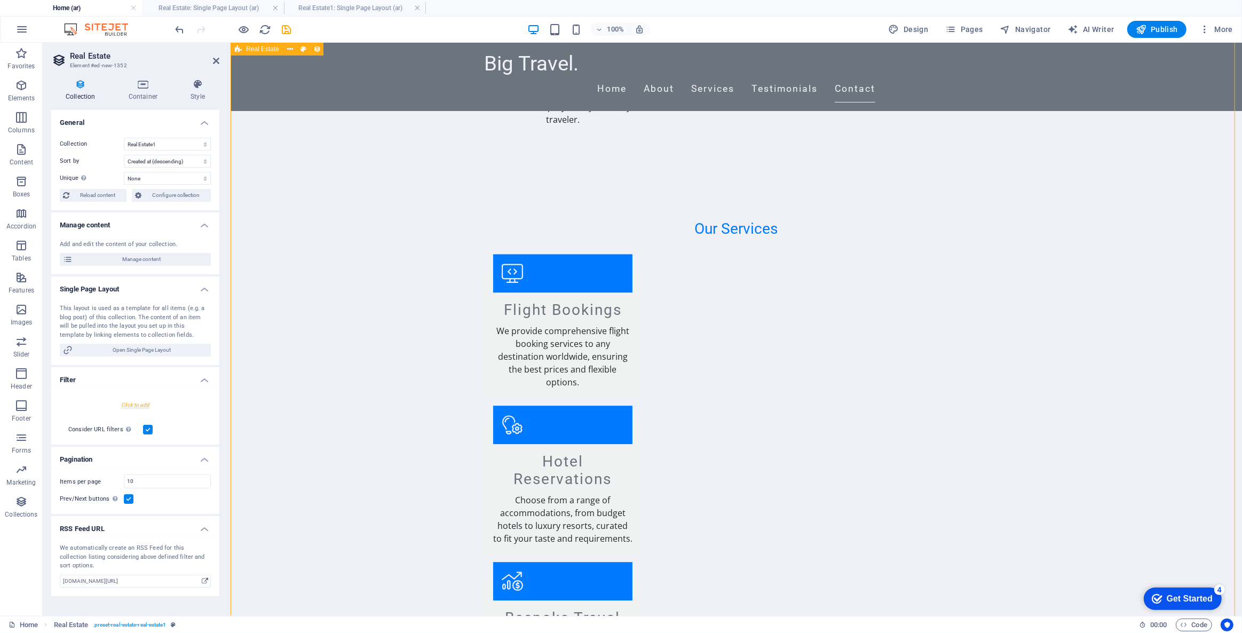
scroll to position [3175, 0]
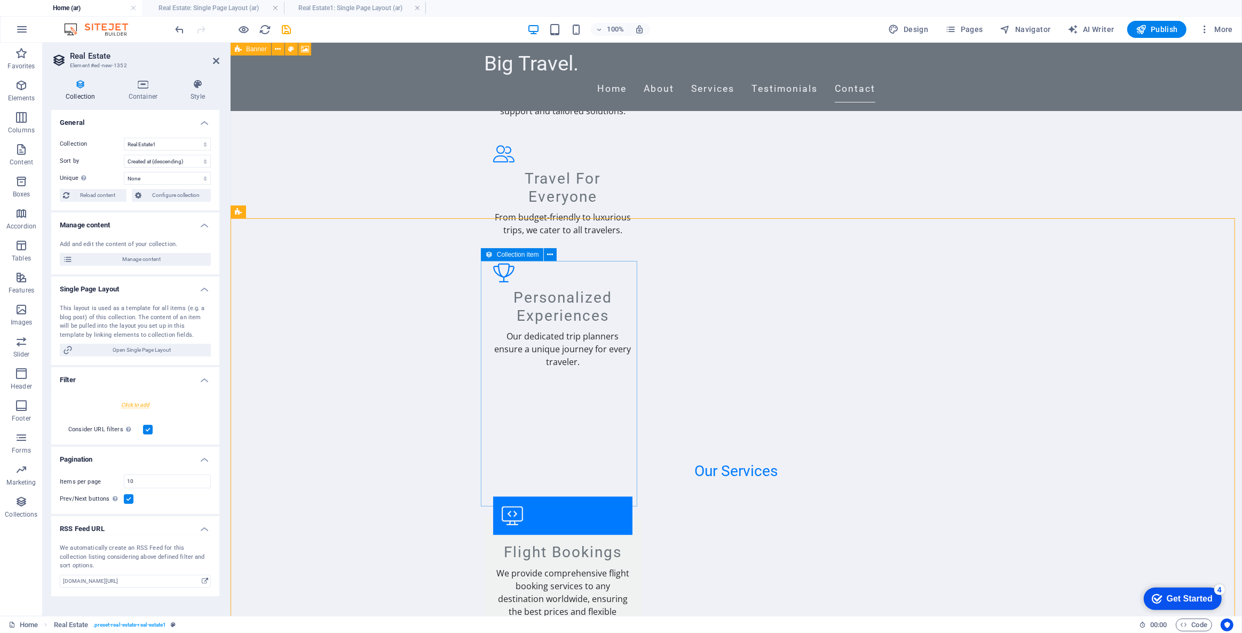
click at [488, 256] on icon at bounding box center [488, 254] width 7 height 13
click at [552, 254] on icon at bounding box center [550, 254] width 6 height 11
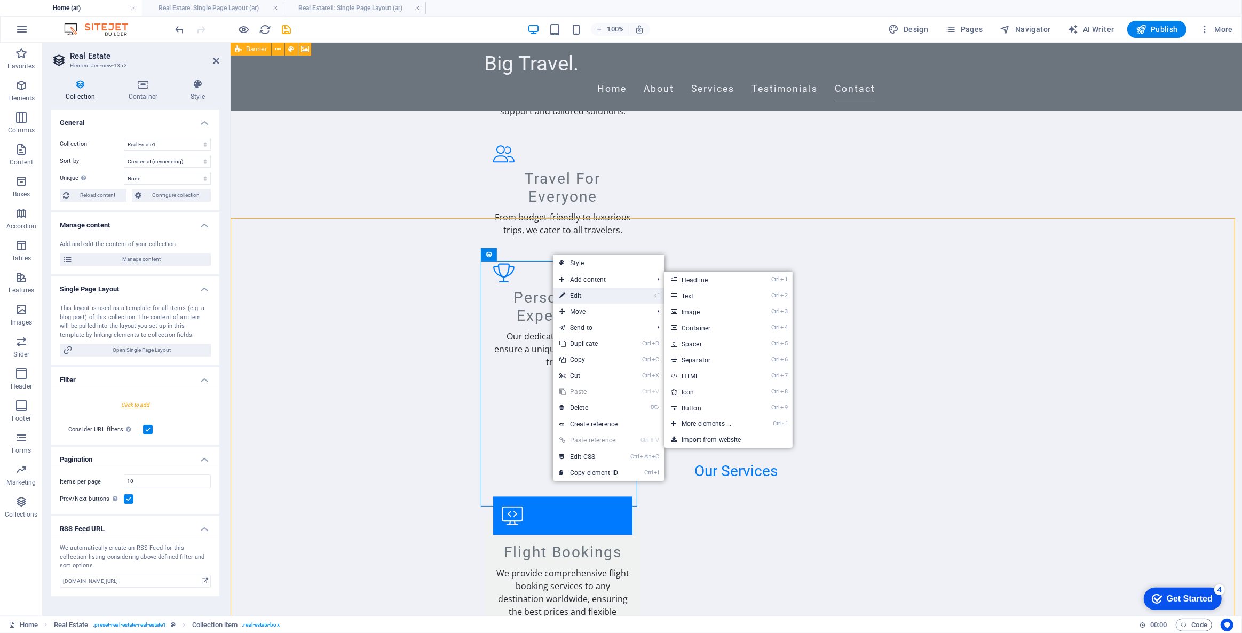
click at [569, 295] on link "⏎ Edit" at bounding box center [589, 296] width 72 height 16
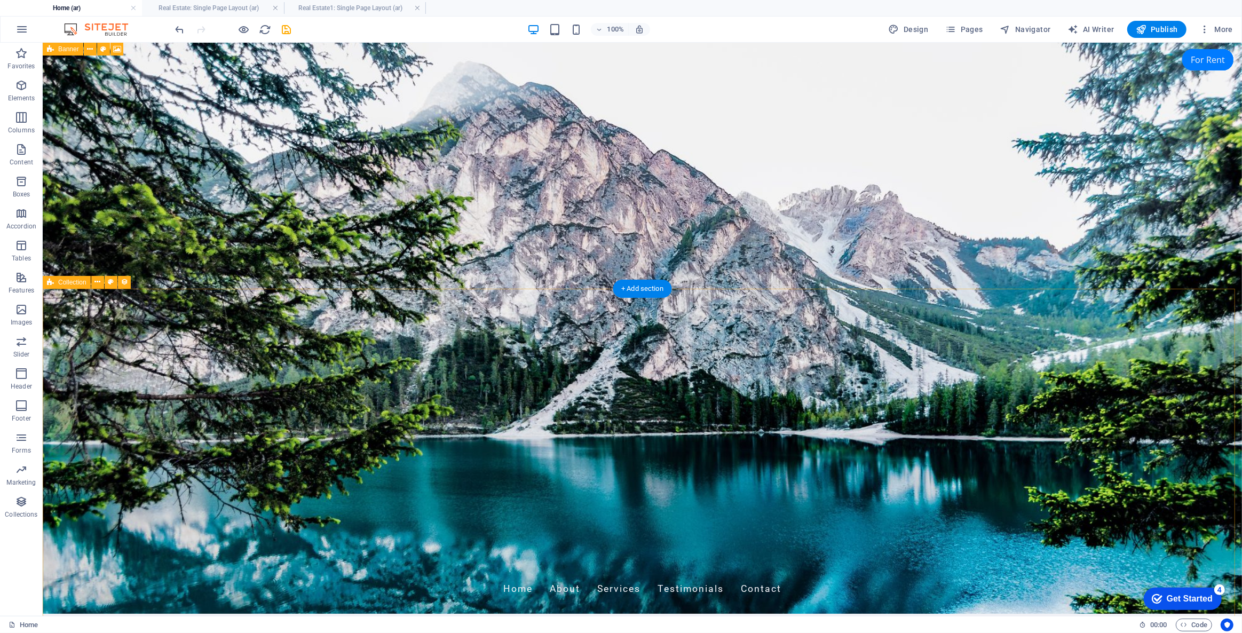
scroll to position [0, 0]
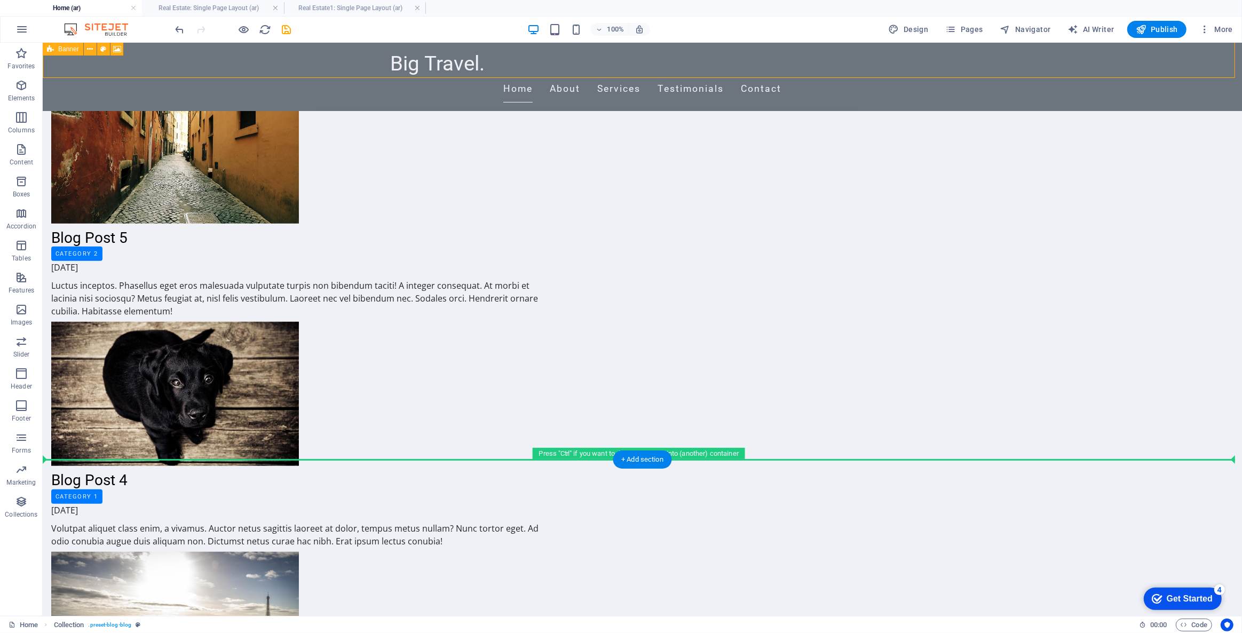
drag, startPoint x: 282, startPoint y: 354, endPoint x: 320, endPoint y: 529, distance: 178.7
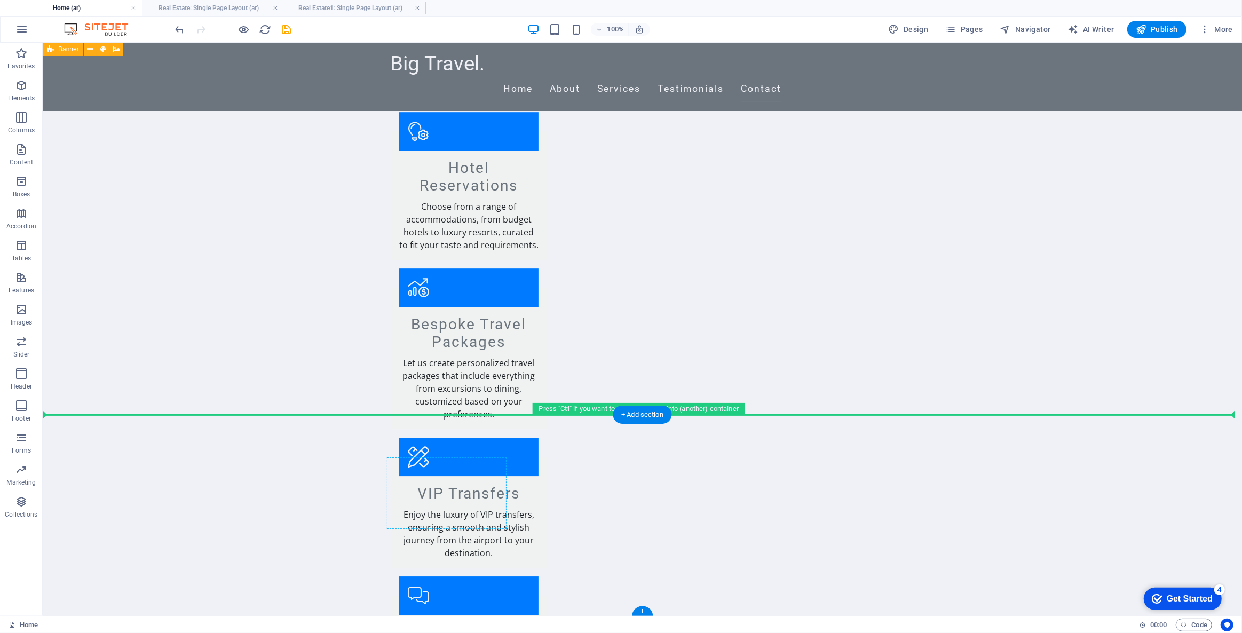
scroll to position [3846, 0]
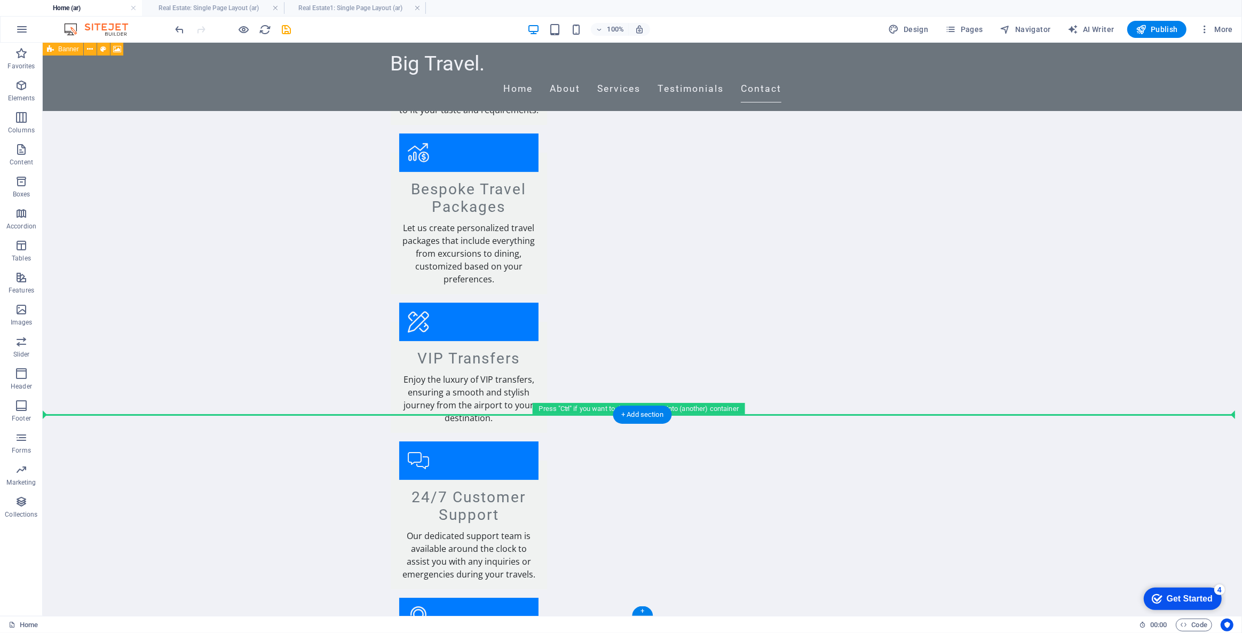
drag, startPoint x: 370, startPoint y: 139, endPoint x: 458, endPoint y: 414, distance: 289.0
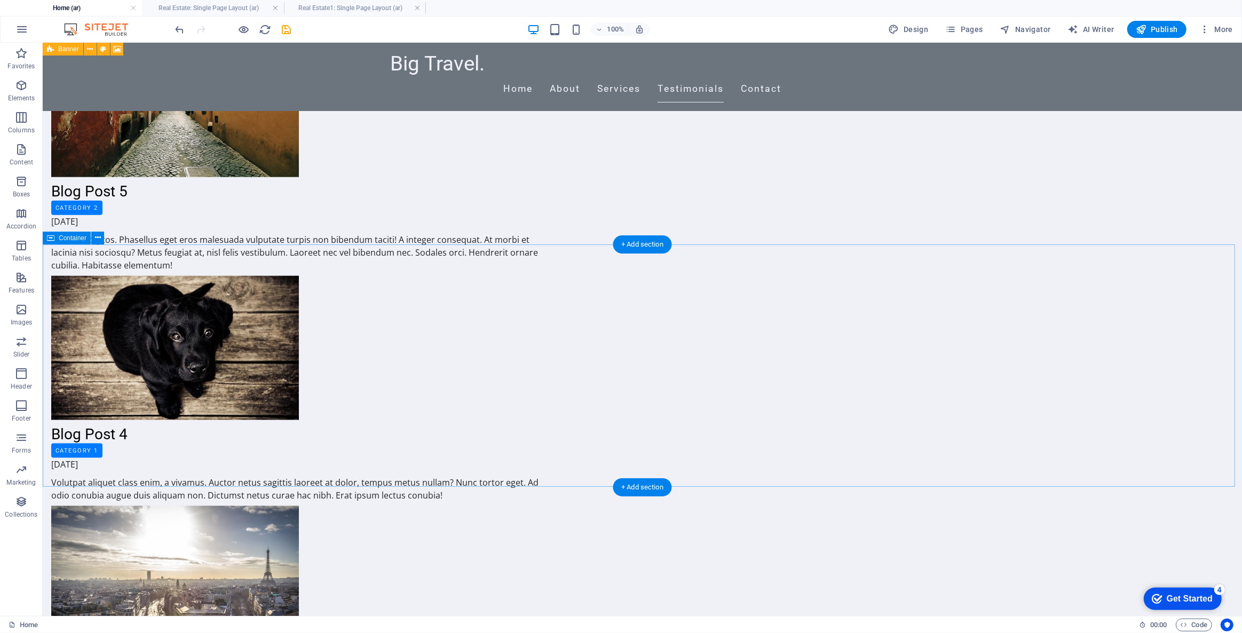
scroll to position [1372, 0]
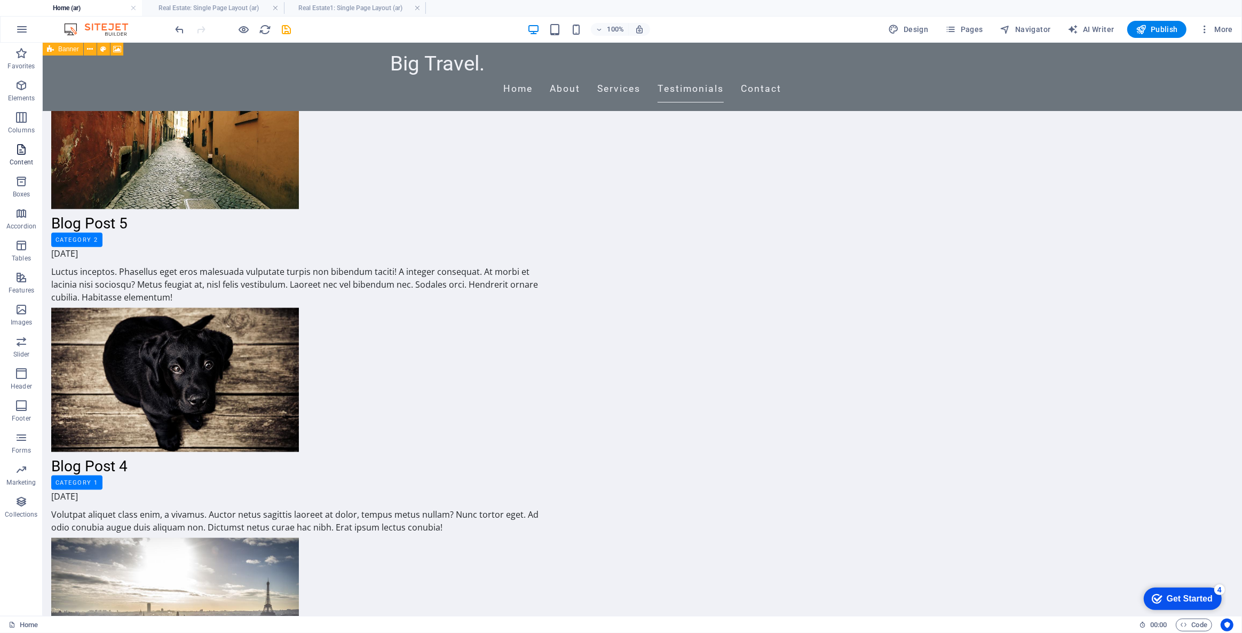
click at [22, 152] on icon "button" at bounding box center [21, 149] width 13 height 13
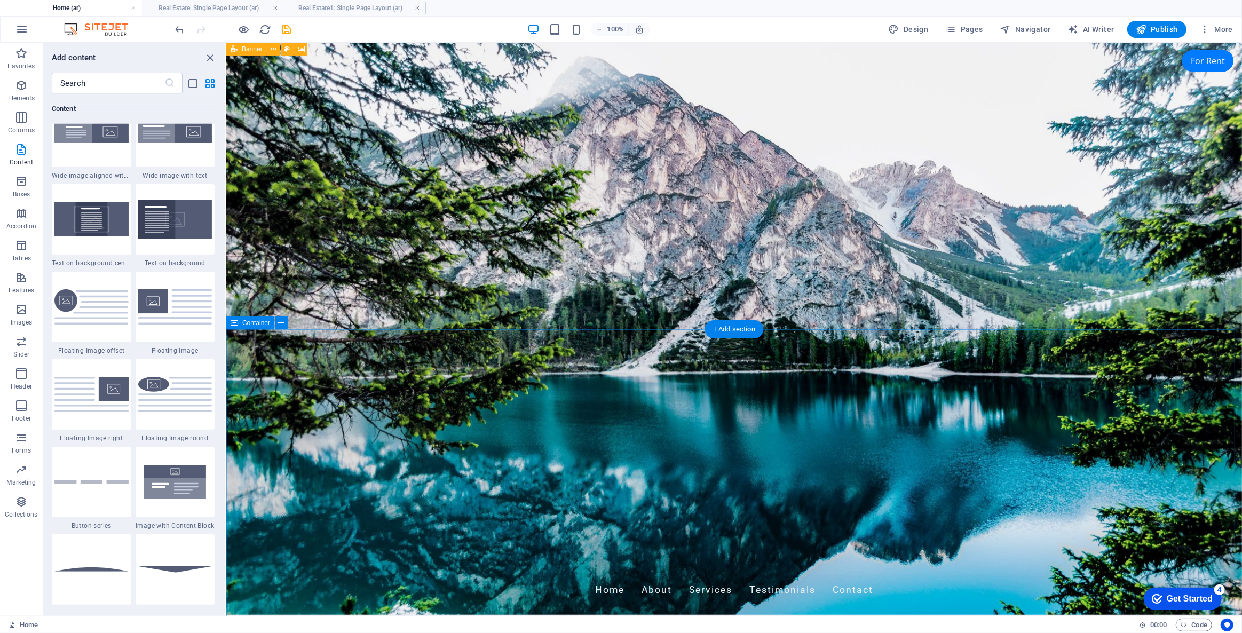
scroll to position [0, 0]
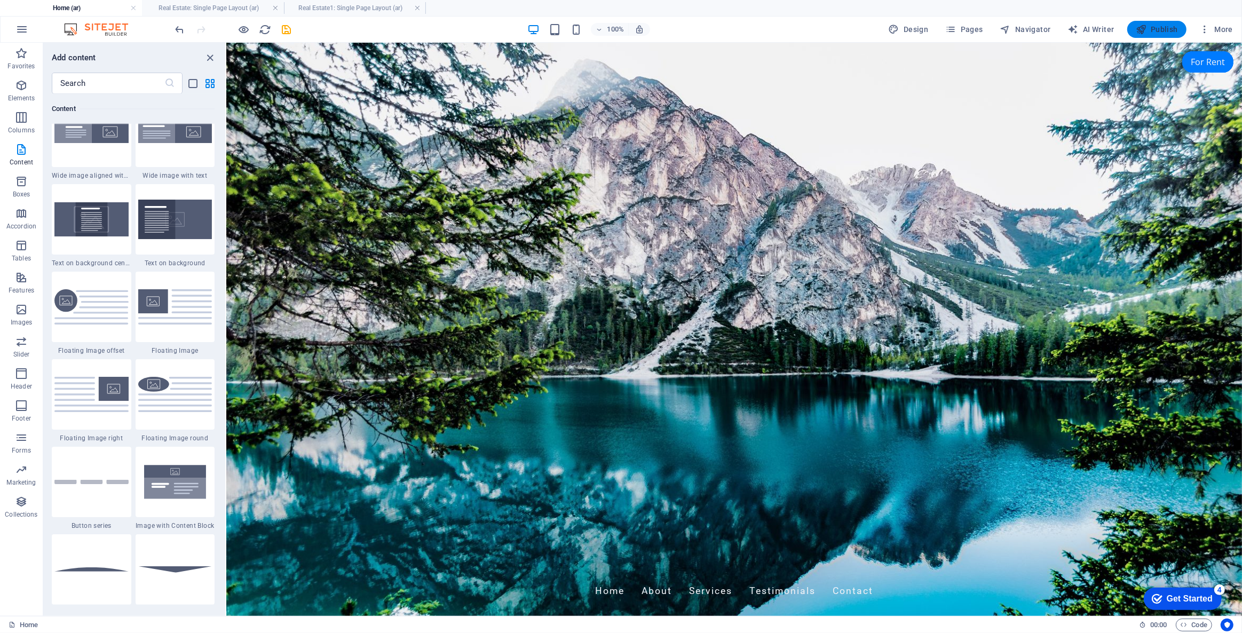
click at [1164, 31] on span "Publish" at bounding box center [1157, 29] width 42 height 11
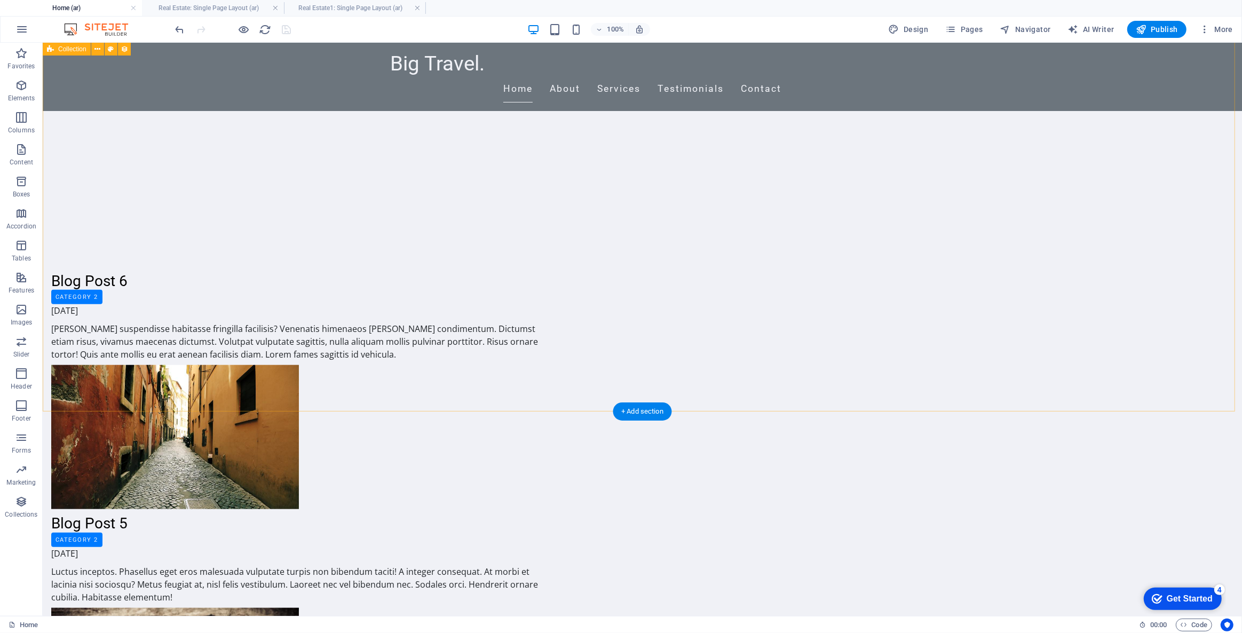
scroll to position [1115, 0]
